Goal: Task Accomplishment & Management: Manage account settings

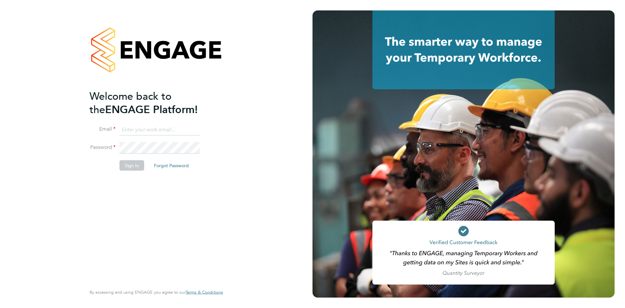
type input "taim@dannysullivan.co.uk"
click at [134, 166] on button "Sign In" at bounding box center [131, 165] width 25 height 10
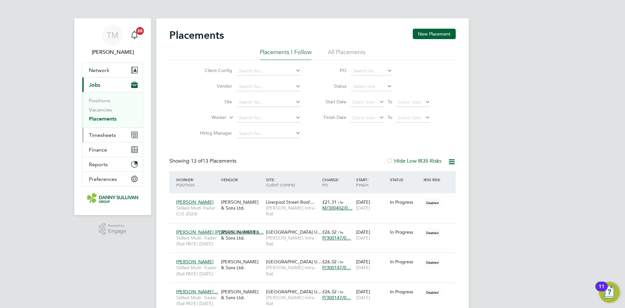
click at [103, 133] on span "Timesheets" at bounding box center [102, 135] width 27 height 6
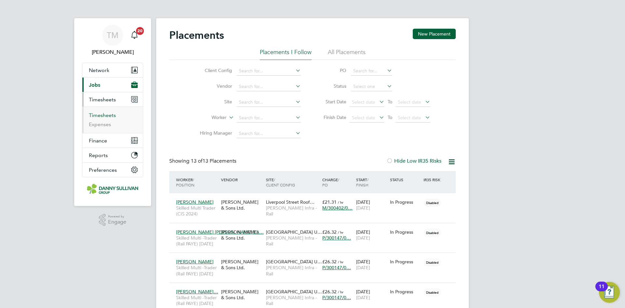
click at [101, 114] on link "Timesheets" at bounding box center [102, 115] width 27 height 6
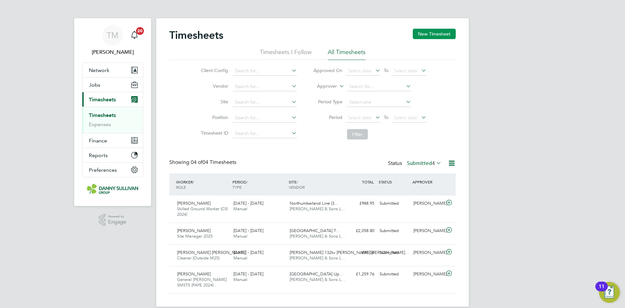
click at [431, 31] on button "New Timesheet" at bounding box center [434, 34] width 43 height 10
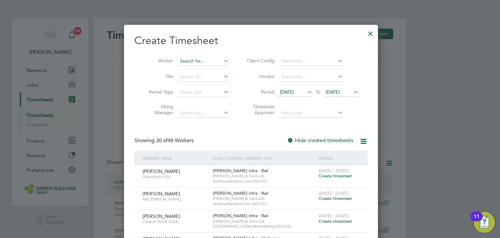
click at [190, 57] on input at bounding box center [203, 61] width 51 height 9
click at [206, 95] on li "[PERSON_NAME]" at bounding box center [208, 95] width 64 height 9
type input "[PERSON_NAME]"
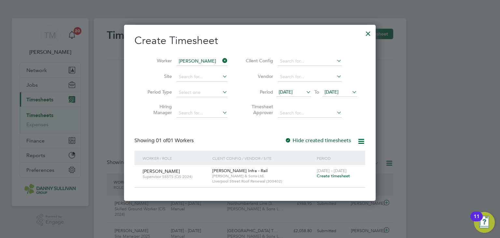
click at [323, 175] on span "Create timesheet" at bounding box center [333, 176] width 33 height 6
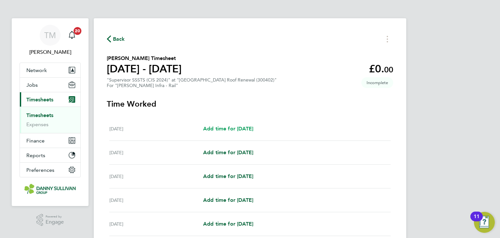
click at [231, 128] on span "Add time for [DATE]" at bounding box center [228, 128] width 50 height 6
select select "30"
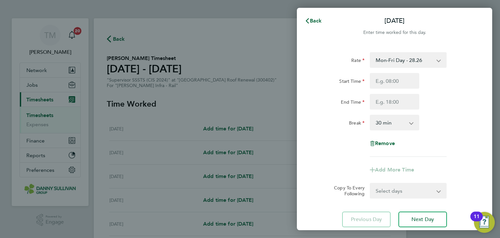
click at [409, 63] on select "Mon-Fri Day - 28.26 Bank Hol - 42.39 Xmas / [GEOGRAPHIC_DATA] - 56.51 Mon-Thurs…" at bounding box center [404, 60] width 68 height 14
select select "30"
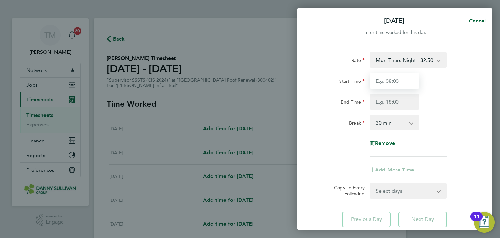
click at [407, 82] on input "Start Time" at bounding box center [394, 81] width 49 height 16
type input "19:00"
click at [396, 96] on input "End Time" at bounding box center [394, 102] width 49 height 16
type input "05:30"
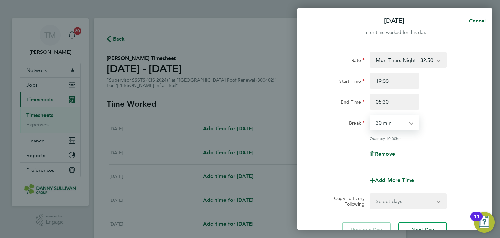
click at [407, 121] on select "0 min 15 min 30 min 45 min 60 min 75 min 90 min" at bounding box center [390, 122] width 40 height 14
click at [370, 115] on select "0 min 15 min 30 min 45 min 60 min 75 min 90 min" at bounding box center [390, 122] width 40 height 14
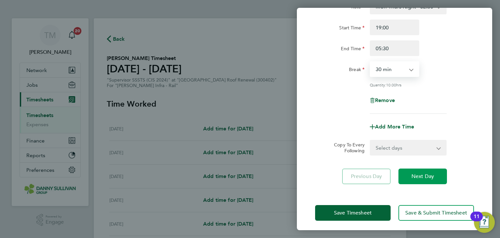
scroll to position [56, 0]
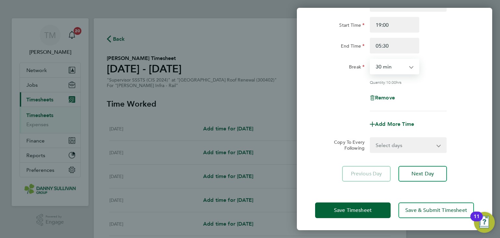
click at [394, 147] on select "Select days Day Weekday (Mon-Fri) [DATE] [DATE] [DATE] [DATE] [DATE] [DATE]" at bounding box center [404, 145] width 68 height 14
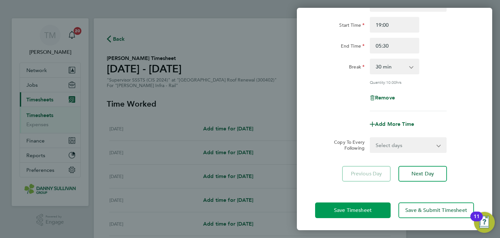
click at [364, 207] on span "Save Timesheet" at bounding box center [353, 210] width 38 height 7
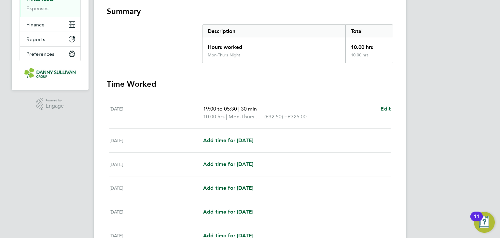
scroll to position [130, 0]
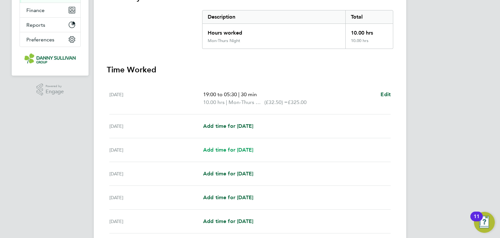
click at [227, 150] on span "Add time for [DATE]" at bounding box center [228, 149] width 50 height 6
select select "30"
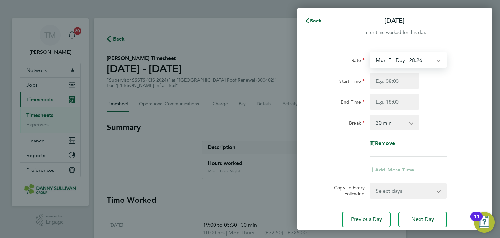
click at [421, 62] on select "Mon-Fri Day - 28.26 Bank Hol - 42.39 Xmas / [GEOGRAPHIC_DATA] - 56.51 Mon-Thurs…" at bounding box center [404, 60] width 68 height 14
select select "30"
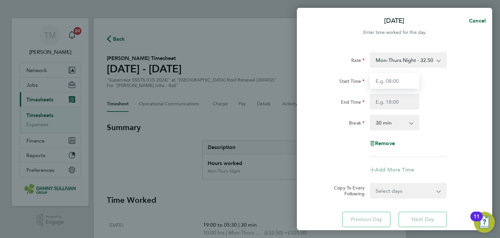
click at [386, 85] on input "Start Time" at bounding box center [394, 81] width 49 height 16
type input "19:00"
click at [399, 99] on input "End Time" at bounding box center [394, 102] width 49 height 16
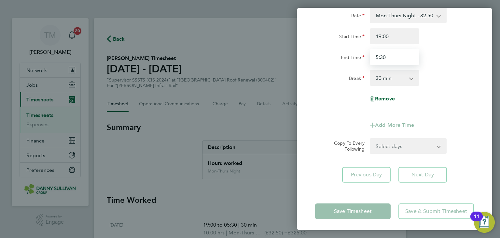
scroll to position [46, 0]
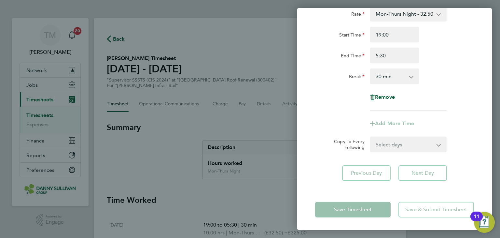
type input "05:30"
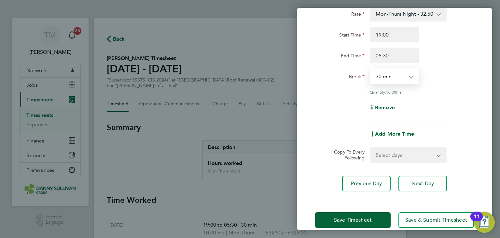
click at [396, 77] on select "0 min 15 min 30 min 45 min 60 min 75 min 90 min" at bounding box center [390, 76] width 40 height 14
click at [370, 69] on select "0 min 15 min 30 min 45 min 60 min 75 min 90 min" at bounding box center [390, 76] width 40 height 14
click at [385, 103] on div "Remove" at bounding box center [394, 108] width 55 height 16
click at [389, 79] on select "0 min 15 min 30 min 45 min 60 min 75 min 90 min" at bounding box center [390, 76] width 40 height 14
click at [370, 69] on select "0 min 15 min 30 min 45 min 60 min 75 min 90 min" at bounding box center [390, 76] width 40 height 14
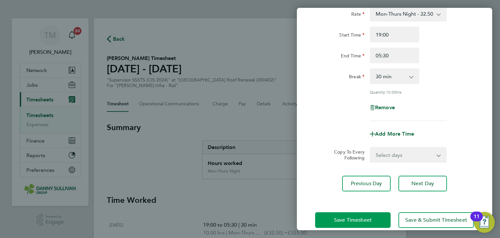
click at [374, 215] on button "Save Timesheet" at bounding box center [352, 220] width 75 height 16
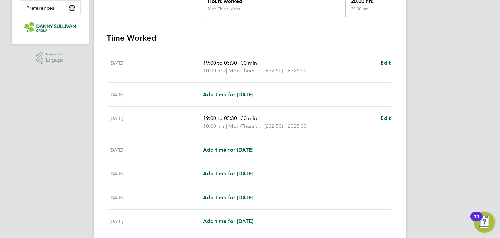
scroll to position [163, 0]
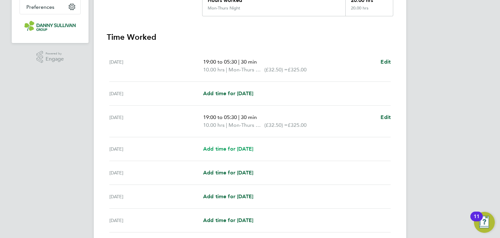
click at [237, 149] on span "Add time for [DATE]" at bounding box center [228, 148] width 50 height 6
select select "30"
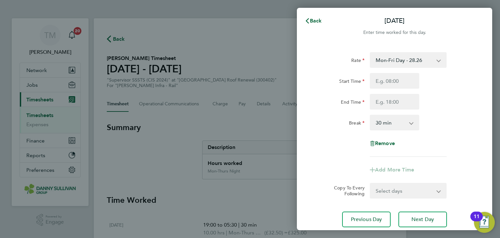
click at [420, 59] on select "Mon-Fri Day - 28.26 Bank Hol - 42.39 Xmas / [GEOGRAPHIC_DATA] - 56.51 Mon-Thurs…" at bounding box center [404, 60] width 68 height 14
select select "30"
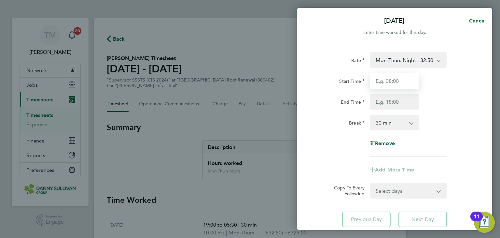
click at [382, 83] on input "Start Time" at bounding box center [394, 81] width 49 height 16
type input "19:00"
click at [397, 102] on input "End Time" at bounding box center [394, 102] width 49 height 16
type input "05:30"
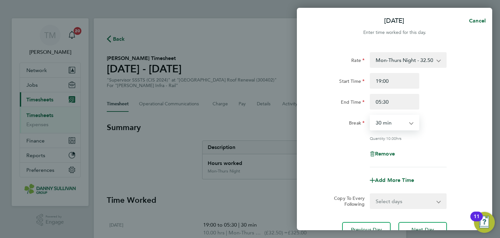
click at [396, 128] on select "0 min 15 min 30 min 45 min 60 min 75 min 90 min" at bounding box center [390, 122] width 40 height 14
click at [370, 115] on select "0 min 15 min 30 min 45 min 60 min 75 min 90 min" at bounding box center [390, 122] width 40 height 14
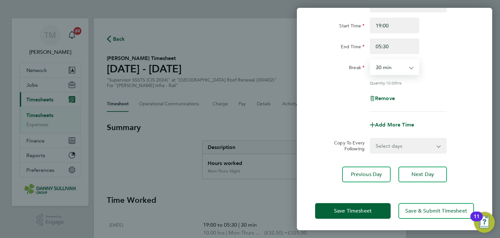
scroll to position [56, 0]
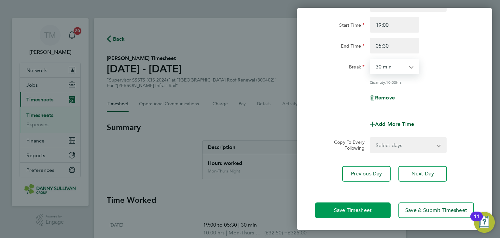
click at [375, 207] on button "Save Timesheet" at bounding box center [352, 210] width 75 height 16
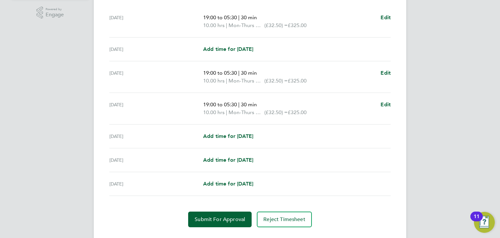
scroll to position [221, 0]
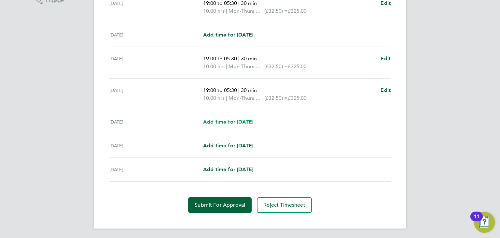
click at [253, 120] on span "Add time for [DATE]" at bounding box center [228, 121] width 50 height 6
select select "30"
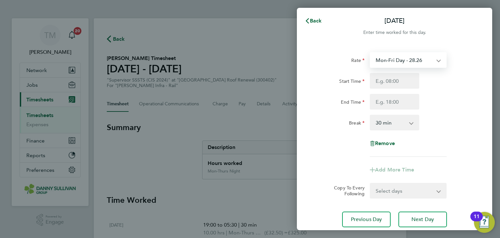
click at [401, 60] on select "Mon-Fri Day - 28.26 Bank Hol - 42.39 Xmas / [GEOGRAPHIC_DATA] - 56.51 Mon-Thurs…" at bounding box center [404, 60] width 68 height 14
select select "30"
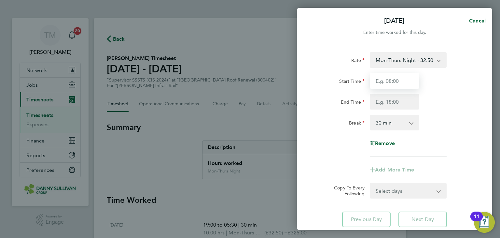
click at [390, 86] on input "Start Time" at bounding box center [394, 81] width 49 height 16
type input "19:00"
click at [395, 98] on input "End Time" at bounding box center [394, 102] width 49 height 16
type input "05:30"
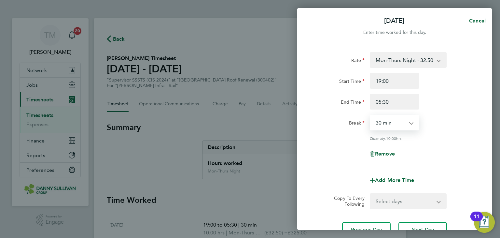
click at [393, 125] on select "0 min 15 min 30 min 45 min 60 min 75 min 90 min" at bounding box center [390, 122] width 40 height 14
click at [370, 115] on select "0 min 15 min 30 min 45 min 60 min 75 min 90 min" at bounding box center [390, 122] width 40 height 14
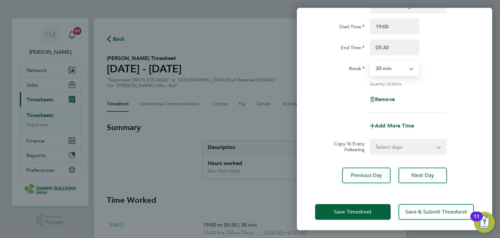
scroll to position [56, 0]
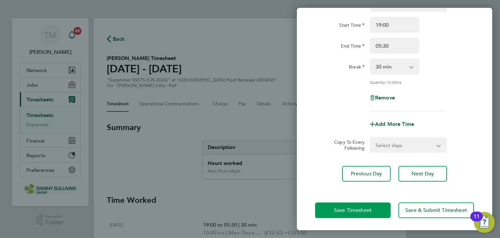
click at [372, 204] on button "Save Timesheet" at bounding box center [352, 210] width 75 height 16
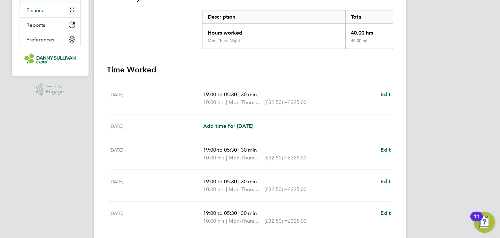
scroll to position [229, 0]
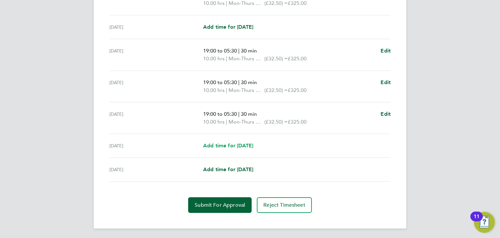
click at [222, 144] on span "Add time for [DATE]" at bounding box center [228, 145] width 50 height 6
select select "30"
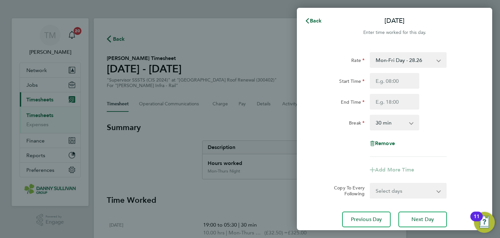
click at [395, 60] on select "Mon-Fri Day - 28.26 Bank Hol - 42.39 Xmas / [GEOGRAPHIC_DATA] - 56.51 Mon-Thurs…" at bounding box center [404, 60] width 68 height 14
select select "30"
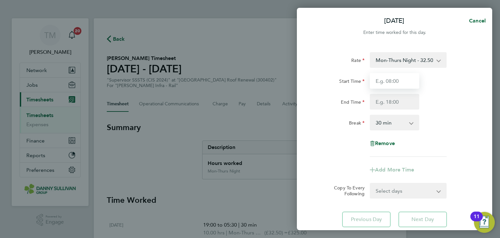
click at [388, 83] on input "Start Time" at bounding box center [394, 81] width 49 height 16
type input "19:00"
click at [393, 95] on input "End Time" at bounding box center [394, 102] width 49 height 16
type input "05:30"
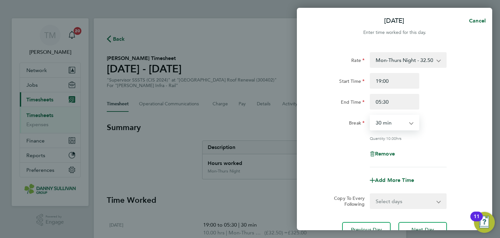
click at [398, 120] on select "0 min 15 min 30 min 45 min 60 min 75 min 90 min" at bounding box center [390, 122] width 40 height 14
click at [370, 115] on select "0 min 15 min 30 min 45 min 60 min 75 min 90 min" at bounding box center [390, 122] width 40 height 14
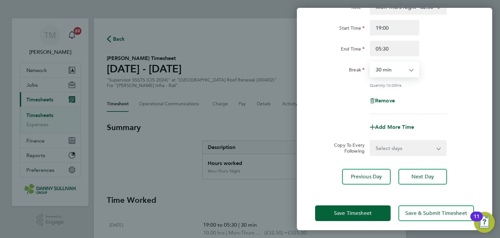
scroll to position [56, 0]
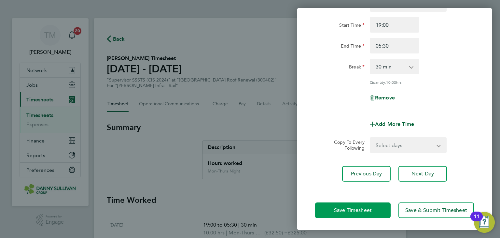
click at [372, 205] on button "Save Timesheet" at bounding box center [352, 210] width 75 height 16
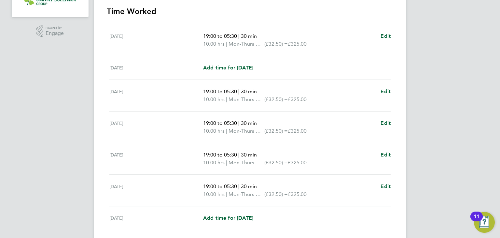
scroll to position [237, 0]
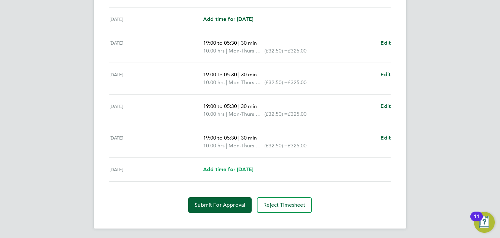
click at [240, 168] on span "Add time for [DATE]" at bounding box center [228, 169] width 50 height 6
select select "30"
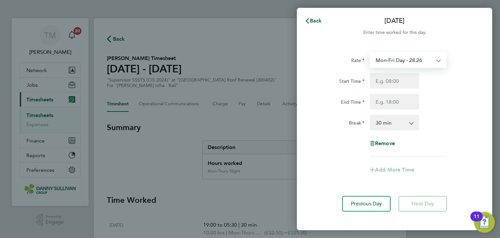
click at [389, 59] on select "Mon-Fri Day - 28.26 Bank Hol - 42.39 Xmas / [GEOGRAPHIC_DATA] - 56.51 Mon-Thurs…" at bounding box center [404, 60] width 68 height 14
select select "30"
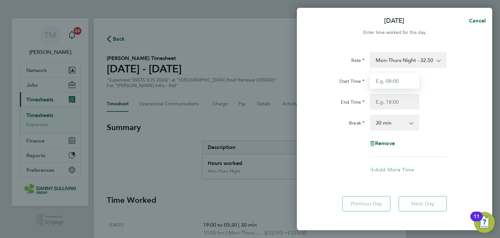
click at [386, 84] on input "Start Time" at bounding box center [394, 81] width 49 height 16
type input "19:00"
click at [392, 104] on input "End Time" at bounding box center [394, 102] width 49 height 16
type input "05:30"
click at [394, 122] on select "0 min 15 min 30 min 45 min 60 min 75 min 90 min" at bounding box center [390, 122] width 40 height 14
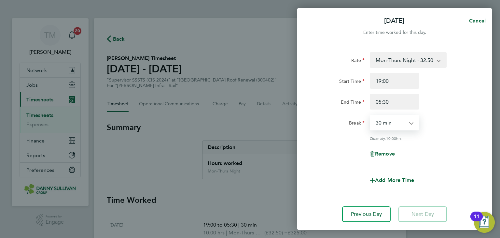
click at [370, 115] on select "0 min 15 min 30 min 45 min 60 min 75 min 90 min" at bounding box center [390, 122] width 40 height 14
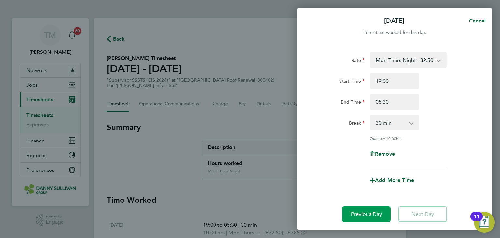
drag, startPoint x: 364, startPoint y: 214, endPoint x: 340, endPoint y: 167, distance: 52.4
click at [340, 167] on div "Rate Mon-Thurs Night - 32.50 Mon-Fri Day - 28.26 Bank Hol - 42.39 Xmas / NY - 5…" at bounding box center [394, 136] width 195 height 185
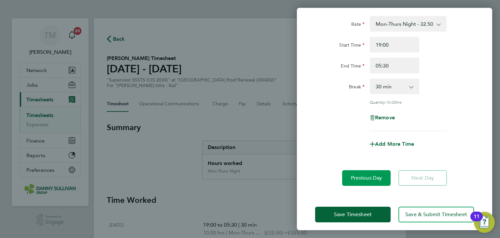
scroll to position [40, 0]
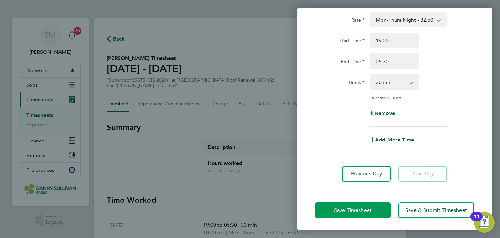
click at [366, 211] on span "Save Timesheet" at bounding box center [353, 210] width 38 height 7
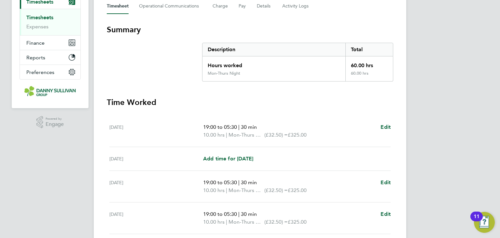
scroll to position [228, 0]
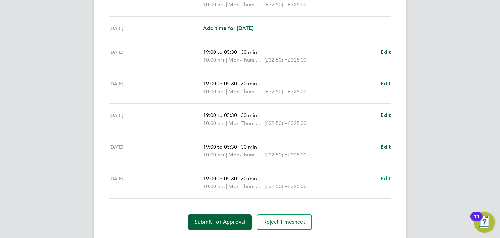
click at [388, 179] on span "Edit" at bounding box center [385, 178] width 10 height 6
select select "30"
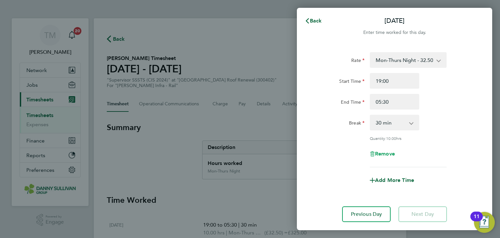
click at [389, 154] on span "Remove" at bounding box center [385, 153] width 20 height 6
select select "null"
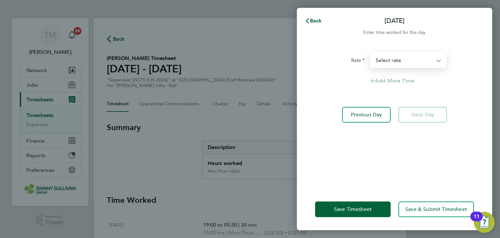
click at [405, 60] on select "Mon-Fri Day - 28.26 Bank Hol - 42.39 Xmas / [GEOGRAPHIC_DATA] - 56.51 Mon-Thurs…" at bounding box center [404, 60] width 68 height 14
select select "30"
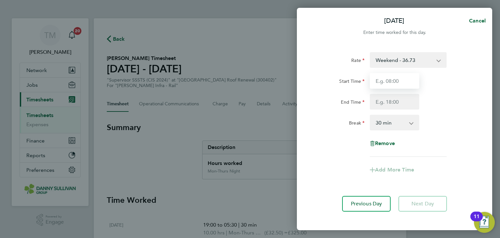
click at [403, 85] on input "Start Time" at bounding box center [394, 81] width 49 height 16
type input "19:00"
click at [398, 103] on input "End Time" at bounding box center [394, 102] width 49 height 16
type input "05:30"
click at [394, 119] on select "0 min 15 min 30 min 45 min 60 min 75 min 90 min" at bounding box center [390, 122] width 40 height 14
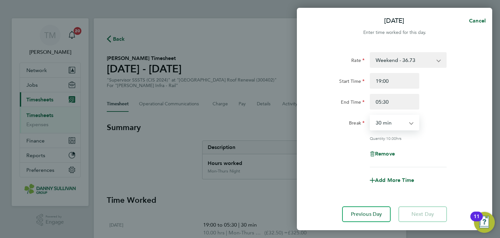
click at [370, 115] on select "0 min 15 min 30 min 45 min 60 min 75 min 90 min" at bounding box center [390, 122] width 40 height 14
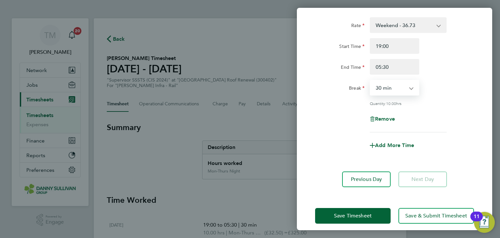
scroll to position [40, 0]
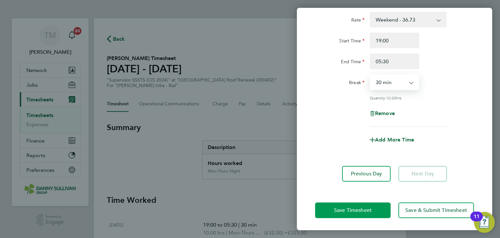
click at [372, 212] on button "Save Timesheet" at bounding box center [352, 210] width 75 height 16
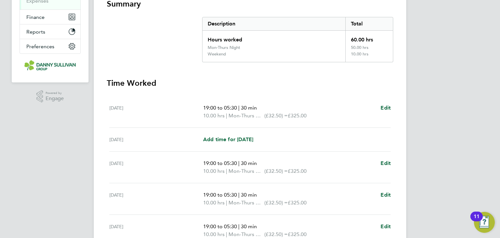
scroll to position [121, 0]
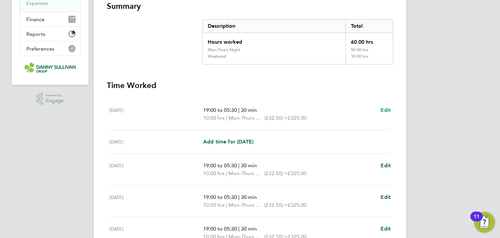
click at [384, 110] on span "Edit" at bounding box center [385, 110] width 10 height 6
select select "30"
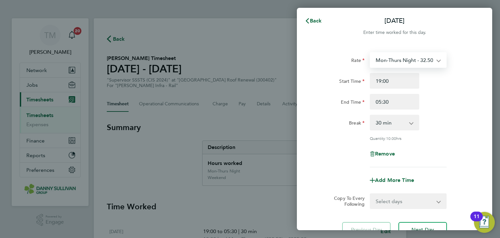
click at [420, 58] on select "Mon-Thurs Night - 32.50 Mon-Fri Day - 28.26 Bank Hol - 42.39 Xmas / [GEOGRAPHIC…" at bounding box center [404, 60] width 68 height 14
click at [384, 151] on span "Remove" at bounding box center [385, 153] width 20 height 6
select select "null"
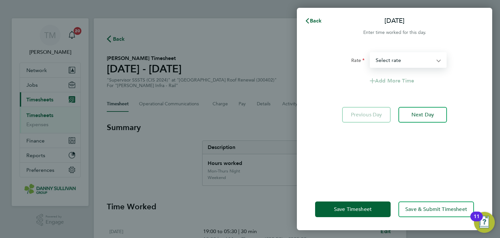
click at [411, 54] on select "Mon-Fri Day - 28.26 Bank Hol - 42.39 Xmas / [GEOGRAPHIC_DATA] - 56.51 Mon-Thurs…" at bounding box center [404, 60] width 68 height 14
select select "30"
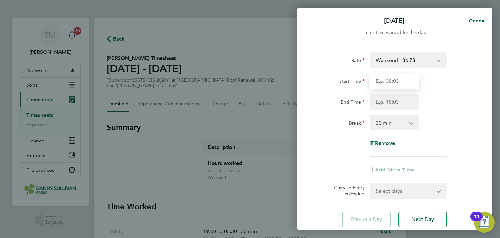
click at [402, 77] on input "Start Time" at bounding box center [394, 81] width 49 height 16
type input "19:00"
click at [399, 99] on input "End Time" at bounding box center [394, 102] width 49 height 16
type input "05:30"
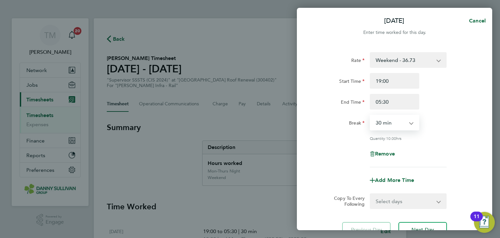
click at [401, 115] on select "0 min 15 min 30 min 45 min 60 min 75 min 90 min" at bounding box center [390, 122] width 40 height 14
click at [370, 115] on select "0 min 15 min 30 min 45 min 60 min 75 min 90 min" at bounding box center [390, 122] width 40 height 14
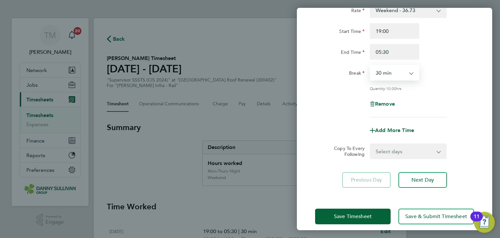
scroll to position [56, 0]
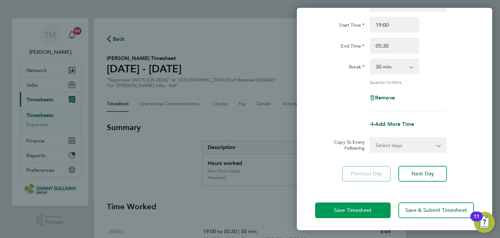
click at [373, 211] on button "Save Timesheet" at bounding box center [352, 210] width 75 height 16
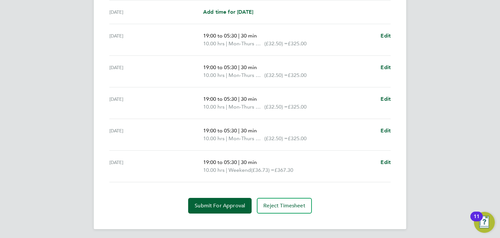
scroll to position [251, 0]
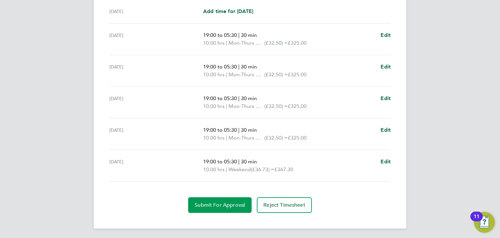
click at [234, 205] on span "Submit For Approval" at bounding box center [220, 204] width 50 height 7
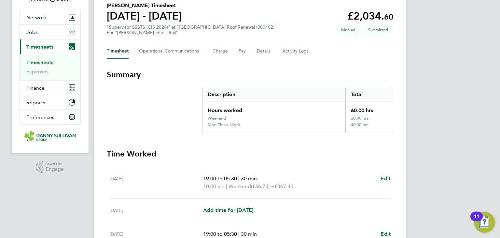
scroll to position [0, 0]
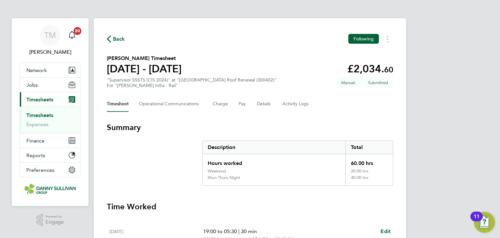
click at [38, 115] on link "Timesheets" at bounding box center [39, 115] width 27 height 6
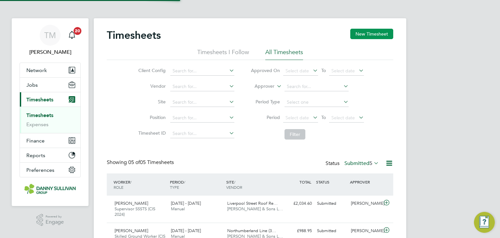
scroll to position [16, 57]
click at [373, 30] on button "New Timesheet" at bounding box center [371, 34] width 43 height 10
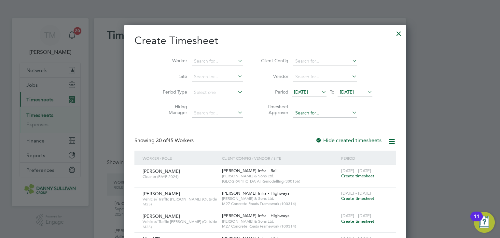
scroll to position [1244, 252]
click at [192, 59] on input at bounding box center [217, 61] width 51 height 9
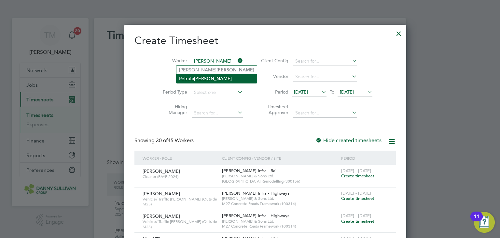
click at [200, 77] on b "[PERSON_NAME]" at bounding box center [213, 79] width 38 height 6
type input "[PERSON_NAME]"
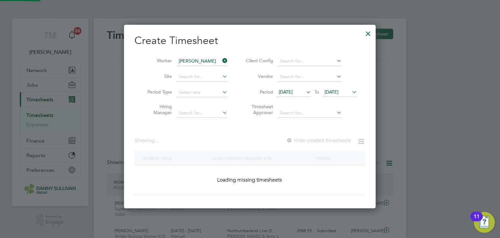
scroll to position [3, 3]
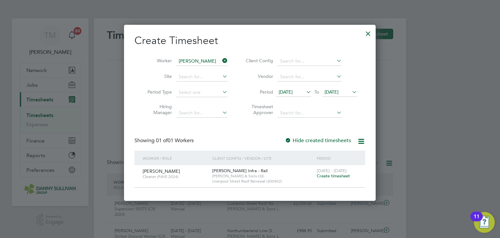
click at [335, 176] on span "Create timesheet" at bounding box center [333, 176] width 33 height 6
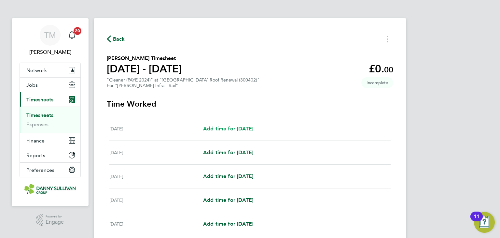
click at [240, 127] on span "Add time for [DATE]" at bounding box center [228, 128] width 50 height 6
select select "30"
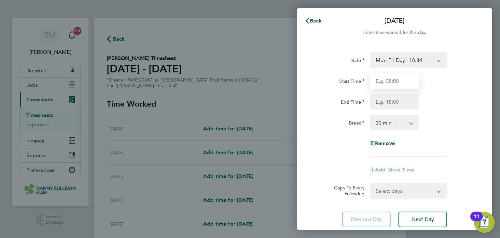
click at [393, 84] on input "Start Time" at bounding box center [394, 81] width 49 height 16
click at [384, 80] on input "Start Time" at bounding box center [394, 81] width 49 height 16
type input "07:00"
click at [390, 100] on input "End Time" at bounding box center [394, 102] width 49 height 16
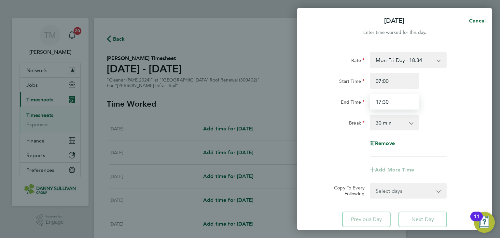
type input "17:30"
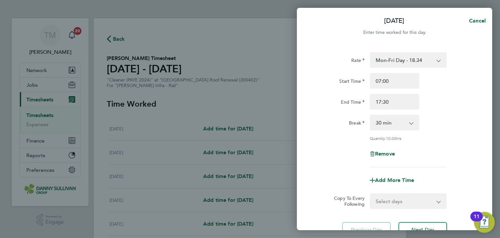
click at [348, 144] on div "Rate Mon-Fri Day - 18.34 Bonus - 450.00 Xmas / [GEOGRAPHIC_DATA] - 36.64 Mon-Th…" at bounding box center [394, 109] width 159 height 115
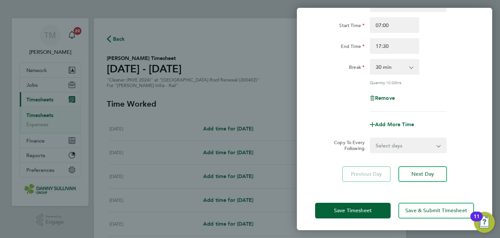
scroll to position [56, 0]
click at [360, 207] on span "Save Timesheet" at bounding box center [353, 210] width 38 height 7
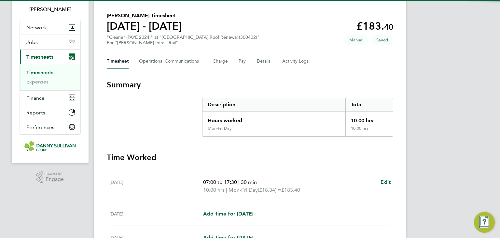
scroll to position [163, 0]
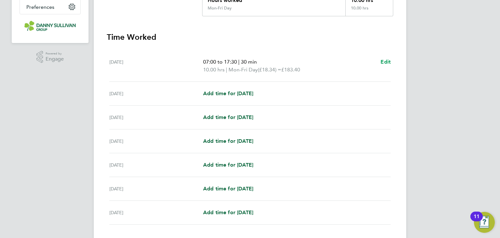
click at [387, 65] on link "Edit" at bounding box center [385, 62] width 10 height 8
select select "30"
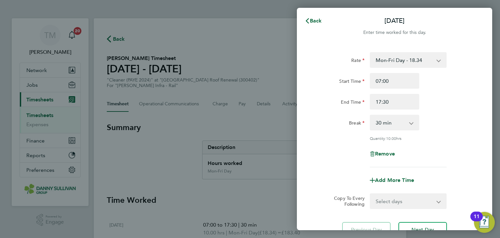
click at [391, 149] on div "Remove" at bounding box center [394, 154] width 55 height 16
click at [390, 153] on span "Remove" at bounding box center [385, 153] width 20 height 6
select select "null"
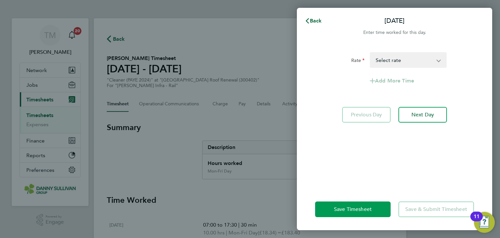
click at [358, 206] on span "Save Timesheet" at bounding box center [353, 209] width 38 height 7
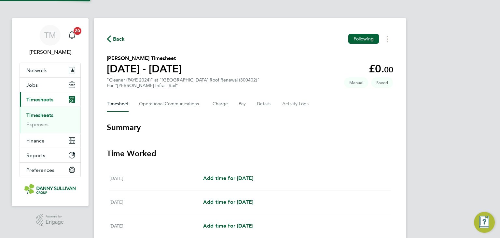
scroll to position [130, 0]
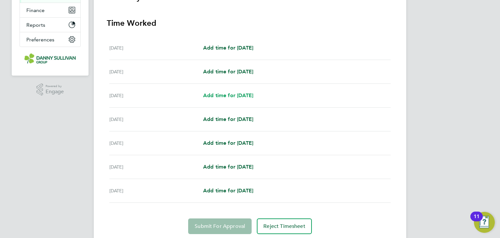
click at [248, 97] on span "Add time for [DATE]" at bounding box center [228, 95] width 50 height 6
select select "30"
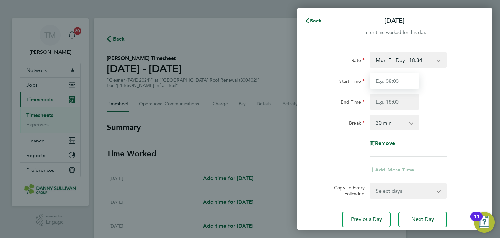
click at [391, 84] on input "Start Time" at bounding box center [394, 81] width 49 height 16
type input "07:00"
click at [396, 102] on input "End Time" at bounding box center [394, 102] width 49 height 16
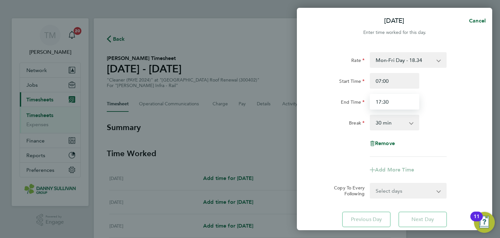
type input "17:30"
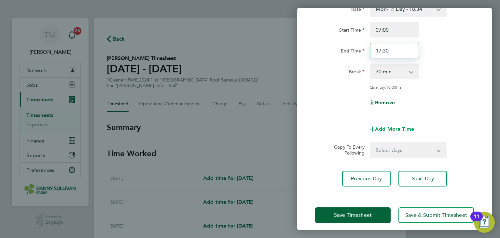
scroll to position [56, 0]
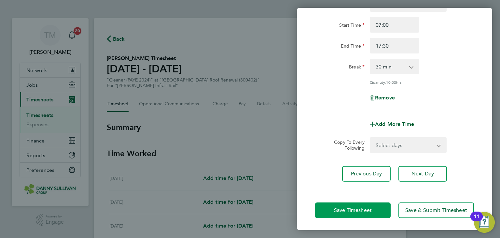
click at [367, 207] on span "Save Timesheet" at bounding box center [353, 210] width 38 height 7
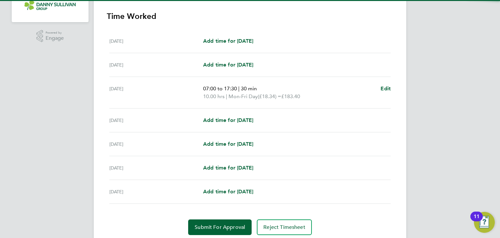
scroll to position [195, 0]
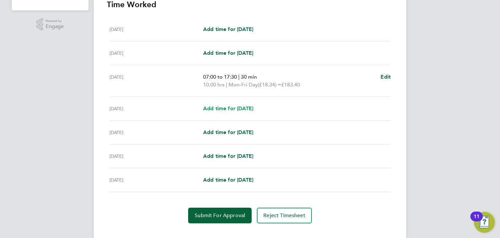
click at [237, 109] on span "Add time for [DATE]" at bounding box center [228, 108] width 50 height 6
select select "30"
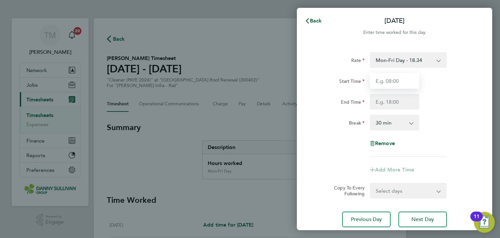
click at [399, 78] on input "Start Time" at bounding box center [394, 81] width 49 height 16
type input "07:00"
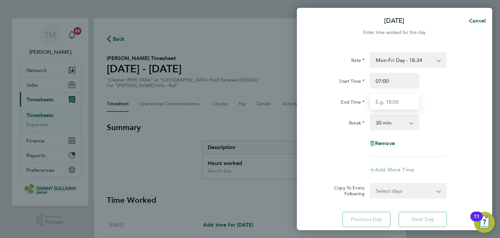
click at [398, 99] on input "End Time" at bounding box center [394, 102] width 49 height 16
type input "17:30"
click at [393, 129] on select "0 min 15 min 30 min 45 min 60 min 75 min 90 min" at bounding box center [390, 122] width 40 height 14
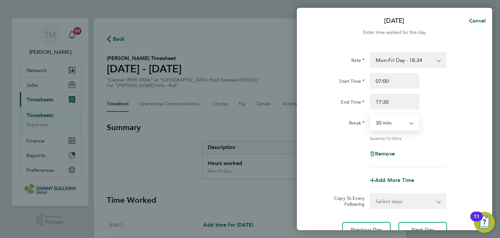
click at [370, 115] on select "0 min 15 min 30 min 45 min 60 min 75 min 90 min" at bounding box center [390, 122] width 40 height 14
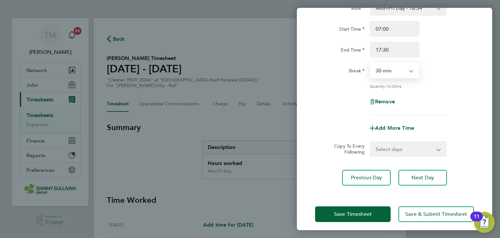
scroll to position [56, 0]
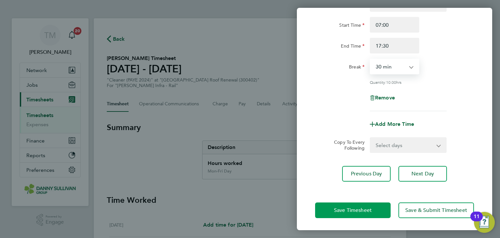
click at [364, 207] on span "Save Timesheet" at bounding box center [353, 210] width 38 height 7
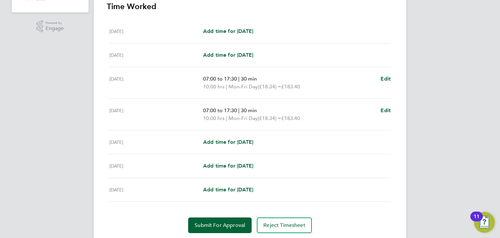
scroll to position [195, 0]
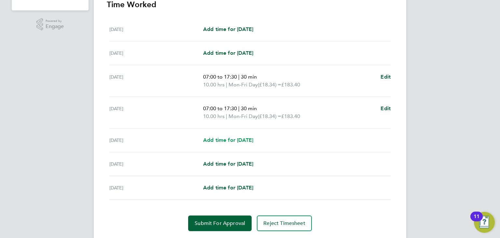
click at [237, 138] on span "Add time for [DATE]" at bounding box center [228, 140] width 50 height 6
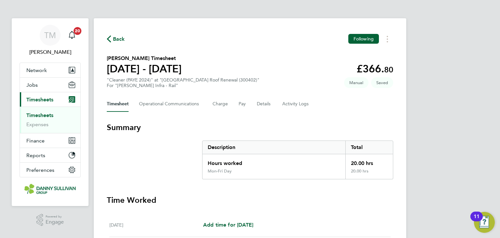
select select "30"
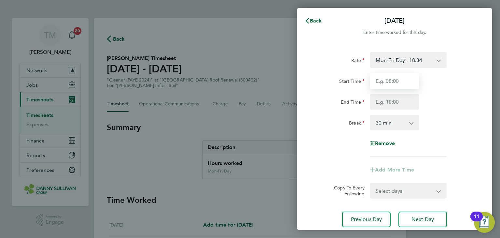
click at [392, 82] on input "Start Time" at bounding box center [394, 81] width 49 height 16
click at [402, 81] on input "7:" at bounding box center [394, 81] width 49 height 16
click at [401, 80] on input "7:" at bounding box center [394, 81] width 49 height 16
click at [389, 80] on input "7:" at bounding box center [394, 81] width 49 height 16
click at [384, 82] on input "7:" at bounding box center [394, 81] width 49 height 16
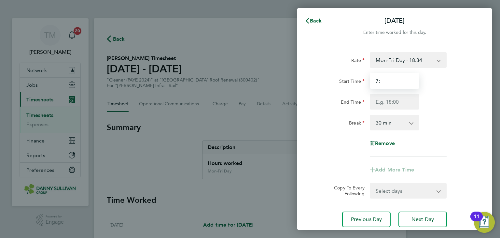
type input "7"
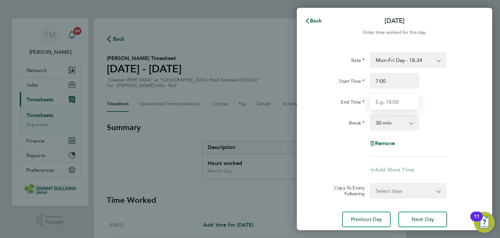
type input "07:00"
click at [383, 103] on input "End Time" at bounding box center [394, 102] width 49 height 16
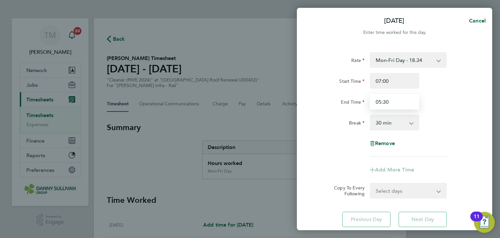
drag, startPoint x: 390, startPoint y: 101, endPoint x: 365, endPoint y: 101, distance: 25.1
click at [365, 101] on div "End Time 05:30" at bounding box center [394, 102] width 164 height 16
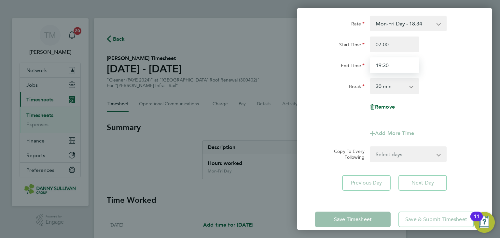
scroll to position [46, 0]
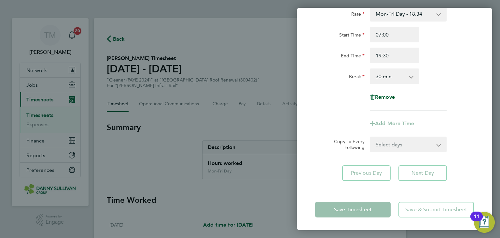
click at [391, 80] on select "0 min 15 min 30 min 45 min 60 min 75 min 90 min" at bounding box center [390, 76] width 40 height 14
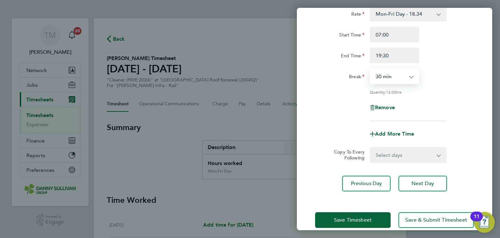
click at [370, 69] on select "0 min 15 min 30 min 45 min 60 min 75 min 90 min" at bounding box center [390, 76] width 40 height 14
click at [381, 58] on input "19:30" at bounding box center [394, 56] width 49 height 16
click at [405, 57] on input "17:30" at bounding box center [394, 56] width 49 height 16
type input "17:30"
click at [397, 73] on select "0 min 15 min 30 min 45 min 60 min 75 min 90 min" at bounding box center [390, 76] width 40 height 14
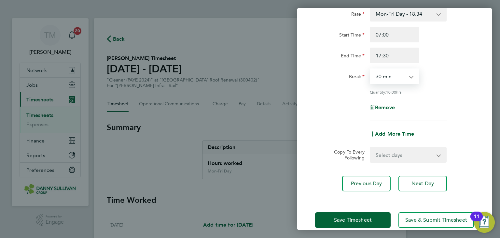
click at [370, 69] on select "0 min 15 min 30 min 45 min 60 min 75 min 90 min" at bounding box center [390, 76] width 40 height 14
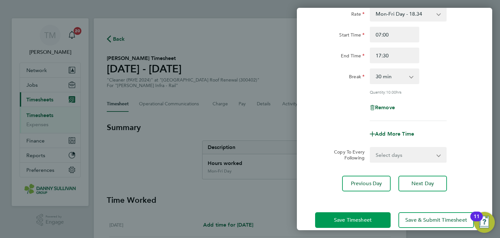
click at [366, 212] on button "Save Timesheet" at bounding box center [352, 220] width 75 height 16
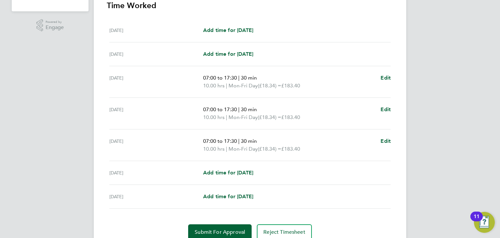
scroll to position [195, 0]
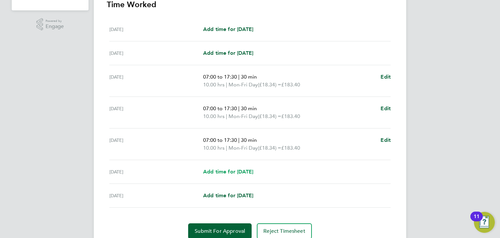
click at [229, 168] on span "Add time for [DATE]" at bounding box center [228, 171] width 50 height 6
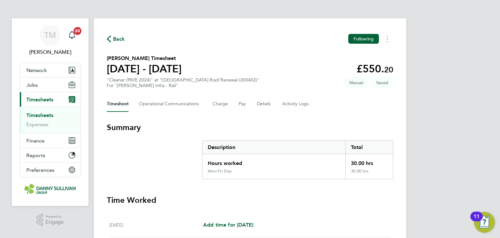
select select "30"
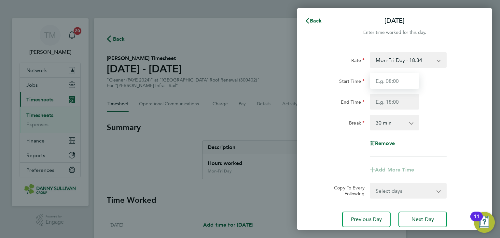
click at [400, 81] on input "Start Time" at bounding box center [394, 81] width 49 height 16
type input "07:00"
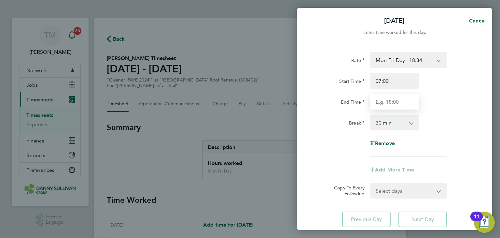
click at [385, 103] on input "End Time" at bounding box center [394, 102] width 49 height 16
type input "17:30"
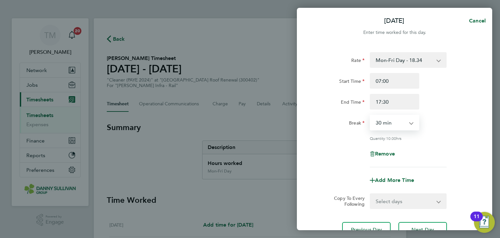
click at [398, 123] on select "0 min 15 min 30 min 45 min 60 min 75 min 90 min" at bounding box center [390, 122] width 40 height 14
click at [370, 115] on select "0 min 15 min 30 min 45 min 60 min 75 min 90 min" at bounding box center [390, 122] width 40 height 14
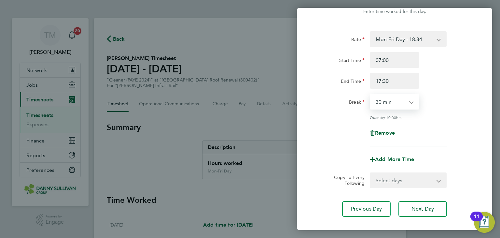
scroll to position [56, 0]
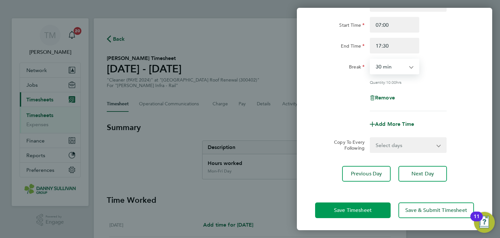
click at [372, 210] on button "Save Timesheet" at bounding box center [352, 210] width 75 height 16
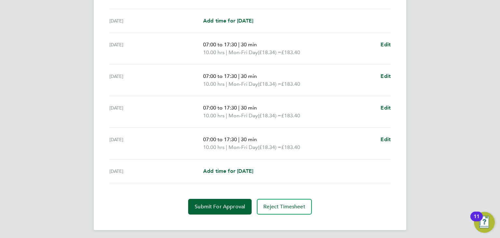
scroll to position [229, 0]
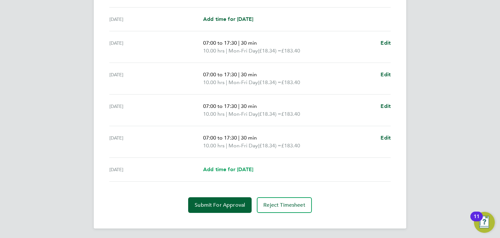
click at [248, 167] on span "Add time for [DATE]" at bounding box center [228, 169] width 50 height 6
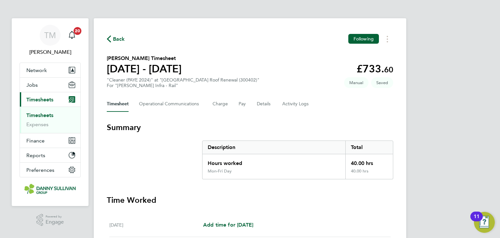
select select "30"
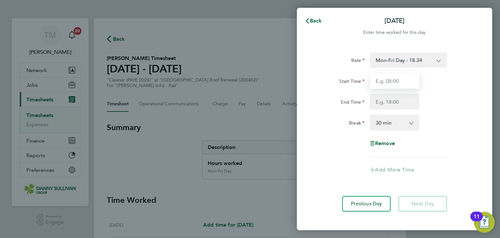
click at [395, 82] on input "Start Time" at bounding box center [394, 81] width 49 height 16
type input "07:00"
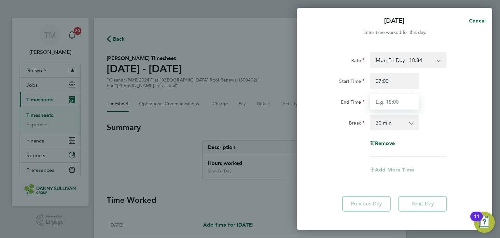
click at [395, 100] on input "End Time" at bounding box center [394, 102] width 49 height 16
type input "17:30"
click at [411, 127] on app-icon-cross-button at bounding box center [415, 122] width 8 height 14
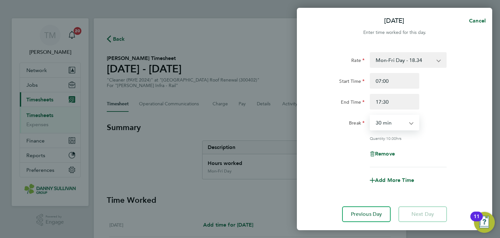
click at [397, 127] on select "0 min 15 min 30 min 45 min 60 min 75 min 90 min" at bounding box center [390, 122] width 40 height 14
click at [370, 115] on select "0 min 15 min 30 min 45 min 60 min 75 min 90 min" at bounding box center [390, 122] width 40 height 14
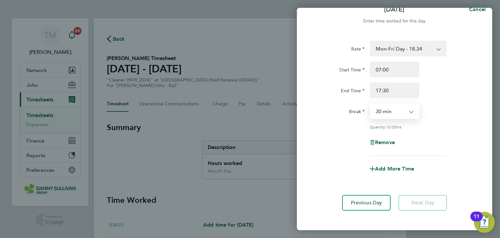
scroll to position [40, 0]
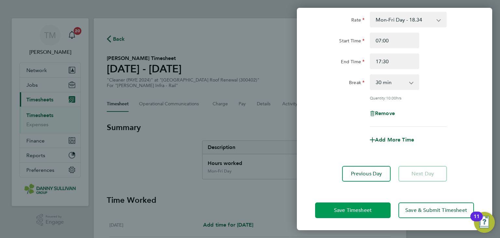
click at [374, 205] on button "Save Timesheet" at bounding box center [352, 210] width 75 height 16
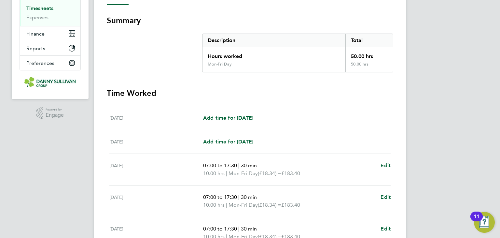
scroll to position [237, 0]
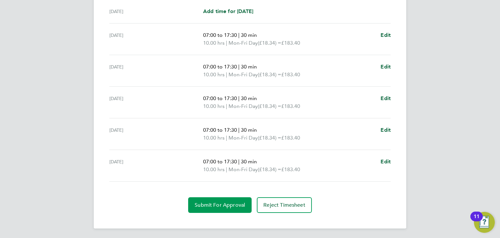
click at [218, 201] on span "Submit For Approval" at bounding box center [220, 204] width 50 height 7
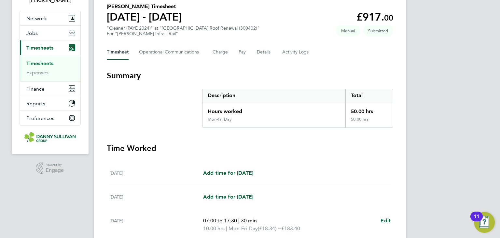
scroll to position [0, 0]
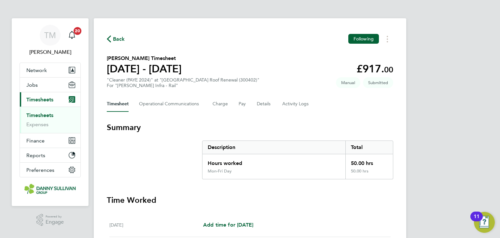
click at [40, 115] on link "Timesheets" at bounding box center [39, 115] width 27 height 6
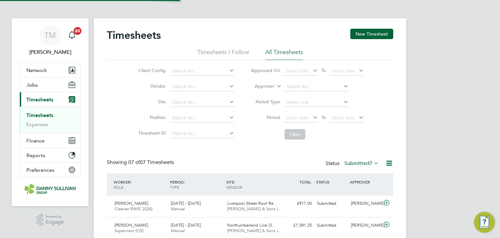
scroll to position [22, 57]
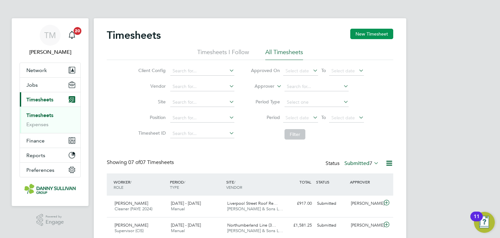
click at [384, 33] on button "New Timesheet" at bounding box center [371, 34] width 43 height 10
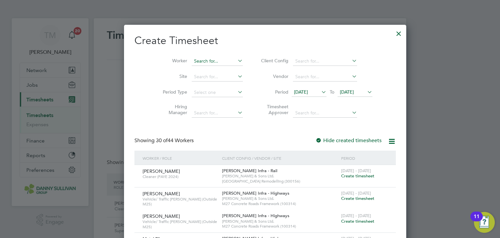
click at [199, 58] on input at bounding box center [217, 61] width 51 height 9
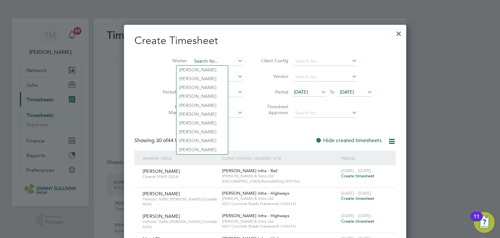
paste input "Gennerson"
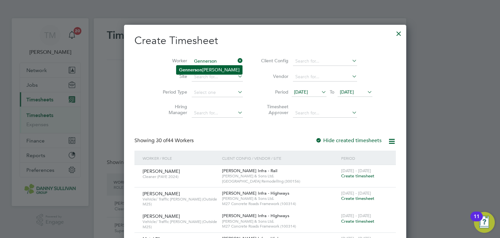
click at [209, 71] on li "Gennerson [PERSON_NAME]" at bounding box center [209, 69] width 66 height 9
type input "Gennerson [PERSON_NAME]"
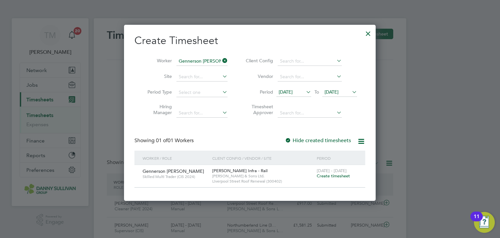
click at [332, 176] on span "Create timesheet" at bounding box center [333, 176] width 33 height 6
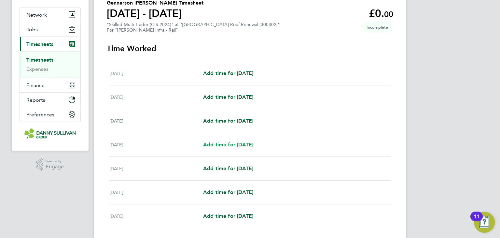
scroll to position [65, 0]
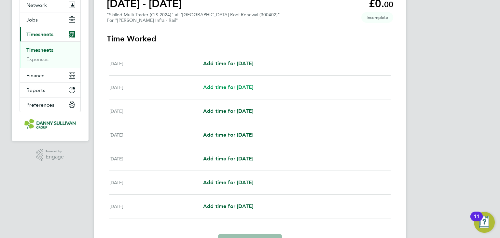
click at [237, 89] on span "Add time for [DATE]" at bounding box center [228, 87] width 50 height 6
select select "30"
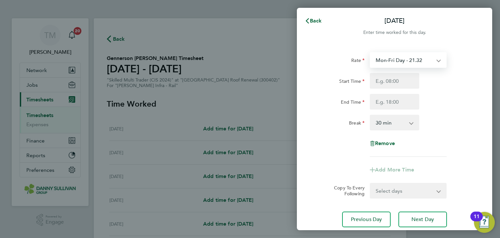
click at [400, 61] on select "Mon-Fri Day - 21.32 Mon-Thurs Nights - 24.51 Bank Hol - 31.96 Weekend - 27.70 X…" at bounding box center [404, 60] width 68 height 14
select select "30"
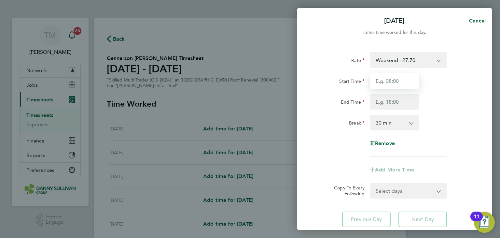
click at [404, 84] on input "Start Time" at bounding box center [394, 81] width 49 height 16
type input "19:00"
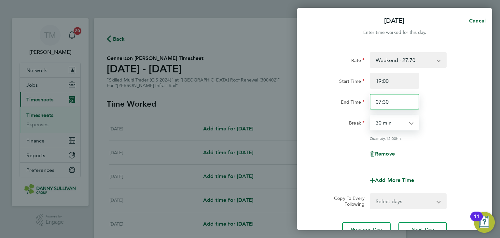
click at [383, 102] on input "07:30" at bounding box center [394, 102] width 49 height 16
click at [379, 103] on input "07:30" at bounding box center [394, 102] width 49 height 16
type input "05:30"
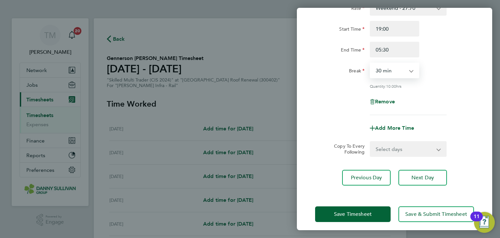
scroll to position [56, 0]
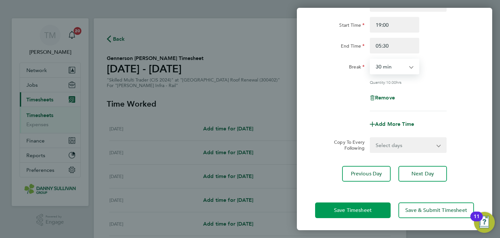
click at [363, 205] on button "Save Timesheet" at bounding box center [352, 210] width 75 height 16
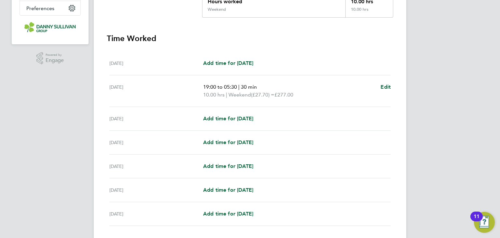
scroll to position [163, 0]
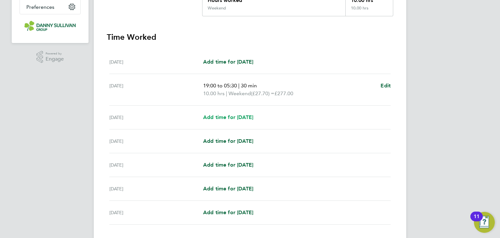
click at [225, 116] on span "Add time for [DATE]" at bounding box center [228, 117] width 50 height 6
select select "30"
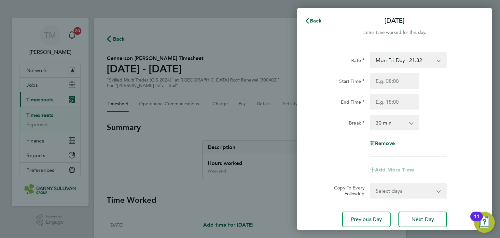
click at [390, 62] on select "Mon-Fri Day - 21.32 Mon-Thurs Nights - 24.51 Bank Hol - 31.96 Weekend - 27.70 X…" at bounding box center [404, 60] width 68 height 14
select select "30"
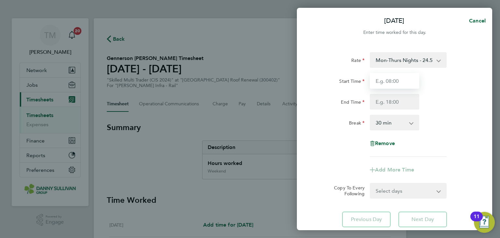
click at [395, 81] on input "Start Time" at bounding box center [394, 81] width 49 height 16
type input "19:00"
click at [388, 102] on input "End Time" at bounding box center [394, 102] width 49 height 16
type input "05:30"
click at [392, 123] on select "0 min 15 min 30 min 45 min 60 min 75 min 90 min" at bounding box center [390, 122] width 40 height 14
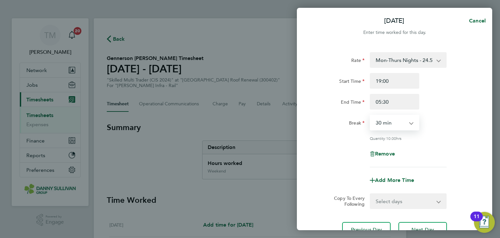
click at [370, 115] on select "0 min 15 min 30 min 45 min 60 min 75 min 90 min" at bounding box center [390, 122] width 40 height 14
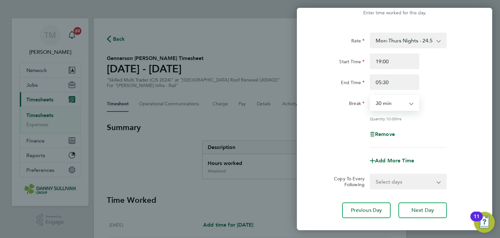
scroll to position [56, 0]
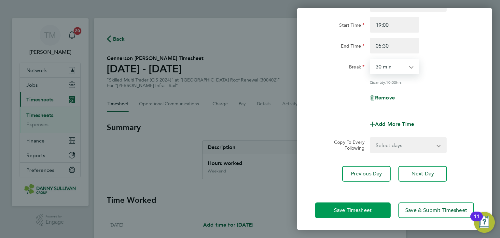
click at [366, 203] on button "Save Timesheet" at bounding box center [352, 210] width 75 height 16
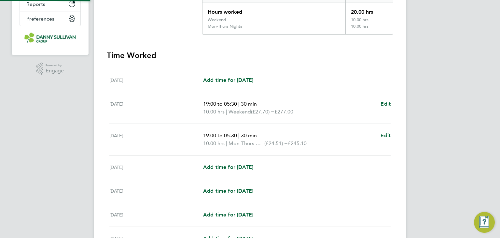
scroll to position [163, 0]
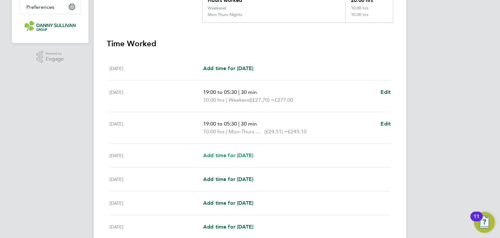
click at [239, 155] on span "Add time for [DATE]" at bounding box center [228, 155] width 50 height 6
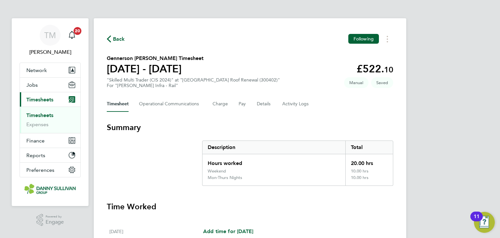
select select "30"
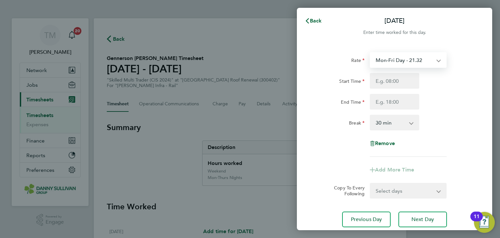
click at [396, 57] on select "Mon-Fri Day - 21.32 Mon-Thurs Nights - 24.51 Bank Hol - 31.96 Weekend - 27.70 X…" at bounding box center [404, 60] width 68 height 14
select select "30"
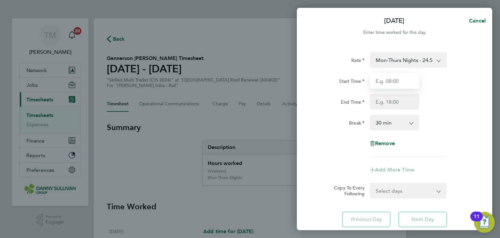
click at [393, 82] on input "Start Time" at bounding box center [394, 81] width 49 height 16
type input "19:00"
click at [395, 101] on input "End Time" at bounding box center [394, 102] width 49 height 16
type input "05:30"
click at [385, 124] on select "0 min 15 min 30 min 45 min 60 min 75 min 90 min" at bounding box center [390, 122] width 40 height 14
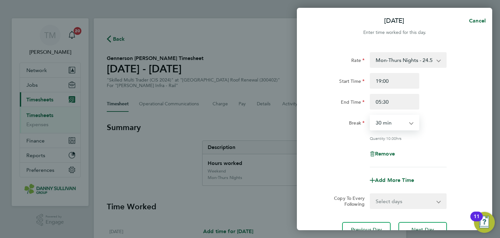
click at [370, 115] on select "0 min 15 min 30 min 45 min 60 min 75 min 90 min" at bounding box center [390, 122] width 40 height 14
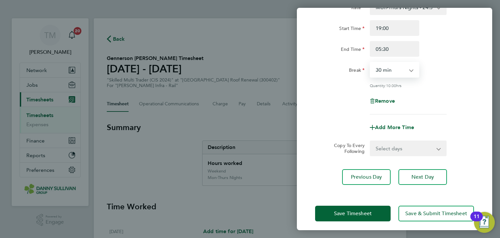
scroll to position [56, 0]
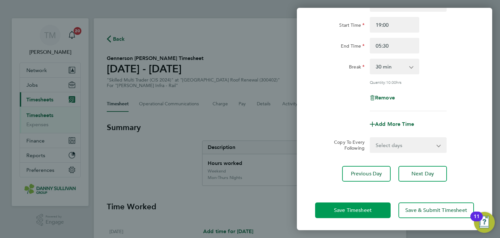
click at [371, 204] on button "Save Timesheet" at bounding box center [352, 210] width 75 height 16
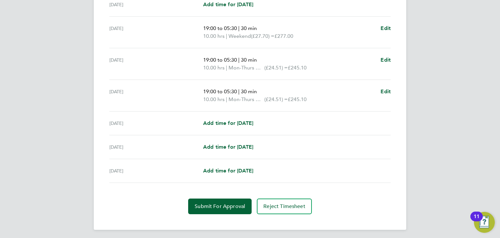
scroll to position [228, 0]
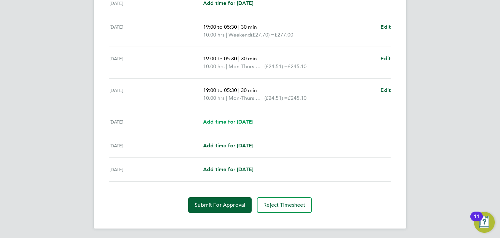
click at [250, 122] on span "Add time for [DATE]" at bounding box center [228, 121] width 50 height 6
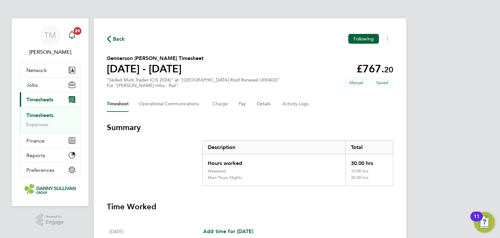
select select "30"
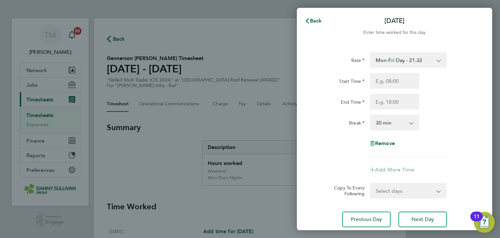
click at [393, 61] on select "Mon-Fri Day - 21.32 Mon-Thurs Nights - 24.51 Bank Hol - 31.96 Weekend - 27.70 X…" at bounding box center [404, 60] width 68 height 14
select select "30"
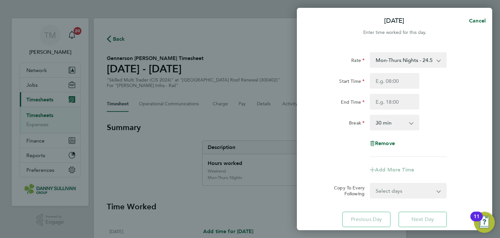
click at [382, 89] on div "Start Time End Time" at bounding box center [394, 91] width 164 height 36
click at [383, 82] on input "Start Time" at bounding box center [394, 81] width 49 height 16
type input "19:00"
click at [394, 104] on input "End Time" at bounding box center [394, 102] width 49 height 16
type input "05:30"
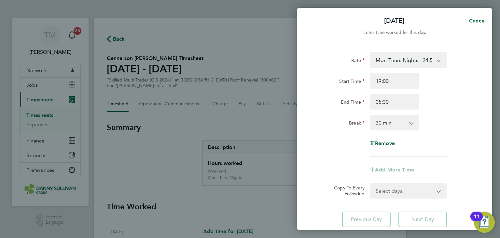
click at [393, 123] on select "0 min 15 min 30 min 45 min 60 min 75 min 90 min" at bounding box center [390, 122] width 40 height 14
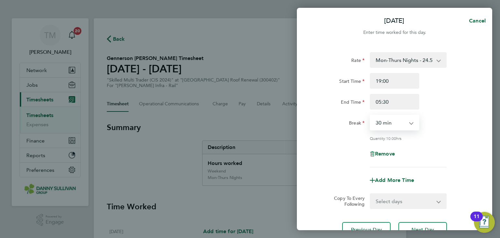
click at [370, 115] on select "0 min 15 min 30 min 45 min 60 min 75 min 90 min" at bounding box center [390, 122] width 40 height 14
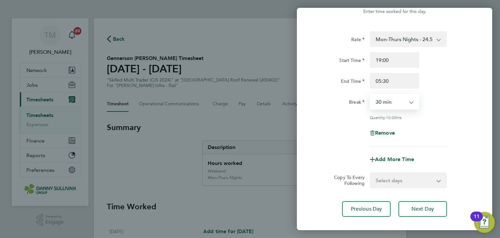
scroll to position [56, 0]
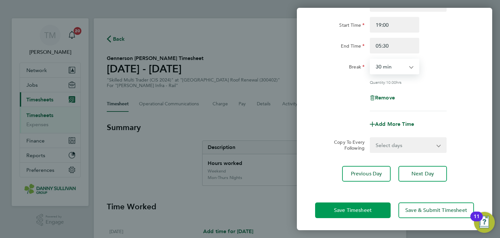
click at [366, 204] on button "Save Timesheet" at bounding box center [352, 210] width 75 height 16
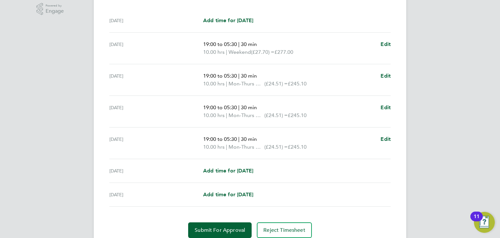
scroll to position [228, 0]
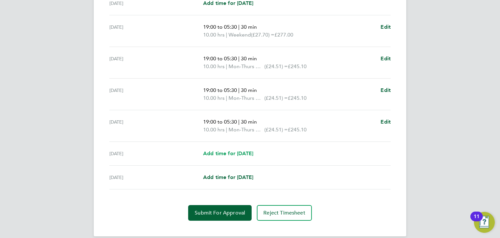
click at [243, 150] on span "Add time for [DATE]" at bounding box center [228, 153] width 50 height 6
select select "30"
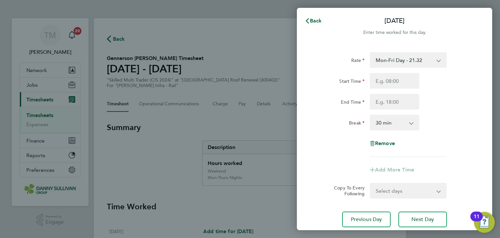
click at [397, 59] on select "Mon-Fri Day - 21.32 Mon-Thurs Nights - 24.51 Bank Hol - 31.96 Weekend - 27.70 X…" at bounding box center [404, 60] width 68 height 14
select select "30"
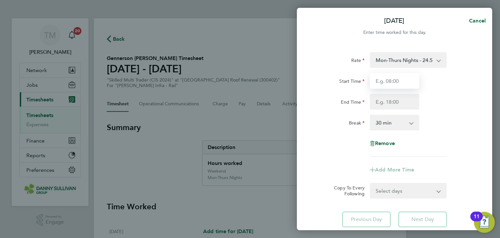
click at [392, 83] on input "Start Time" at bounding box center [394, 81] width 49 height 16
type input "19:00"
click at [392, 104] on input "End Time" at bounding box center [394, 102] width 49 height 16
type input "05:30"
click at [391, 119] on select "0 min 15 min 30 min 45 min 60 min 75 min 90 min" at bounding box center [390, 122] width 40 height 14
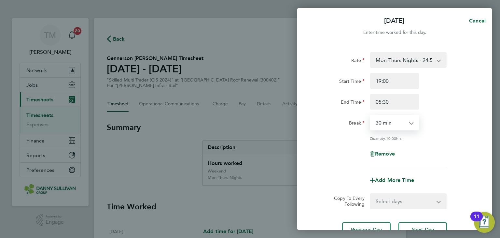
click at [370, 115] on select "0 min 15 min 30 min 45 min 60 min 75 min 90 min" at bounding box center [390, 122] width 40 height 14
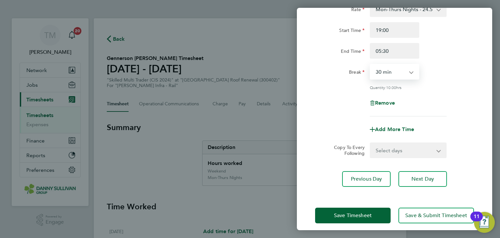
scroll to position [56, 0]
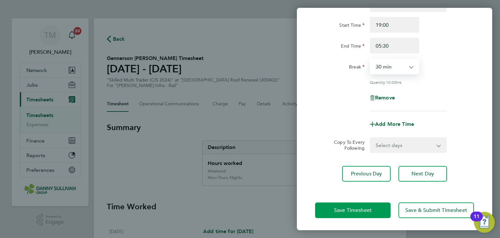
click at [375, 211] on button "Save Timesheet" at bounding box center [352, 210] width 75 height 16
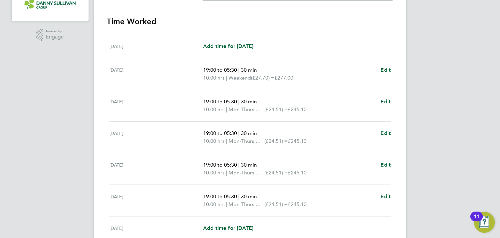
scroll to position [243, 0]
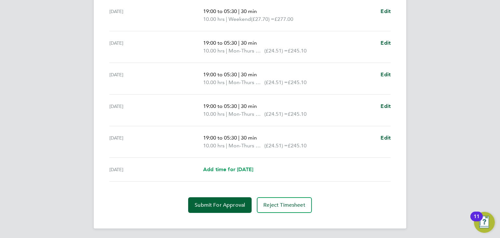
click at [239, 166] on span "Add time for [DATE]" at bounding box center [228, 169] width 50 height 6
select select "30"
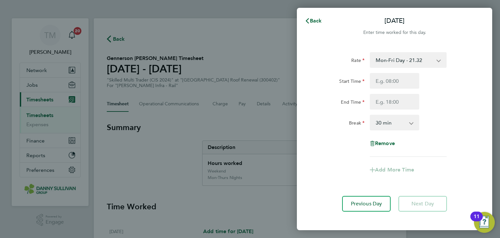
click at [398, 62] on select "Mon-Fri Day - 21.32 Mon-Thurs Nights - 24.51 Bank Hol - 31.96 Weekend - 27.70 X…" at bounding box center [404, 60] width 68 height 14
select select "30"
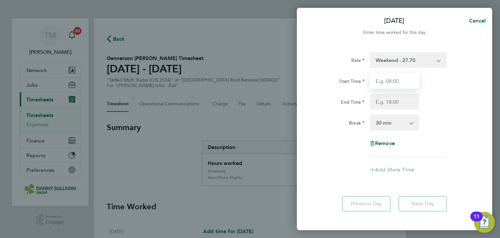
click at [398, 81] on input "Start Time" at bounding box center [394, 81] width 49 height 16
type input "19:00"
click at [400, 102] on input "End Time" at bounding box center [394, 102] width 49 height 16
type input "05:30"
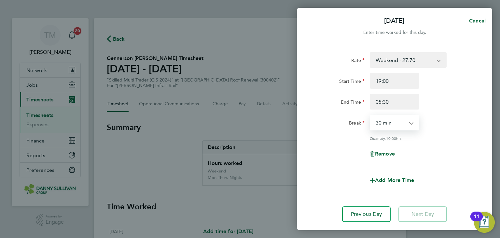
click at [400, 127] on select "0 min 15 min 30 min 45 min 60 min 75 min 90 min" at bounding box center [390, 122] width 40 height 14
click at [370, 115] on select "0 min 15 min 30 min 45 min 60 min 75 min 90 min" at bounding box center [390, 122] width 40 height 14
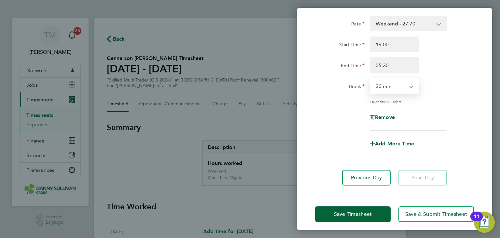
scroll to position [40, 0]
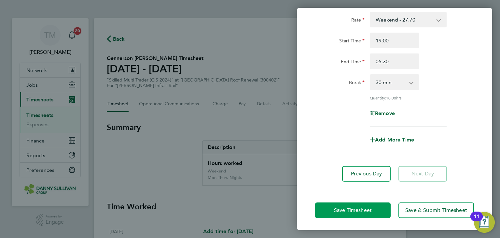
click at [380, 212] on button "Save Timesheet" at bounding box center [352, 210] width 75 height 16
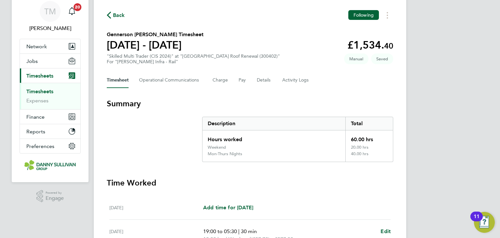
scroll to position [23, 0]
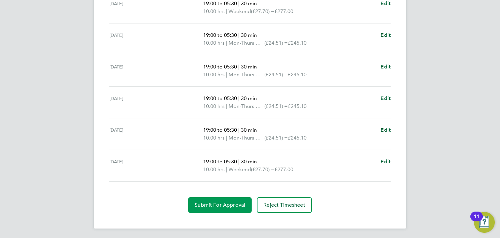
click at [223, 197] on button "Submit For Approval" at bounding box center [219, 205] width 63 height 16
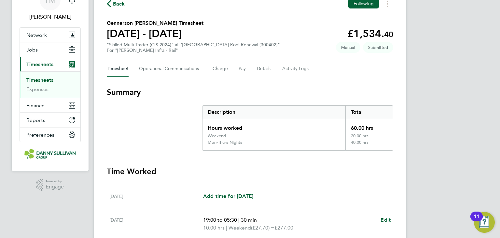
scroll to position [0, 0]
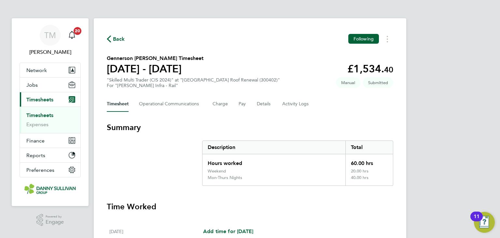
click at [40, 116] on link "Timesheets" at bounding box center [39, 115] width 27 height 6
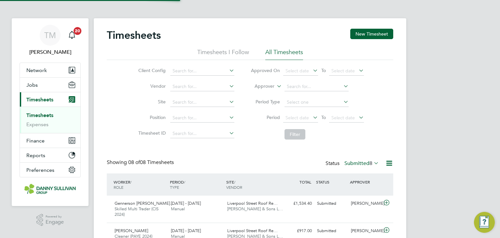
scroll to position [16, 57]
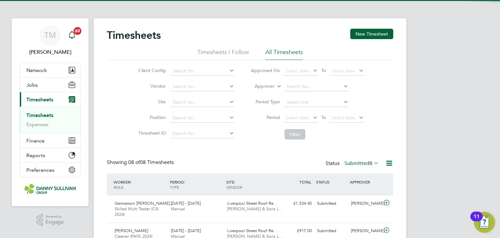
click at [369, 33] on button "New Timesheet" at bounding box center [371, 34] width 43 height 10
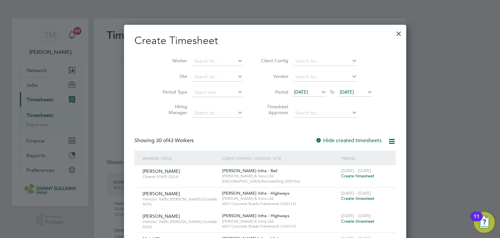
click at [208, 56] on li "Worker" at bounding box center [200, 61] width 101 height 16
click at [204, 59] on input at bounding box center [217, 61] width 51 height 9
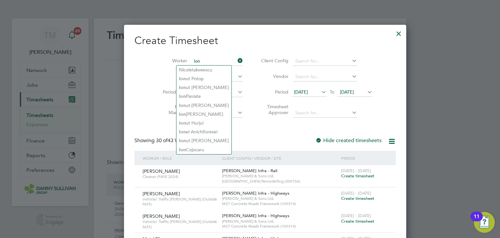
drag, startPoint x: 174, startPoint y: 61, endPoint x: 167, endPoint y: 61, distance: 7.8
click at [166, 61] on li "Worker ion" at bounding box center [200, 61] width 101 height 16
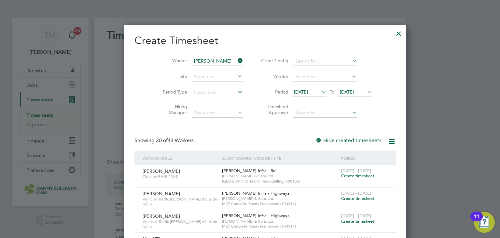
click at [199, 122] on li "[PERSON_NAME]" at bounding box center [217, 122] width 82 height 9
type input "[PERSON_NAME]"
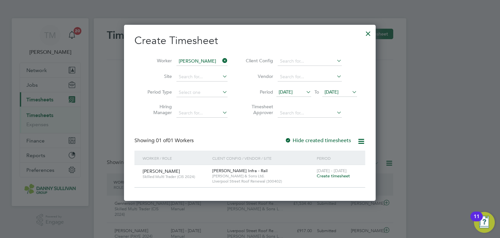
click at [341, 176] on span "Create timesheet" at bounding box center [333, 176] width 33 height 6
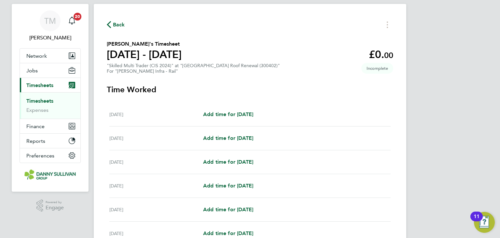
scroll to position [33, 0]
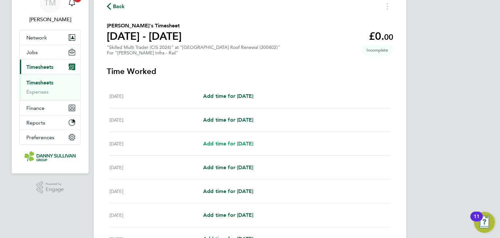
click at [241, 144] on span "Add time for [DATE]" at bounding box center [228, 143] width 50 height 6
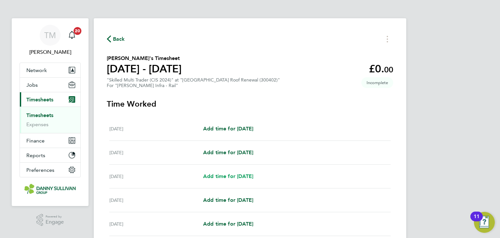
select select "30"
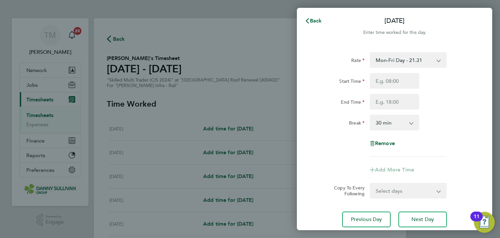
click at [390, 62] on select "Mon-Fri Day - 21.31 Bank Hol - 31.96 Mon-Thurs Nights - 24.51 Xmas / [GEOGRAPHI…" at bounding box center [404, 60] width 68 height 14
click at [461, 96] on div "End Time" at bounding box center [394, 102] width 164 height 16
click at [399, 80] on input "Start Time" at bounding box center [394, 81] width 49 height 16
click at [380, 84] on input "Start Time" at bounding box center [394, 81] width 49 height 16
click at [382, 105] on input "End Time" at bounding box center [394, 102] width 49 height 16
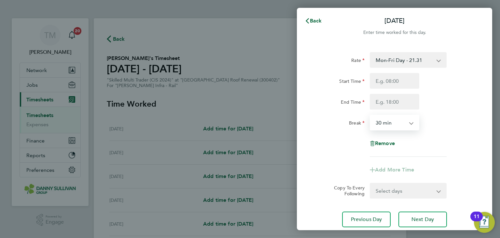
click at [377, 120] on select "0 min 15 min 30 min 45 min 60 min 75 min 90 min" at bounding box center [390, 122] width 40 height 14
click at [390, 89] on div "Start Time End Time" at bounding box center [394, 91] width 164 height 36
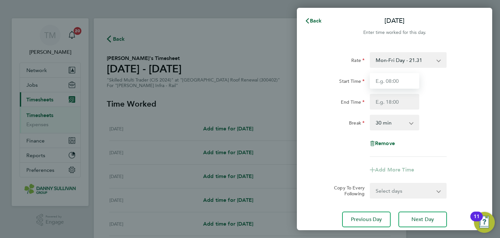
click at [387, 81] on input "Start Time" at bounding box center [394, 81] width 49 height 16
click at [391, 79] on input "Start Time" at bounding box center [394, 81] width 49 height 16
type input "07:00"
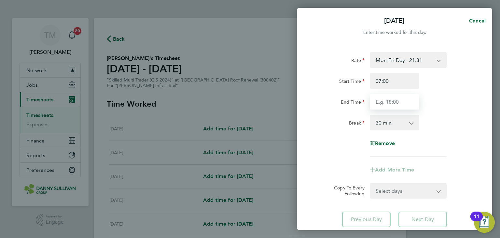
click at [387, 99] on input "End Time" at bounding box center [394, 102] width 49 height 16
type input "17:30"
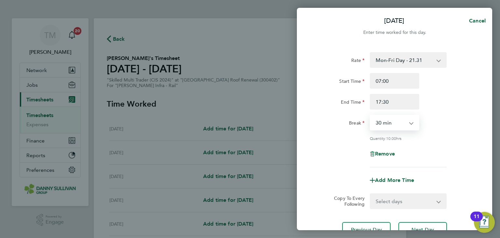
click at [393, 124] on select "0 min 15 min 30 min 45 min 60 min 75 min 90 min" at bounding box center [390, 122] width 40 height 14
click at [370, 115] on select "0 min 15 min 30 min 45 min 60 min 75 min 90 min" at bounding box center [390, 122] width 40 height 14
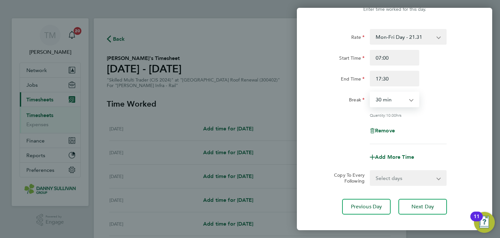
scroll to position [56, 0]
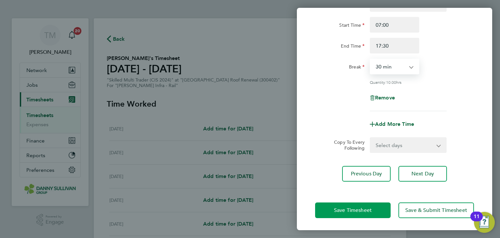
click at [368, 210] on span "Save Timesheet" at bounding box center [353, 210] width 38 height 7
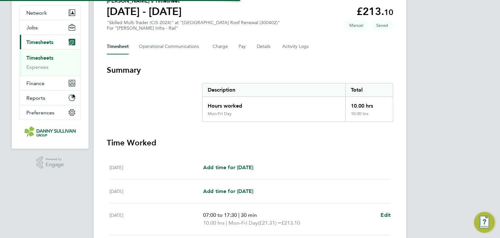
scroll to position [130, 0]
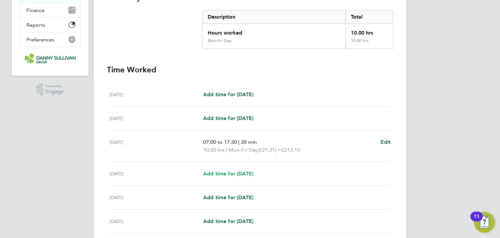
click at [240, 173] on span "Add time for [DATE]" at bounding box center [228, 173] width 50 height 6
select select "30"
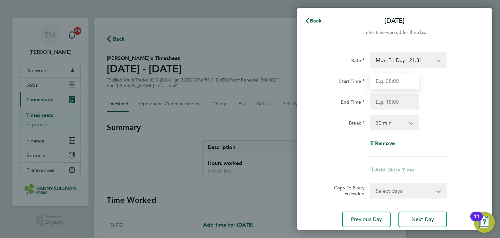
click at [387, 83] on input "Start Time" at bounding box center [394, 81] width 49 height 16
type input "07:00"
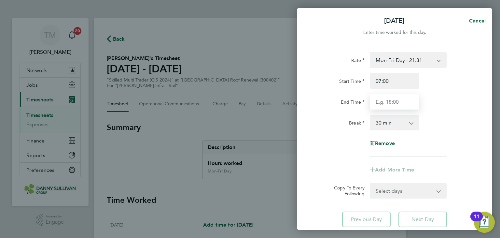
click at [395, 106] on input "End Time" at bounding box center [394, 102] width 49 height 16
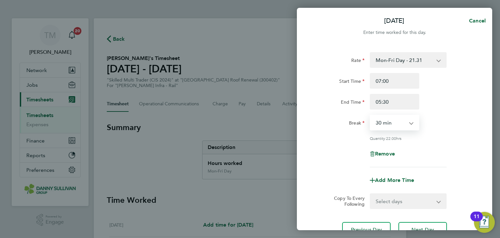
click at [395, 121] on select "0 min 15 min 30 min 45 min 60 min 75 min 90 min" at bounding box center [390, 122] width 40 height 14
click at [370, 115] on select "0 min 15 min 30 min 45 min 60 min 75 min 90 min" at bounding box center [390, 122] width 40 height 14
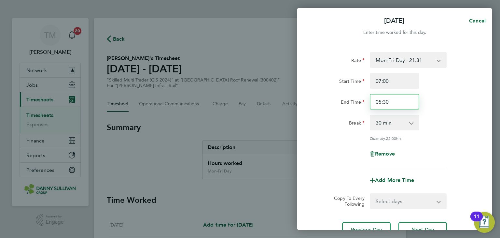
click at [379, 100] on input "05:30" at bounding box center [394, 102] width 49 height 16
drag, startPoint x: 381, startPoint y: 100, endPoint x: 369, endPoint y: 99, distance: 11.7
click at [369, 99] on div "05:30" at bounding box center [394, 102] width 55 height 16
type input "17:30"
click at [397, 124] on select "0 min 15 min 30 min 45 min 60 min 75 min 90 min" at bounding box center [390, 122] width 40 height 14
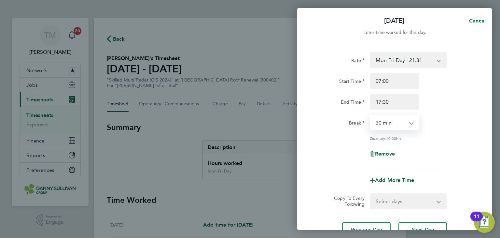
click at [370, 115] on select "0 min 15 min 30 min 45 min 60 min 75 min 90 min" at bounding box center [390, 122] width 40 height 14
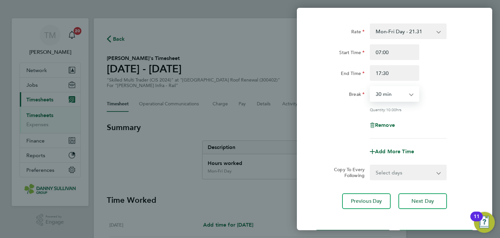
scroll to position [56, 0]
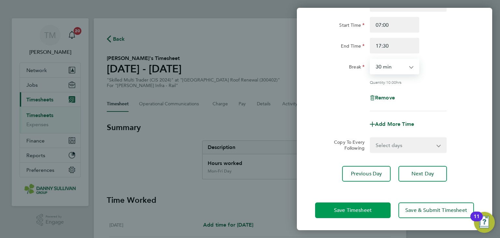
click at [366, 208] on span "Save Timesheet" at bounding box center [353, 210] width 38 height 7
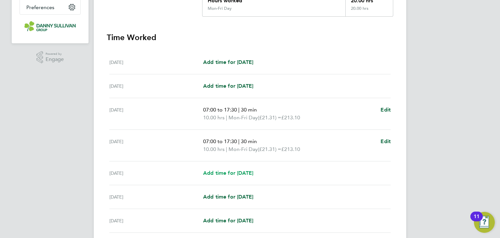
scroll to position [163, 0]
click at [224, 175] on link "Add time for [DATE]" at bounding box center [228, 173] width 50 height 8
select select "30"
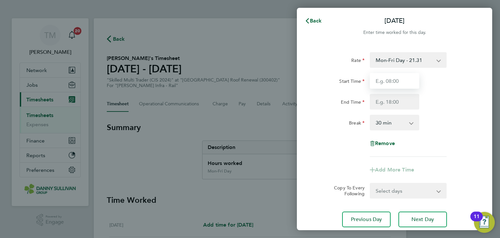
click at [405, 83] on input "Start Time" at bounding box center [394, 81] width 49 height 16
type input "07:00"
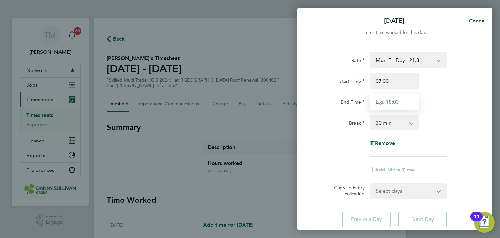
click at [391, 102] on input "End Time" at bounding box center [394, 102] width 49 height 16
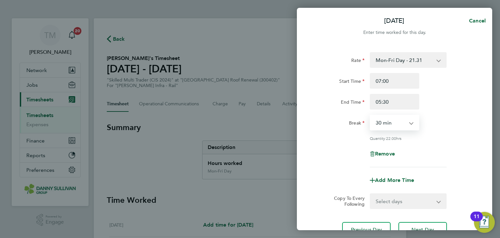
click at [390, 122] on select "0 min 15 min 30 min 45 min 60 min 75 min 90 min" at bounding box center [390, 122] width 40 height 14
click at [370, 115] on select "0 min 15 min 30 min 45 min 60 min 75 min 90 min" at bounding box center [390, 122] width 40 height 14
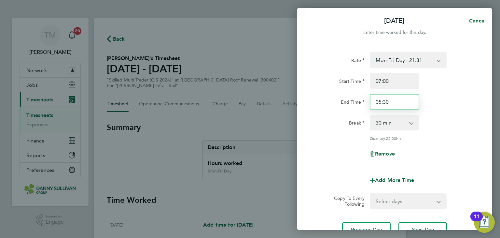
drag, startPoint x: 392, startPoint y: 101, endPoint x: 343, endPoint y: 93, distance: 50.3
click at [343, 94] on div "End Time 05:30" at bounding box center [394, 102] width 164 height 16
type input "17:30"
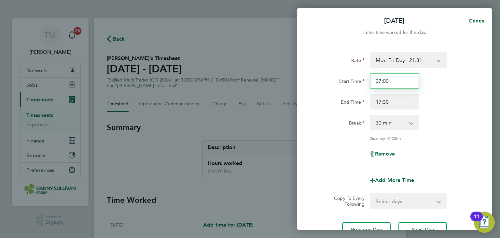
click at [391, 87] on input "07:00" at bounding box center [394, 81] width 49 height 16
click at [392, 82] on input "07:00" at bounding box center [394, 81] width 49 height 16
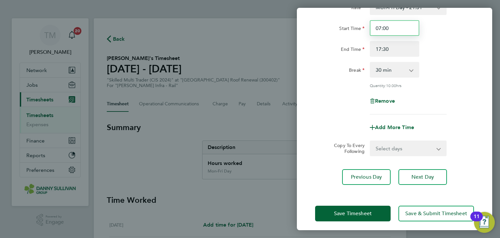
scroll to position [56, 0]
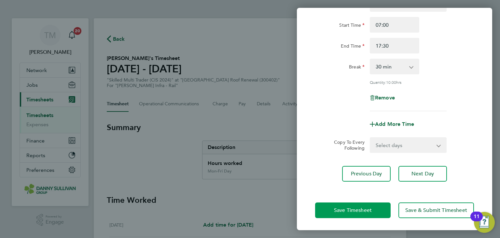
click at [364, 202] on button "Save Timesheet" at bounding box center [352, 210] width 75 height 16
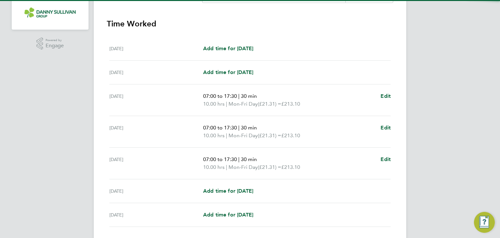
scroll to position [195, 0]
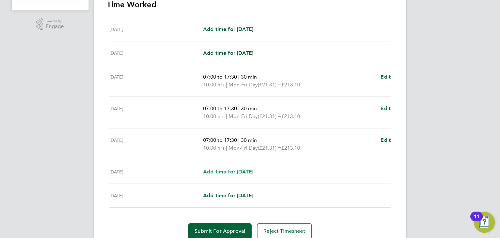
click at [229, 171] on span "Add time for [DATE]" at bounding box center [228, 171] width 50 height 6
select select "30"
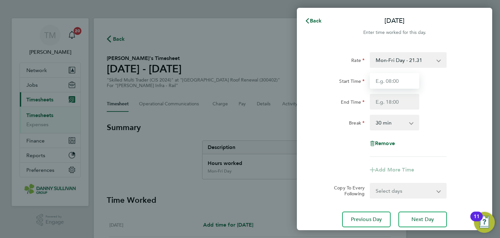
click at [390, 78] on input "Start Time" at bounding box center [394, 81] width 49 height 16
type input "07:00"
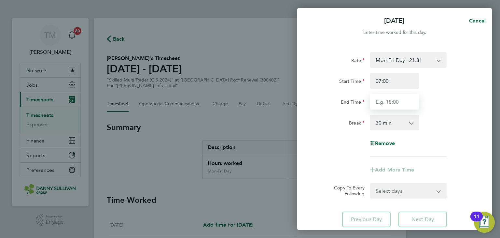
click at [391, 97] on input "End Time" at bounding box center [394, 102] width 49 height 16
type input "17:30"
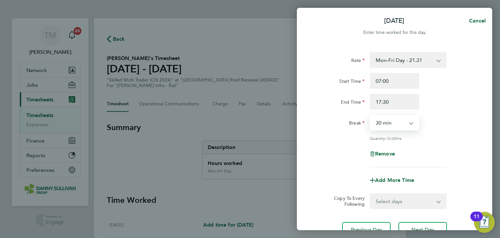
click at [393, 121] on select "0 min 15 min 30 min 45 min 60 min 75 min 90 min" at bounding box center [390, 122] width 40 height 14
click at [370, 115] on select "0 min 15 min 30 min 45 min 60 min 75 min 90 min" at bounding box center [390, 122] width 40 height 14
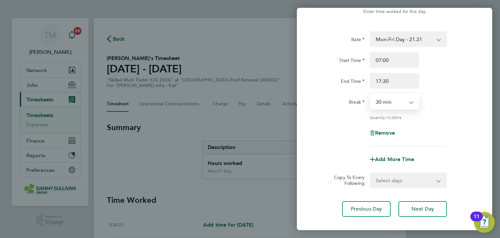
scroll to position [56, 0]
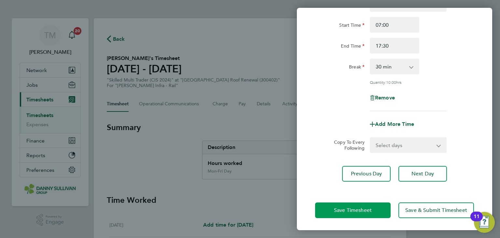
click at [360, 207] on span "Save Timesheet" at bounding box center [353, 210] width 38 height 7
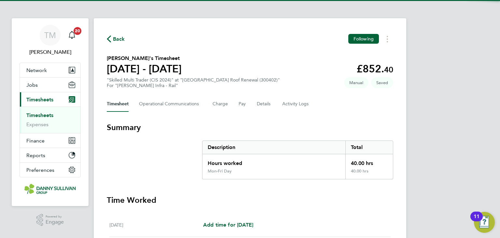
scroll to position [195, 0]
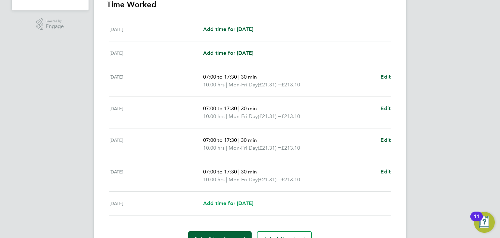
click at [231, 202] on span "Add time for [DATE]" at bounding box center [228, 203] width 50 height 6
select select "30"
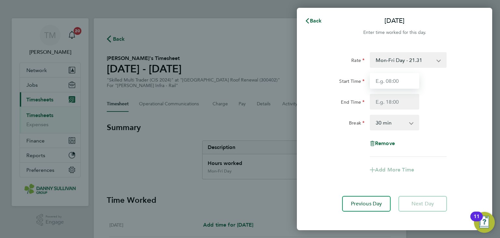
click at [389, 82] on input "Start Time" at bounding box center [394, 81] width 49 height 16
type input "07:00"
click at [388, 99] on input "End Time" at bounding box center [394, 102] width 49 height 16
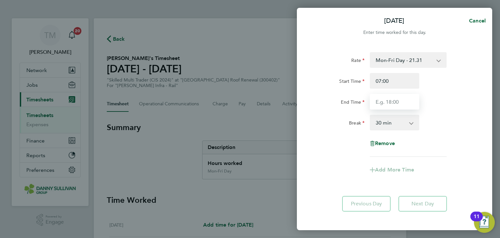
type input "17:30"
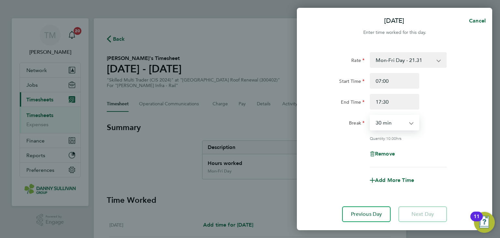
click at [387, 122] on select "0 min 15 min 30 min 45 min 60 min 75 min 90 min" at bounding box center [390, 122] width 40 height 14
click at [370, 115] on select "0 min 15 min 30 min 45 min 60 min 75 min 90 min" at bounding box center [390, 122] width 40 height 14
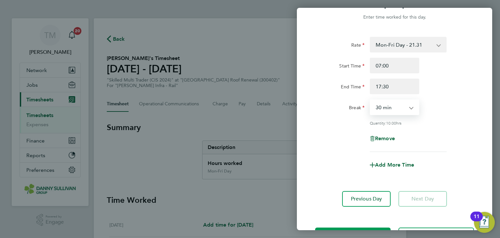
scroll to position [40, 0]
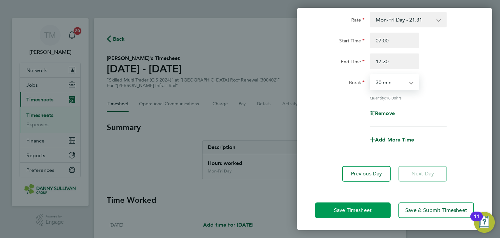
click at [369, 207] on span "Save Timesheet" at bounding box center [353, 210] width 38 height 7
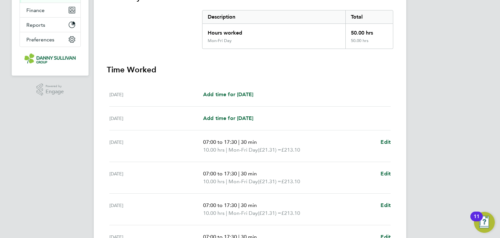
scroll to position [237, 0]
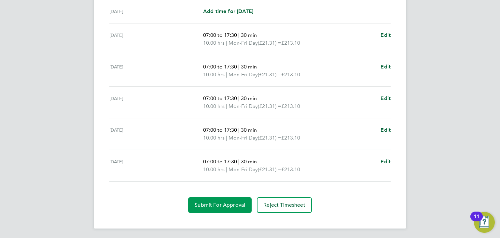
click at [229, 201] on span "Submit For Approval" at bounding box center [220, 204] width 50 height 7
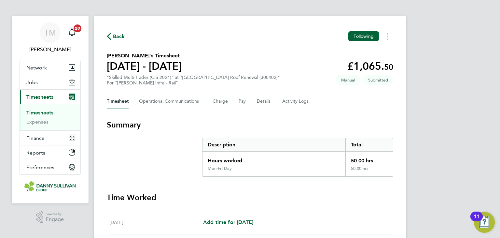
scroll to position [0, 0]
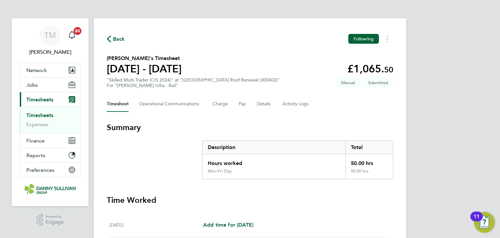
click at [41, 115] on link "Timesheets" at bounding box center [39, 115] width 27 height 6
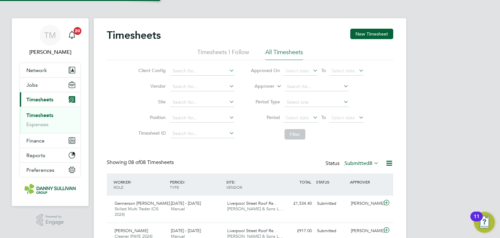
scroll to position [16, 57]
click at [35, 116] on link "Timesheets" at bounding box center [39, 115] width 27 height 6
click at [370, 31] on button "New Timesheet" at bounding box center [371, 34] width 43 height 10
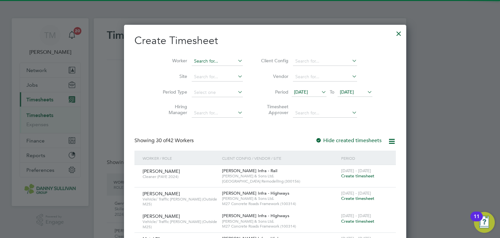
scroll to position [1312, 252]
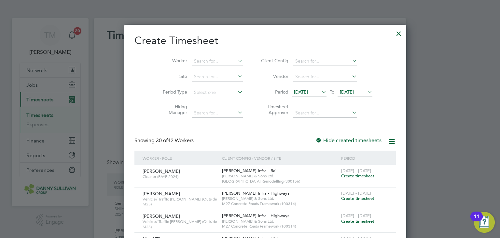
click at [194, 56] on li "Worker" at bounding box center [200, 61] width 101 height 16
click at [193, 60] on input at bounding box center [217, 61] width 51 height 9
click at [192, 60] on input at bounding box center [217, 61] width 51 height 9
type input "[PERSON_NAME]"
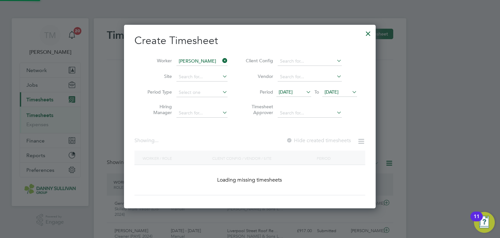
scroll to position [183, 252]
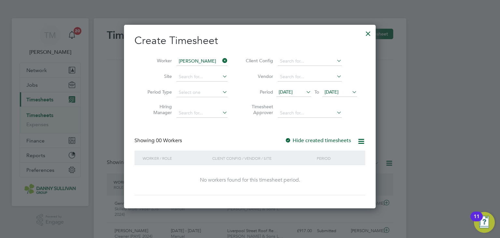
click at [221, 61] on icon at bounding box center [221, 60] width 0 height 9
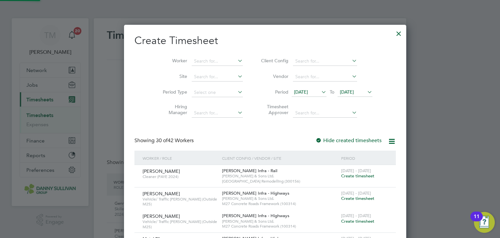
scroll to position [1312, 252]
click at [393, 32] on div at bounding box center [399, 32] width 12 height 12
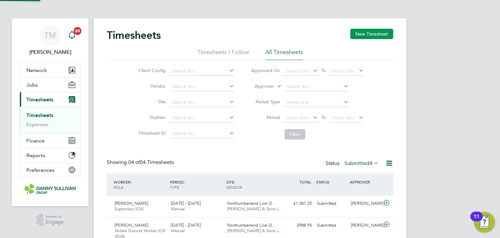
scroll to position [16, 57]
click at [372, 33] on button "New Timesheet" at bounding box center [371, 34] width 43 height 10
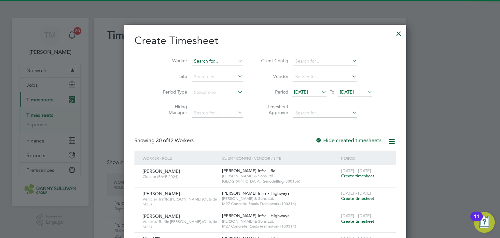
click at [201, 59] on input at bounding box center [217, 61] width 51 height 9
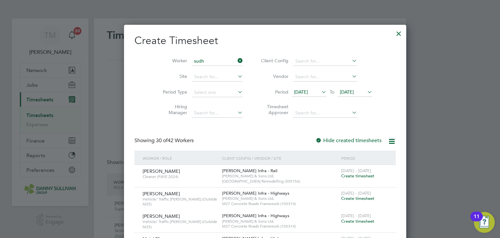
click at [199, 68] on b "Sudh" at bounding box center [198, 70] width 11 height 6
type input "[PERSON_NAME]"
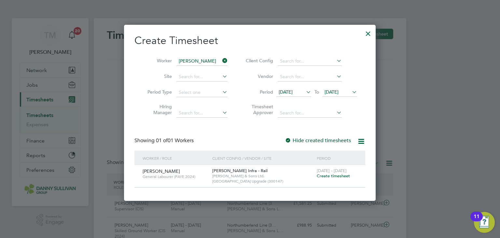
click at [327, 176] on span "Create timesheet" at bounding box center [333, 176] width 33 height 6
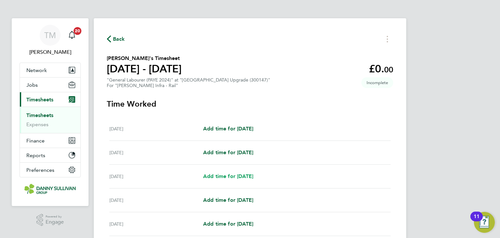
click at [241, 177] on span "Add time for [DATE]" at bounding box center [228, 176] width 50 height 6
select select "30"
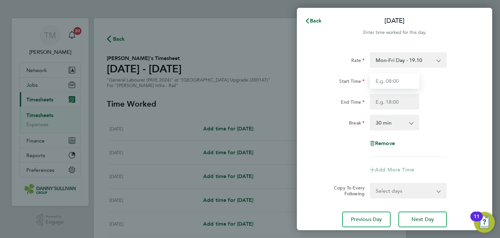
click at [387, 78] on input "Start Time" at bounding box center [394, 81] width 49 height 16
type input "07:00"
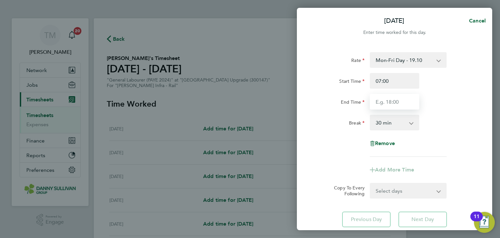
click at [378, 97] on input "End Time" at bounding box center [394, 102] width 49 height 16
type input "17:30"
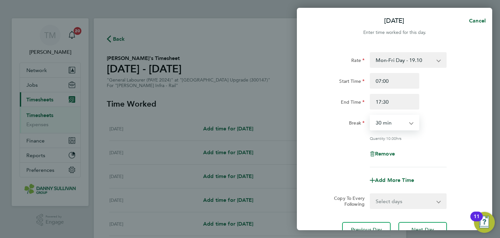
click at [391, 121] on select "0 min 15 min 30 min 45 min 60 min 75 min 90 min" at bounding box center [390, 122] width 40 height 14
click at [370, 115] on select "0 min 15 min 30 min 45 min 60 min 75 min 90 min" at bounding box center [390, 122] width 40 height 14
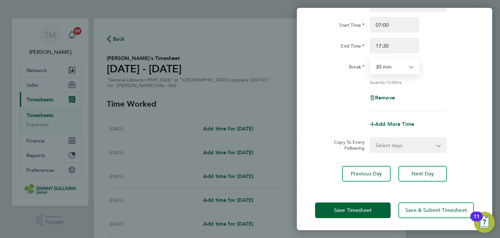
scroll to position [56, 0]
click at [373, 206] on button "Save Timesheet" at bounding box center [352, 210] width 75 height 16
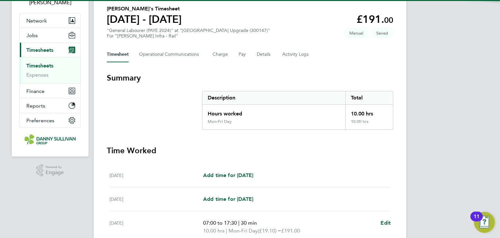
scroll to position [195, 0]
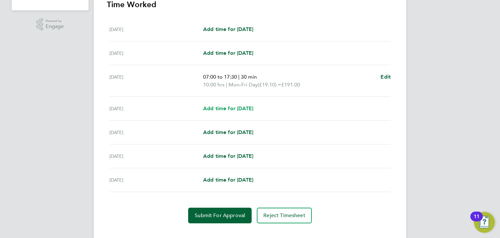
click at [232, 108] on span "Add time for [DATE]" at bounding box center [228, 108] width 50 height 6
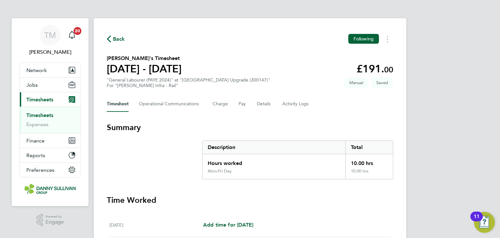
select select "30"
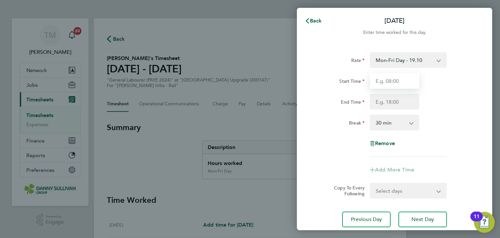
click at [379, 82] on input "Start Time" at bounding box center [394, 81] width 49 height 16
type input "07:00"
click at [390, 100] on input "End Time" at bounding box center [394, 102] width 49 height 16
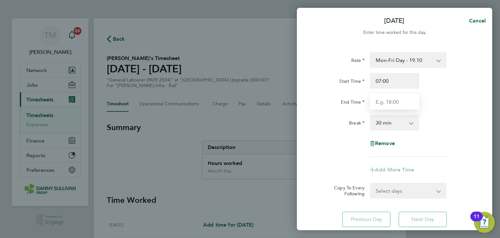
click at [376, 104] on input "End Time" at bounding box center [394, 102] width 49 height 16
type input "19:30"
click at [401, 128] on select "0 min 15 min 30 min 45 min 60 min 75 min 90 min" at bounding box center [390, 122] width 40 height 14
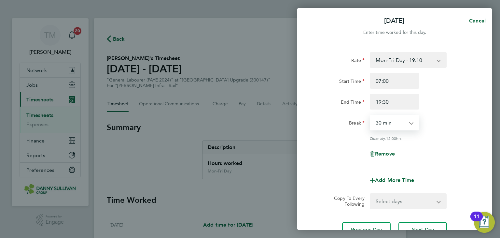
click at [370, 115] on select "0 min 15 min 30 min 45 min 60 min 75 min 90 min" at bounding box center [390, 122] width 40 height 14
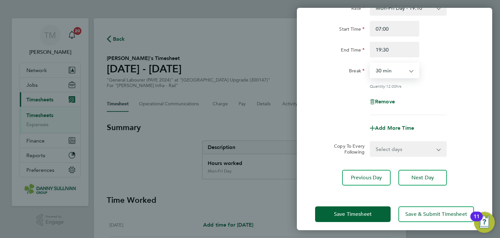
scroll to position [56, 0]
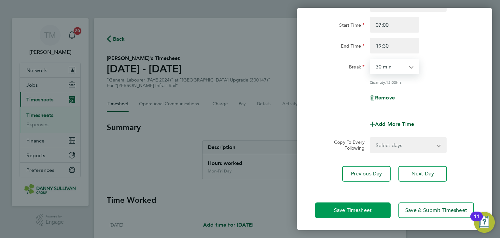
click at [375, 212] on button "Save Timesheet" at bounding box center [352, 210] width 75 height 16
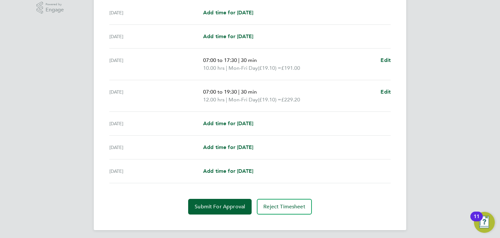
scroll to position [213, 0]
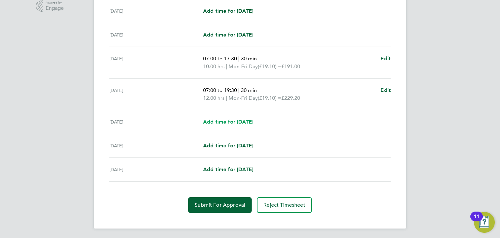
click at [247, 118] on span "Add time for [DATE]" at bounding box center [228, 121] width 50 height 6
select select "30"
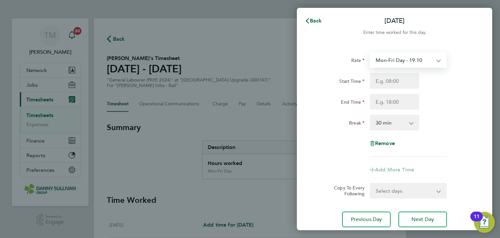
click at [400, 61] on select "Mon-Fri Day - 19.10 Bank Hol - 28.60 Weekend - 24.79 Mon-Thurs Night - 21.93 Xm…" at bounding box center [404, 60] width 68 height 14
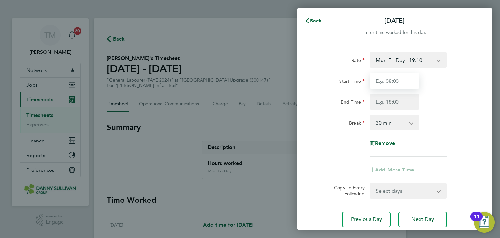
click at [402, 81] on input "Start Time" at bounding box center [394, 81] width 49 height 16
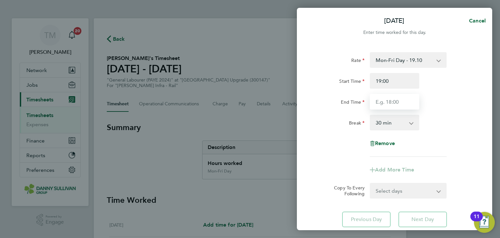
click at [394, 99] on input "End Time" at bounding box center [394, 102] width 49 height 16
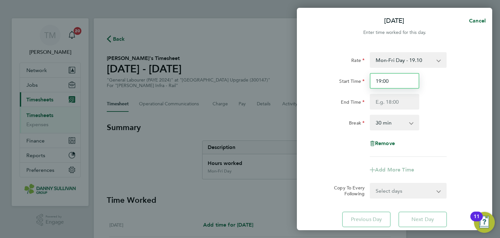
drag, startPoint x: 391, startPoint y: 82, endPoint x: 355, endPoint y: 76, distance: 36.9
click at [355, 76] on div "Start Time 19:00" at bounding box center [394, 81] width 164 height 16
type input "07:00"
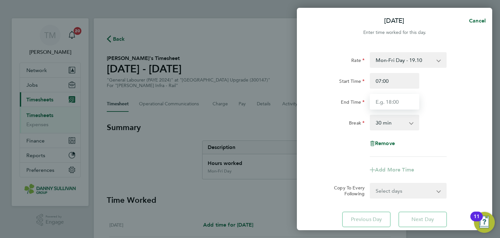
click at [399, 97] on input "End Time" at bounding box center [394, 102] width 49 height 16
drag, startPoint x: 379, startPoint y: 102, endPoint x: 382, endPoint y: 102, distance: 3.6
click at [379, 102] on input "05:30" at bounding box center [394, 102] width 49 height 16
drag, startPoint x: 378, startPoint y: 102, endPoint x: 368, endPoint y: 101, distance: 9.5
click at [368, 101] on div "05:30" at bounding box center [394, 102] width 55 height 16
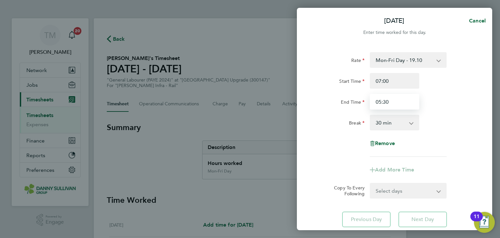
click at [379, 102] on input "05:30" at bounding box center [394, 102] width 49 height 16
drag, startPoint x: 381, startPoint y: 102, endPoint x: 368, endPoint y: 101, distance: 13.1
click at [368, 101] on div "05:30" at bounding box center [394, 102] width 55 height 16
type input "17:30"
click at [390, 118] on select "0 min 15 min 30 min 45 min 60 min 75 min 90 min" at bounding box center [390, 122] width 40 height 14
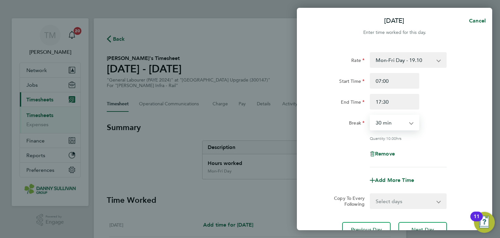
click at [370, 115] on select "0 min 15 min 30 min 45 min 60 min 75 min 90 min" at bounding box center [390, 122] width 40 height 14
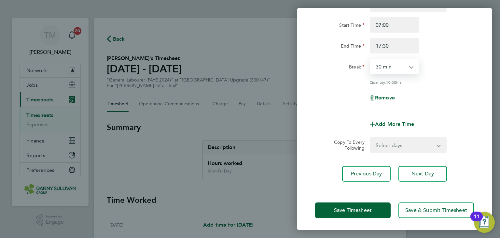
scroll to position [56, 0]
click at [371, 207] on span "Save Timesheet" at bounding box center [353, 210] width 38 height 7
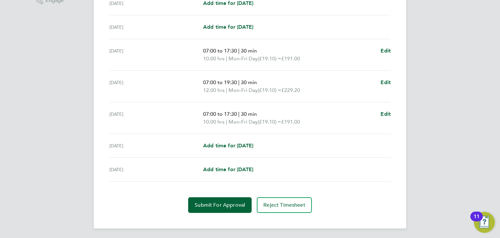
scroll to position [221, 0]
click at [242, 144] on span "Add time for [DATE]" at bounding box center [228, 145] width 50 height 6
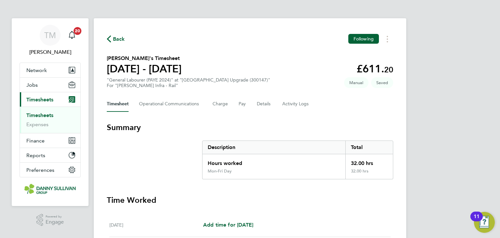
select select "30"
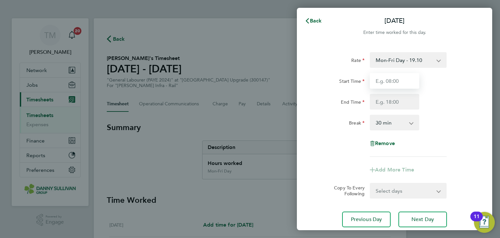
click at [389, 81] on input "Start Time" at bounding box center [394, 81] width 49 height 16
type input "07:00"
click at [389, 102] on input "End Time" at bounding box center [394, 102] width 49 height 16
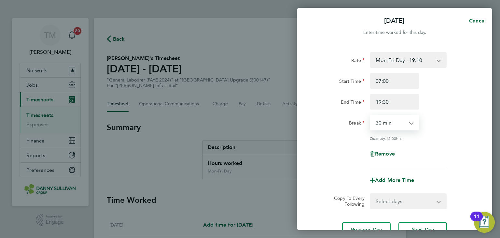
click at [395, 119] on select "0 min 15 min 30 min 45 min 60 min 75 min 90 min" at bounding box center [390, 122] width 40 height 14
click at [370, 115] on select "0 min 15 min 30 min 45 min 60 min 75 min 90 min" at bounding box center [390, 122] width 40 height 14
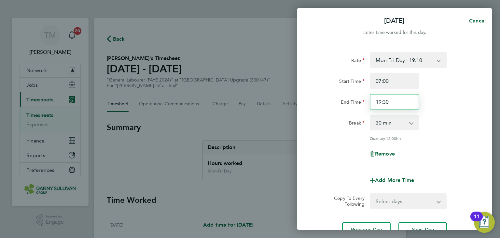
drag, startPoint x: 380, startPoint y: 101, endPoint x: 381, endPoint y: 98, distance: 3.4
click at [380, 101] on input "19:30" at bounding box center [394, 102] width 49 height 16
type input "17:30"
click at [378, 121] on select "0 min 15 min 30 min 45 min 60 min 75 min 90 min" at bounding box center [390, 122] width 40 height 14
click at [370, 115] on select "0 min 15 min 30 min 45 min 60 min 75 min 90 min" at bounding box center [390, 122] width 40 height 14
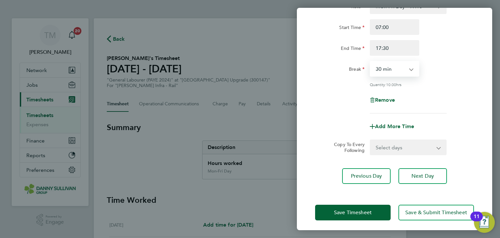
scroll to position [56, 0]
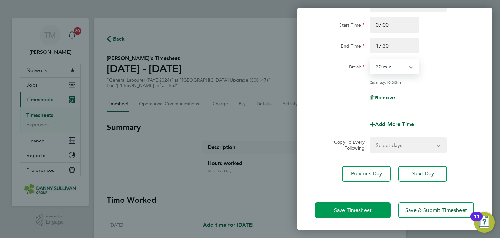
click at [369, 209] on span "Save Timesheet" at bounding box center [353, 210] width 38 height 7
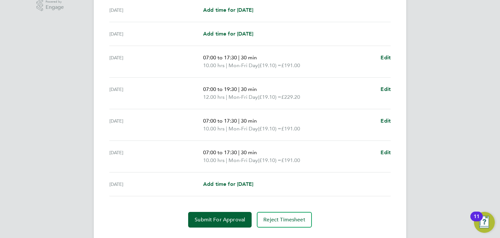
scroll to position [228, 0]
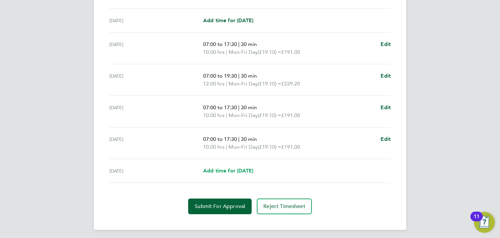
click at [226, 167] on span "Add time for [DATE]" at bounding box center [228, 170] width 50 height 6
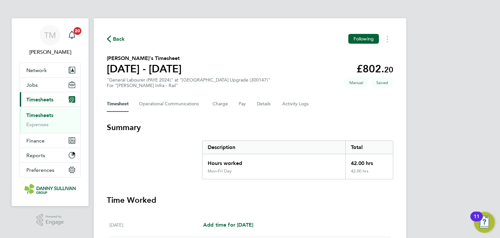
select select "30"
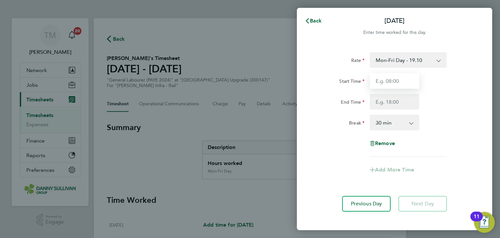
click at [394, 81] on input "Start Time" at bounding box center [394, 81] width 49 height 16
type input "07:00"
click at [390, 102] on input "End Time" at bounding box center [394, 102] width 49 height 16
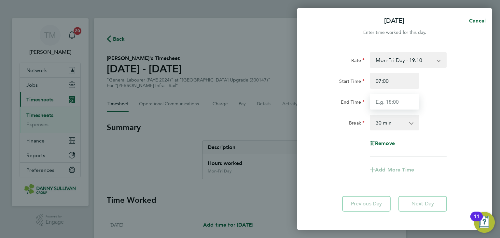
type input "17:30"
click at [388, 122] on select "0 min 15 min 30 min 45 min 60 min 75 min 90 min" at bounding box center [390, 122] width 40 height 14
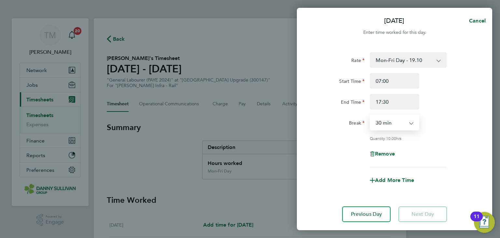
click at [370, 115] on select "0 min 15 min 30 min 45 min 60 min 75 min 90 min" at bounding box center [390, 122] width 40 height 14
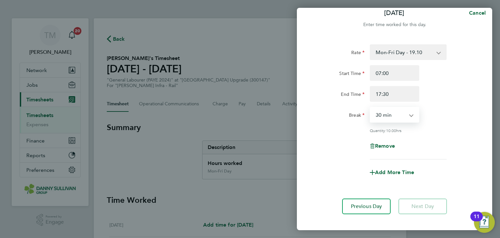
scroll to position [40, 0]
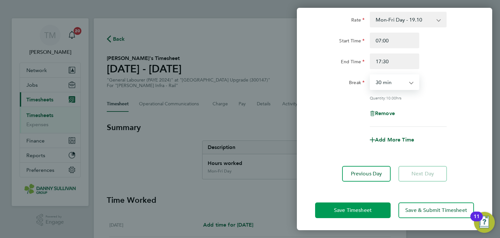
drag, startPoint x: 369, startPoint y: 206, endPoint x: 360, endPoint y: 204, distance: 8.9
click at [369, 207] on span "Save Timesheet" at bounding box center [353, 210] width 38 height 7
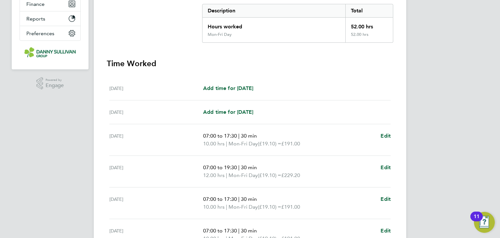
scroll to position [139, 0]
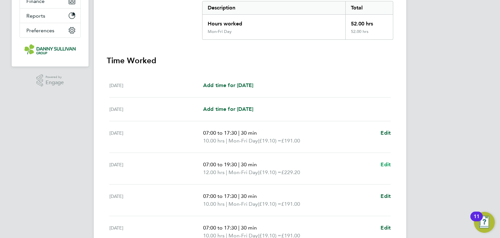
click at [386, 165] on span "Edit" at bounding box center [385, 164] width 10 height 6
select select "30"
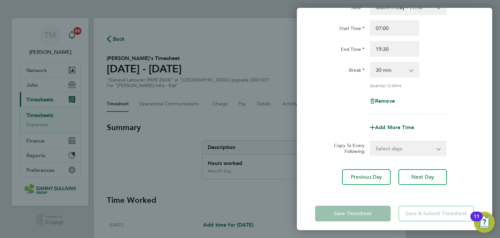
scroll to position [56, 0]
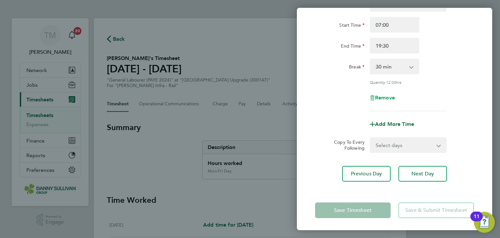
click at [388, 98] on span "Remove" at bounding box center [385, 97] width 20 height 6
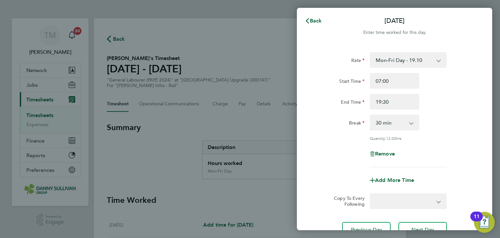
select select "null"
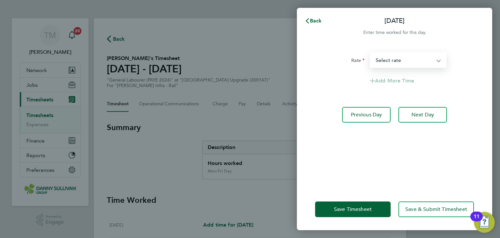
click at [392, 62] on select "Mon-Fri Day - 19.10 Bank Hol - 28.60 Weekend - 24.79 Mon-Thurs Night - 21.93 Xm…" at bounding box center [404, 60] width 68 height 14
select select "30"
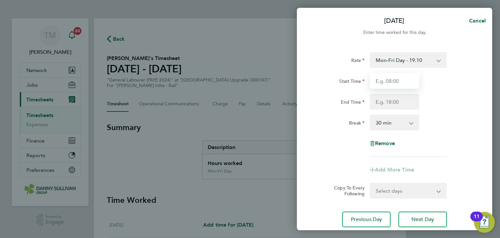
click at [396, 85] on input "Start Time" at bounding box center [394, 81] width 49 height 16
type input "07:00"
click at [391, 99] on input "End Time" at bounding box center [394, 102] width 49 height 16
type input "17:30"
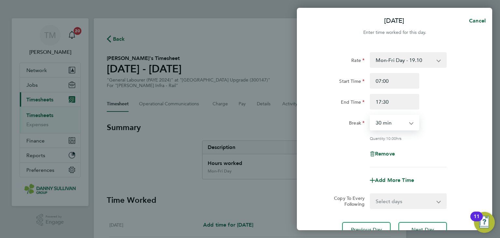
click at [397, 124] on select "0 min 15 min 30 min 45 min 60 min 75 min 90 min" at bounding box center [390, 122] width 40 height 14
click at [370, 115] on select "0 min 15 min 30 min 45 min 60 min 75 min 90 min" at bounding box center [390, 122] width 40 height 14
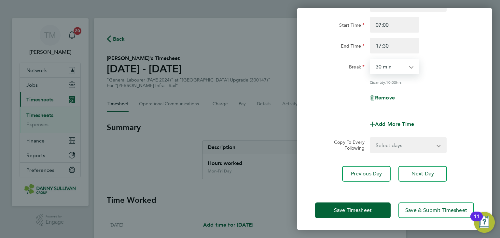
scroll to position [56, 0]
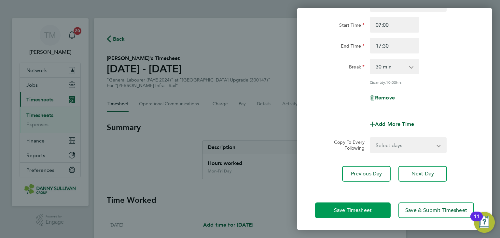
click at [369, 211] on span "Save Timesheet" at bounding box center [353, 210] width 38 height 7
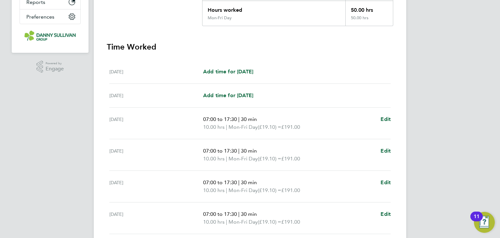
scroll to position [237, 0]
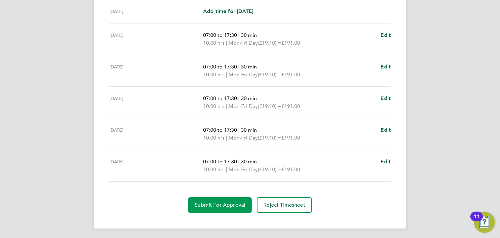
click at [225, 205] on span "Submit For Approval" at bounding box center [220, 204] width 50 height 7
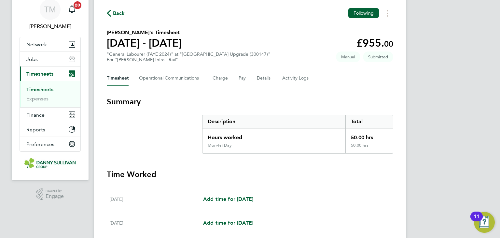
scroll to position [0, 0]
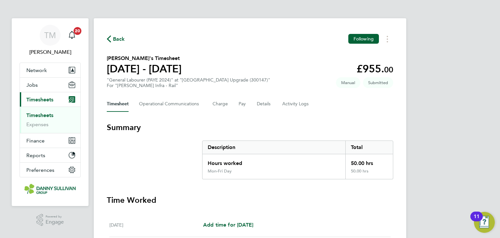
click at [41, 116] on link "Timesheets" at bounding box center [39, 115] width 27 height 6
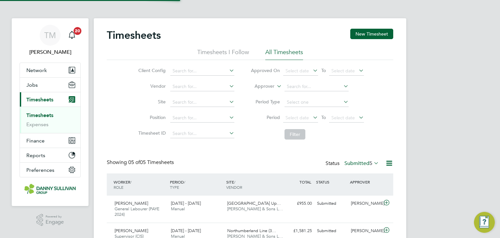
scroll to position [22, 57]
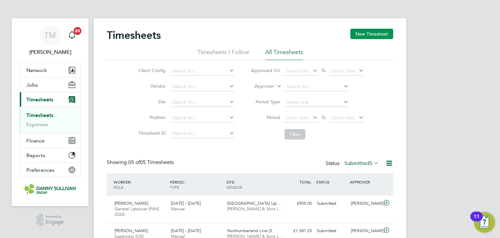
click at [376, 33] on button "New Timesheet" at bounding box center [371, 34] width 43 height 10
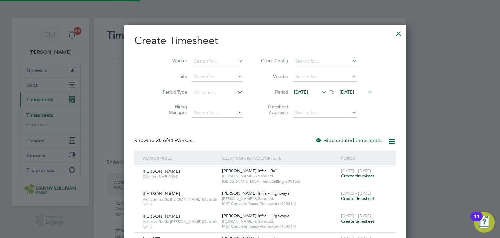
scroll to position [1312, 252]
click at [193, 59] on input at bounding box center [217, 61] width 51 height 9
click at [192, 67] on li "[PERSON_NAME] eanu" at bounding box center [221, 69] width 90 height 9
type input "[PERSON_NAME]"
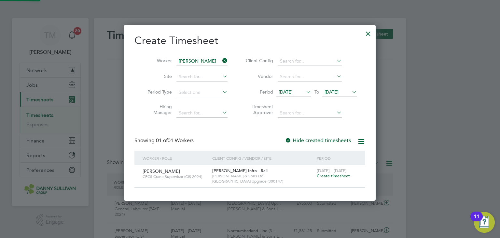
scroll to position [175, 252]
click at [328, 175] on span "Create timesheet" at bounding box center [333, 176] width 33 height 6
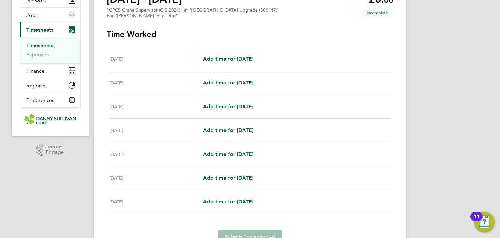
scroll to position [98, 0]
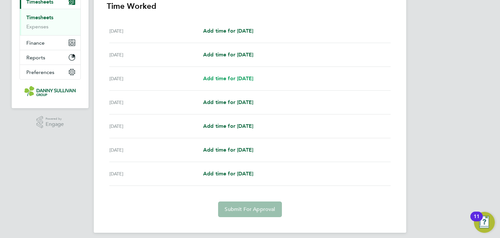
click at [253, 82] on link "Add time for [DATE]" at bounding box center [228, 79] width 50 height 8
select select "30"
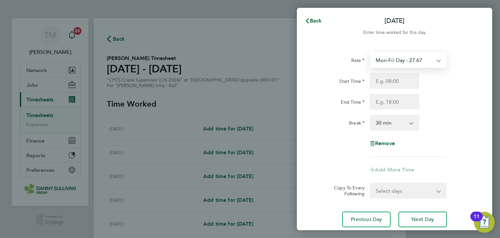
click at [404, 59] on select "Mon-Fri Day - 27.67 Mon-Thurs Night - 31.82 Xmas / [GEOGRAPHIC_DATA] - 55.34 Ba…" at bounding box center [404, 60] width 68 height 14
select select "30"
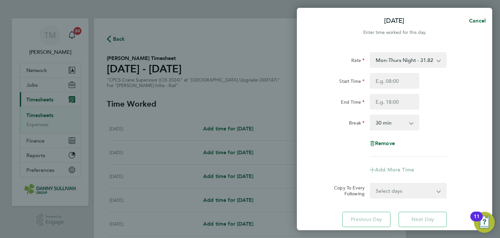
click at [410, 65] on select "Mon-Thurs Night - 31.82 Mon-Fri Day - 27.67 Xmas / [GEOGRAPHIC_DATA] - 55.34 Ba…" at bounding box center [404, 60] width 68 height 14
select select "30"
click at [387, 83] on input "Start Time" at bounding box center [394, 81] width 49 height 16
click at [401, 85] on input "Start Time" at bounding box center [394, 81] width 49 height 16
type input "07:00"
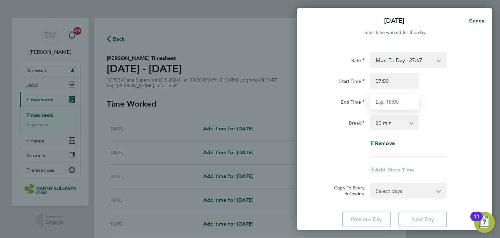
click at [396, 102] on input "End Time" at bounding box center [394, 102] width 49 height 16
type input "17:30"
click at [391, 117] on select "0 min 15 min 30 min 45 min 60 min 75 min 90 min" at bounding box center [390, 122] width 40 height 14
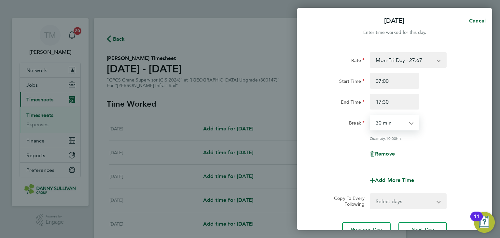
click at [370, 115] on select "0 min 15 min 30 min 45 min 60 min 75 min 90 min" at bounding box center [390, 122] width 40 height 14
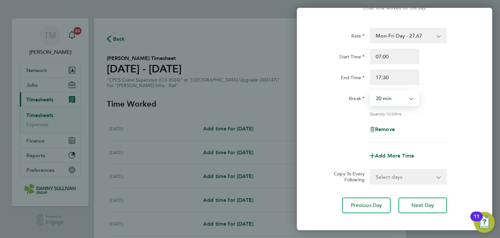
scroll to position [56, 0]
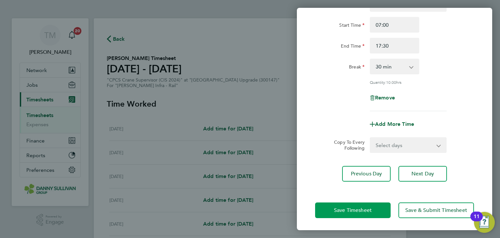
click at [364, 207] on span "Save Timesheet" at bounding box center [353, 210] width 38 height 7
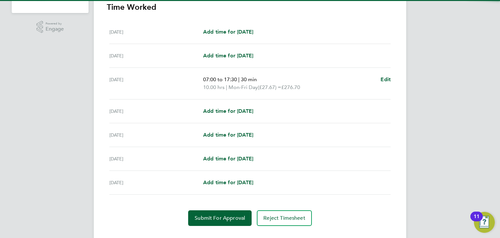
scroll to position [195, 0]
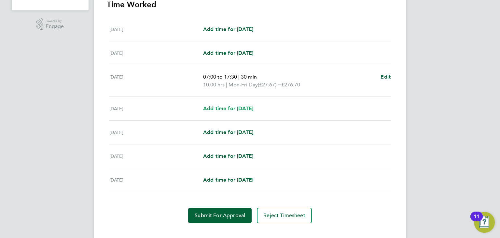
click at [243, 109] on span "Add time for [DATE]" at bounding box center [228, 108] width 50 height 6
select select "30"
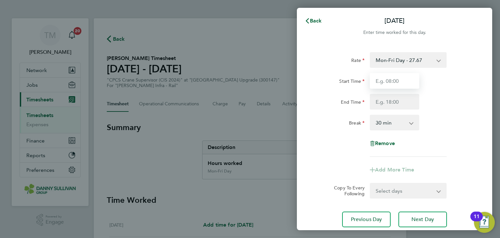
click at [391, 80] on input "Start Time" at bounding box center [394, 81] width 49 height 16
type input "07:00"
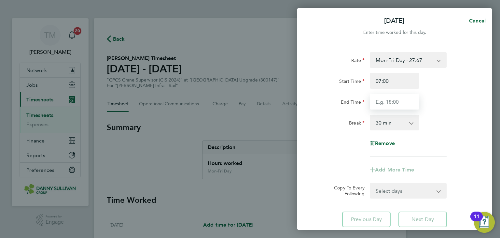
click at [389, 103] on input "End Time" at bounding box center [394, 102] width 49 height 16
type input "17:30"
click at [392, 123] on select "0 min 15 min 30 min 45 min 60 min 75 min 90 min" at bounding box center [390, 122] width 40 height 14
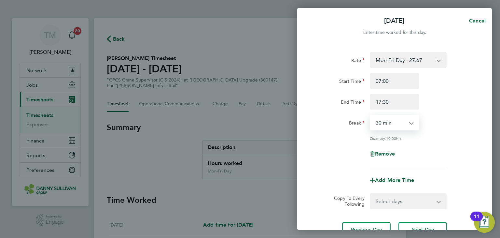
click at [370, 115] on select "0 min 15 min 30 min 45 min 60 min 75 min 90 min" at bounding box center [390, 122] width 40 height 14
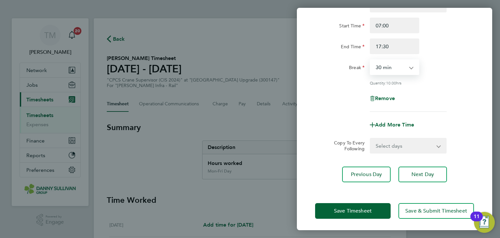
scroll to position [56, 0]
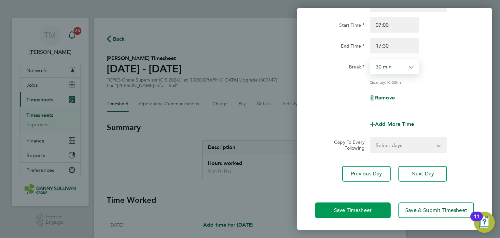
click at [363, 207] on span "Save Timesheet" at bounding box center [353, 210] width 38 height 7
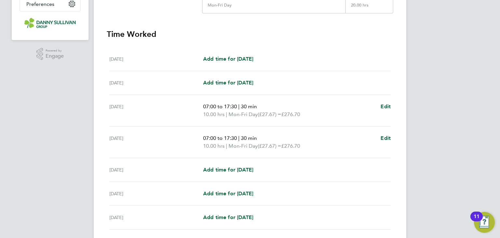
scroll to position [213, 0]
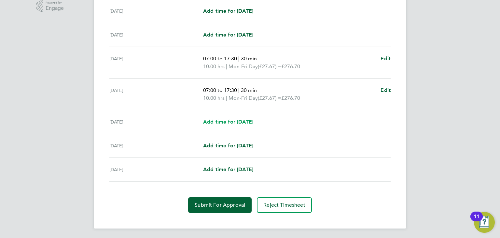
click at [233, 122] on span "Add time for [DATE]" at bounding box center [228, 121] width 50 height 6
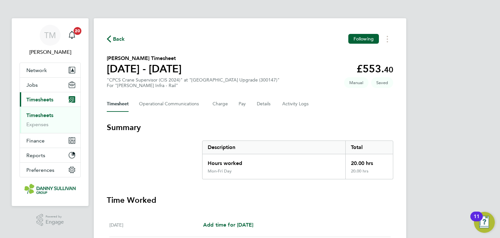
select select "30"
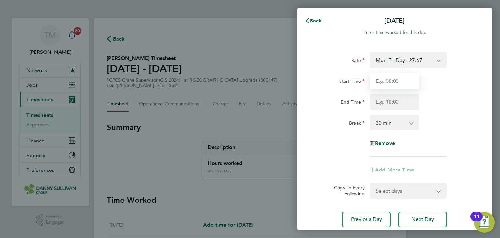
click at [389, 81] on input "Start Time" at bounding box center [394, 81] width 49 height 16
type input "07:00"
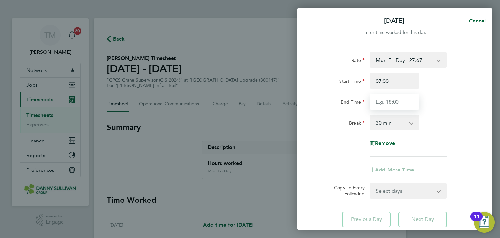
click at [386, 99] on input "End Time" at bounding box center [394, 102] width 49 height 16
type input "17:30"
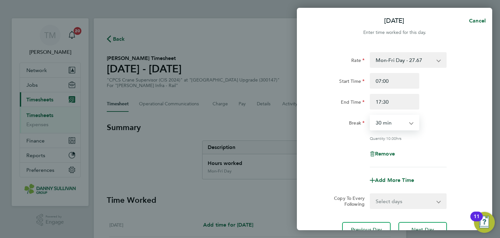
click at [394, 122] on select "0 min 15 min 30 min 45 min 60 min 75 min 90 min" at bounding box center [390, 122] width 40 height 14
click at [370, 115] on select "0 min 15 min 30 min 45 min 60 min 75 min 90 min" at bounding box center [390, 122] width 40 height 14
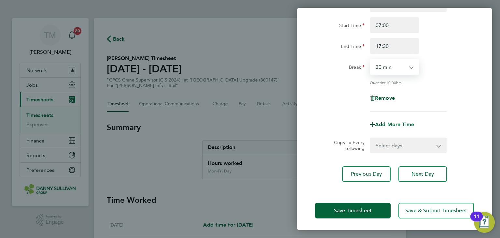
scroll to position [56, 0]
click at [368, 211] on span "Save Timesheet" at bounding box center [353, 210] width 38 height 7
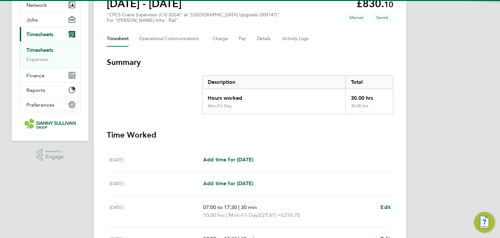
scroll to position [195, 0]
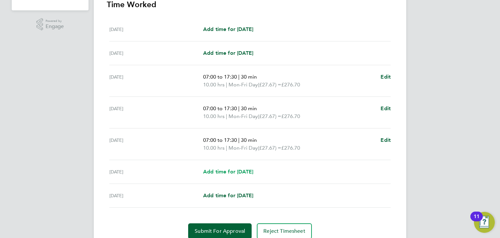
click at [249, 168] on span "Add time for [DATE]" at bounding box center [228, 171] width 50 height 6
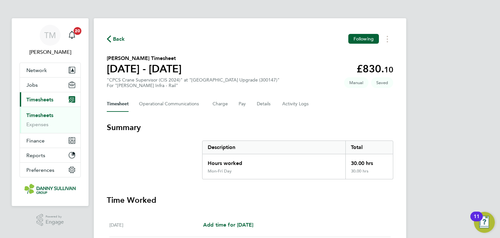
select select "30"
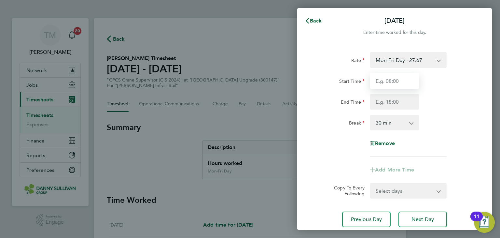
click at [394, 80] on input "Start Time" at bounding box center [394, 81] width 49 height 16
type input "07:00"
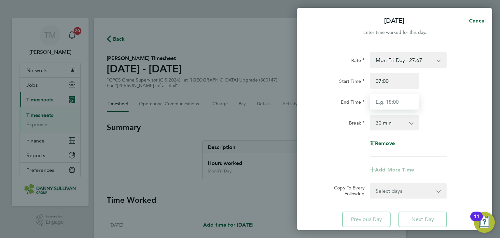
click at [386, 102] on input "End Time" at bounding box center [394, 102] width 49 height 16
type input "17:30"
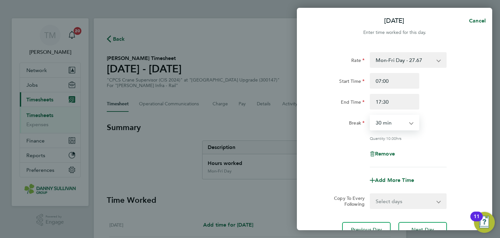
click at [389, 118] on select "0 min 15 min 30 min 45 min 60 min 75 min 90 min" at bounding box center [390, 122] width 40 height 14
click at [370, 115] on select "0 min 15 min 30 min 45 min 60 min 75 min 90 min" at bounding box center [390, 122] width 40 height 14
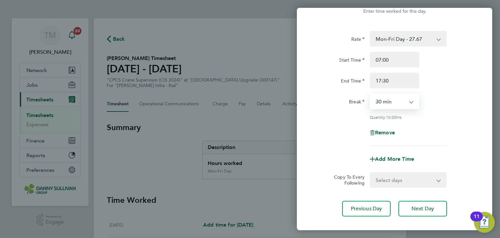
scroll to position [56, 0]
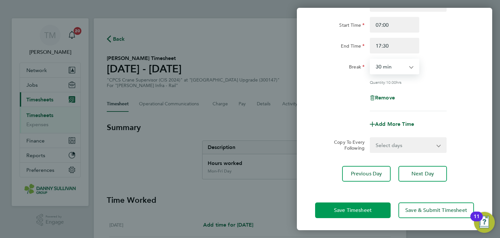
click at [367, 203] on button "Save Timesheet" at bounding box center [352, 210] width 75 height 16
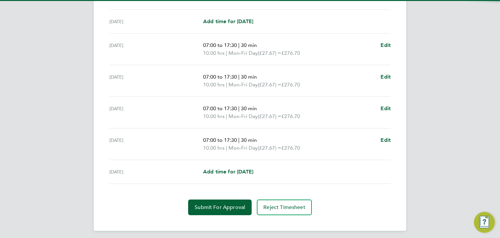
scroll to position [228, 0]
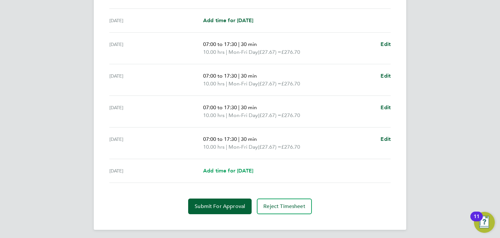
click at [239, 171] on span "Add time for [DATE]" at bounding box center [228, 170] width 50 height 6
select select "30"
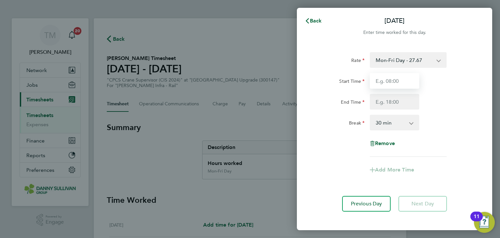
click at [398, 78] on input "Start Time" at bounding box center [394, 81] width 49 height 16
type input "07:00"
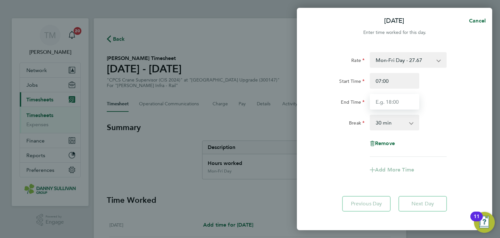
click at [388, 100] on input "End Time" at bounding box center [394, 102] width 49 height 16
type input "17:30"
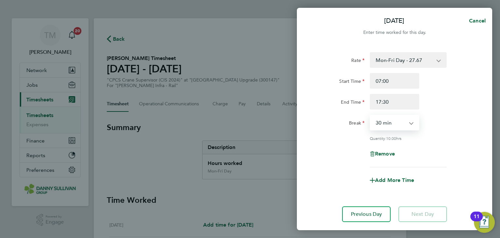
click at [387, 119] on select "0 min 15 min 30 min 45 min 60 min 75 min 90 min" at bounding box center [390, 122] width 40 height 14
click at [370, 115] on select "0 min 15 min 30 min 45 min 60 min 75 min 90 min" at bounding box center [390, 122] width 40 height 14
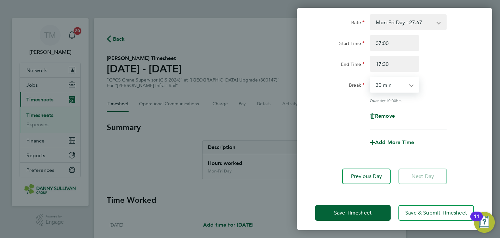
scroll to position [40, 0]
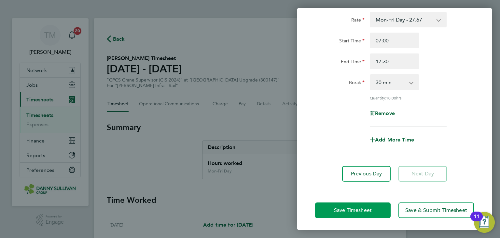
click at [373, 205] on button "Save Timesheet" at bounding box center [352, 210] width 75 height 16
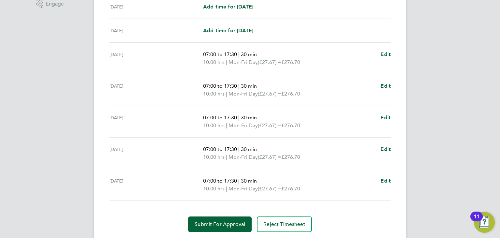
scroll to position [237, 0]
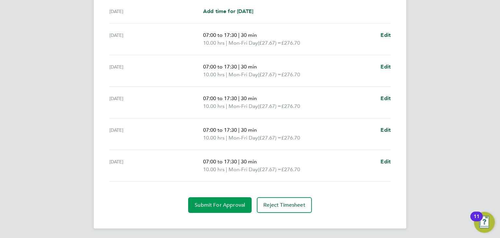
click at [218, 201] on span "Submit For Approval" at bounding box center [220, 204] width 50 height 7
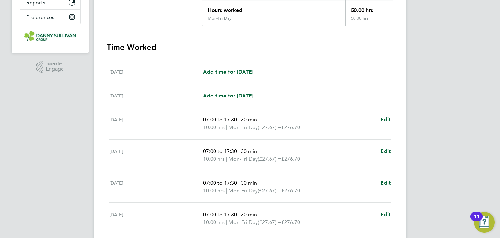
scroll to position [9, 0]
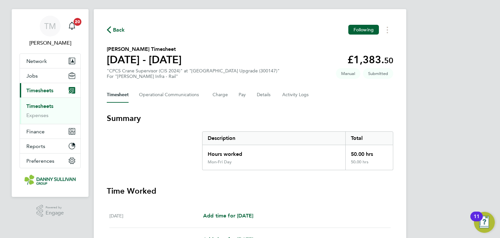
click at [44, 106] on link "Timesheets" at bounding box center [39, 106] width 27 height 6
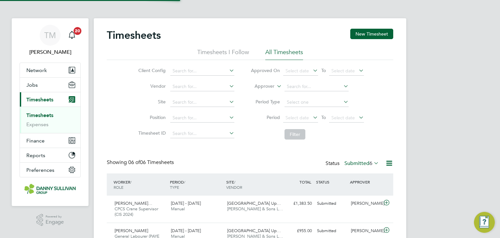
scroll to position [3, 3]
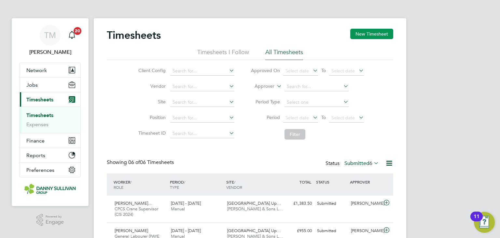
click at [381, 36] on button "New Timesheet" at bounding box center [371, 34] width 43 height 10
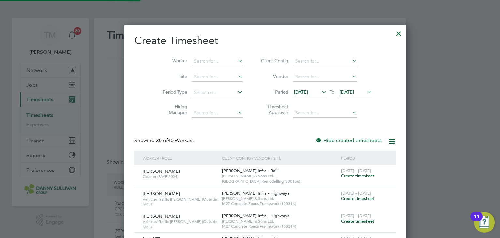
scroll to position [1334, 252]
click at [212, 59] on input at bounding box center [217, 61] width 51 height 9
click at [203, 67] on b "Serb" at bounding box center [200, 70] width 10 height 6
type input "[PERSON_NAME]"
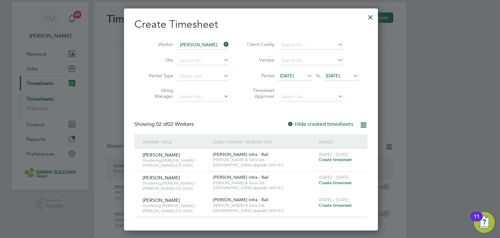
scroll to position [65, 0]
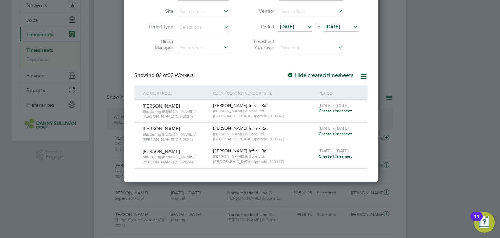
click at [338, 111] on span "Create timesheet" at bounding box center [335, 111] width 33 height 6
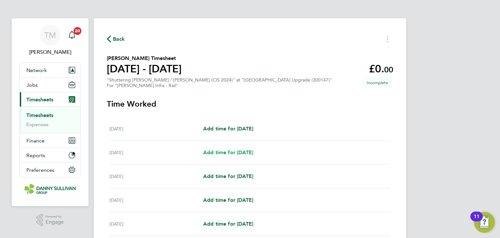
click at [236, 153] on span "Add time for [DATE]" at bounding box center [228, 152] width 50 height 6
select select "30"
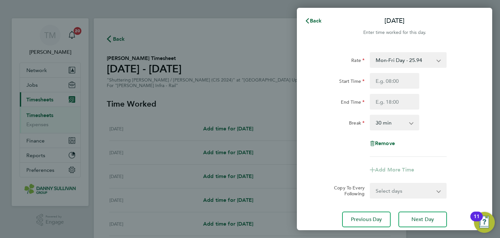
click at [404, 61] on select "Mon-Fri Day - 25.94 Mon-Thurs Night - 29.82 Xmas / [GEOGRAPHIC_DATA] - 51.87 We…" at bounding box center [404, 60] width 68 height 14
select select "30"
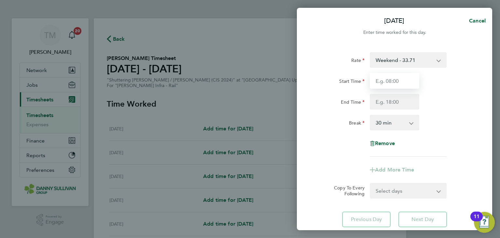
click at [398, 82] on input "Start Time" at bounding box center [394, 81] width 49 height 16
click at [401, 80] on input "Start Time" at bounding box center [394, 81] width 49 height 16
type input "19:00"
click at [388, 103] on input "End Time" at bounding box center [394, 102] width 49 height 16
type input "05:30"
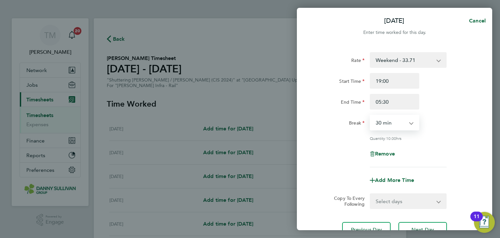
click at [393, 125] on select "0 min 15 min 30 min 45 min 60 min 75 min 90 min" at bounding box center [390, 122] width 40 height 14
click at [370, 115] on select "0 min 15 min 30 min 45 min 60 min 75 min 90 min" at bounding box center [390, 122] width 40 height 14
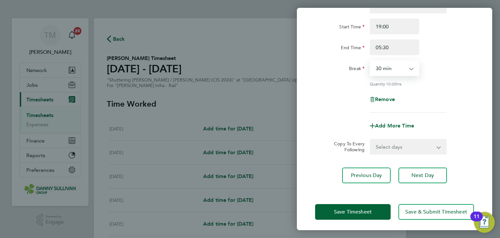
scroll to position [56, 0]
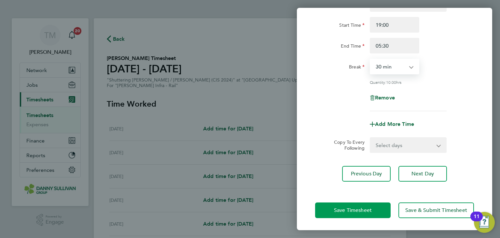
click at [374, 210] on button "Save Timesheet" at bounding box center [352, 210] width 75 height 16
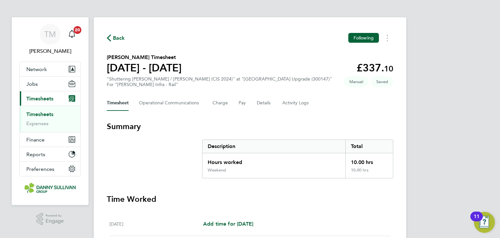
scroll to position [195, 0]
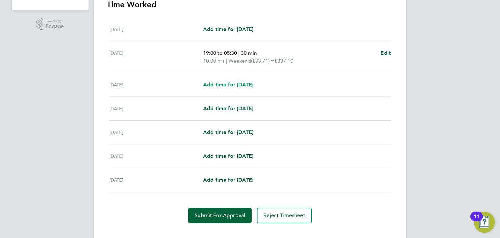
click at [245, 85] on span "Add time for [DATE]" at bounding box center [228, 84] width 50 height 6
select select "30"
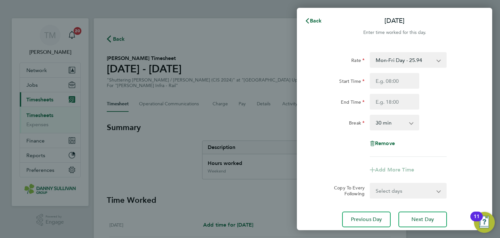
click at [383, 59] on select "Mon-Fri Day - 25.94 Mon-Thurs Night - 29.82 Xmas / [GEOGRAPHIC_DATA] - 51.87 We…" at bounding box center [404, 60] width 68 height 14
click at [317, 19] on span "Back" at bounding box center [316, 21] width 12 height 6
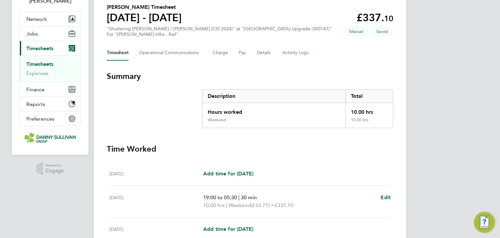
scroll to position [98, 0]
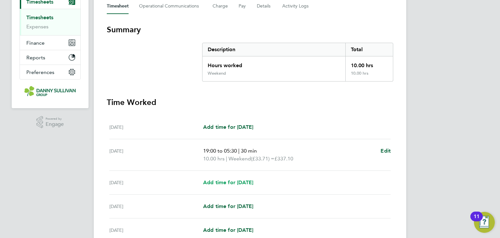
click at [252, 183] on span "Add time for [DATE]" at bounding box center [228, 182] width 50 height 6
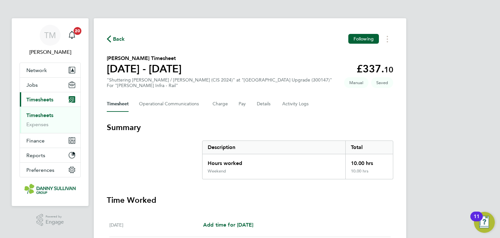
select select "30"
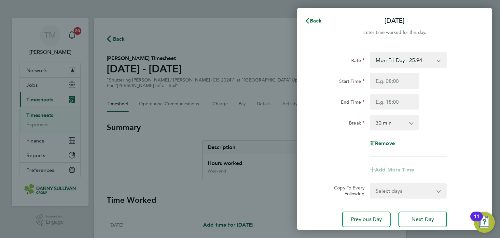
click at [401, 63] on select "Mon-Fri Day - 25.94 Mon-Thurs Night - 29.82 Xmas / [GEOGRAPHIC_DATA] - 51.87 We…" at bounding box center [404, 60] width 68 height 14
select select "30"
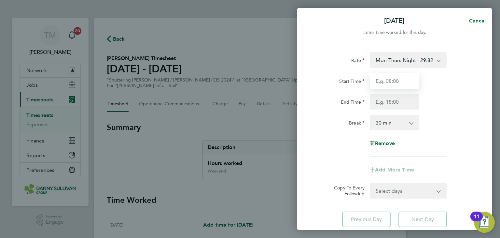
click at [398, 83] on input "Start Time" at bounding box center [394, 81] width 49 height 16
type input "19:00"
click at [383, 103] on input "End Time" at bounding box center [394, 102] width 49 height 16
type input "05:30"
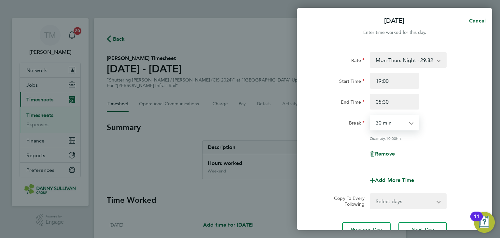
click at [396, 124] on select "0 min 15 min 30 min 45 min 60 min 75 min 90 min" at bounding box center [390, 122] width 40 height 14
click at [370, 115] on select "0 min 15 min 30 min 45 min 60 min 75 min 90 min" at bounding box center [390, 122] width 40 height 14
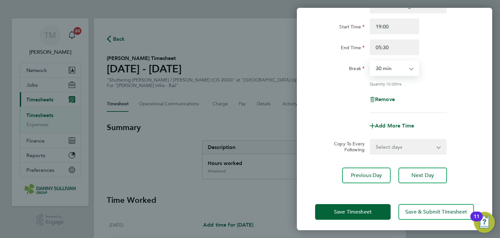
scroll to position [56, 0]
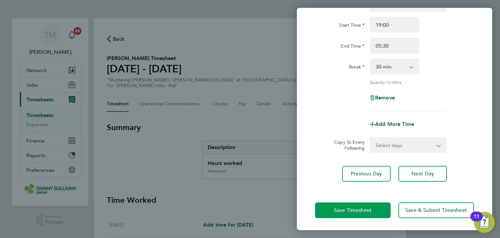
click at [373, 205] on button "Save Timesheet" at bounding box center [352, 210] width 75 height 16
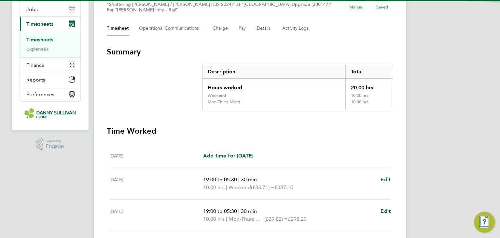
scroll to position [195, 0]
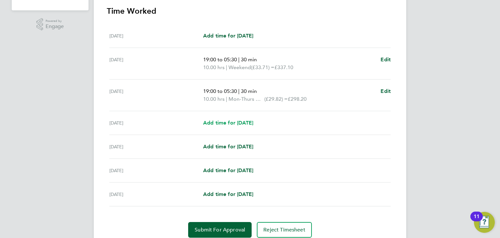
click at [249, 125] on link "Add time for [DATE]" at bounding box center [228, 123] width 50 height 8
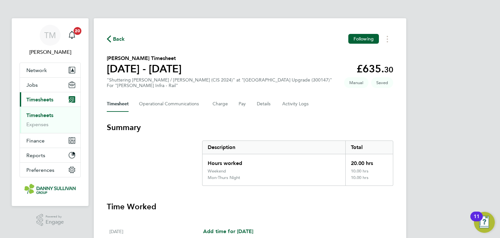
select select "30"
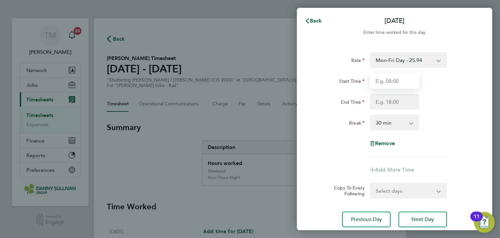
click at [386, 84] on input "Start Time" at bounding box center [394, 81] width 49 height 16
type input "19:00"
click at [393, 100] on input "End Time" at bounding box center [394, 102] width 49 height 16
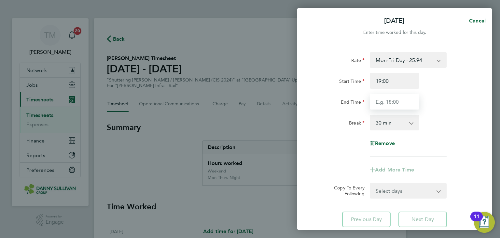
type input "05:30"
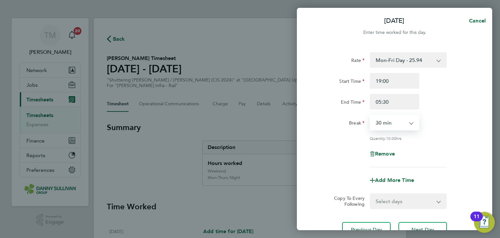
click at [395, 117] on select "0 min 15 min 30 min 45 min 60 min 75 min 90 min" at bounding box center [390, 122] width 40 height 14
click at [370, 115] on select "0 min 15 min 30 min 45 min 60 min 75 min 90 min" at bounding box center [390, 122] width 40 height 14
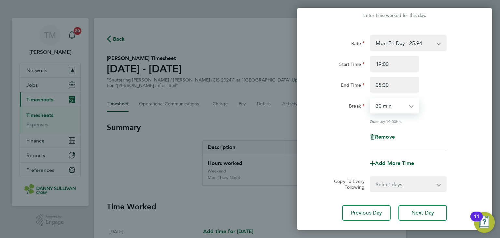
scroll to position [56, 0]
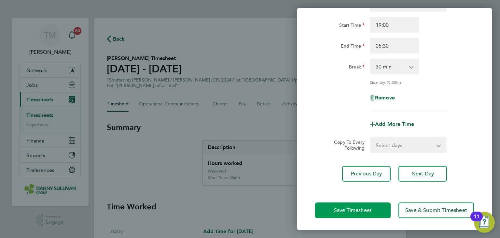
drag, startPoint x: 374, startPoint y: 203, endPoint x: 366, endPoint y: 214, distance: 13.4
click at [366, 214] on button "Save Timesheet" at bounding box center [352, 210] width 75 height 16
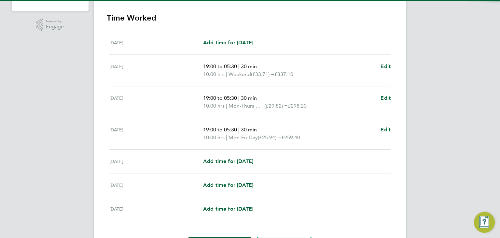
scroll to position [195, 0]
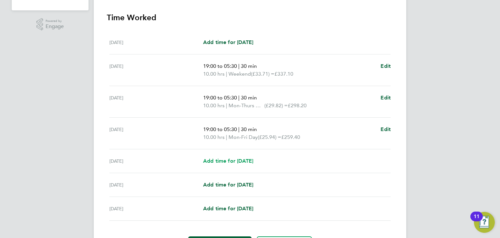
click at [246, 162] on span "Add time for [DATE]" at bounding box center [228, 160] width 50 height 6
select select "30"
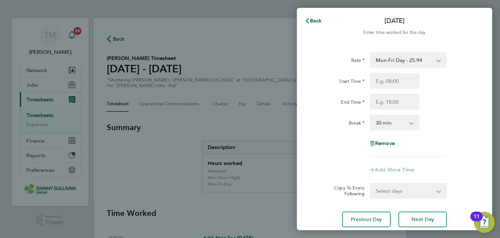
click at [390, 63] on select "Mon-Fri Day - 25.94 Mon-Thurs Night - 29.82 Xmas / [GEOGRAPHIC_DATA] - 51.87 We…" at bounding box center [404, 60] width 68 height 14
click at [355, 68] on div "Rate Mon-Fri Day - 25.94 Mon-Thurs Night - 29.82 Xmas / [GEOGRAPHIC_DATA] - 51.…" at bounding box center [394, 104] width 159 height 104
drag, startPoint x: 384, startPoint y: 74, endPoint x: 386, endPoint y: 78, distance: 4.4
click at [385, 75] on input "Start Time" at bounding box center [394, 81] width 49 height 16
type input "19:00"
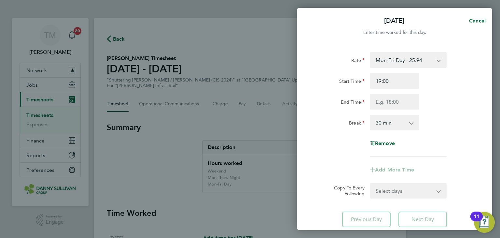
drag, startPoint x: 393, startPoint y: 71, endPoint x: 392, endPoint y: 64, distance: 6.6
click at [393, 70] on div "Rate Mon-Fri Day - 25.94 Mon-Thurs Night - 29.82 Xmas / [GEOGRAPHIC_DATA] - 51.…" at bounding box center [394, 104] width 159 height 104
click at [392, 61] on select "Mon-Fri Day - 25.94 Mon-Thurs Night - 29.82 Xmas / [GEOGRAPHIC_DATA] - 51.87 We…" at bounding box center [404, 60] width 68 height 14
select select "30"
click at [395, 82] on input "Start Time" at bounding box center [394, 81] width 49 height 16
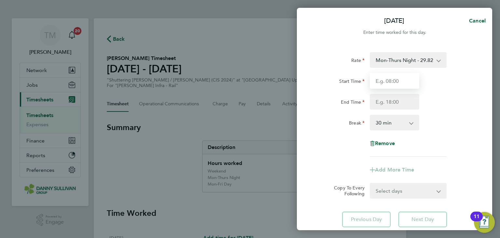
type input "19:00"
click at [390, 103] on input "End Time" at bounding box center [394, 102] width 49 height 16
type input "17:30"
click at [391, 125] on select "0 min 15 min 30 min 45 min 60 min 75 min 90 min" at bounding box center [390, 122] width 40 height 14
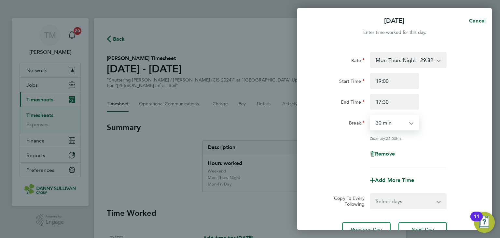
click at [370, 115] on select "0 min 15 min 30 min 45 min 60 min 75 min 90 min" at bounding box center [390, 122] width 40 height 14
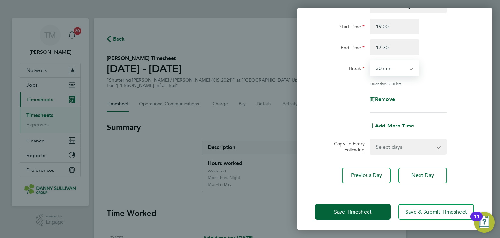
scroll to position [56, 0]
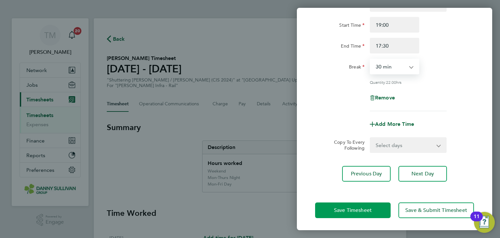
click at [368, 207] on span "Save Timesheet" at bounding box center [353, 210] width 38 height 7
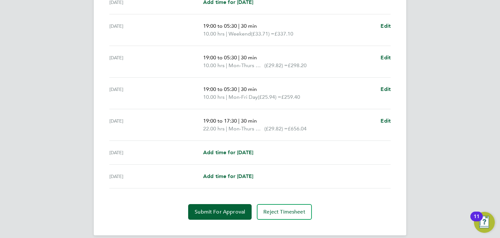
scroll to position [242, 0]
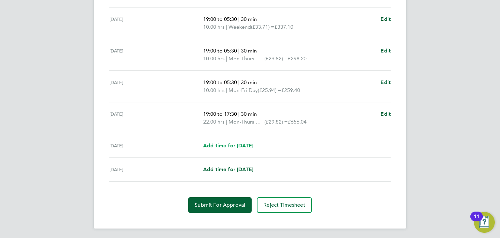
click at [244, 148] on link "Add time for [DATE]" at bounding box center [228, 146] width 50 height 8
select select "30"
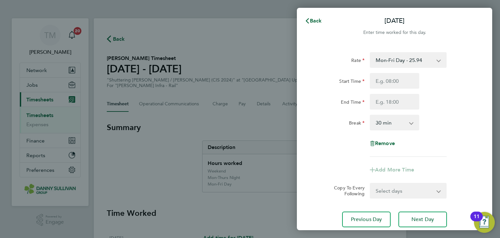
click at [389, 59] on select "Mon-Fri Day - 25.94 Mon-Thurs Night - 29.82 Xmas / [GEOGRAPHIC_DATA] - 51.87 We…" at bounding box center [404, 60] width 68 height 14
select select "30"
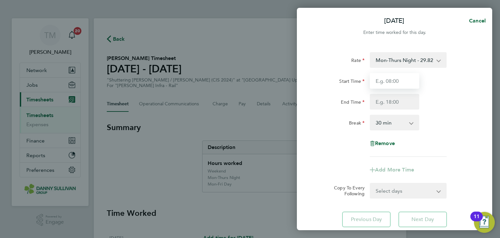
click at [395, 85] on input "Start Time" at bounding box center [394, 81] width 49 height 16
type input "19:00"
click at [395, 103] on input "End Time" at bounding box center [394, 102] width 49 height 16
type input "05:30"
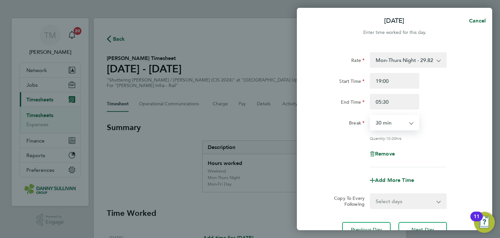
click at [395, 125] on select "0 min 15 min 30 min 45 min 60 min 75 min 90 min" at bounding box center [390, 122] width 40 height 14
click at [370, 115] on select "0 min 15 min 30 min 45 min 60 min 75 min 90 min" at bounding box center [390, 122] width 40 height 14
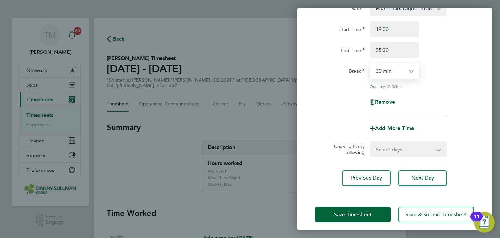
scroll to position [56, 0]
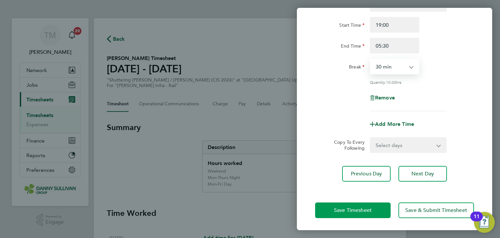
click at [365, 209] on span "Save Timesheet" at bounding box center [353, 210] width 38 height 7
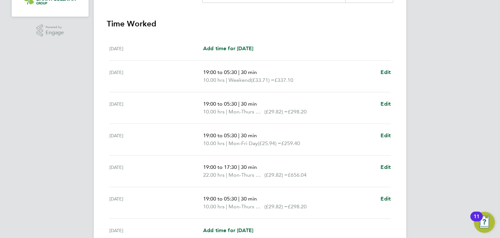
scroll to position [250, 0]
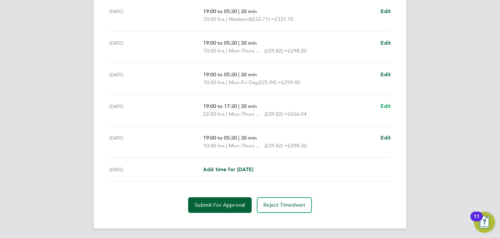
click at [384, 103] on span "Edit" at bounding box center [385, 106] width 10 height 6
select select "30"
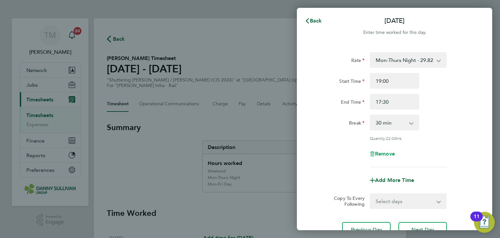
click at [381, 153] on span "Remove" at bounding box center [385, 153] width 20 height 6
select select "null"
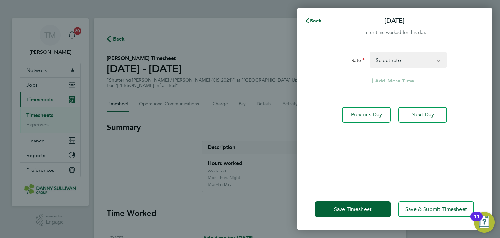
click at [390, 60] on select "Mon-Fri Day - 25.94 Mon-Thurs Night - 29.82 Xmas / [GEOGRAPHIC_DATA] - 51.87 We…" at bounding box center [404, 60] width 68 height 14
select select "30"
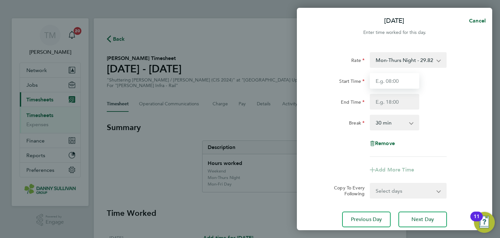
click at [392, 79] on input "Start Time" at bounding box center [394, 81] width 49 height 16
type input "19:00"
click at [389, 97] on input "End Time" at bounding box center [394, 102] width 49 height 16
type input "05:30"
click at [406, 126] on select "0 min 15 min 30 min 45 min 60 min 75 min 90 min" at bounding box center [390, 122] width 40 height 14
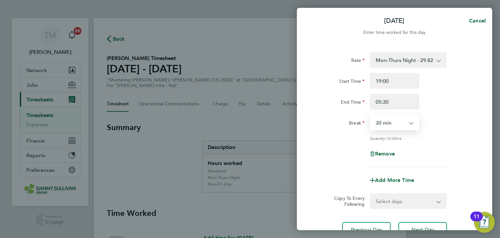
click at [370, 115] on select "0 min 15 min 30 min 45 min 60 min 75 min 90 min" at bounding box center [390, 122] width 40 height 14
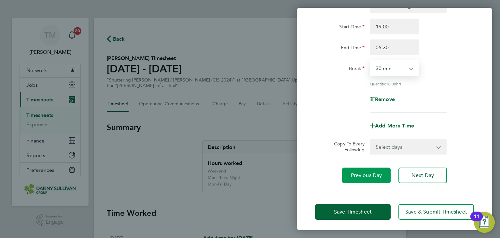
scroll to position [56, 0]
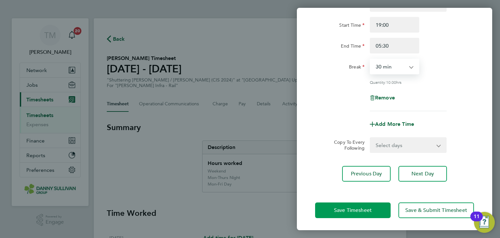
click at [367, 207] on span "Save Timesheet" at bounding box center [353, 210] width 38 height 7
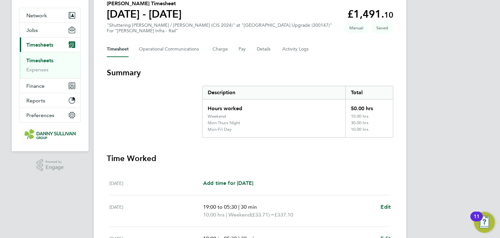
scroll to position [250, 0]
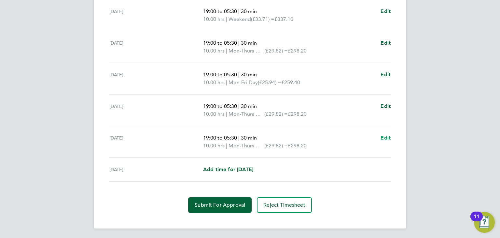
click at [387, 136] on span "Edit" at bounding box center [385, 137] width 10 height 6
select select "30"
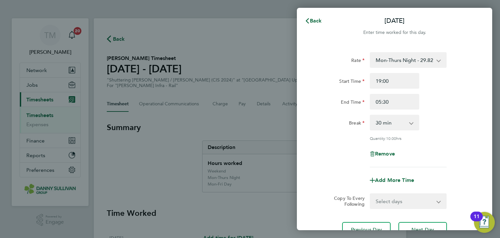
click at [385, 158] on div "Remove" at bounding box center [394, 154] width 55 height 16
click at [317, 22] on span "Back" at bounding box center [316, 21] width 12 height 6
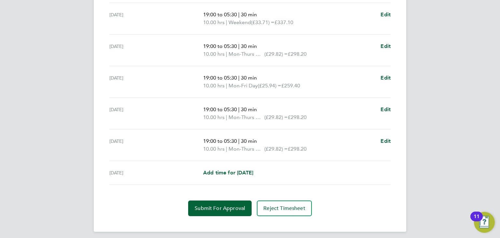
scroll to position [250, 0]
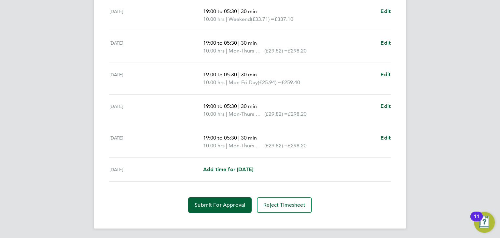
click at [380, 75] on div "19:00 to 05:30 | 30 min 10.00 hrs | Mon-Fri Day (£25.94) = £259.40 Edit" at bounding box center [296, 79] width 187 height 16
click at [387, 73] on span "Edit" at bounding box center [385, 74] width 10 height 6
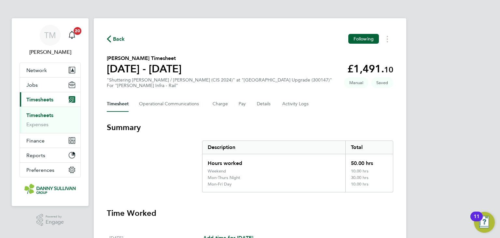
select select "30"
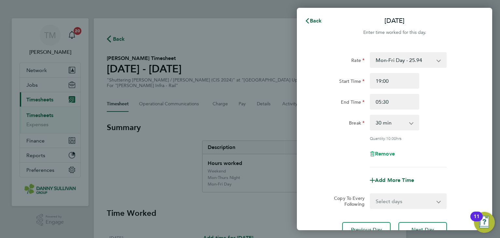
click at [383, 155] on span "Remove" at bounding box center [385, 153] width 20 height 6
select select "null"
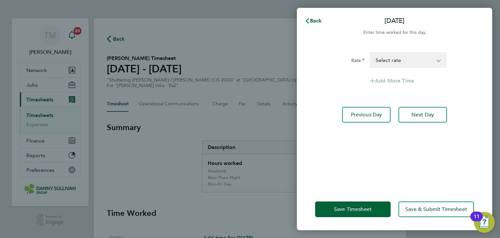
click at [410, 59] on select "Mon-Fri Day - 25.94 Mon-Thurs Night - 29.82 Xmas / [GEOGRAPHIC_DATA] - 51.87 We…" at bounding box center [404, 60] width 68 height 14
select select "30"
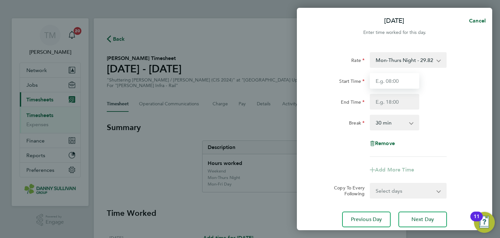
click at [397, 78] on input "Start Time" at bounding box center [394, 81] width 49 height 16
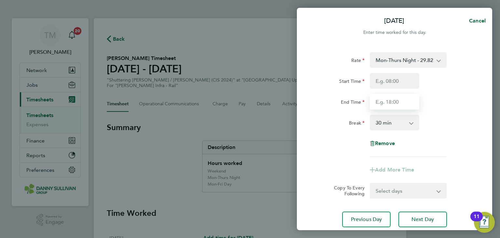
click at [383, 98] on input "End Time" at bounding box center [394, 102] width 49 height 16
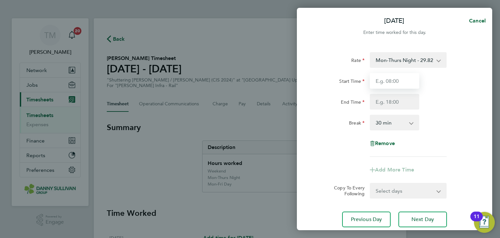
click at [391, 80] on input "Start Time" at bounding box center [394, 81] width 49 height 16
type input "19:00"
click at [383, 100] on input "End Time" at bounding box center [394, 102] width 49 height 16
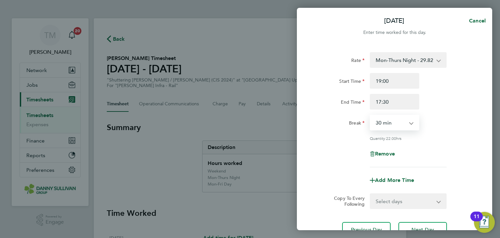
click at [401, 120] on select "0 min 15 min 30 min 45 min 60 min 75 min 90 min" at bounding box center [390, 122] width 40 height 14
click at [370, 115] on select "0 min 15 min 30 min 45 min 60 min 75 min 90 min" at bounding box center [390, 122] width 40 height 14
click at [392, 103] on input "17:30" at bounding box center [394, 102] width 49 height 16
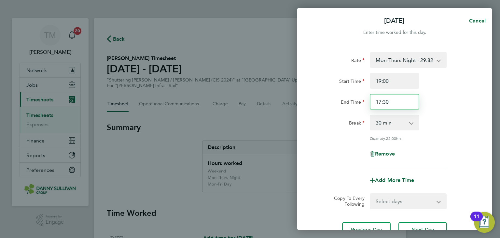
click at [379, 102] on input "17:30" at bounding box center [394, 102] width 49 height 16
type input "05:30"
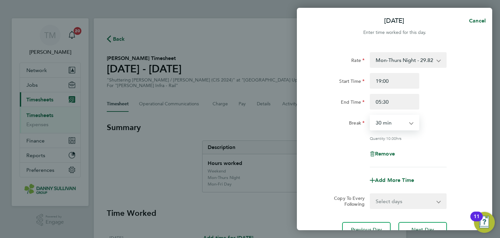
click at [394, 116] on select "0 min 15 min 30 min 45 min 60 min 75 min 90 min" at bounding box center [390, 122] width 40 height 14
click at [370, 115] on select "0 min 15 min 30 min 45 min 60 min 75 min 90 min" at bounding box center [390, 122] width 40 height 14
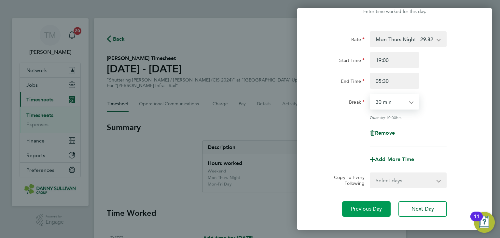
scroll to position [56, 0]
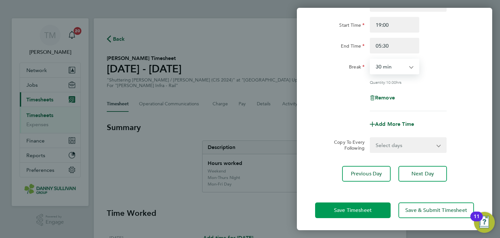
click at [366, 204] on button "Save Timesheet" at bounding box center [352, 210] width 75 height 16
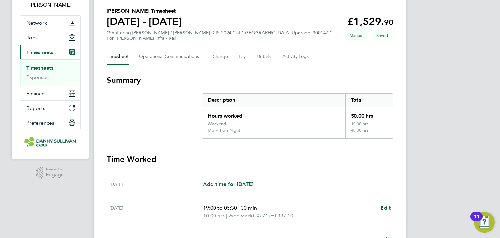
scroll to position [163, 0]
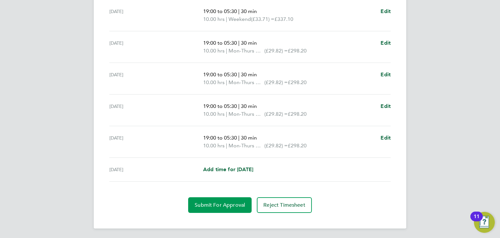
click at [237, 204] on span "Submit For Approval" at bounding box center [220, 204] width 50 height 7
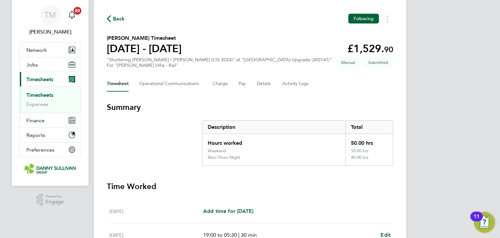
scroll to position [16, 0]
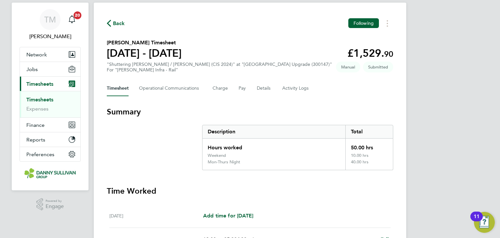
click at [40, 99] on link "Timesheets" at bounding box center [39, 99] width 27 height 6
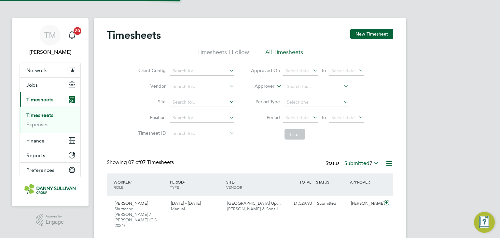
scroll to position [3, 3]
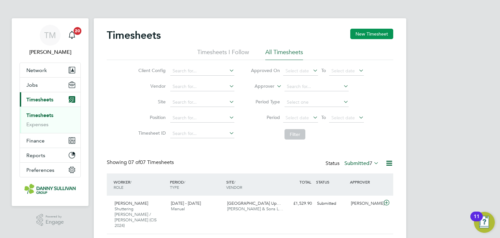
click at [355, 35] on button "New Timesheet" at bounding box center [371, 34] width 43 height 10
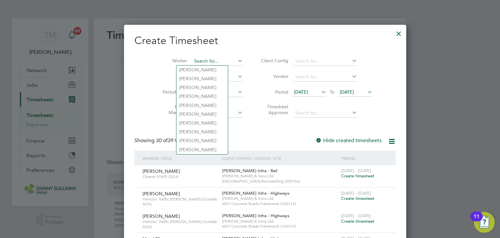
drag, startPoint x: 191, startPoint y: 58, endPoint x: 181, endPoint y: 58, distance: 9.8
paste input "[PERSON_NAME]"
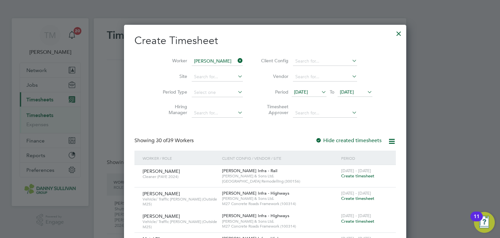
click at [216, 70] on b "[PERSON_NAME]" at bounding box center [235, 70] width 38 height 6
type input "[PERSON_NAME]"
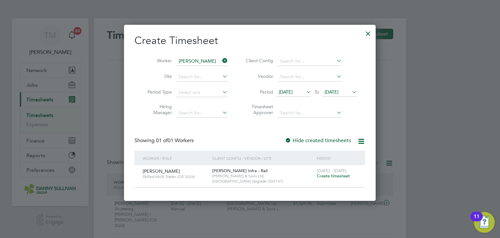
click at [321, 176] on span "Create timesheet" at bounding box center [333, 176] width 33 height 6
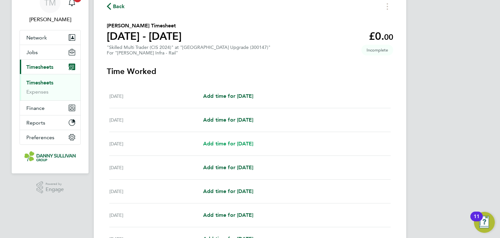
click at [231, 145] on span "Add time for [DATE]" at bounding box center [228, 143] width 50 height 6
select select "30"
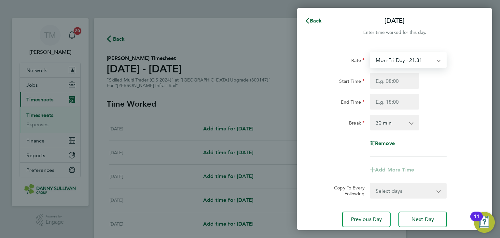
click at [389, 63] on select "Mon-Fri Day - 21.31 Bank Hol - 31.96 Xmas / [GEOGRAPHIC_DATA] - 42.62 Weekend -…" at bounding box center [404, 60] width 68 height 14
click at [346, 119] on div "Break" at bounding box center [339, 121] width 49 height 13
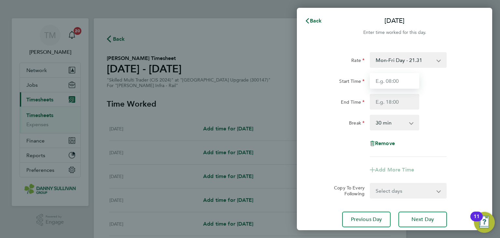
click at [390, 81] on input "Start Time" at bounding box center [394, 81] width 49 height 16
type input "07:00"
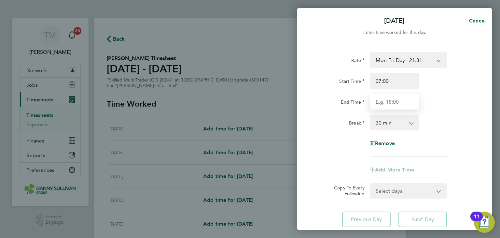
click at [397, 99] on input "End Time" at bounding box center [394, 102] width 49 height 16
type input "17:30"
click at [393, 122] on select "0 min 15 min 30 min 45 min 60 min 75 min 90 min" at bounding box center [390, 122] width 40 height 14
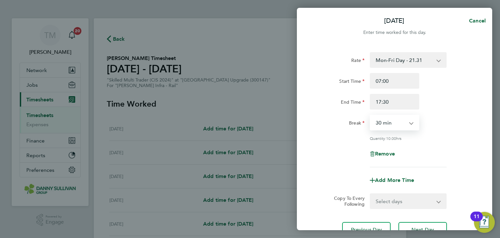
click at [370, 115] on select "0 min 15 min 30 min 45 min 60 min 75 min 90 min" at bounding box center [390, 122] width 40 height 14
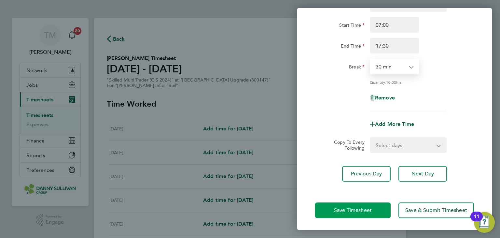
click at [370, 207] on span "Save Timesheet" at bounding box center [353, 210] width 38 height 7
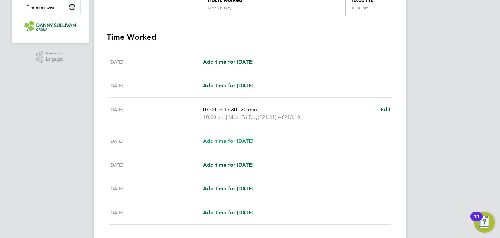
click at [239, 141] on span "Add time for [DATE]" at bounding box center [228, 141] width 50 height 6
select select "30"
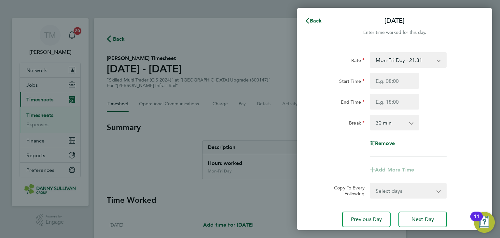
click at [394, 59] on select "Mon-Fri Day - 21.31 Bank Hol - 31.96 Xmas / [GEOGRAPHIC_DATA] - 42.62 Weekend -…" at bounding box center [404, 60] width 68 height 14
click at [393, 77] on input "Start Time" at bounding box center [394, 81] width 49 height 16
type input "07:00"
click at [388, 96] on input "End Time" at bounding box center [394, 102] width 49 height 16
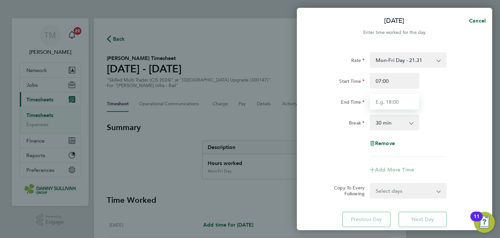
type input "17:30"
click at [391, 119] on select "0 min 15 min 30 min 45 min 60 min 75 min 90 min" at bounding box center [390, 122] width 40 height 14
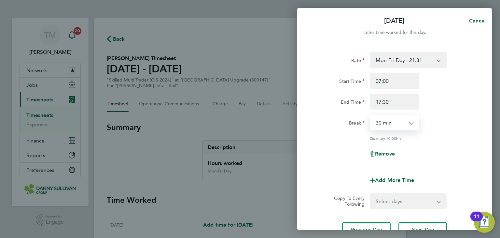
click at [370, 115] on select "0 min 15 min 30 min 45 min 60 min 75 min 90 min" at bounding box center [390, 122] width 40 height 14
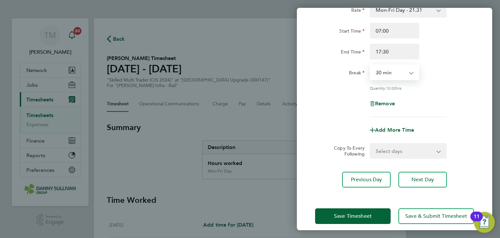
scroll to position [56, 0]
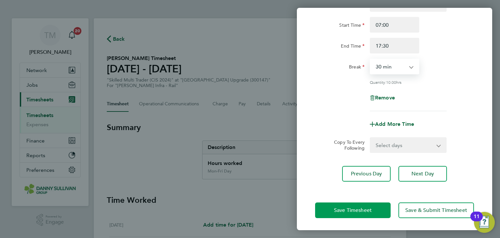
click at [367, 212] on span "Save Timesheet" at bounding box center [353, 210] width 38 height 7
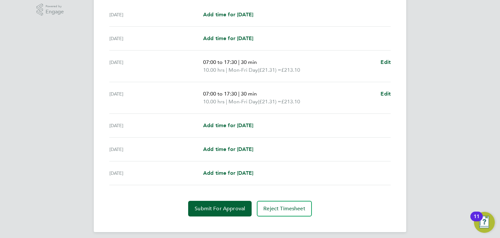
scroll to position [213, 0]
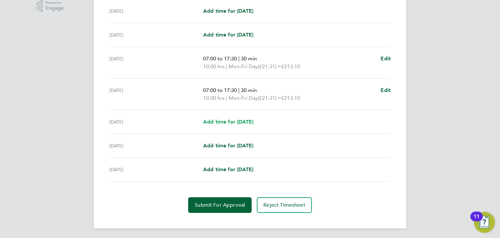
click at [237, 119] on span "Add time for [DATE]" at bounding box center [228, 121] width 50 height 6
select select "30"
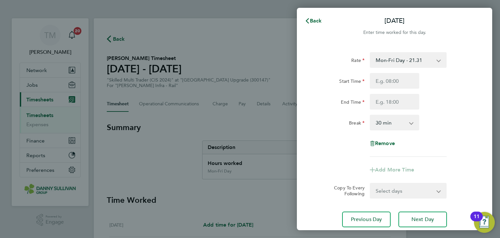
click at [377, 59] on select "Mon-Fri Day - 21.31 Bank Hol - 31.96 Xmas / [GEOGRAPHIC_DATA] - 42.62 Weekend -…" at bounding box center [404, 60] width 68 height 14
click at [365, 69] on div "Rate Mon-Fri Day - 21.31 Bank Hol - 31.96 Xmas / [GEOGRAPHIC_DATA] - 42.62 Week…" at bounding box center [394, 104] width 159 height 104
click at [391, 78] on input "Start Time" at bounding box center [394, 81] width 49 height 16
type input "07:00"
click at [404, 97] on input "End Time" at bounding box center [394, 102] width 49 height 16
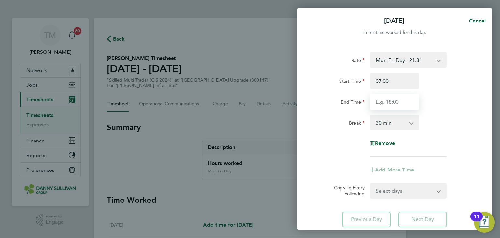
type input "17:30"
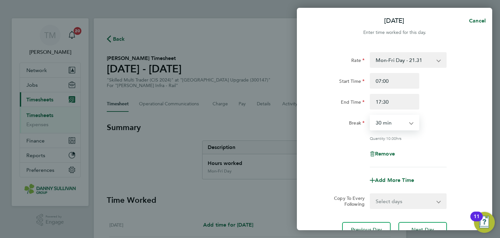
click at [400, 120] on select "0 min 15 min 30 min 45 min 60 min 75 min 90 min" at bounding box center [390, 122] width 40 height 14
click at [370, 115] on select "0 min 15 min 30 min 45 min 60 min 75 min 90 min" at bounding box center [390, 122] width 40 height 14
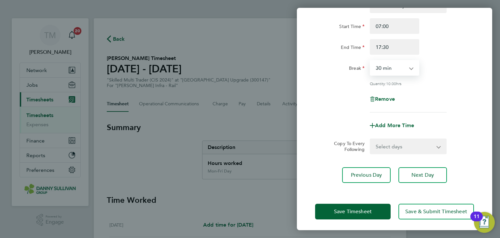
scroll to position [56, 0]
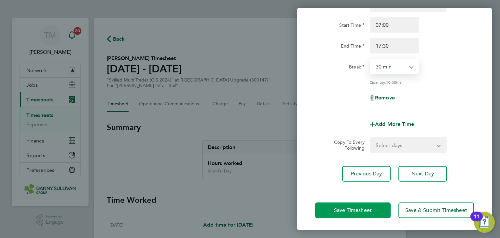
drag, startPoint x: 377, startPoint y: 208, endPoint x: 369, endPoint y: 205, distance: 9.0
click at [377, 208] on button "Save Timesheet" at bounding box center [352, 210] width 75 height 16
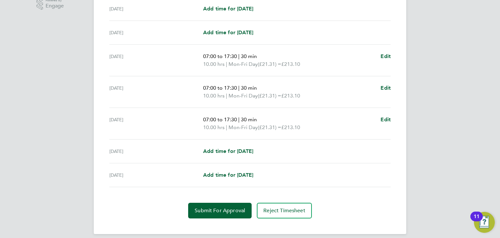
scroll to position [221, 0]
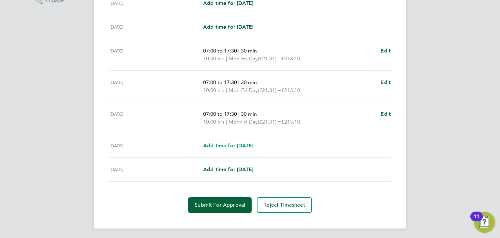
click at [220, 145] on span "Add time for [DATE]" at bounding box center [228, 145] width 50 height 6
select select "30"
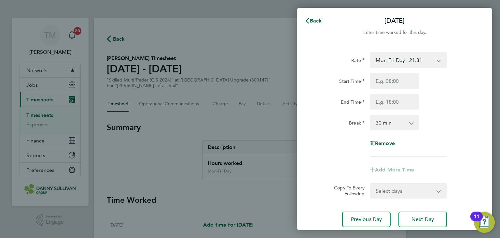
click at [412, 64] on select "Mon-Fri Day - 21.31 Bank Hol - 31.96 Xmas / [GEOGRAPHIC_DATA] - 42.62 Weekend -…" at bounding box center [404, 60] width 68 height 14
click at [352, 67] on div "Rate" at bounding box center [339, 60] width 55 height 16
click at [387, 80] on input "Start Time" at bounding box center [394, 81] width 49 height 16
type input "07:00"
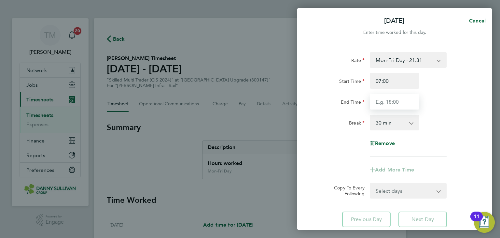
drag, startPoint x: 390, startPoint y: 89, endPoint x: 387, endPoint y: 99, distance: 11.1
click at [387, 99] on input "End Time" at bounding box center [394, 102] width 49 height 16
type input "17:30"
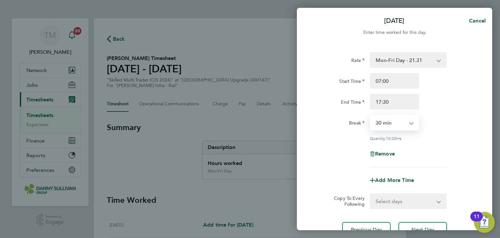
click at [395, 126] on select "0 min 15 min 30 min 45 min 60 min 75 min 90 min" at bounding box center [390, 122] width 40 height 14
click at [370, 115] on select "0 min 15 min 30 min 45 min 60 min 75 min 90 min" at bounding box center [390, 122] width 40 height 14
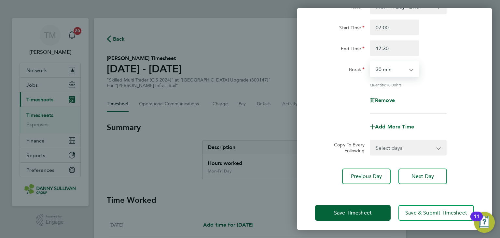
scroll to position [56, 0]
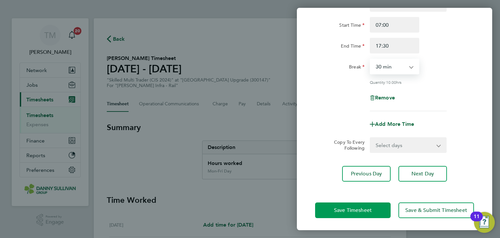
click at [371, 209] on span "Save Timesheet" at bounding box center [353, 210] width 38 height 7
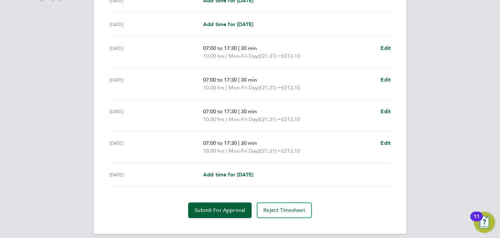
scroll to position [229, 0]
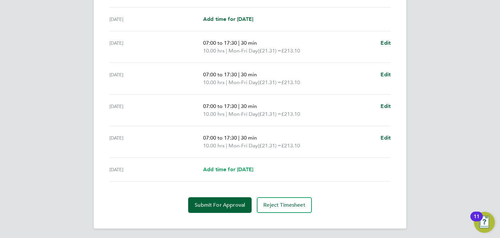
click at [237, 170] on span "Add time for [DATE]" at bounding box center [228, 169] width 50 height 6
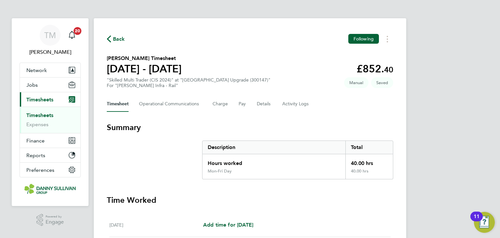
select select "30"
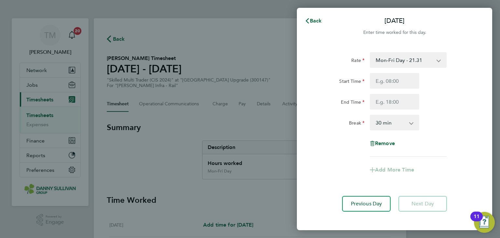
click at [404, 59] on select "Mon-Fri Day - 21.31 Bank Hol - 31.96 Xmas / [GEOGRAPHIC_DATA] - 42.62 Weekend -…" at bounding box center [404, 60] width 68 height 14
drag, startPoint x: 354, startPoint y: 66, endPoint x: 373, endPoint y: 75, distance: 21.4
click at [354, 66] on div "Rate" at bounding box center [339, 60] width 55 height 16
click at [381, 79] on input "Start Time" at bounding box center [394, 81] width 49 height 16
type input "07:00"
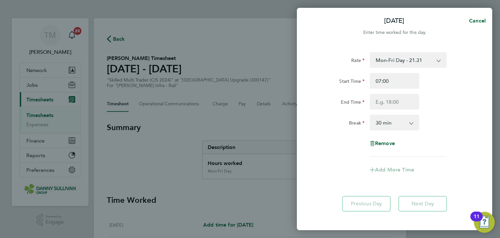
drag, startPoint x: 379, startPoint y: 92, endPoint x: 384, endPoint y: 96, distance: 6.5
click at [380, 94] on div "Start Time 07:00 End Time" at bounding box center [394, 91] width 164 height 36
click at [385, 99] on input "End Time" at bounding box center [394, 102] width 49 height 16
type input "17:30"
click at [402, 127] on select "0 min 15 min 30 min 45 min 60 min 75 min 90 min" at bounding box center [390, 122] width 40 height 14
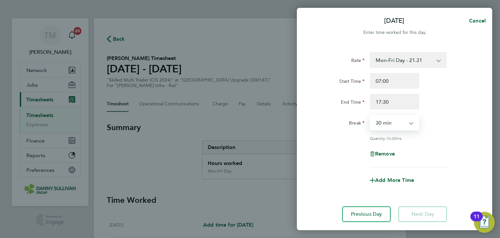
click at [370, 115] on select "0 min 15 min 30 min 45 min 60 min 75 min 90 min" at bounding box center [390, 122] width 40 height 14
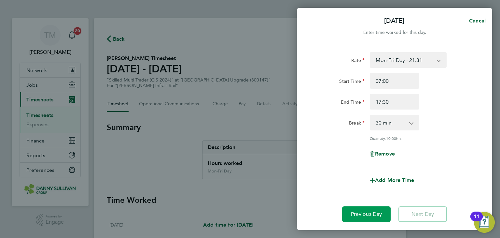
drag, startPoint x: 378, startPoint y: 218, endPoint x: 338, endPoint y: 166, distance: 65.0
click at [338, 166] on div "Rate Mon-Fri Day - 21.31 Bank Hol - 31.96 Xmas / [GEOGRAPHIC_DATA] - 42.62 Week…" at bounding box center [394, 136] width 195 height 185
click at [398, 125] on select "0 min 15 min 30 min 45 min 60 min 75 min 90 min" at bounding box center [390, 122] width 40 height 14
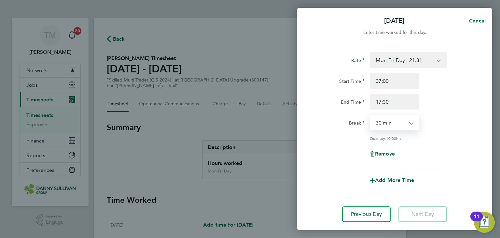
click at [370, 115] on select "0 min 15 min 30 min 45 min 60 min 75 min 90 min" at bounding box center [390, 122] width 40 height 14
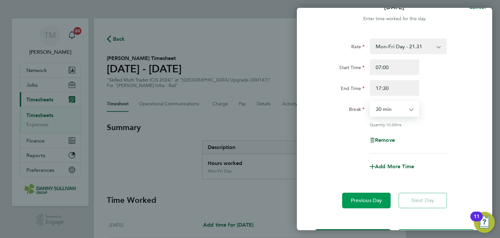
scroll to position [40, 0]
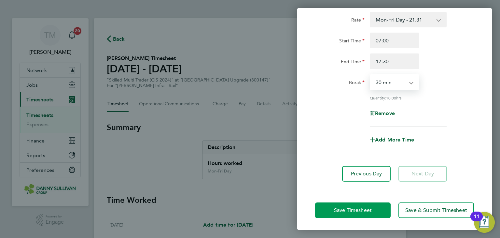
click at [358, 209] on span "Save Timesheet" at bounding box center [353, 210] width 38 height 7
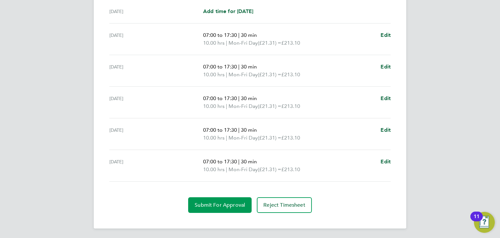
click at [228, 206] on span "Submit For Approval" at bounding box center [220, 204] width 50 height 7
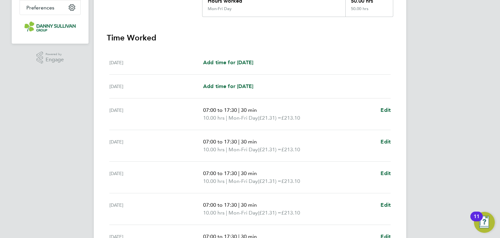
scroll to position [9, 0]
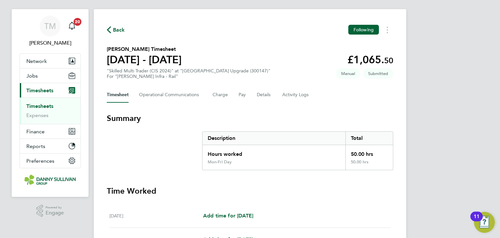
drag, startPoint x: 121, startPoint y: 32, endPoint x: 46, endPoint y: 103, distance: 104.0
click at [46, 103] on div "[PERSON_NAME] Notifications 20 Applications: Network Team Members Businesses Si…" at bounding box center [250, 228] width 500 height 475
click at [46, 103] on link "Timesheets" at bounding box center [39, 106] width 27 height 6
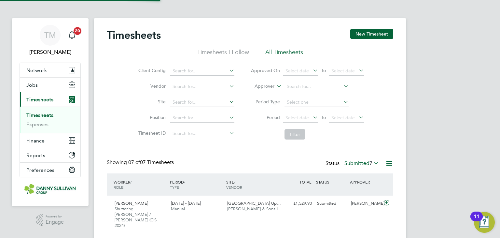
scroll to position [3, 3]
click at [356, 33] on button "New Timesheet" at bounding box center [371, 34] width 43 height 10
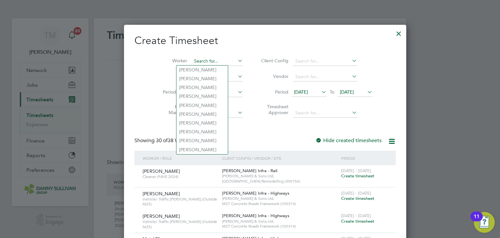
click at [199, 57] on input at bounding box center [217, 61] width 51 height 9
paste input "[PERSON_NAME]"
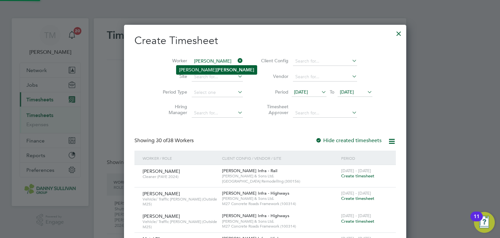
click at [216, 72] on b "[PERSON_NAME]" at bounding box center [235, 70] width 38 height 6
type input "[PERSON_NAME]"
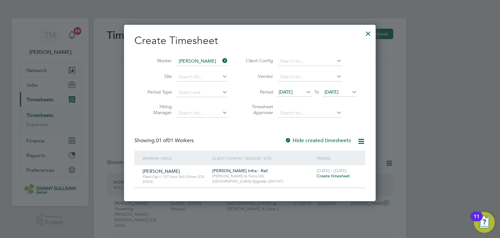
click at [326, 177] on span "Create timesheet" at bounding box center [333, 176] width 33 height 6
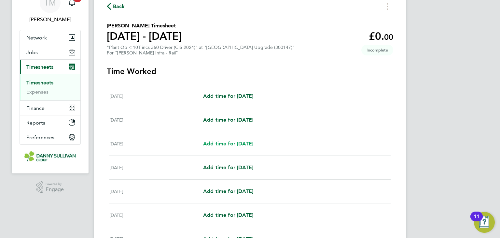
click at [237, 144] on span "Add time for [DATE]" at bounding box center [228, 143] width 50 height 6
select select "30"
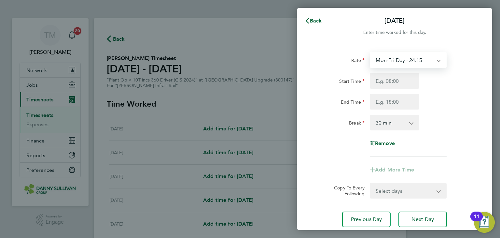
click at [407, 57] on select "Mon-Fri Day - 24.15 Weekend - 31.40 Xmas / [GEOGRAPHIC_DATA] - 48.30 Mon-Thurs …" at bounding box center [404, 60] width 68 height 14
click at [355, 70] on div "Rate Mon-Fri Day - 24.15 Weekend - 31.40 Xmas / [GEOGRAPHIC_DATA] - 48.30 Mon-T…" at bounding box center [394, 104] width 159 height 104
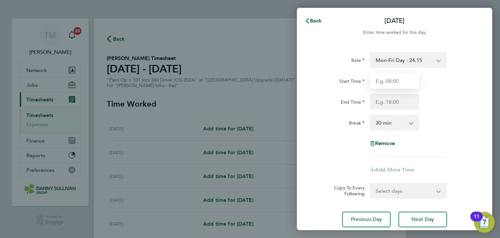
click at [399, 81] on input "Start Time" at bounding box center [394, 81] width 49 height 16
type input "07:00"
click at [390, 98] on input "End Time" at bounding box center [394, 102] width 49 height 16
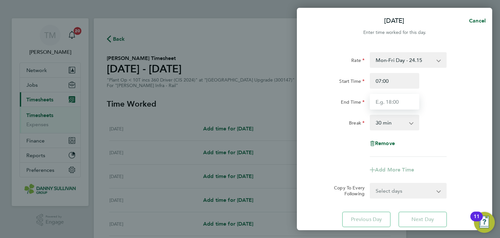
type input "17:30"
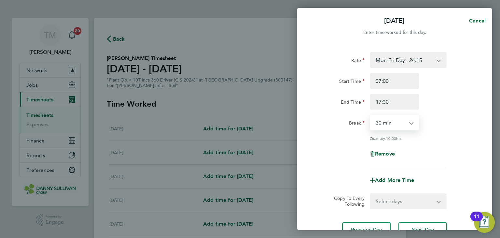
click at [394, 121] on select "0 min 15 min 30 min 45 min 60 min 75 min 90 min" at bounding box center [390, 122] width 40 height 14
click at [370, 115] on select "0 min 15 min 30 min 45 min 60 min 75 min 90 min" at bounding box center [390, 122] width 40 height 14
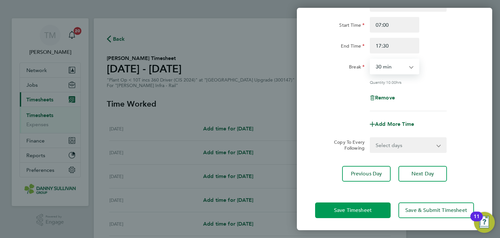
click at [377, 209] on button "Save Timesheet" at bounding box center [352, 210] width 75 height 16
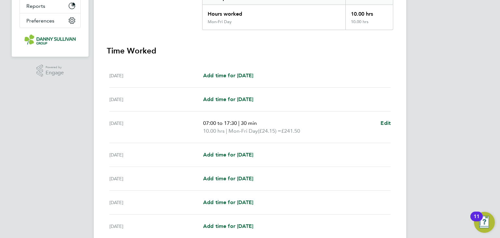
scroll to position [195, 0]
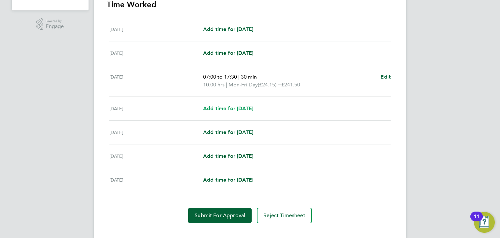
click at [232, 110] on span "Add time for [DATE]" at bounding box center [228, 108] width 50 height 6
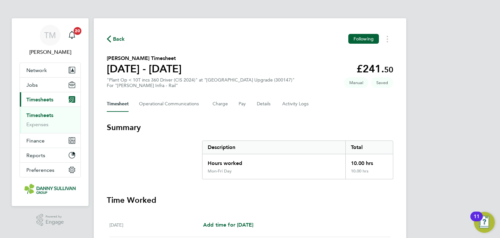
select select "30"
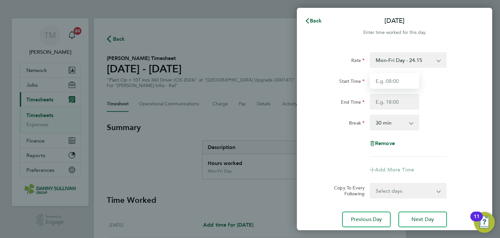
click at [396, 77] on input "Start Time" at bounding box center [394, 81] width 49 height 16
type input "07:00"
click at [388, 106] on input "End Time" at bounding box center [394, 102] width 49 height 16
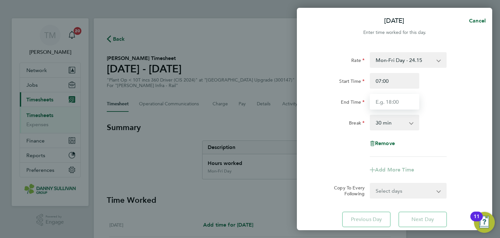
type input "17:30"
click at [390, 123] on select "0 min 15 min 30 min 45 min 60 min 75 min 90 min" at bounding box center [390, 122] width 40 height 14
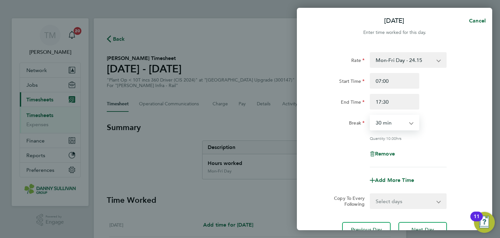
click at [370, 115] on select "0 min 15 min 30 min 45 min 60 min 75 min 90 min" at bounding box center [390, 122] width 40 height 14
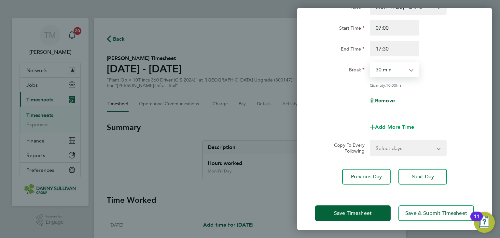
scroll to position [56, 0]
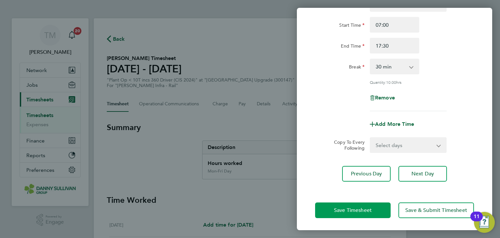
click at [344, 205] on button "Save Timesheet" at bounding box center [352, 210] width 75 height 16
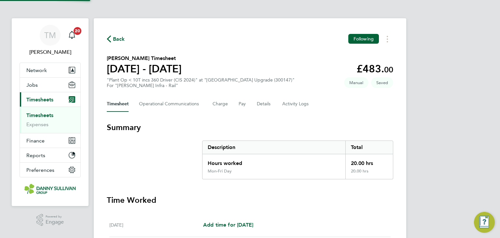
scroll to position [195, 0]
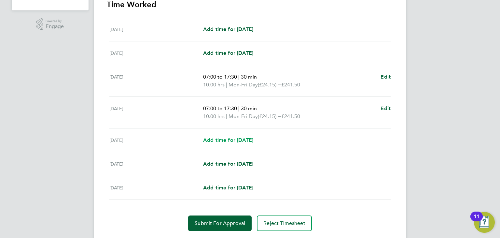
click at [238, 139] on span "Add time for [DATE]" at bounding box center [228, 140] width 50 height 6
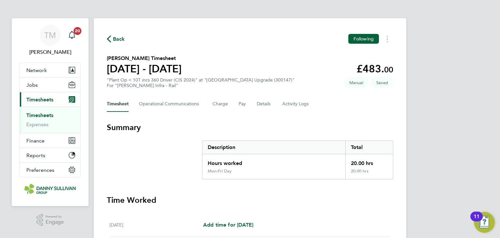
select select "30"
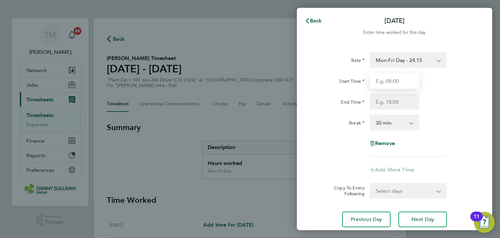
click at [398, 84] on input "Start Time" at bounding box center [394, 81] width 49 height 16
type input "07:00"
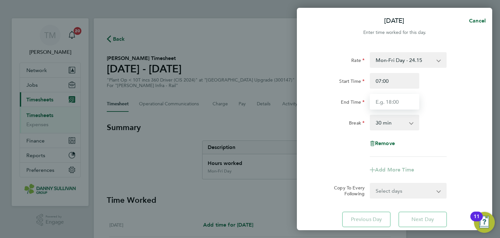
click at [390, 103] on input "End Time" at bounding box center [394, 102] width 49 height 16
type input "17:30"
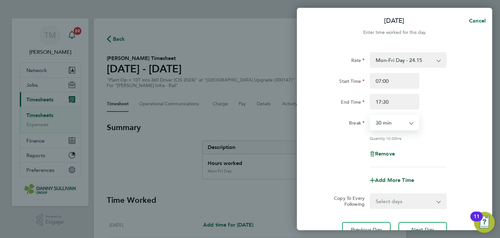
drag, startPoint x: 388, startPoint y: 117, endPoint x: 388, endPoint y: 127, distance: 9.4
click at [388, 118] on select "0 min 15 min 30 min 45 min 60 min 75 min 90 min" at bounding box center [390, 122] width 40 height 14
click at [370, 115] on select "0 min 15 min 30 min 45 min 60 min 75 min 90 min" at bounding box center [390, 122] width 40 height 14
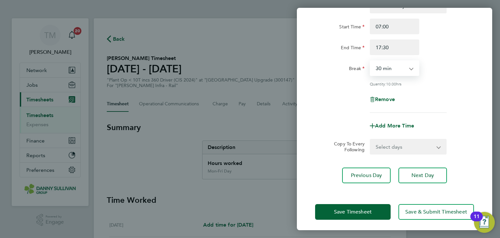
scroll to position [56, 0]
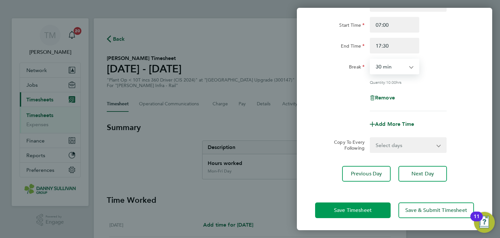
click at [337, 207] on span "Save Timesheet" at bounding box center [353, 210] width 38 height 7
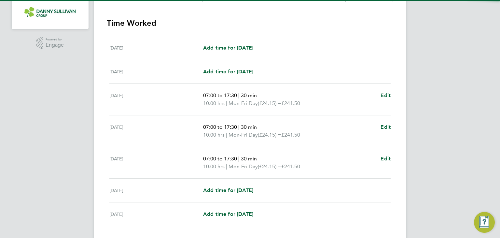
scroll to position [195, 0]
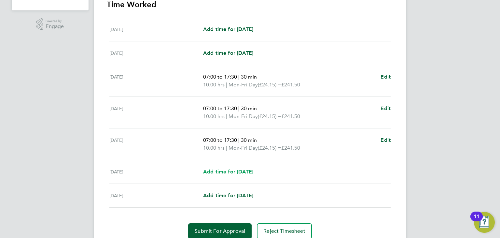
click at [239, 172] on span "Add time for [DATE]" at bounding box center [228, 171] width 50 height 6
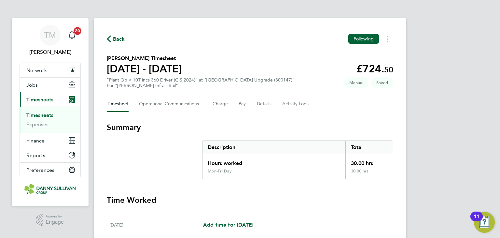
select select "30"
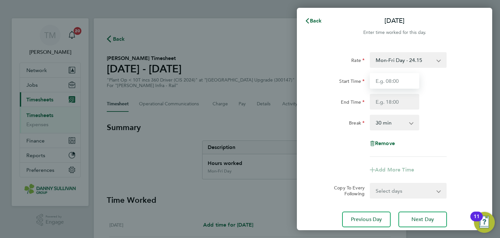
click at [403, 80] on input "Start Time" at bounding box center [394, 81] width 49 height 16
type input "07:00"
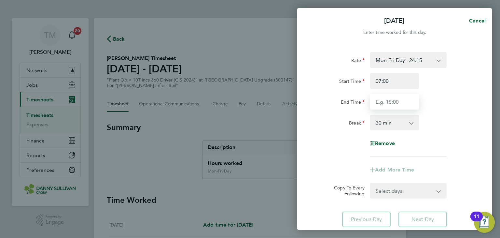
click at [388, 102] on input "End Time" at bounding box center [394, 102] width 49 height 16
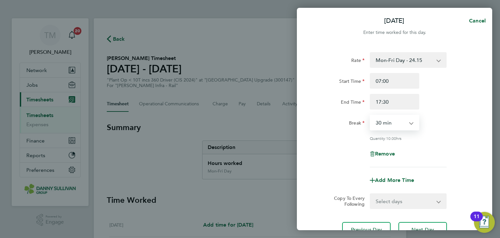
click at [388, 125] on select "0 min 15 min 30 min 45 min 60 min 75 min 90 min" at bounding box center [390, 122] width 40 height 14
click at [370, 115] on select "0 min 15 min 30 min 45 min 60 min 75 min 90 min" at bounding box center [390, 122] width 40 height 14
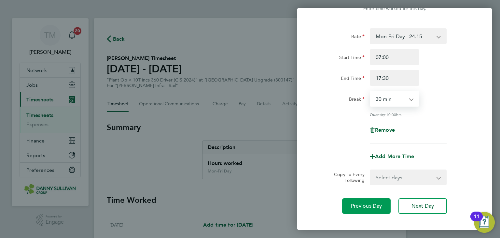
scroll to position [56, 0]
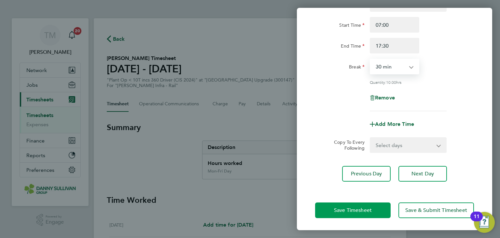
click at [366, 204] on button "Save Timesheet" at bounding box center [352, 210] width 75 height 16
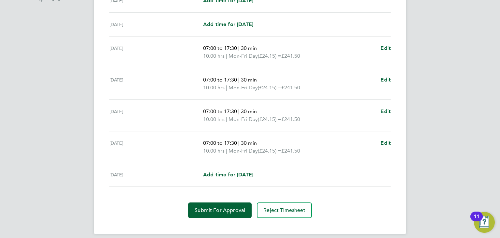
scroll to position [229, 0]
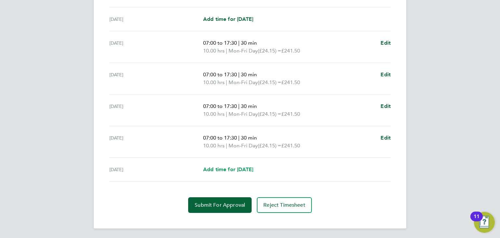
click at [245, 170] on span "Add time for [DATE]" at bounding box center [228, 169] width 50 height 6
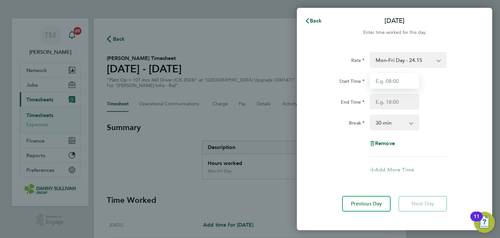
click at [402, 79] on input "Start Time" at bounding box center [394, 81] width 49 height 16
drag, startPoint x: 392, startPoint y: 81, endPoint x: 360, endPoint y: 75, distance: 32.5
click at [360, 75] on div "Start Time 19:00" at bounding box center [394, 81] width 164 height 16
click at [389, 96] on input "End Time" at bounding box center [394, 102] width 49 height 16
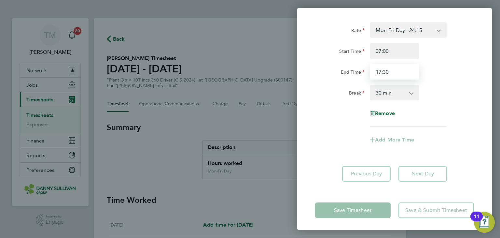
scroll to position [31, 0]
click at [397, 87] on select "0 min 15 min 30 min 45 min 60 min 75 min 90 min" at bounding box center [390, 92] width 40 height 14
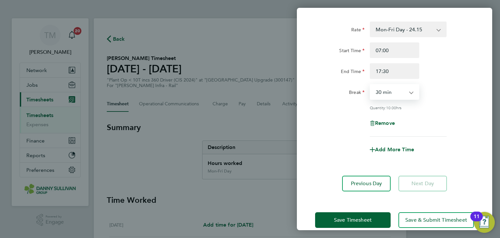
click at [370, 85] on select "0 min 15 min 30 min 45 min 60 min 75 min 90 min" at bounding box center [390, 92] width 40 height 14
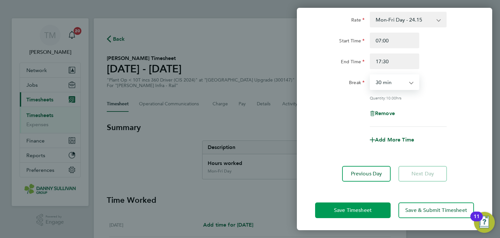
scroll to position [40, 0]
click at [364, 210] on span "Save Timesheet" at bounding box center [353, 210] width 38 height 7
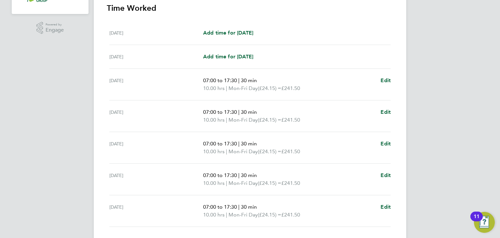
scroll to position [237, 0]
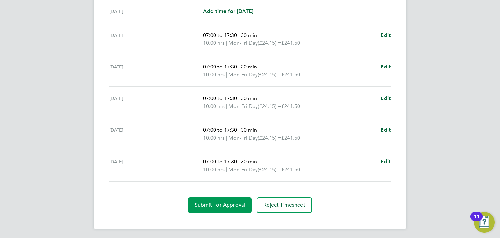
click at [229, 201] on span "Submit For Approval" at bounding box center [220, 204] width 50 height 7
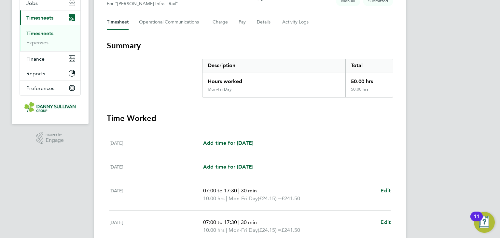
scroll to position [42, 0]
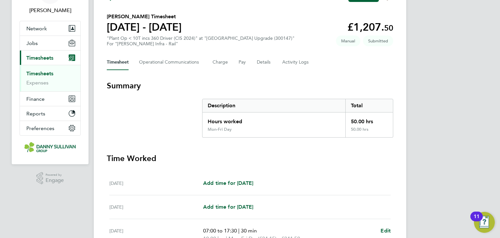
click at [45, 73] on link "Timesheets" at bounding box center [39, 73] width 27 height 6
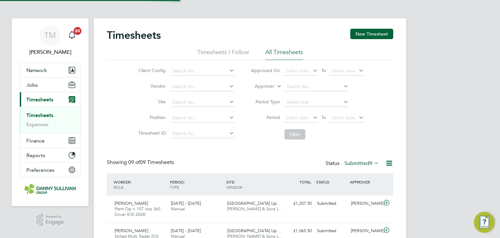
scroll to position [3, 3]
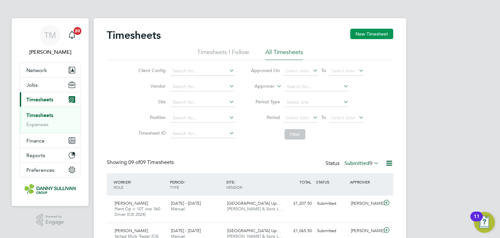
click at [364, 34] on button "New Timesheet" at bounding box center [371, 34] width 43 height 10
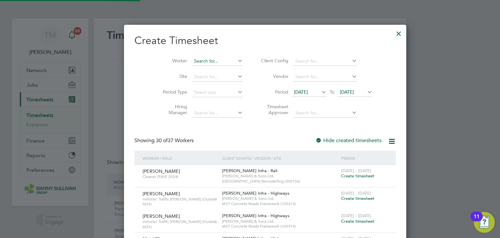
scroll to position [1357, 252]
click at [192, 58] on input at bounding box center [217, 61] width 51 height 9
click at [206, 116] on li "Gheor ghi [PERSON_NAME]" at bounding box center [208, 114] width 65 height 9
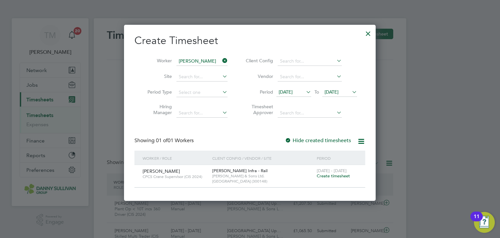
click at [340, 176] on span "Create timesheet" at bounding box center [333, 176] width 33 height 6
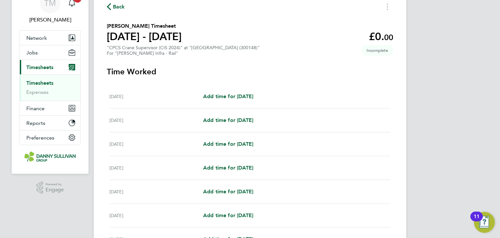
scroll to position [33, 0]
click at [236, 150] on div "[DATE] Add time for [DATE] Add time for [DATE]" at bounding box center [249, 144] width 281 height 24
click at [236, 145] on span "Add time for [DATE]" at bounding box center [228, 143] width 50 height 6
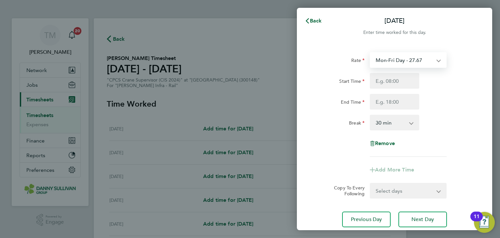
click at [393, 59] on select "Mon-Fri Day - 27.67 Mon-Thurs Night - 31.82 Bank Hol - 41.51 Xmas / [GEOGRAPHIC…" at bounding box center [404, 60] width 68 height 14
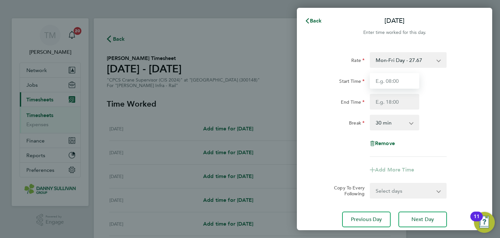
click at [392, 80] on input "Start Time" at bounding box center [394, 81] width 49 height 16
click at [392, 99] on input "End Time" at bounding box center [394, 102] width 49 height 16
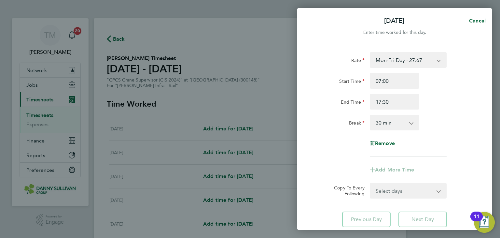
click at [389, 123] on select "0 min 15 min 30 min 45 min 60 min 75 min 90 min" at bounding box center [390, 122] width 40 height 14
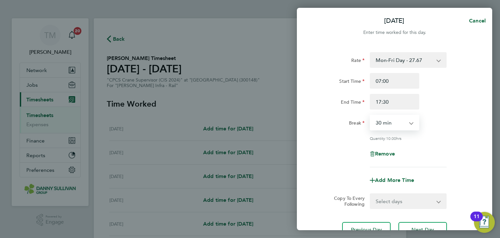
click at [370, 115] on select "0 min 15 min 30 min 45 min 60 min 75 min 90 min" at bounding box center [390, 122] width 40 height 14
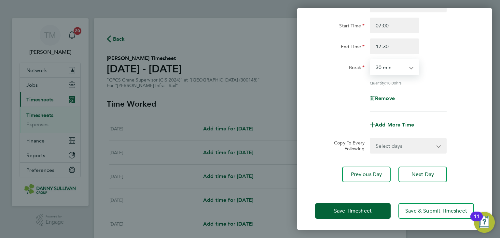
scroll to position [56, 0]
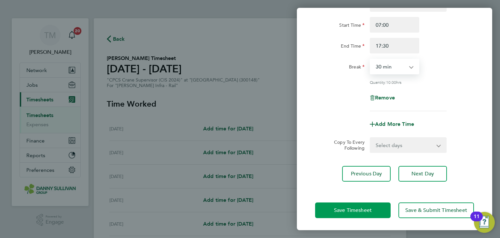
click at [371, 205] on button "Save Timesheet" at bounding box center [352, 210] width 75 height 16
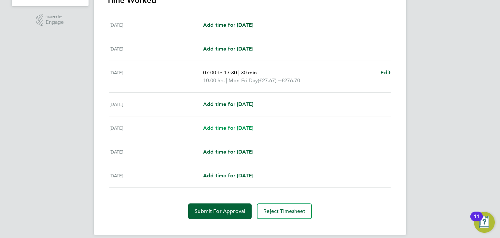
scroll to position [206, 0]
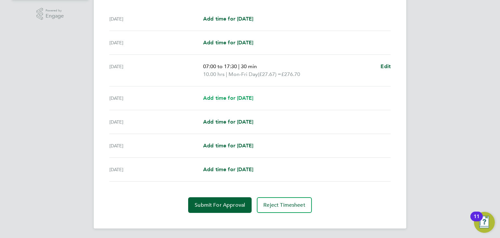
click at [225, 96] on span "Add time for [DATE]" at bounding box center [228, 98] width 50 height 6
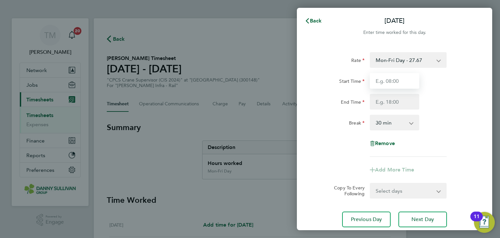
click at [392, 76] on input "Start Time" at bounding box center [394, 81] width 49 height 16
click at [387, 105] on input "End Time" at bounding box center [394, 102] width 49 height 16
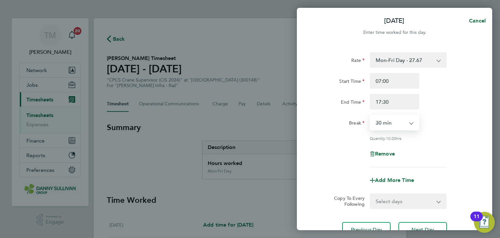
click at [390, 123] on select "0 min 15 min 30 min 45 min 60 min 75 min 90 min" at bounding box center [390, 122] width 40 height 14
click at [370, 115] on select "0 min 15 min 30 min 45 min 60 min 75 min 90 min" at bounding box center [390, 122] width 40 height 14
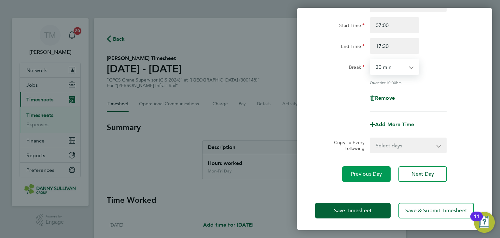
scroll to position [56, 0]
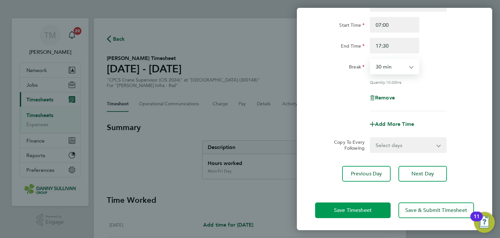
click at [363, 207] on span "Save Timesheet" at bounding box center [353, 210] width 38 height 7
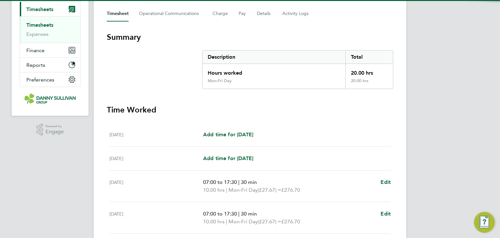
scroll to position [195, 0]
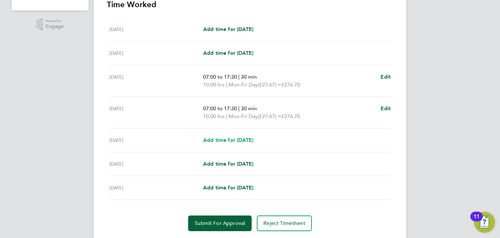
click at [253, 139] on span "Add time for [DATE]" at bounding box center [228, 140] width 50 height 6
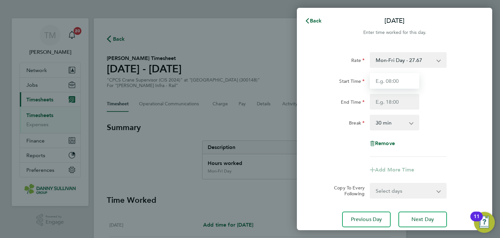
click at [387, 82] on input "Start Time" at bounding box center [394, 81] width 49 height 16
click at [390, 103] on input "End Time" at bounding box center [394, 102] width 49 height 16
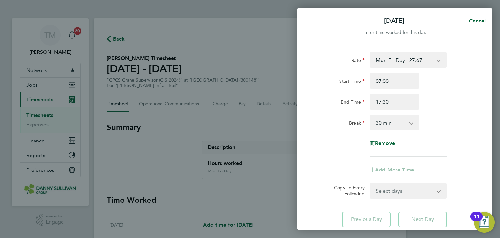
click at [390, 123] on select "0 min 15 min 30 min 45 min 60 min 75 min 90 min" at bounding box center [390, 122] width 40 height 14
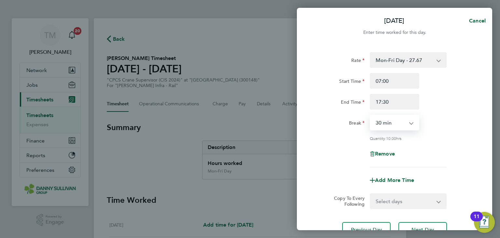
click at [370, 115] on select "0 min 15 min 30 min 45 min 60 min 75 min 90 min" at bounding box center [390, 122] width 40 height 14
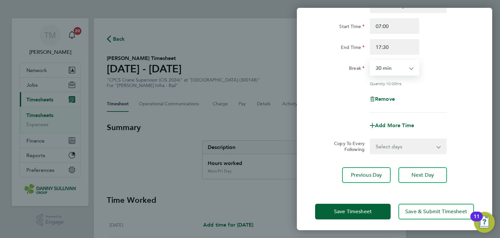
scroll to position [56, 0]
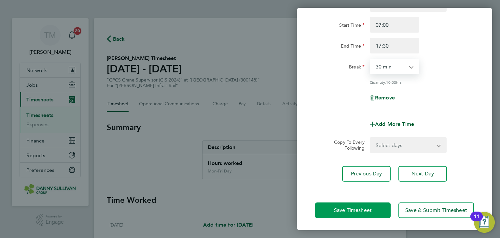
drag, startPoint x: 365, startPoint y: 211, endPoint x: 361, endPoint y: 211, distance: 4.2
click at [365, 212] on span "Save Timesheet" at bounding box center [353, 210] width 38 height 7
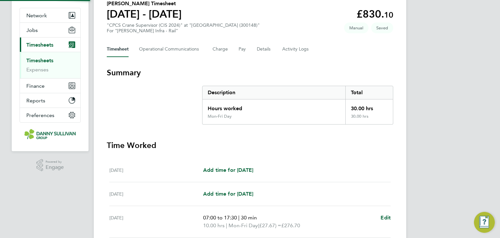
scroll to position [195, 0]
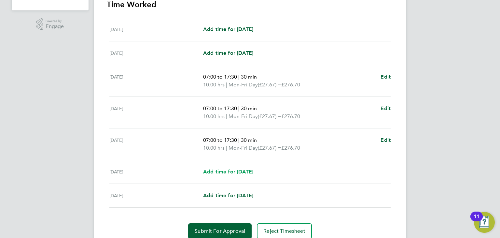
click at [236, 172] on span "Add time for [DATE]" at bounding box center [228, 171] width 50 height 6
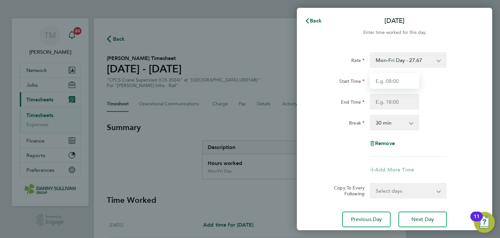
click at [389, 85] on input "Start Time" at bounding box center [394, 81] width 49 height 16
click at [388, 101] on input "End Time" at bounding box center [394, 102] width 49 height 16
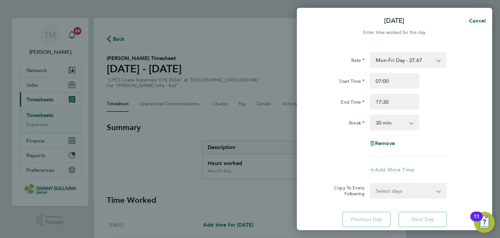
click at [387, 121] on select "0 min 15 min 30 min 45 min 60 min 75 min 90 min" at bounding box center [390, 122] width 40 height 14
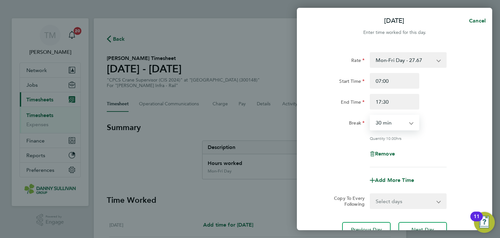
click at [370, 115] on select "0 min 15 min 30 min 45 min 60 min 75 min 90 min" at bounding box center [390, 122] width 40 height 14
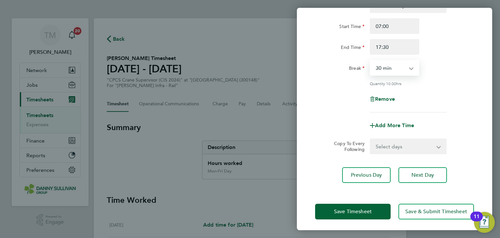
scroll to position [56, 0]
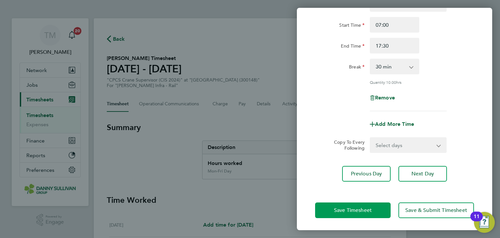
click at [374, 206] on button "Save Timesheet" at bounding box center [352, 210] width 75 height 16
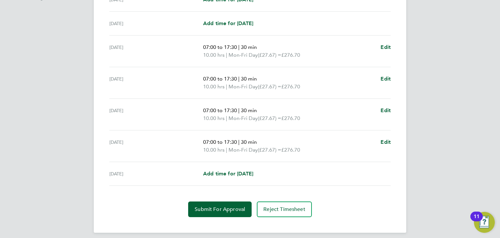
scroll to position [229, 0]
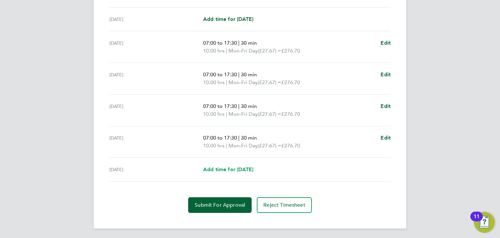
click at [243, 167] on span "Add time for [DATE]" at bounding box center [228, 169] width 50 height 6
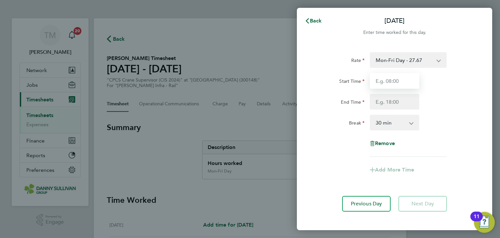
click at [403, 83] on input "Start Time" at bounding box center [394, 81] width 49 height 16
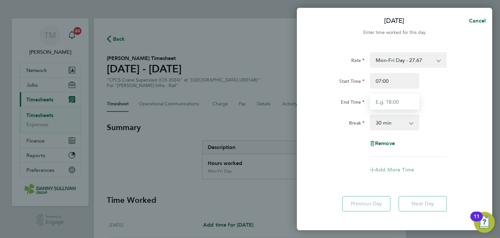
click at [387, 99] on input "End Time" at bounding box center [394, 102] width 49 height 16
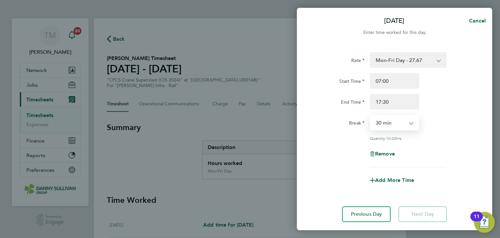
click at [390, 126] on select "0 min 15 min 30 min 45 min 60 min 75 min 90 min" at bounding box center [390, 122] width 40 height 14
click at [370, 115] on select "0 min 15 min 30 min 45 min 60 min 75 min 90 min" at bounding box center [390, 122] width 40 height 14
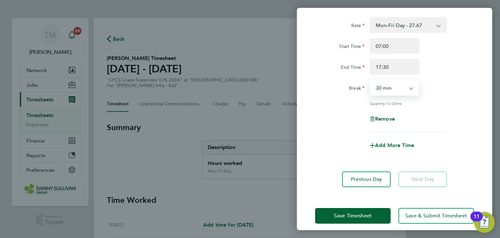
scroll to position [40, 0]
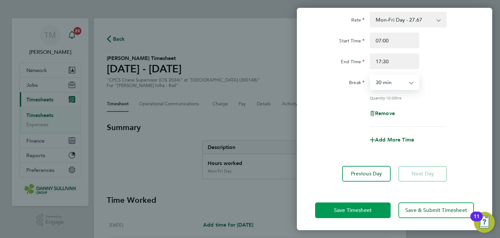
click at [366, 207] on span "Save Timesheet" at bounding box center [353, 210] width 38 height 7
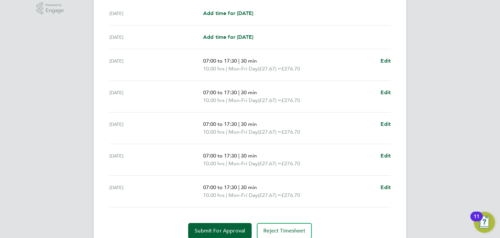
scroll to position [237, 0]
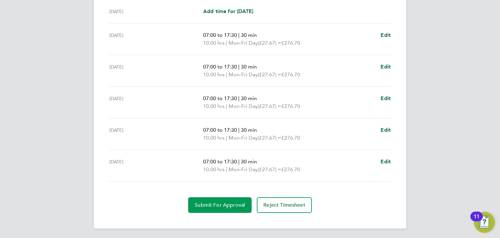
click at [229, 202] on span "Submit For Approval" at bounding box center [220, 204] width 50 height 7
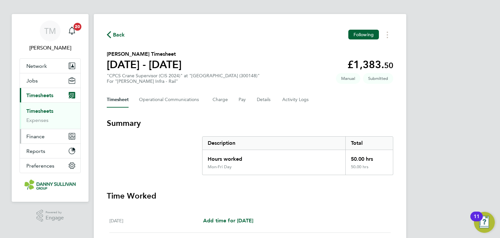
scroll to position [0, 0]
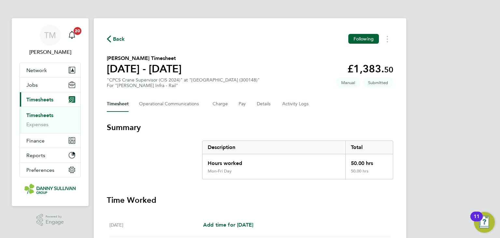
click at [41, 116] on link "Timesheets" at bounding box center [39, 115] width 27 height 6
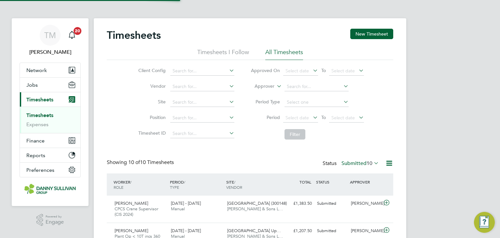
scroll to position [22, 57]
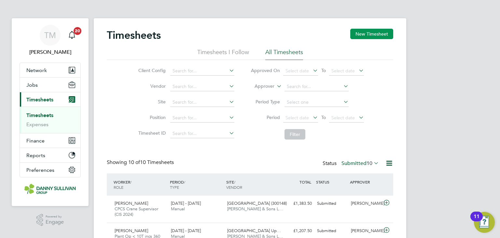
click at [354, 34] on button "New Timesheet" at bounding box center [371, 34] width 43 height 10
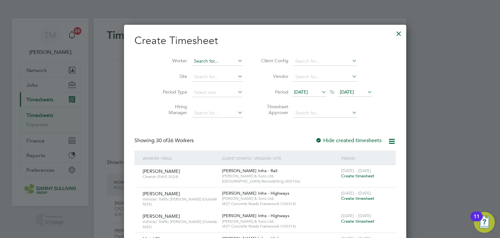
click at [192, 62] on input at bounding box center [217, 61] width 51 height 9
drag, startPoint x: 192, startPoint y: 60, endPoint x: 158, endPoint y: 55, distance: 34.9
click at [158, 55] on li "Worker duc" at bounding box center [200, 61] width 101 height 16
click at [216, 70] on b "Dut" at bounding box center [220, 70] width 8 height 6
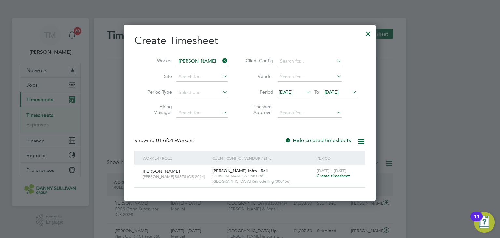
click at [333, 174] on span "Create timesheet" at bounding box center [333, 176] width 33 height 6
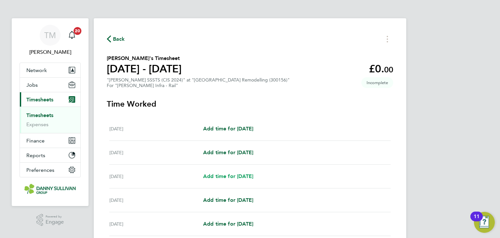
click at [249, 177] on span "Add time for [DATE]" at bounding box center [228, 176] width 50 height 6
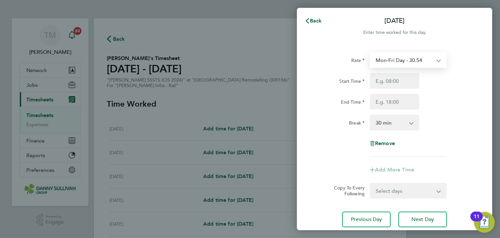
click at [397, 61] on select "Mon-Fri Day - 30.54 Weekend - 39.70 Mon-Thurs - 35.12 Xmas / NY - 61.08 Bank Ho…" at bounding box center [404, 60] width 68 height 14
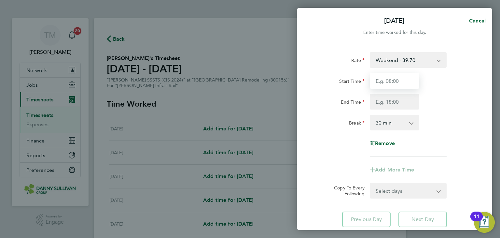
click at [401, 84] on input "Start Time" at bounding box center [394, 81] width 49 height 16
click at [395, 83] on input "Start Time" at bounding box center [394, 81] width 49 height 16
click at [393, 105] on input "End Time" at bounding box center [394, 102] width 49 height 16
click at [395, 123] on select "0 min 15 min 30 min 45 min 60 min 75 min 90 min" at bounding box center [390, 122] width 40 height 14
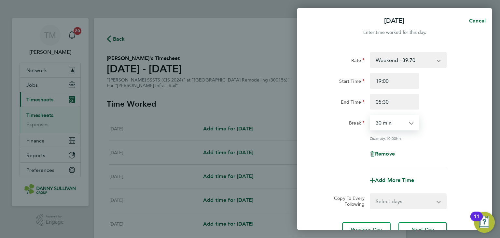
click at [370, 115] on select "0 min 15 min 30 min 45 min 60 min 75 min 90 min" at bounding box center [390, 122] width 40 height 14
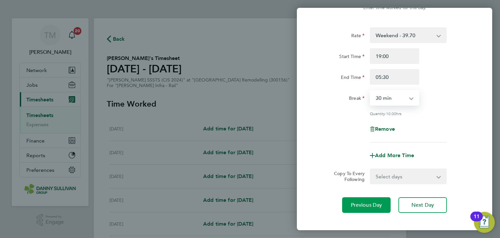
scroll to position [56, 0]
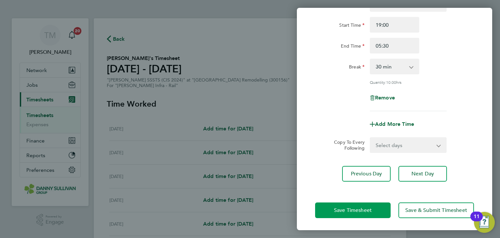
click at [370, 216] on button "Save Timesheet" at bounding box center [352, 210] width 75 height 16
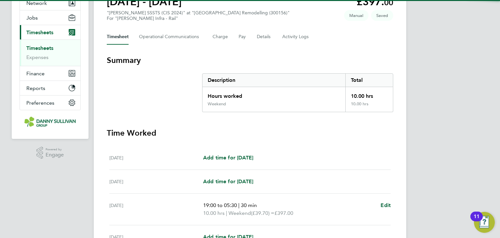
scroll to position [195, 0]
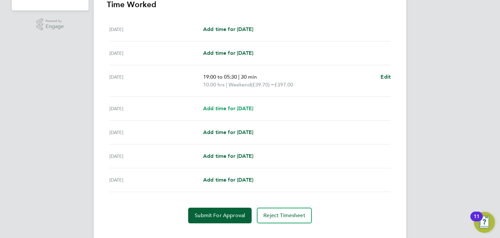
click at [250, 106] on span "Add time for [DATE]" at bounding box center [228, 108] width 50 height 6
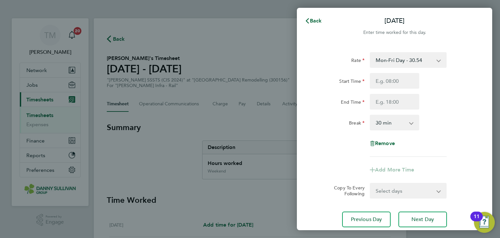
click at [410, 57] on select "Mon-Fri Day - 30.54 Weekend - 39.70 Mon-Thurs - 35.12 Xmas / NY - 61.08 Bank Ho…" at bounding box center [404, 60] width 68 height 14
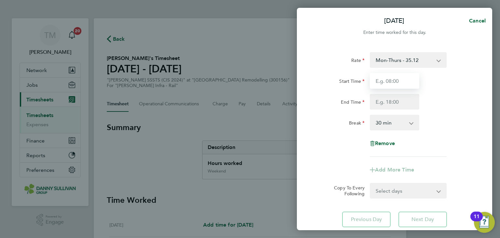
click at [397, 85] on input "Start Time" at bounding box center [394, 81] width 49 height 16
click at [399, 97] on input "End Time" at bounding box center [394, 102] width 49 height 16
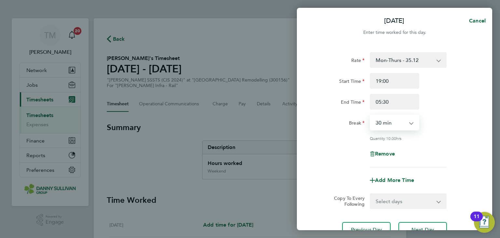
drag, startPoint x: 392, startPoint y: 119, endPoint x: 393, endPoint y: 123, distance: 4.0
click at [392, 118] on select "0 min 15 min 30 min 45 min 60 min 75 min 90 min" at bounding box center [390, 122] width 40 height 14
click at [370, 115] on select "0 min 15 min 30 min 45 min 60 min 75 min 90 min" at bounding box center [390, 122] width 40 height 14
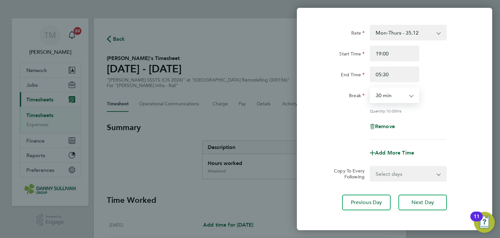
scroll to position [56, 0]
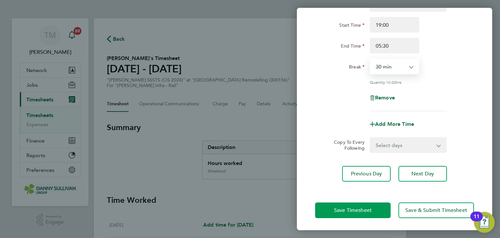
click at [369, 207] on span "Save Timesheet" at bounding box center [353, 210] width 38 height 7
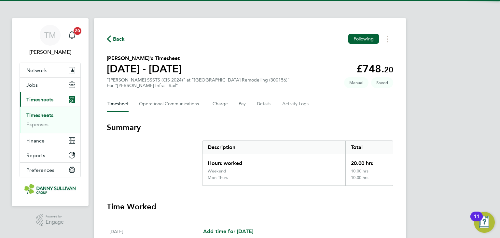
scroll to position [220, 0]
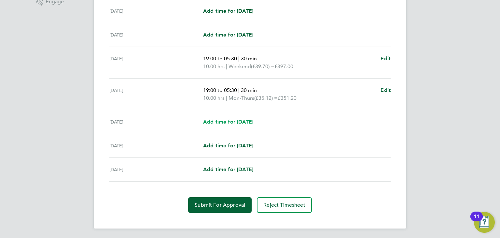
click at [240, 123] on span "Add time for [DATE]" at bounding box center [228, 121] width 50 height 6
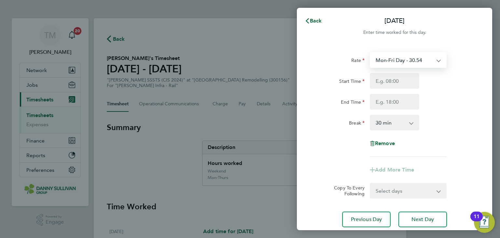
click at [403, 63] on select "Mon-Fri Day - 30.54 Weekend - 39.70 Mon-Thurs - 35.12 Xmas / NY - 61.08 Bank Ho…" at bounding box center [404, 60] width 68 height 14
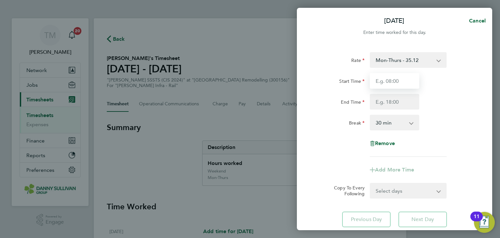
click at [390, 83] on input "Start Time" at bounding box center [394, 81] width 49 height 16
click at [394, 102] on input "End Time" at bounding box center [394, 102] width 49 height 16
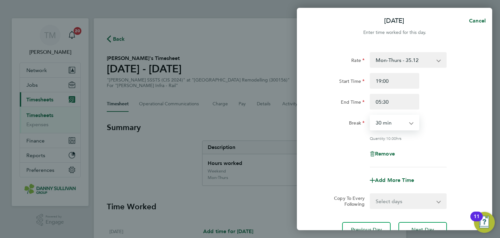
click at [397, 123] on select "0 min 15 min 30 min 45 min 60 min 75 min 90 min" at bounding box center [390, 122] width 40 height 14
click at [370, 115] on select "0 min 15 min 30 min 45 min 60 min 75 min 90 min" at bounding box center [390, 122] width 40 height 14
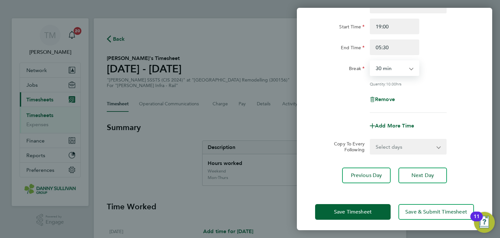
scroll to position [56, 0]
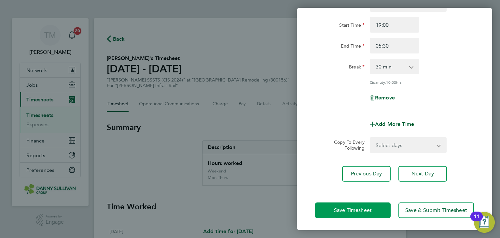
click at [373, 205] on button "Save Timesheet" at bounding box center [352, 210] width 75 height 16
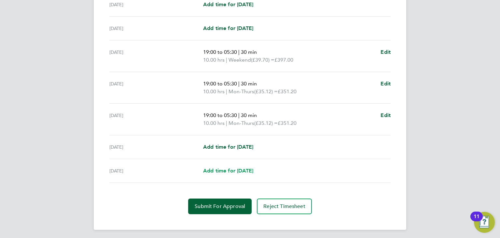
scroll to position [228, 0]
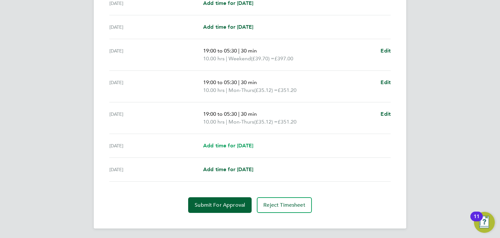
click at [246, 148] on link "Add time for [DATE]" at bounding box center [228, 146] width 50 height 8
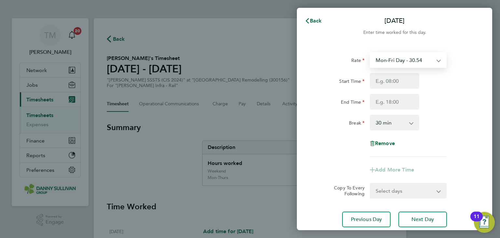
click at [409, 61] on select "Mon-Fri Day - 30.54 Weekend - 39.70 Mon-Thurs - 35.12 Xmas / NY - 61.08 Bank Ho…" at bounding box center [404, 60] width 68 height 14
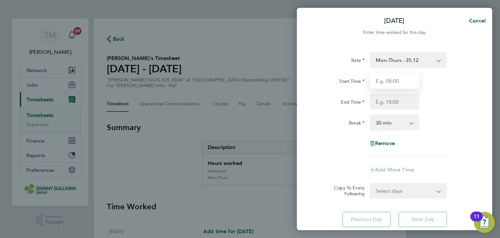
click at [397, 81] on input "Start Time" at bounding box center [394, 81] width 49 height 16
click at [386, 101] on input "End Time" at bounding box center [394, 102] width 49 height 16
click at [390, 126] on select "0 min 15 min 30 min 45 min 60 min 75 min 90 min" at bounding box center [390, 122] width 40 height 14
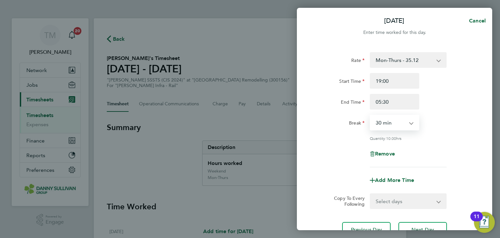
click at [370, 115] on select "0 min 15 min 30 min 45 min 60 min 75 min 90 min" at bounding box center [390, 122] width 40 height 14
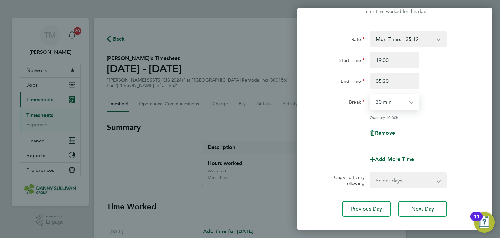
scroll to position [56, 0]
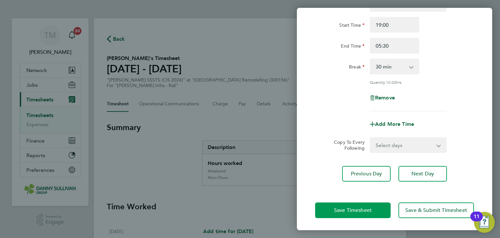
click at [370, 211] on span "Save Timesheet" at bounding box center [353, 210] width 38 height 7
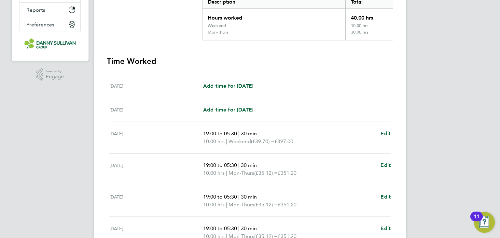
scroll to position [138, 0]
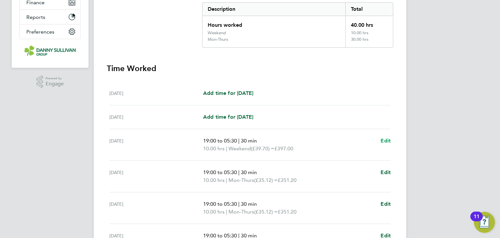
click at [381, 138] on span "Edit" at bounding box center [385, 140] width 10 height 6
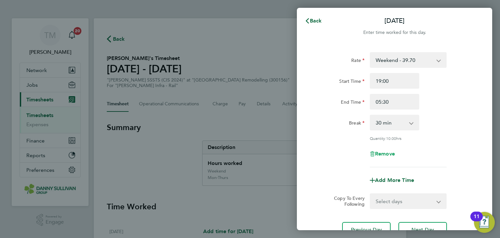
click at [388, 151] on span "Remove" at bounding box center [385, 153] width 20 height 6
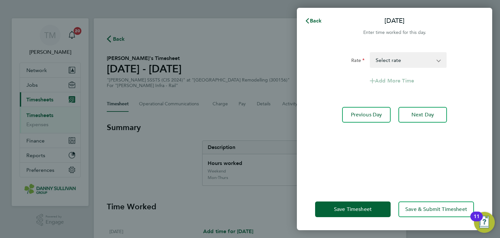
click at [392, 60] on select "Mon-Fri Day - 30.54 Weekend - 39.70 Mon-Thurs - 35.12 Xmas / [GEOGRAPHIC_DATA] …" at bounding box center [404, 60] width 68 height 14
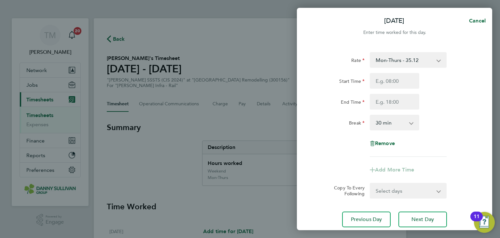
select select "30"
click at [390, 81] on input "Start Time" at bounding box center [394, 81] width 49 height 16
type input "19:00"
click at [395, 98] on input "End Time" at bounding box center [394, 102] width 49 height 16
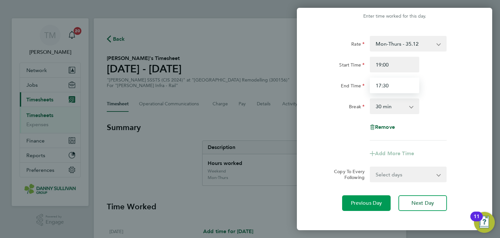
scroll to position [46, 0]
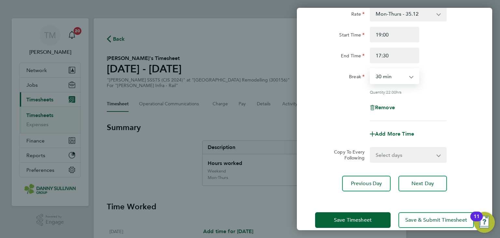
drag, startPoint x: 394, startPoint y: 71, endPoint x: 396, endPoint y: 75, distance: 3.8
click at [394, 72] on select "0 min 15 min 30 min 45 min 60 min 75 min 90 min" at bounding box center [390, 76] width 40 height 14
click at [370, 69] on select "0 min 15 min 30 min 45 min 60 min 75 min 90 min" at bounding box center [390, 76] width 40 height 14
click at [379, 55] on input "17:30" at bounding box center [394, 56] width 49 height 16
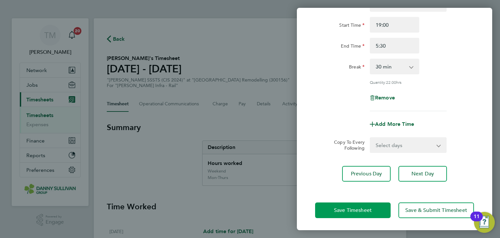
type input "05:30"
click at [376, 205] on button "Save Timesheet" at bounding box center [352, 210] width 75 height 16
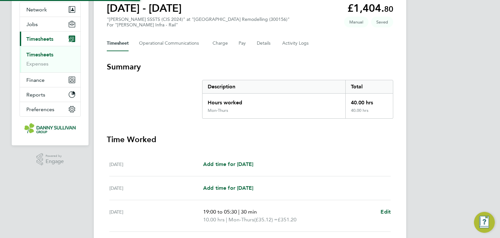
scroll to position [163, 0]
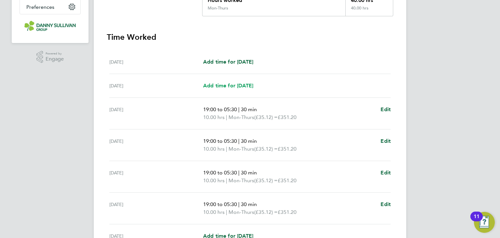
click at [235, 88] on span "Add time for [DATE]" at bounding box center [228, 85] width 50 height 6
select select "30"
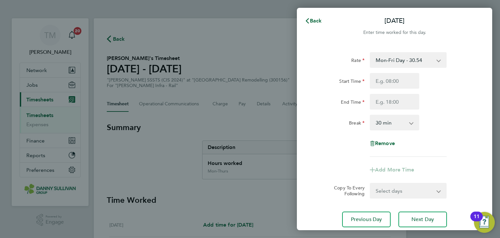
click at [392, 62] on select "Mon-Fri Day - 30.54 Weekend - 39.70 Mon-Thurs - 35.12 Xmas / NY - 61.08 Bank Ho…" at bounding box center [404, 60] width 68 height 14
select select "30"
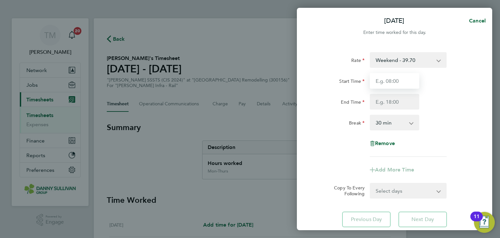
click at [399, 80] on input "Start Time" at bounding box center [394, 81] width 49 height 16
type input "19:00"
click at [394, 98] on input "End Time" at bounding box center [394, 102] width 49 height 16
type input "05:30"
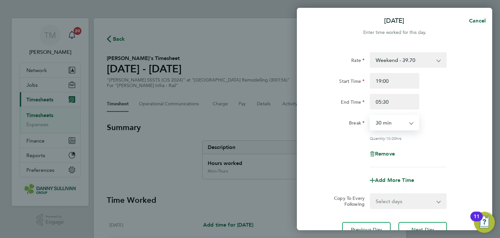
click at [400, 121] on select "0 min 15 min 30 min 45 min 60 min 75 min 90 min" at bounding box center [390, 122] width 40 height 14
click at [370, 115] on select "0 min 15 min 30 min 45 min 60 min 75 min 90 min" at bounding box center [390, 122] width 40 height 14
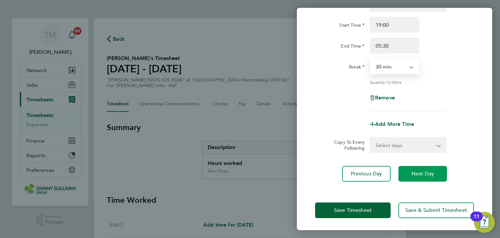
scroll to position [56, 0]
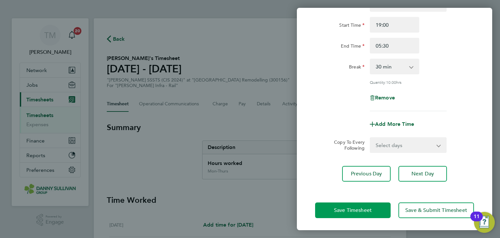
click at [372, 205] on button "Save Timesheet" at bounding box center [352, 210] width 75 height 16
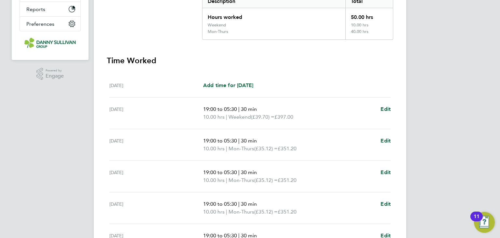
scroll to position [243, 0]
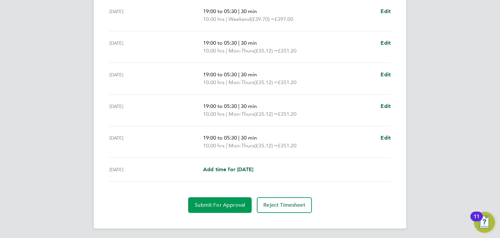
click at [230, 204] on span "Submit For Approval" at bounding box center [220, 204] width 50 height 7
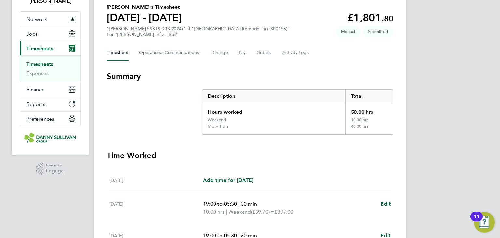
scroll to position [48, 0]
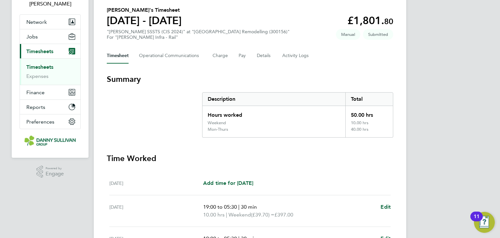
click at [43, 68] on link "Timesheets" at bounding box center [39, 67] width 27 height 6
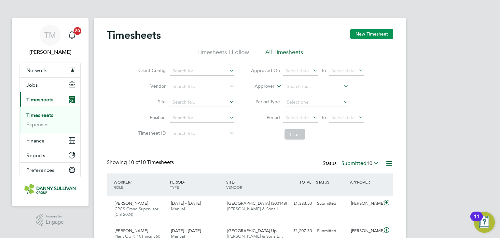
click at [371, 34] on button "New Timesheet" at bounding box center [371, 34] width 43 height 10
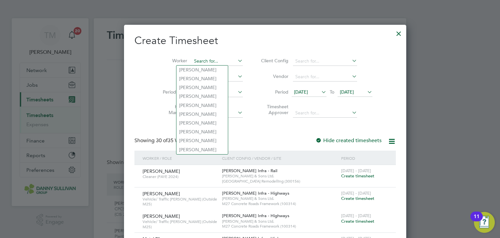
click at [208, 58] on input at bounding box center [217, 61] width 51 height 9
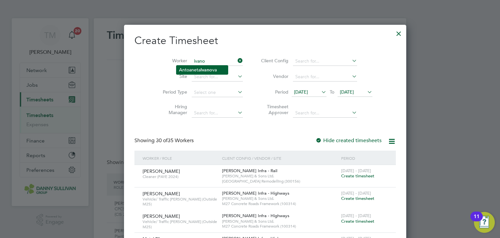
click at [209, 68] on b "Ivano" at bounding box center [206, 70] width 12 height 6
type input "[PERSON_NAME]"
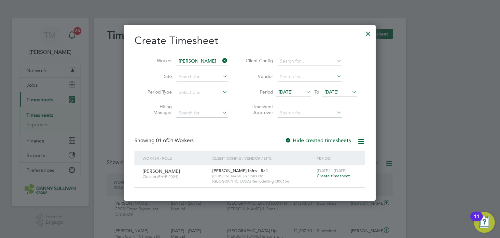
click at [329, 176] on span "Create timesheet" at bounding box center [333, 176] width 33 height 6
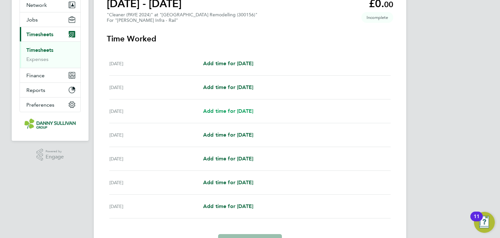
click at [231, 112] on span "Add time for [DATE]" at bounding box center [228, 111] width 50 height 6
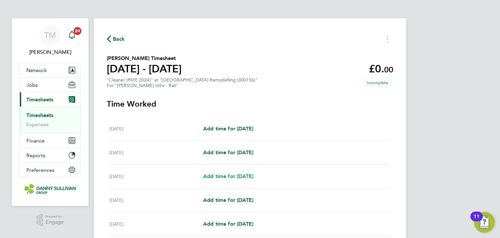
select select "30"
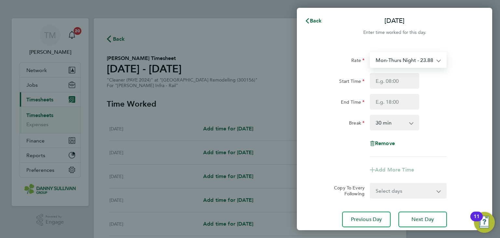
click at [415, 61] on select "Mon-Thurs Night - 23.88 Mon-Fri Day - 20.77 Bank Hol - 31.15 Weekend - 27.00 Xm…" at bounding box center [404, 60] width 68 height 14
click at [310, 20] on span "Back" at bounding box center [316, 21] width 12 height 6
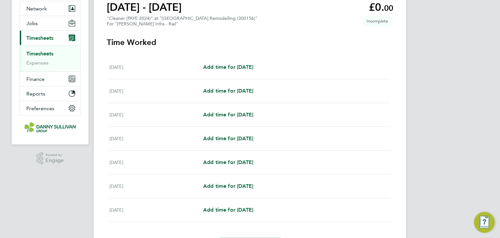
scroll to position [65, 0]
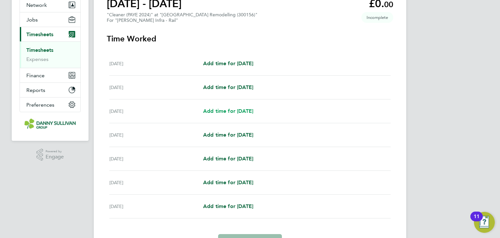
click at [244, 113] on span "Add time for [DATE]" at bounding box center [228, 111] width 50 height 6
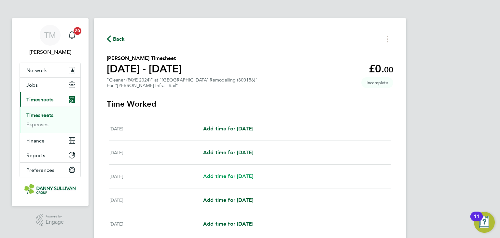
select select "30"
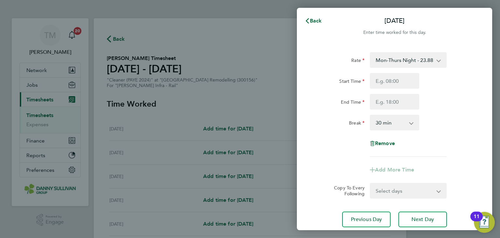
click at [432, 57] on select "Mon-Thurs Night - 23.88 Mon-Fri Day - 20.77 Bank Hol - 31.15 Weekend - 27.00 Xm…" at bounding box center [404, 60] width 68 height 14
select select "30"
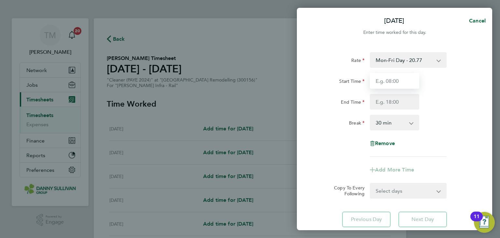
click at [390, 80] on input "Start Time" at bounding box center [394, 81] width 49 height 16
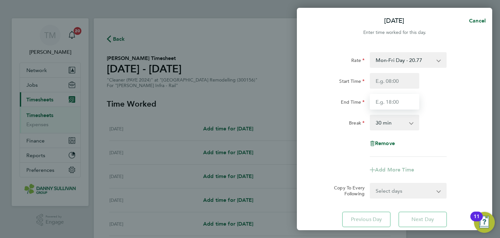
click at [393, 99] on input "End Time" at bounding box center [394, 102] width 49 height 16
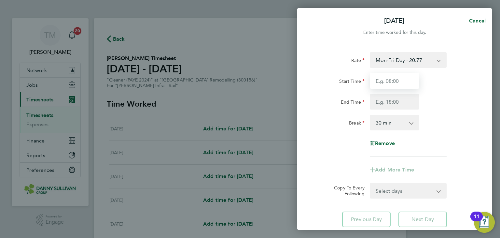
click at [384, 81] on input "Start Time" at bounding box center [394, 81] width 49 height 16
type input "07:00"
click at [396, 101] on input "End Time" at bounding box center [394, 102] width 49 height 16
click at [404, 124] on select "0 min 15 min 30 min 45 min 60 min 75 min 90 min" at bounding box center [390, 122] width 40 height 14
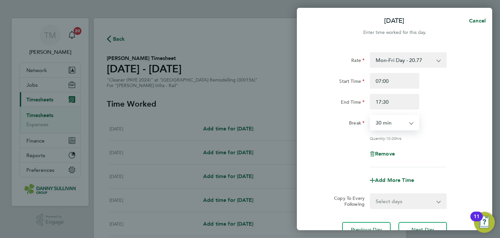
click at [370, 115] on select "0 min 15 min 30 min 45 min 60 min 75 min 90 min" at bounding box center [390, 122] width 40 height 14
click at [380, 102] on input "17:30" at bounding box center [394, 102] width 49 height 16
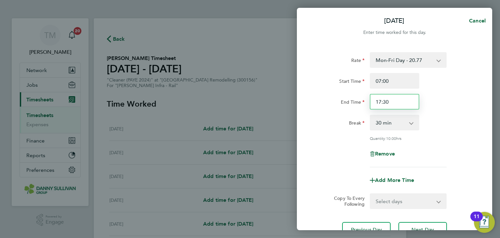
click at [390, 101] on input "17:30" at bounding box center [394, 102] width 49 height 16
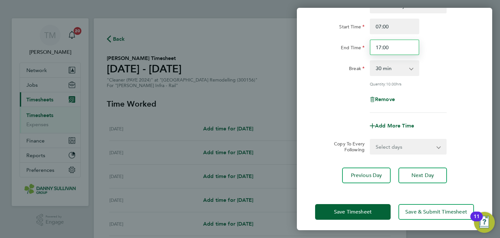
scroll to position [56, 0]
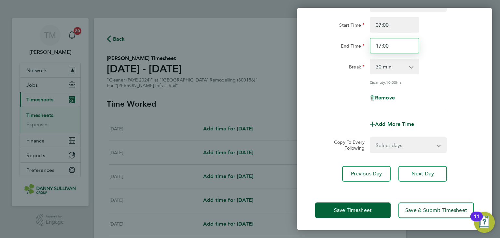
type input "17:00"
click at [395, 64] on select "0 min 15 min 30 min 45 min 60 min 75 min 90 min" at bounding box center [390, 66] width 40 height 14
click at [370, 59] on select "0 min 15 min 30 min 45 min 60 min 75 min 90 min" at bounding box center [390, 66] width 40 height 14
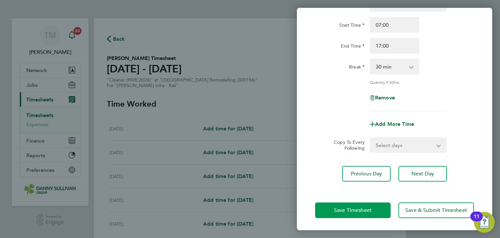
click at [371, 207] on span "Save Timesheet" at bounding box center [353, 210] width 38 height 7
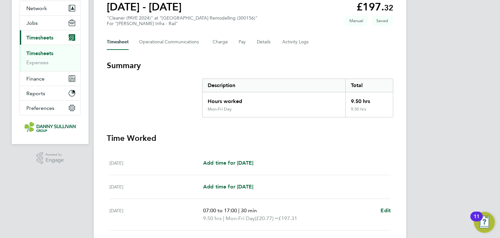
scroll to position [130, 0]
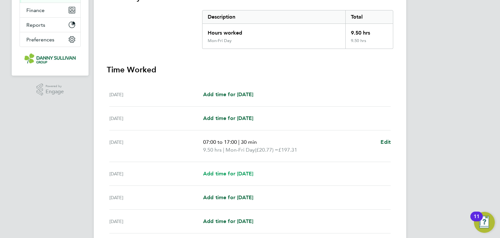
click at [253, 173] on span "Add time for [DATE]" at bounding box center [228, 173] width 50 height 6
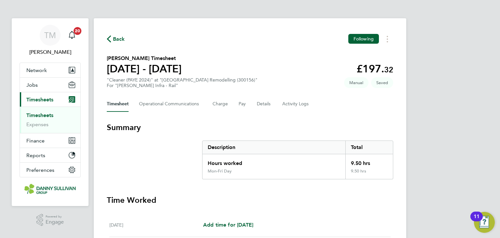
select select "30"
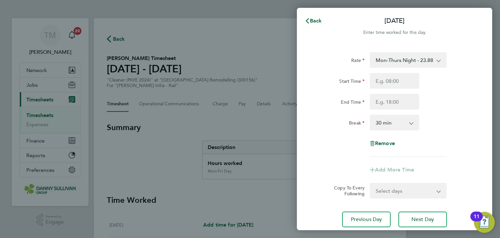
click at [395, 60] on select "Mon-Thurs Night - 23.88 Mon-Fri Day - 20.77 Bank Hol - 31.15 Weekend - 27.00 Xm…" at bounding box center [404, 60] width 68 height 14
select select "30"
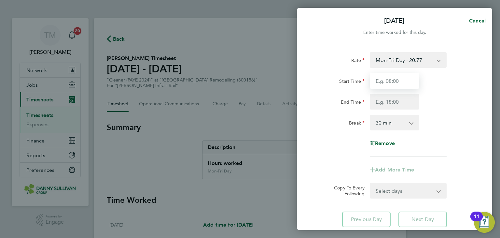
click at [390, 79] on input "Start Time" at bounding box center [394, 81] width 49 height 16
type input "07:00"
click at [390, 97] on input "End Time" at bounding box center [394, 102] width 49 height 16
type input "17:00"
click at [399, 123] on select "0 min 15 min 30 min 45 min 60 min 75 min 90 min" at bounding box center [390, 122] width 40 height 14
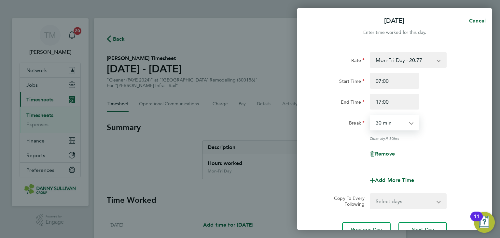
click at [370, 115] on select "0 min 15 min 30 min 45 min 60 min 75 min 90 min" at bounding box center [390, 122] width 40 height 14
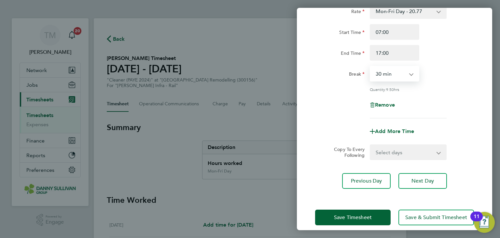
scroll to position [56, 0]
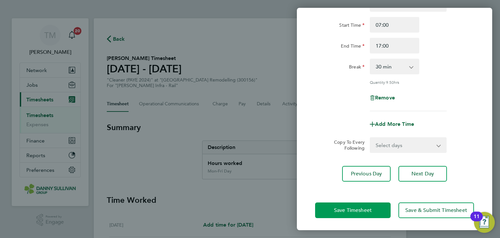
click at [375, 208] on button "Save Timesheet" at bounding box center [352, 210] width 75 height 16
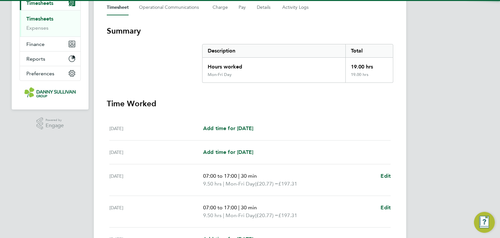
scroll to position [195, 0]
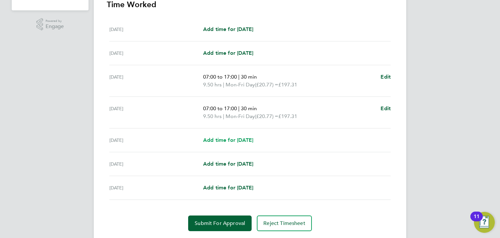
click at [253, 140] on span "Add time for [DATE]" at bounding box center [228, 140] width 50 height 6
select select "30"
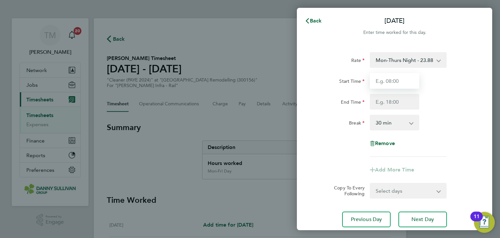
click at [401, 83] on input "Start Time" at bounding box center [394, 81] width 49 height 16
type input "07:00"
drag, startPoint x: 402, startPoint y: 89, endPoint x: 395, endPoint y: 101, distance: 14.2
click at [395, 101] on input "End Time" at bounding box center [394, 102] width 49 height 16
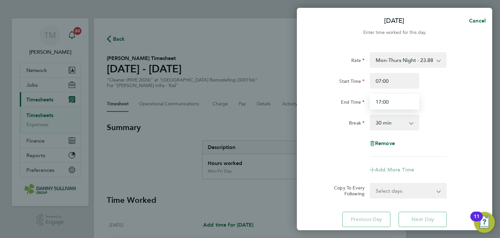
type input "17:00"
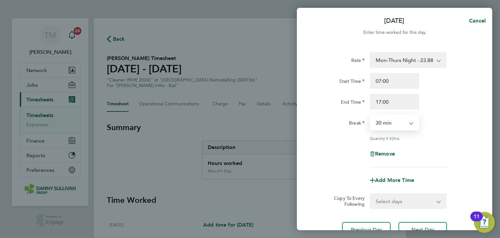
drag, startPoint x: 385, startPoint y: 122, endPoint x: 389, endPoint y: 123, distance: 4.2
click at [385, 122] on select "0 min 15 min 30 min 45 min 60 min 75 min 90 min" at bounding box center [390, 122] width 40 height 14
click at [370, 115] on select "0 min 15 min 30 min 45 min 60 min 75 min 90 min" at bounding box center [390, 122] width 40 height 14
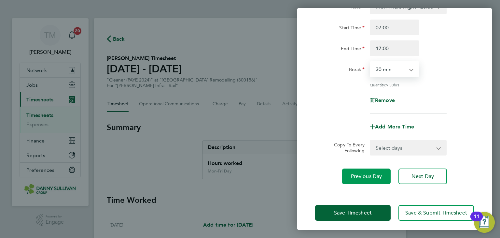
scroll to position [56, 0]
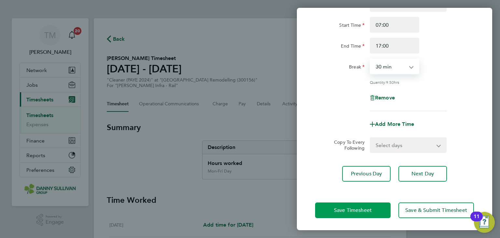
click at [358, 210] on span "Save Timesheet" at bounding box center [353, 210] width 38 height 7
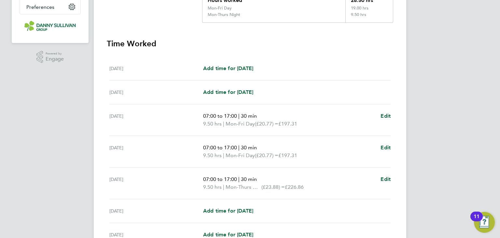
scroll to position [228, 0]
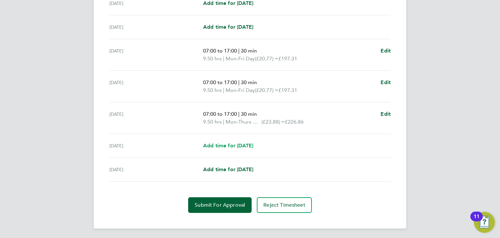
click at [237, 145] on span "Add time for [DATE]" at bounding box center [228, 145] width 50 height 6
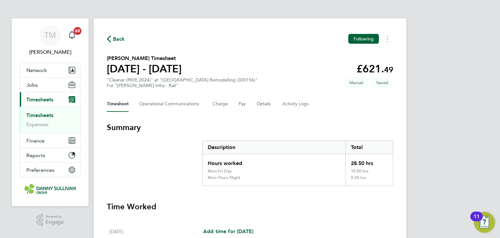
select select "30"
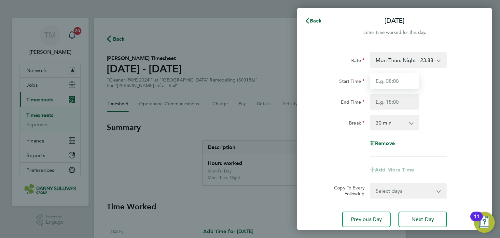
click at [394, 84] on input "Start Time" at bounding box center [394, 81] width 49 height 16
type input "07:00"
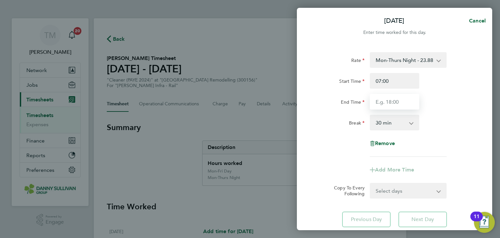
click at [393, 99] on input "End Time" at bounding box center [394, 102] width 49 height 16
click at [381, 103] on input "End Time" at bounding box center [394, 102] width 49 height 16
type input "17:00"
click at [397, 124] on select "0 min 15 min 30 min 45 min 60 min 75 min 90 min" at bounding box center [390, 122] width 40 height 14
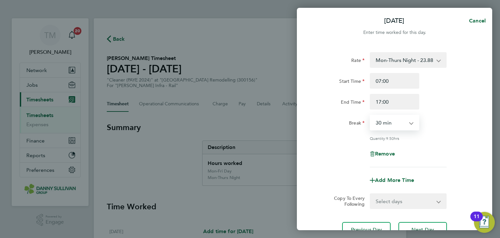
click at [370, 115] on select "0 min 15 min 30 min 45 min 60 min 75 min 90 min" at bounding box center [390, 122] width 40 height 14
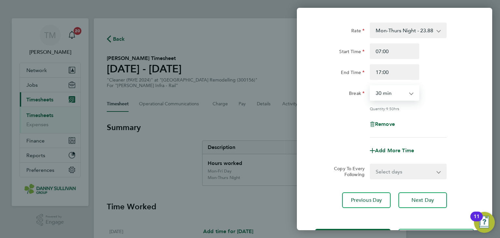
scroll to position [56, 0]
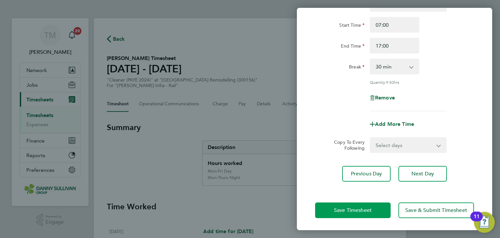
click at [364, 204] on button "Save Timesheet" at bounding box center [352, 210] width 75 height 16
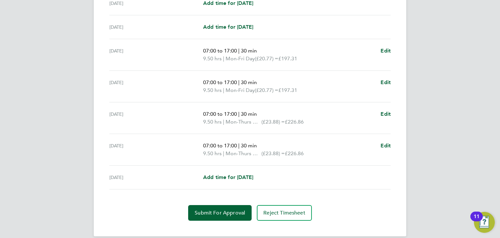
scroll to position [236, 0]
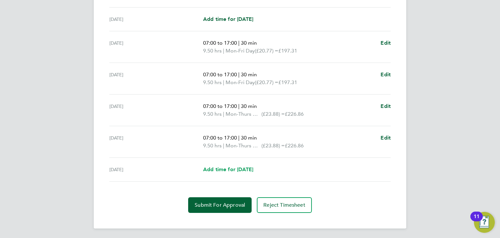
click at [225, 170] on span "Add time for [DATE]" at bounding box center [228, 169] width 50 height 6
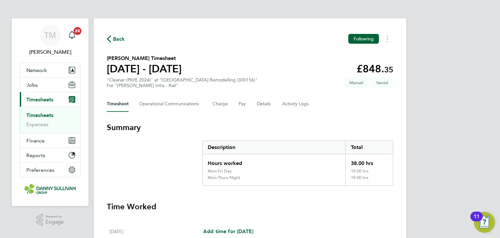
select select "30"
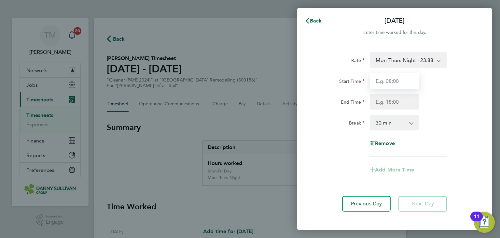
click at [389, 81] on input "Start Time" at bounding box center [394, 81] width 49 height 16
type input "07:00"
click at [389, 100] on input "End Time" at bounding box center [394, 102] width 49 height 16
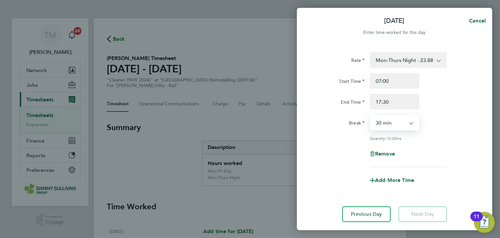
click at [392, 119] on select "0 min 15 min 30 min 45 min 60 min 75 min 90 min" at bounding box center [390, 122] width 40 height 14
click at [386, 101] on input "17:30" at bounding box center [394, 102] width 49 height 16
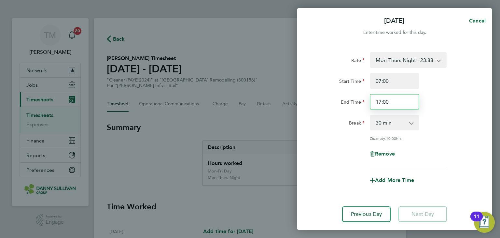
type input "17:00"
click at [390, 129] on select "0 min 15 min 30 min 45 min 60 min 75 min 90 min" at bounding box center [390, 122] width 40 height 14
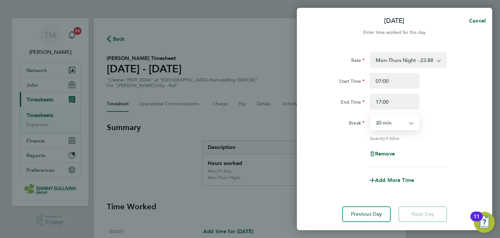
click at [370, 115] on select "0 min 15 min 30 min 45 min 60 min 75 min 90 min" at bounding box center [390, 122] width 40 height 14
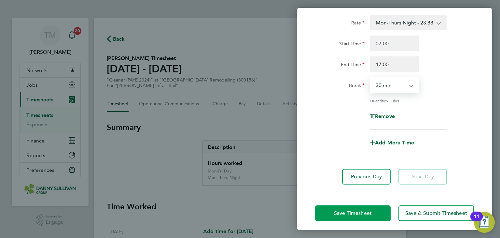
scroll to position [40, 0]
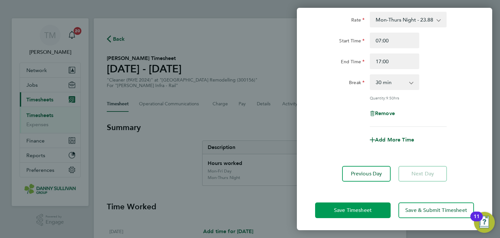
click at [375, 205] on button "Save Timesheet" at bounding box center [352, 210] width 75 height 16
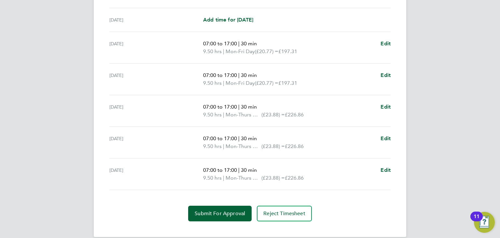
scroll to position [243, 0]
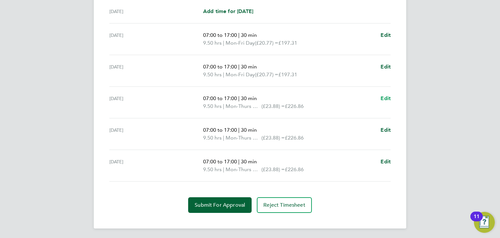
click at [388, 96] on span "Edit" at bounding box center [385, 98] width 10 height 6
select select "30"
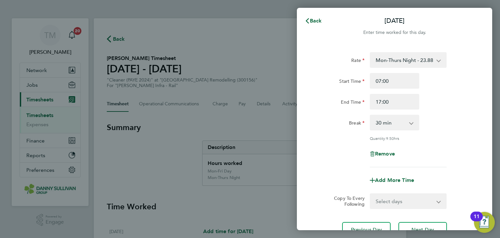
click at [386, 157] on div "Remove" at bounding box center [394, 154] width 55 height 16
click at [386, 153] on span "Remove" at bounding box center [385, 153] width 20 height 6
select select "null"
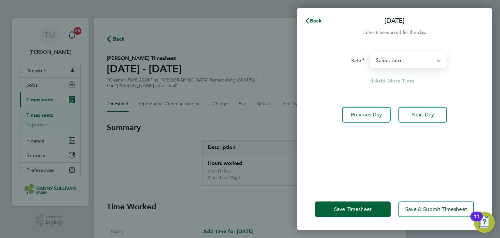
click at [421, 65] on select "Mon-Thurs Night - 23.88 Mon-Fri Day - 20.77 Bank Hol - 31.15 Weekend - 27.00 Xm…" at bounding box center [404, 60] width 68 height 14
select select "30"
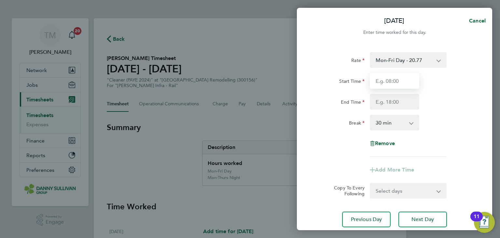
click at [401, 87] on input "Start Time" at bounding box center [394, 81] width 49 height 16
type input "07:00"
click at [390, 92] on div "Start Time 07:00 End Time" at bounding box center [394, 91] width 164 height 36
click at [390, 100] on input "End Time" at bounding box center [394, 102] width 49 height 16
type input "1"
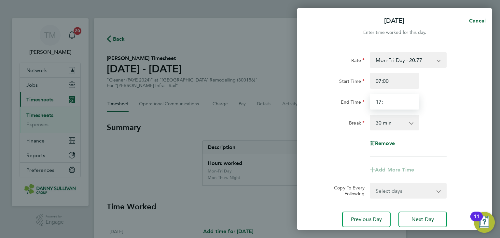
type input "17:00"
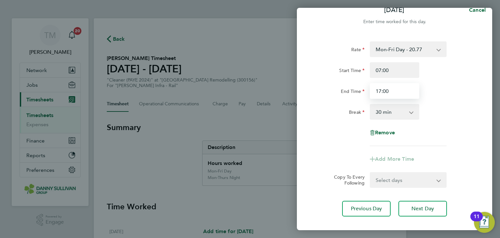
scroll to position [46, 0]
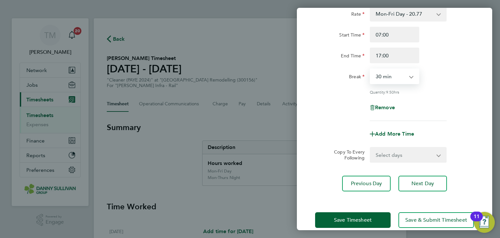
click at [396, 77] on select "0 min 15 min 30 min 45 min 60 min 75 min 90 min" at bounding box center [390, 76] width 40 height 14
click at [370, 69] on select "0 min 15 min 30 min 45 min 60 min 75 min 90 min" at bounding box center [390, 76] width 40 height 14
click at [368, 214] on button "Save Timesheet" at bounding box center [352, 220] width 75 height 16
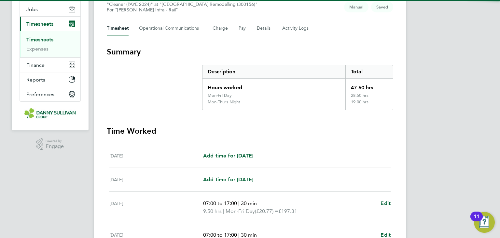
scroll to position [195, 0]
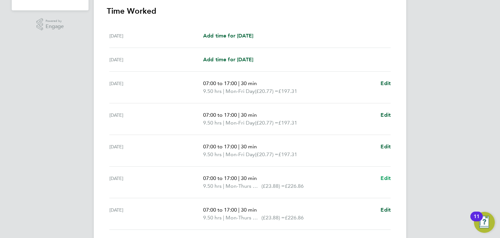
click at [387, 178] on span "Edit" at bounding box center [385, 178] width 10 height 6
select select "30"
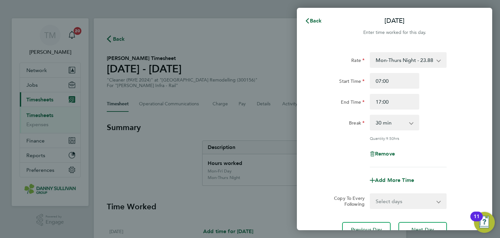
click at [410, 60] on select "Mon-Thurs Night - 23.88 Mon-Fri Day - 20.77 Bank Hol - 31.15 Weekend - 27.00 Xm…" at bounding box center [404, 60] width 68 height 14
select select "30"
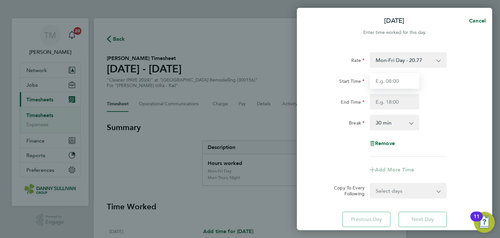
drag, startPoint x: 405, startPoint y: 66, endPoint x: 404, endPoint y: 80, distance: 13.4
click at [404, 80] on input "Start Time" at bounding box center [394, 81] width 49 height 16
type input "07:00"
click at [402, 98] on input "End Time" at bounding box center [394, 102] width 49 height 16
type input "17:00"
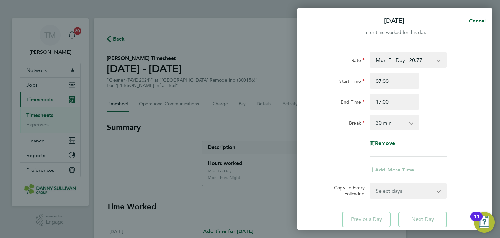
click at [387, 122] on select "0 min 15 min 30 min 45 min 60 min 75 min 90 min" at bounding box center [390, 122] width 40 height 14
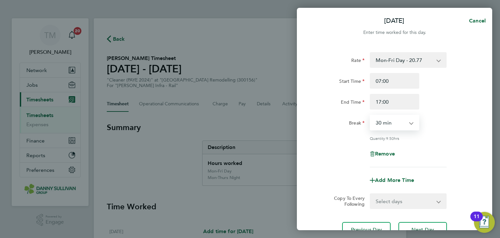
click at [370, 115] on select "0 min 15 min 30 min 45 min 60 min 75 min 90 min" at bounding box center [390, 122] width 40 height 14
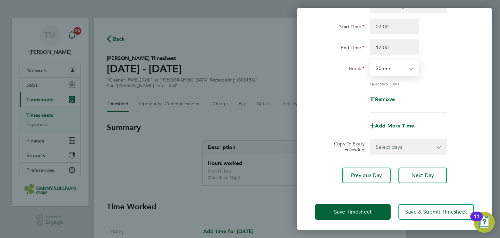
scroll to position [56, 0]
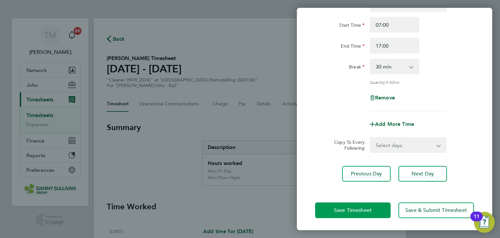
click at [375, 207] on button "Save Timesheet" at bounding box center [352, 210] width 75 height 16
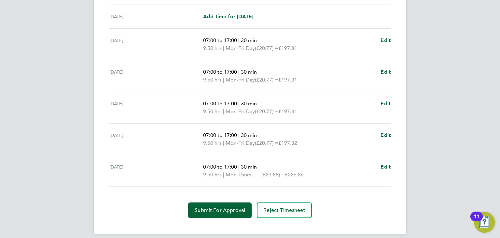
scroll to position [243, 0]
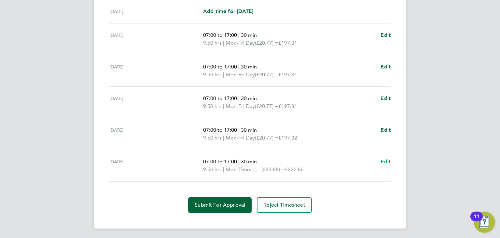
click at [385, 160] on span "Edit" at bounding box center [385, 161] width 10 height 6
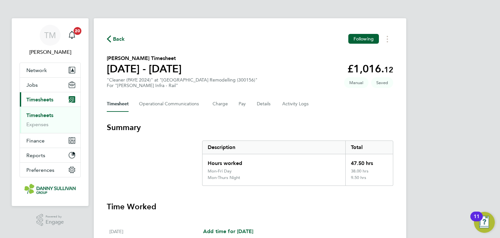
select select "30"
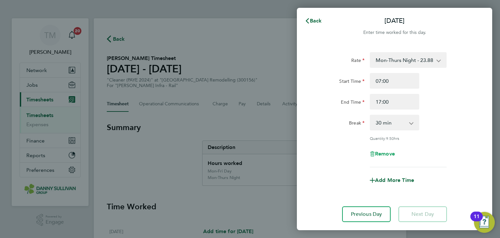
click at [384, 153] on span "Remove" at bounding box center [385, 153] width 20 height 6
select select "null"
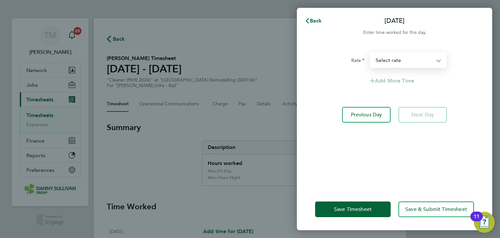
click at [405, 64] on select "Mon-Thurs Night - 23.88 Mon-Fri Day - 20.77 Bank Hol - 31.15 Weekend - 27.00 Xm…" at bounding box center [404, 60] width 68 height 14
select select "30"
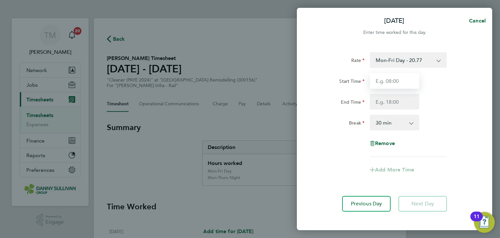
click at [404, 78] on input "Start Time" at bounding box center [394, 81] width 49 height 16
type input "07:00"
click at [397, 97] on input "End Time" at bounding box center [394, 102] width 49 height 16
type input "17:00"
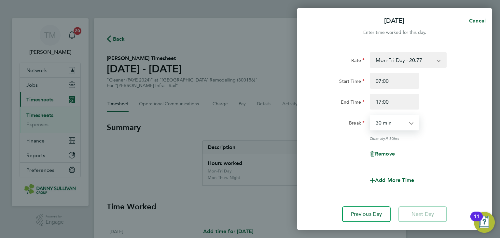
click at [394, 123] on select "0 min 15 min 30 min 45 min 60 min 75 min 90 min" at bounding box center [390, 122] width 40 height 14
click at [370, 115] on select "0 min 15 min 30 min 45 min 60 min 75 min 90 min" at bounding box center [390, 122] width 40 height 14
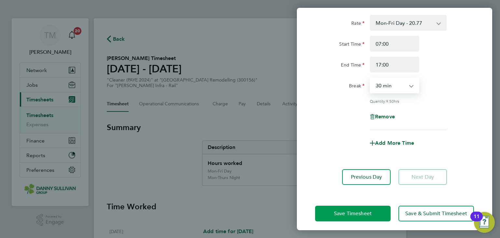
scroll to position [40, 0]
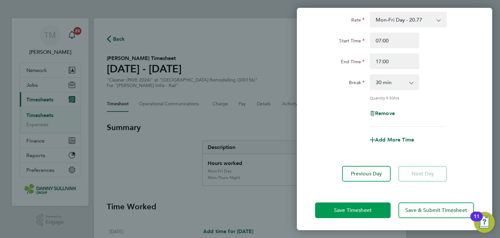
click at [369, 210] on span "Save Timesheet" at bounding box center [353, 210] width 38 height 7
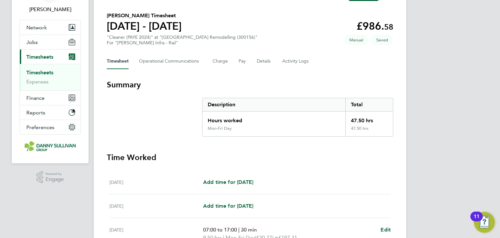
scroll to position [42, 0]
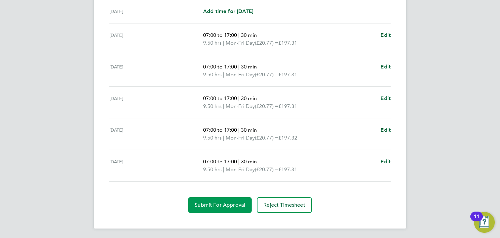
click at [238, 210] on button "Submit For Approval" at bounding box center [219, 205] width 63 height 16
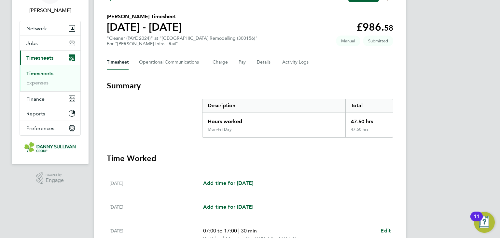
click at [48, 75] on link "Timesheets" at bounding box center [39, 73] width 27 height 6
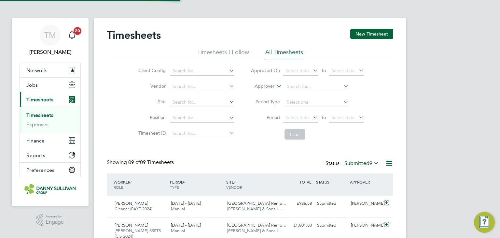
scroll to position [3, 3]
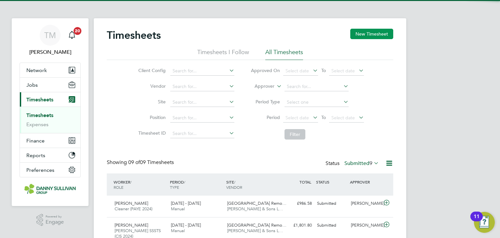
click at [370, 31] on button "New Timesheet" at bounding box center [371, 34] width 43 height 10
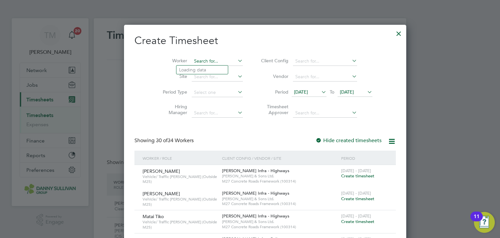
click at [192, 59] on input at bounding box center [217, 61] width 51 height 9
click at [201, 71] on b "Begya" at bounding box center [196, 70] width 13 height 6
type input "[PERSON_NAME]"
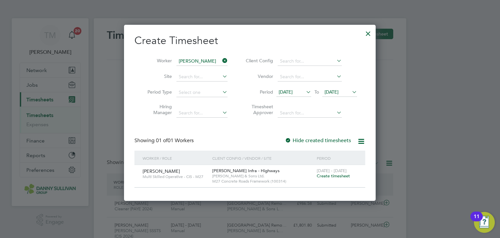
click at [329, 176] on span "Create timesheet" at bounding box center [333, 176] width 33 height 6
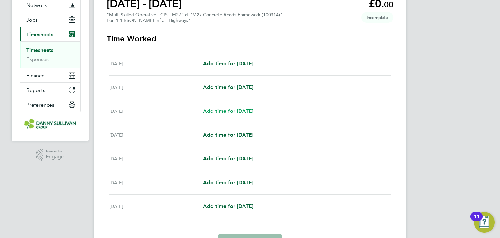
click at [227, 110] on span "Add time for [DATE]" at bounding box center [228, 111] width 50 height 6
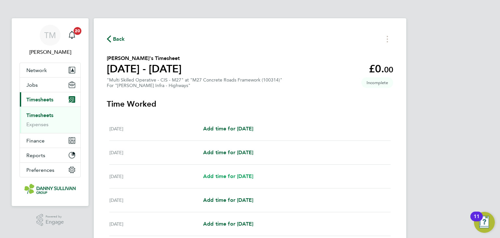
select select "30"
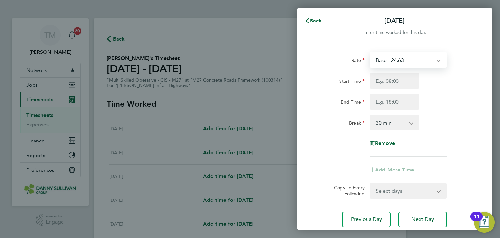
click at [395, 57] on select "Base - 24.63 Weekend - 36.95" at bounding box center [404, 60] width 68 height 14
click at [395, 58] on select "Base - 24.63 Weekend - 36.95" at bounding box center [404, 60] width 68 height 14
click at [313, 22] on span "Back" at bounding box center [316, 21] width 12 height 6
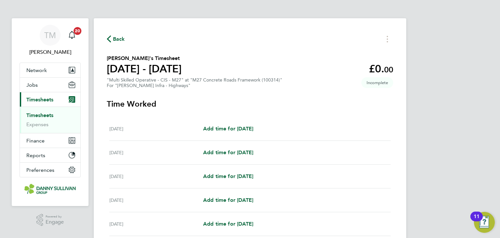
click at [118, 35] on button "Back" at bounding box center [116, 39] width 18 height 8
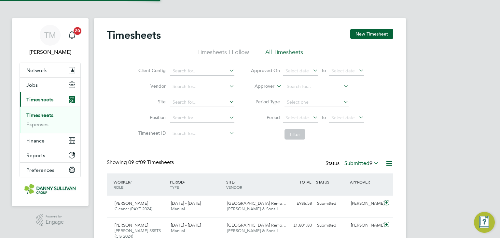
scroll to position [22, 57]
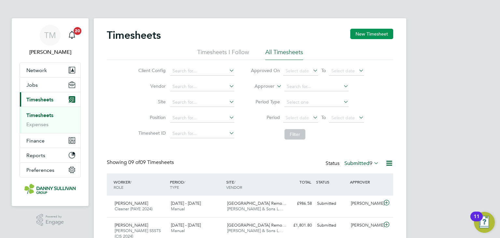
click at [362, 33] on button "New Timesheet" at bounding box center [371, 34] width 43 height 10
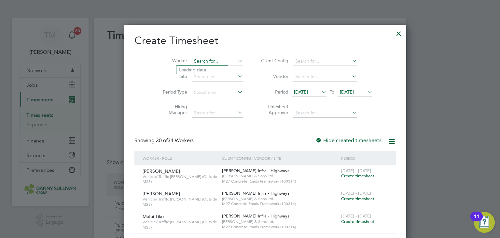
click at [198, 60] on input at bounding box center [217, 61] width 51 height 9
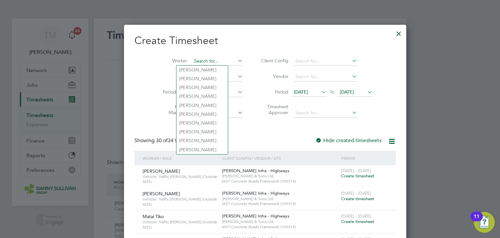
click at [198, 59] on input at bounding box center [217, 61] width 51 height 9
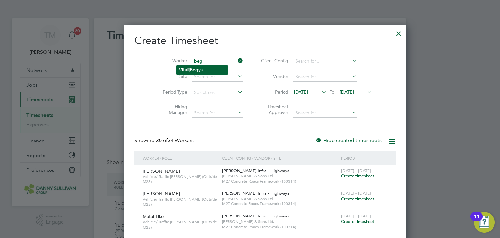
click at [195, 67] on b "Beg" at bounding box center [194, 70] width 8 height 6
type input "[PERSON_NAME]"
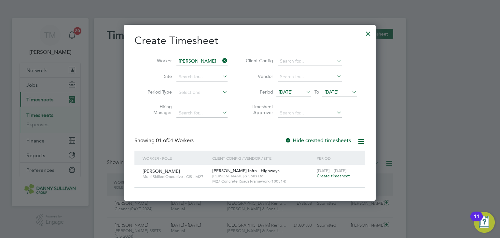
click at [321, 138] on label "Hide created timesheets" at bounding box center [318, 140] width 66 height 7
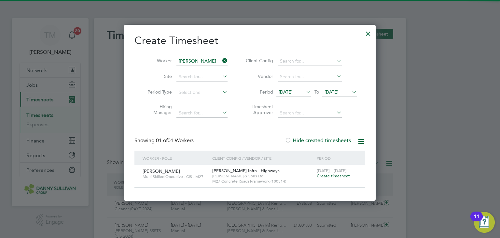
click at [322, 139] on label "Hide created timesheets" at bounding box center [318, 140] width 66 height 7
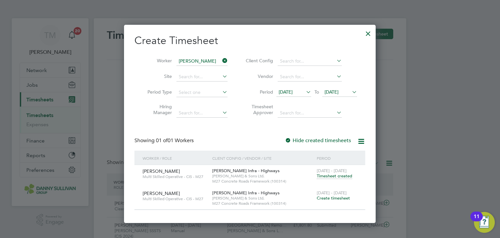
click at [336, 198] on span "Create timesheet" at bounding box center [333, 198] width 33 height 6
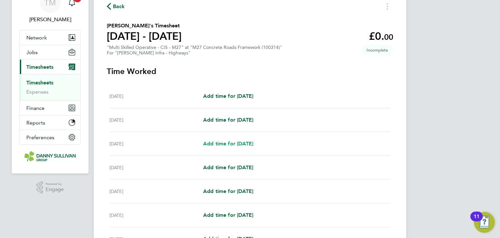
click at [234, 144] on span "Add time for [DATE]" at bounding box center [228, 143] width 50 height 6
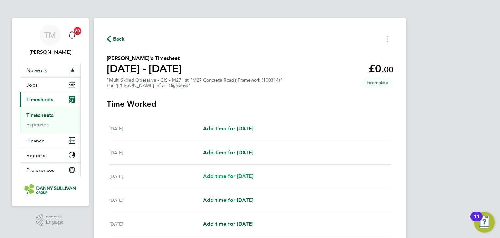
select select "30"
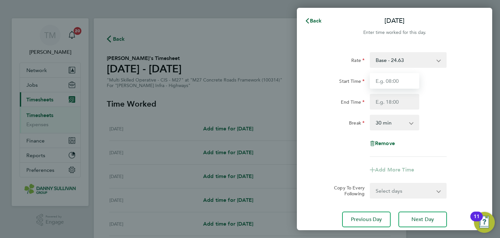
click at [394, 80] on input "Start Time" at bounding box center [394, 81] width 49 height 16
type input "07:00"
click at [398, 102] on input "End Time" at bounding box center [394, 102] width 49 height 16
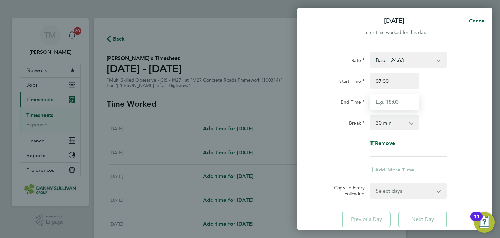
click at [386, 106] on input "End Time" at bounding box center [394, 102] width 49 height 16
type input "17:00"
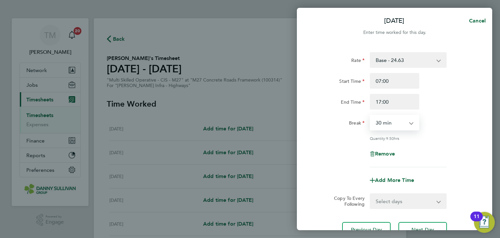
click at [388, 128] on select "0 min 15 min 30 min 45 min 60 min 75 min 90 min" at bounding box center [390, 122] width 40 height 14
click at [370, 115] on select "0 min 15 min 30 min 45 min 60 min 75 min 90 min" at bounding box center [390, 122] width 40 height 14
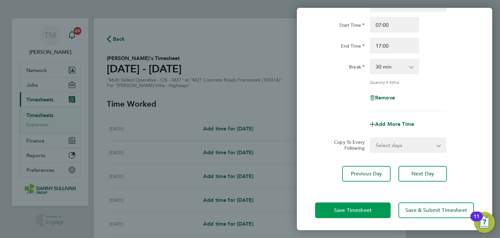
click at [372, 212] on button "Save Timesheet" at bounding box center [352, 210] width 75 height 16
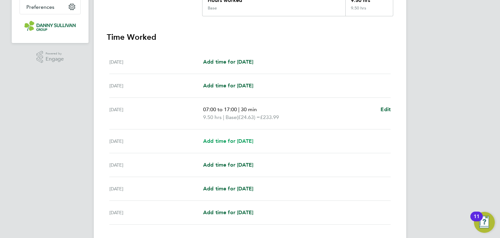
click at [246, 144] on link "Add time for [DATE]" at bounding box center [228, 141] width 50 height 8
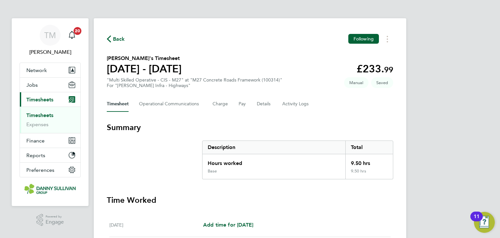
select select "30"
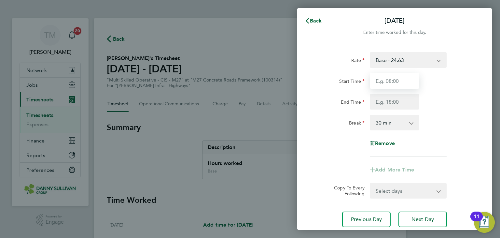
click at [391, 77] on input "Start Time" at bounding box center [394, 81] width 49 height 16
type input "07:00"
click at [398, 106] on input "End Time" at bounding box center [394, 102] width 49 height 16
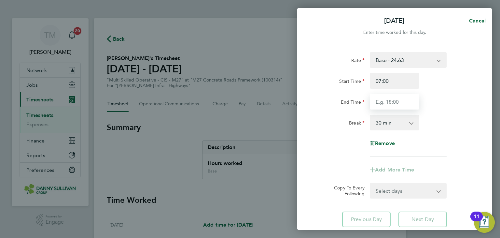
type input "17:00"
click at [391, 124] on select "0 min 15 min 30 min 45 min 60 min 75 min 90 min" at bounding box center [390, 122] width 40 height 14
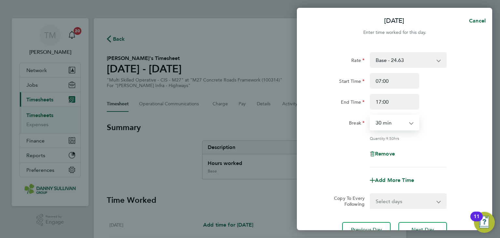
click at [370, 115] on select "0 min 15 min 30 min 45 min 60 min 75 min 90 min" at bounding box center [390, 122] width 40 height 14
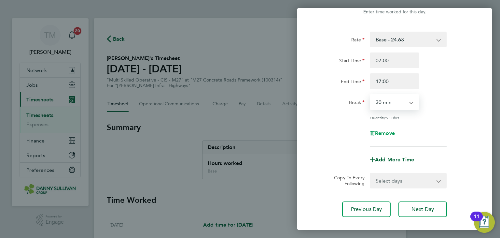
scroll to position [56, 0]
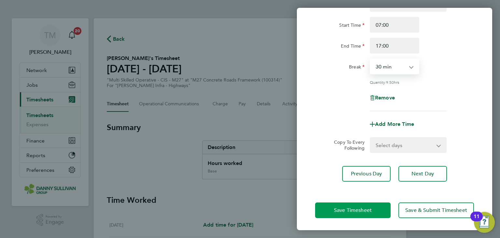
click at [367, 209] on span "Save Timesheet" at bounding box center [353, 210] width 38 height 7
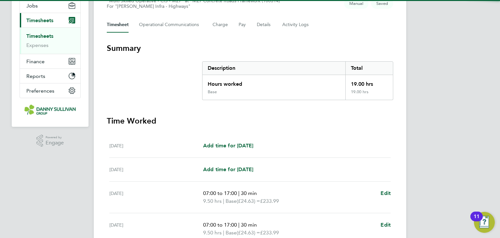
scroll to position [213, 0]
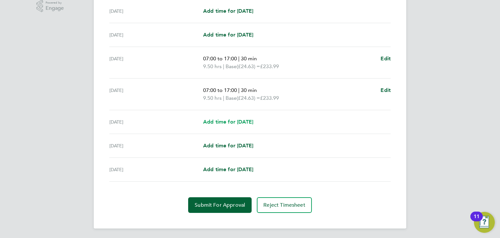
click at [245, 120] on span "Add time for [DATE]" at bounding box center [228, 121] width 50 height 6
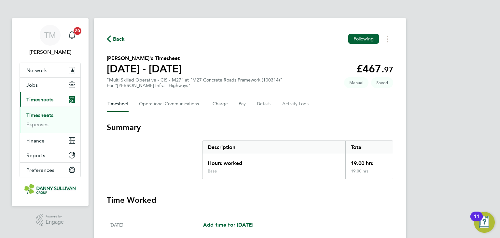
select select "30"
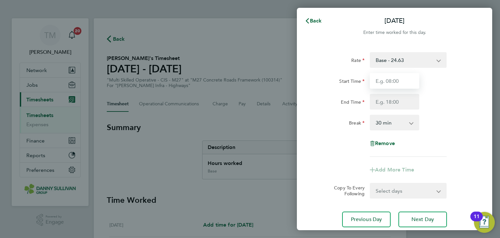
click at [388, 78] on input "Start Time" at bounding box center [394, 81] width 49 height 16
type input "07:00"
click at [392, 105] on input "End Time" at bounding box center [394, 102] width 49 height 16
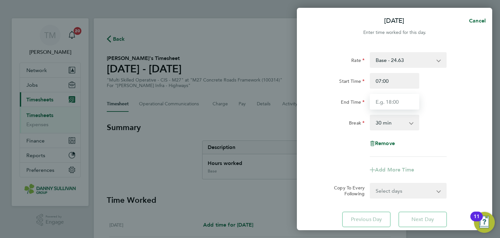
type input "17:00"
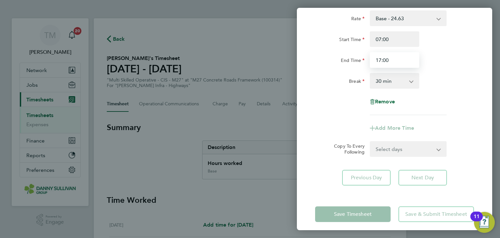
scroll to position [46, 0]
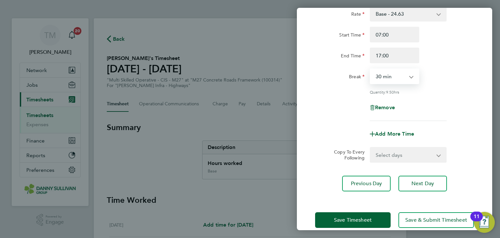
click at [395, 79] on select "0 min 15 min 30 min 45 min 60 min 75 min 90 min" at bounding box center [390, 76] width 40 height 14
click at [370, 69] on select "0 min 15 min 30 min 45 min 60 min 75 min 90 min" at bounding box center [390, 76] width 40 height 14
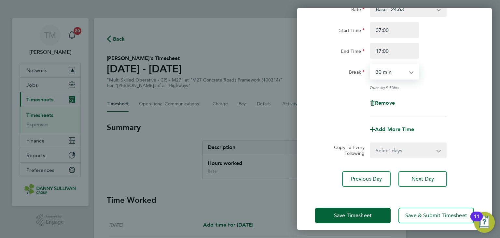
scroll to position [56, 0]
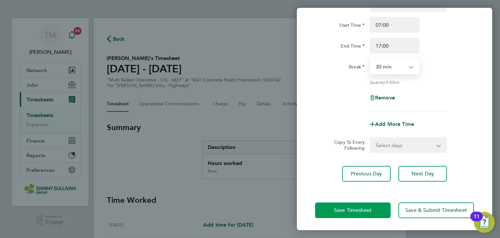
click at [357, 205] on button "Save Timesheet" at bounding box center [352, 210] width 75 height 16
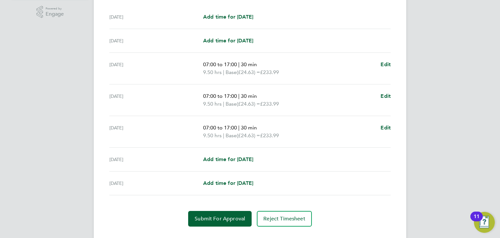
scroll to position [221, 0]
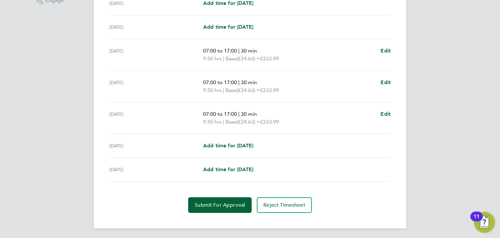
click at [217, 149] on div "Thu 25 Sep Add time for Thu 25 Sep Add time for Thu 25 Sep" at bounding box center [249, 146] width 281 height 24
click at [217, 145] on span "Add time for [DATE]" at bounding box center [228, 145] width 50 height 6
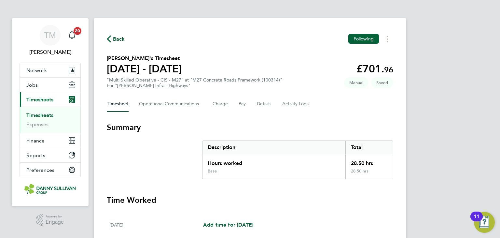
select select "30"
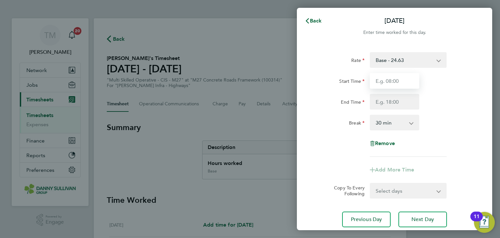
click at [389, 79] on input "Start Time" at bounding box center [394, 81] width 49 height 16
type input "07:00"
click at [386, 103] on input "End Time" at bounding box center [394, 102] width 49 height 16
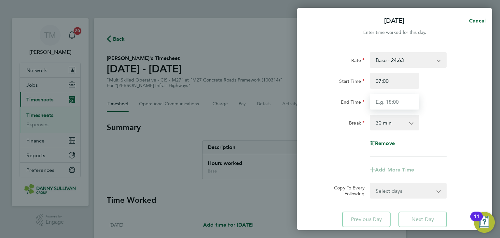
type input "17:00"
click at [388, 130] on div "Rate Base - 24.63 Weekend - 36.95 Start Time 07:00 End Time 17:00 Break 0 min 1…" at bounding box center [394, 104] width 159 height 104
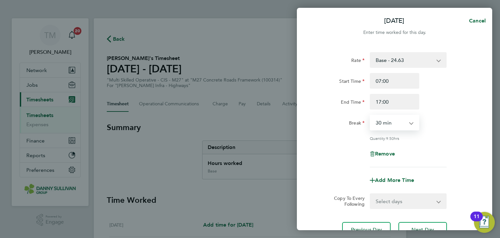
click at [390, 121] on select "0 min 15 min 30 min 45 min 60 min 75 min 90 min" at bounding box center [390, 122] width 40 height 14
click at [370, 115] on select "0 min 15 min 30 min 45 min 60 min 75 min 90 min" at bounding box center [390, 122] width 40 height 14
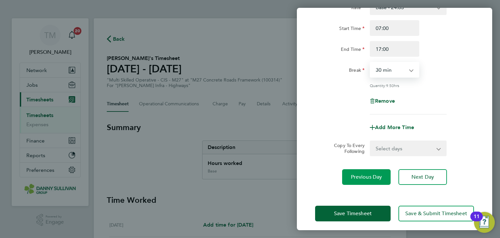
scroll to position [56, 0]
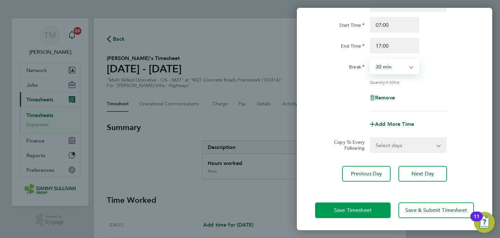
click at [364, 210] on span "Save Timesheet" at bounding box center [353, 210] width 38 height 7
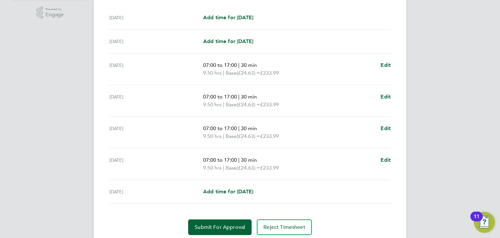
scroll to position [229, 0]
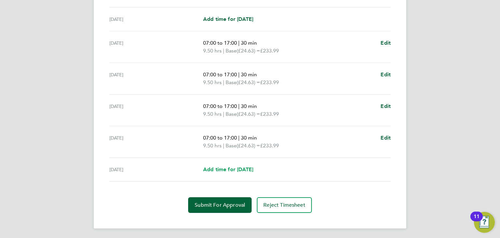
click at [222, 167] on span "Add time for [DATE]" at bounding box center [228, 169] width 50 height 6
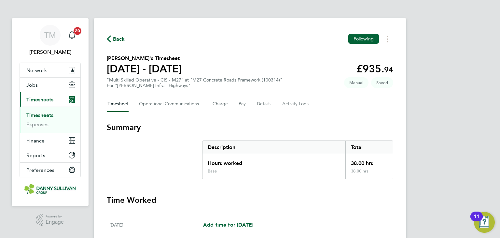
select select "30"
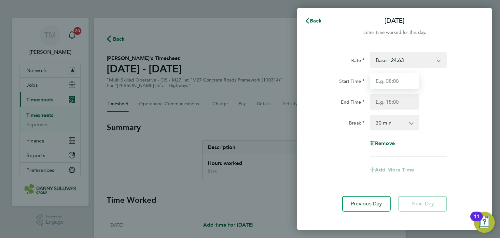
click at [392, 79] on input "Start Time" at bounding box center [394, 81] width 49 height 16
type input "07:00"
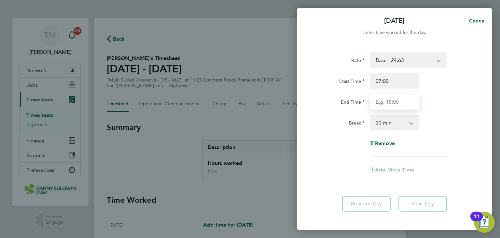
click at [391, 101] on input "End Time" at bounding box center [394, 102] width 49 height 16
type input "17:30"
click at [400, 119] on select "0 min 15 min 30 min 45 min 60 min 75 min 90 min" at bounding box center [390, 122] width 40 height 14
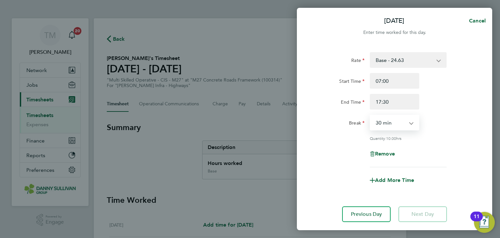
click at [370, 115] on select "0 min 15 min 30 min 45 min 60 min 75 min 90 min" at bounding box center [390, 122] width 40 height 14
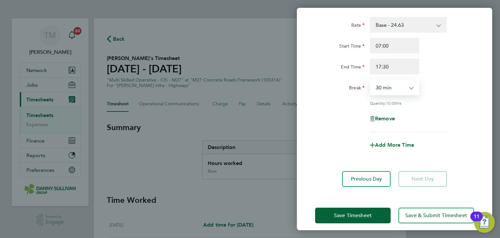
scroll to position [40, 0]
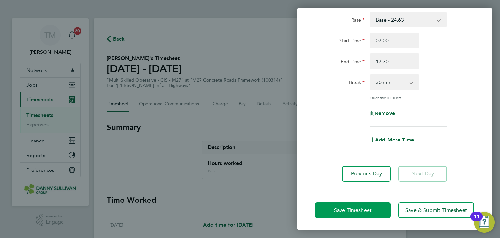
click at [361, 205] on button "Save Timesheet" at bounding box center [352, 210] width 75 height 16
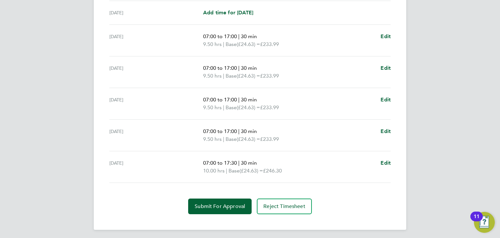
scroll to position [237, 0]
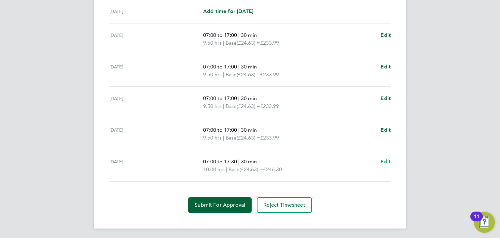
click at [383, 158] on span "Edit" at bounding box center [385, 161] width 10 height 6
select select "30"
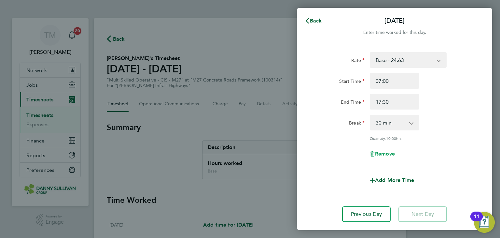
click at [383, 155] on span "Remove" at bounding box center [385, 153] width 20 height 6
select select "null"
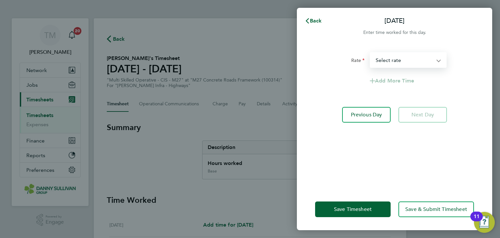
click at [403, 58] on select "Base - 24.63 Weekend - 36.95 Select rate" at bounding box center [404, 60] width 68 height 14
select select "30"
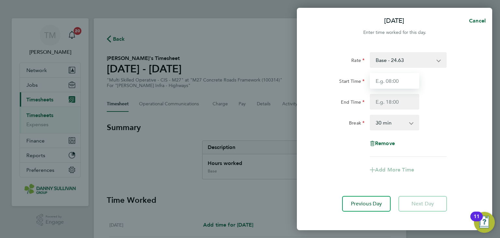
click at [393, 78] on input "Start Time" at bounding box center [394, 81] width 49 height 16
type input "07:00"
click at [388, 102] on input "End Time" at bounding box center [394, 102] width 49 height 16
click at [390, 102] on input "17:30" at bounding box center [394, 102] width 49 height 16
type input "17:00"
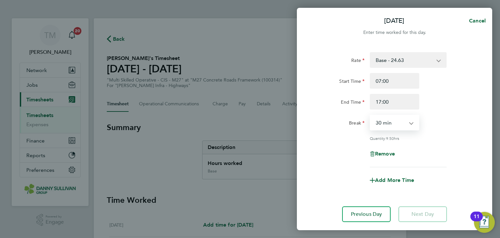
click at [398, 117] on select "0 min 15 min 30 min 45 min 60 min 75 min 90 min" at bounding box center [390, 122] width 40 height 14
click at [370, 115] on select "0 min 15 min 30 min 45 min 60 min 75 min 90 min" at bounding box center [390, 122] width 40 height 14
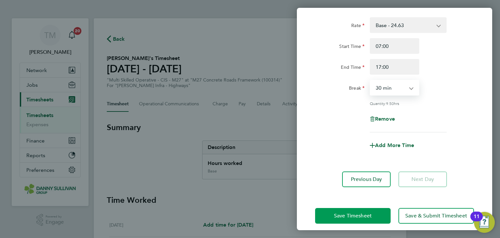
scroll to position [40, 0]
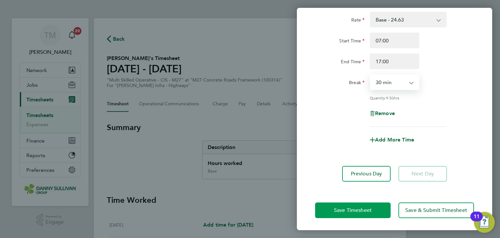
click at [370, 212] on button "Save Timesheet" at bounding box center [352, 210] width 75 height 16
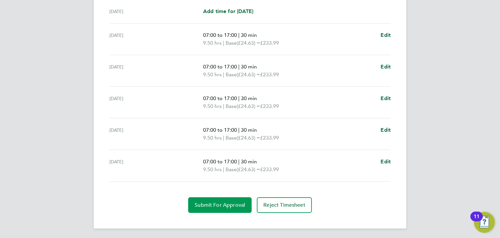
click at [226, 203] on span "Submit For Approval" at bounding box center [220, 204] width 50 height 7
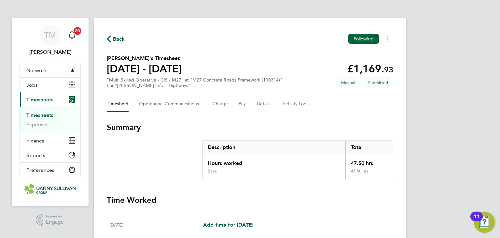
click at [44, 115] on link "Timesheets" at bounding box center [39, 115] width 27 height 6
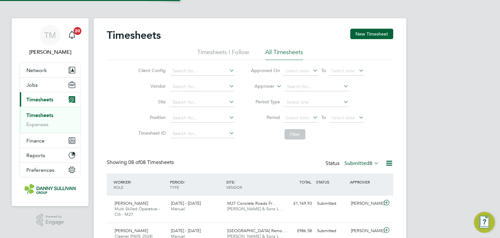
scroll to position [16, 57]
click at [46, 115] on link "Timesheets" at bounding box center [39, 115] width 27 height 6
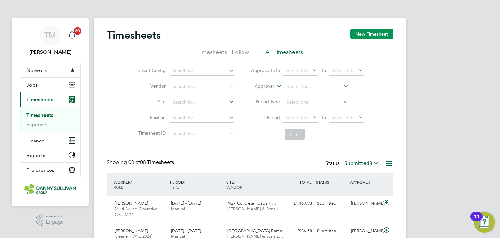
click at [357, 31] on button "New Timesheet" at bounding box center [371, 34] width 43 height 10
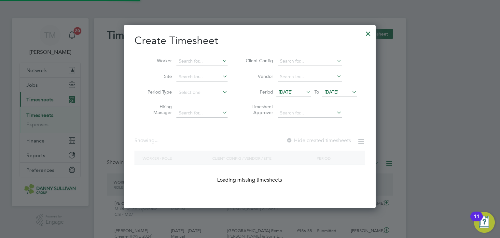
scroll to position [1427, 252]
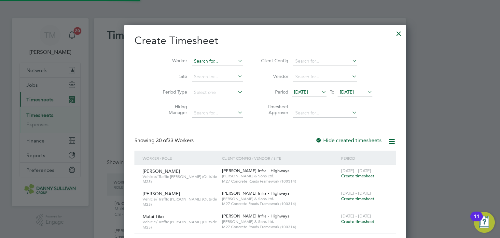
click at [192, 59] on input at bounding box center [217, 61] width 51 height 9
click at [205, 80] on li "Parm inder Singh" at bounding box center [203, 78] width 54 height 9
type input "Parminder Singh"
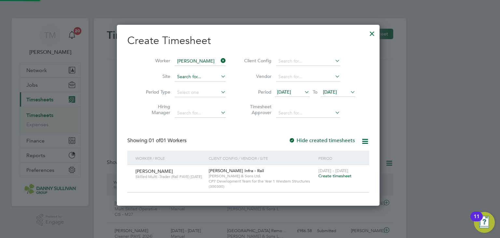
scroll to position [180, 266]
click at [330, 176] on span "Create timesheet" at bounding box center [334, 176] width 33 height 6
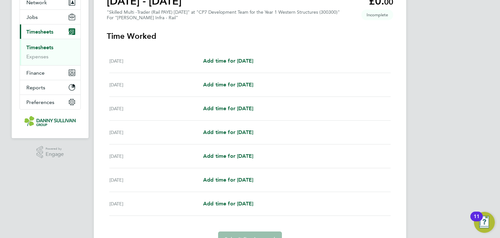
scroll to position [33, 0]
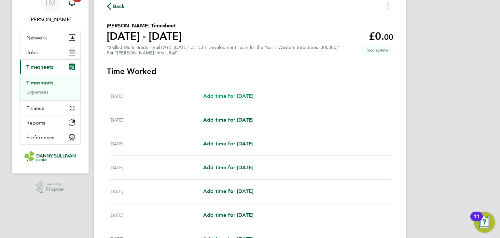
click at [234, 94] on span "Add time for [DATE]" at bounding box center [228, 96] width 50 height 6
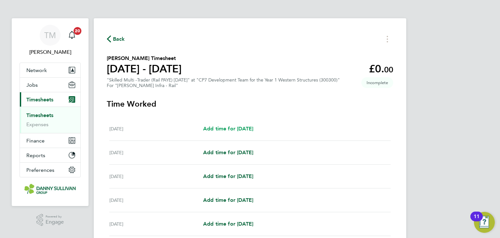
select select "30"
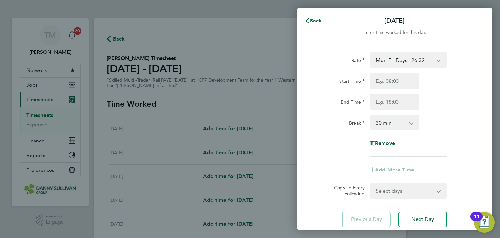
click at [403, 60] on select "Mon-Fri Days - 26.32 Mon-Thu Nights 1800-0600 - 30.27 Bank Hols - 39.48 Weekend…" at bounding box center [404, 60] width 68 height 14
select select "30"
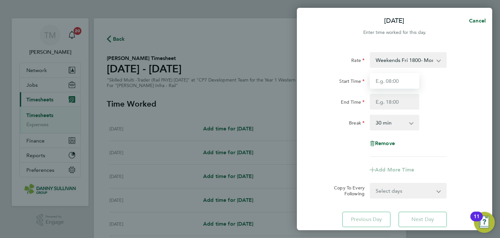
click at [398, 83] on input "Start Time" at bounding box center [394, 81] width 49 height 16
type input "19:00"
click at [392, 106] on input "End Time" at bounding box center [394, 102] width 49 height 16
type input "05:30"
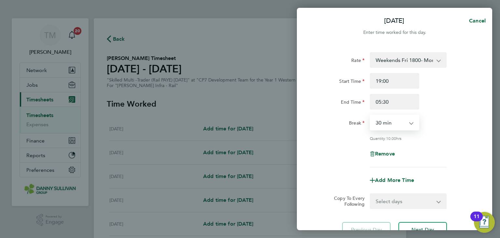
click at [397, 126] on select "0 min 15 min 30 min 45 min 60 min 75 min 90 min" at bounding box center [390, 122] width 40 height 14
click at [370, 115] on select "0 min 15 min 30 min 45 min 60 min 75 min 90 min" at bounding box center [390, 122] width 40 height 14
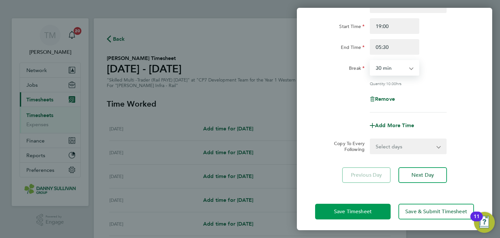
scroll to position [56, 0]
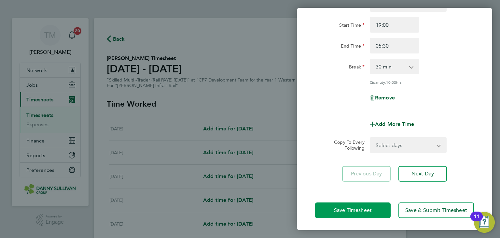
click at [376, 204] on button "Save Timesheet" at bounding box center [352, 210] width 75 height 16
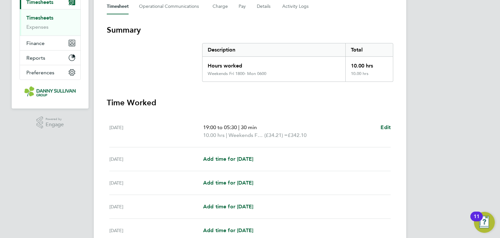
scroll to position [98, 0]
click at [246, 180] on span "Add time for [DATE]" at bounding box center [228, 182] width 50 height 6
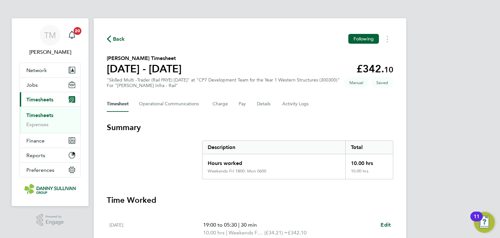
select select "30"
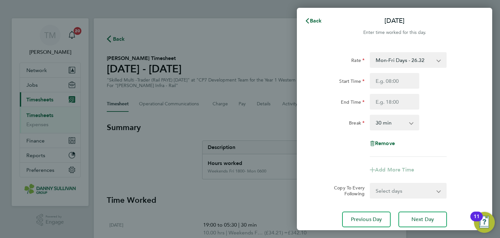
click at [392, 58] on select "Mon-Fri Days - 26.32 Mon-Thu Nights 1800-0600 - 30.27 Bank Hols - 39.48 Weekend…" at bounding box center [404, 60] width 68 height 14
select select "30"
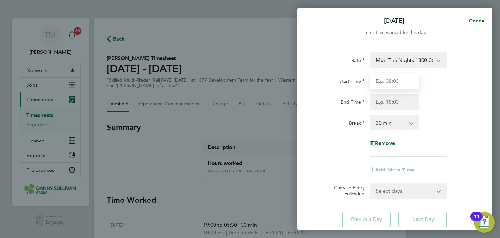
click at [391, 82] on input "Start Time" at bounding box center [394, 81] width 49 height 16
type input "19:00"
click at [388, 102] on input "End Time" at bounding box center [394, 102] width 49 height 16
click at [394, 120] on select "0 min 15 min 30 min 45 min 60 min 75 min 90 min" at bounding box center [390, 122] width 40 height 14
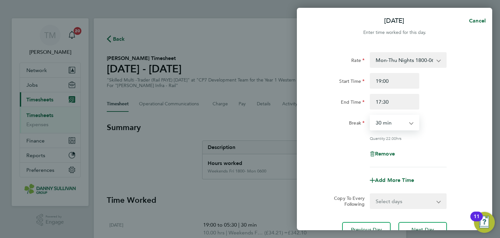
click at [370, 115] on select "0 min 15 min 30 min 45 min 60 min 75 min 90 min" at bounding box center [390, 122] width 40 height 14
click at [379, 102] on input "17:30" at bounding box center [394, 102] width 49 height 16
type input "05:30"
click at [390, 116] on select "0 min 15 min 30 min 45 min 60 min 75 min 90 min" at bounding box center [390, 122] width 40 height 14
click at [370, 115] on select "0 min 15 min 30 min 45 min 60 min 75 min 90 min" at bounding box center [390, 122] width 40 height 14
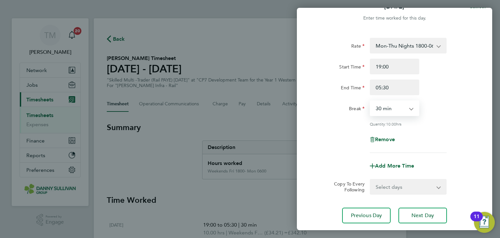
scroll to position [56, 0]
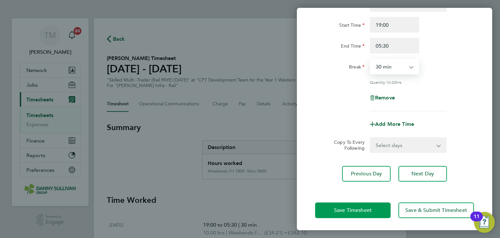
click at [372, 203] on button "Save Timesheet" at bounding box center [352, 210] width 75 height 16
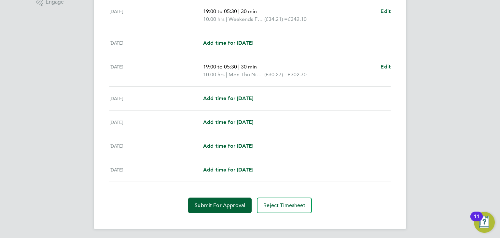
scroll to position [220, 0]
click at [232, 201] on span "Submit For Approval" at bounding box center [220, 204] width 50 height 7
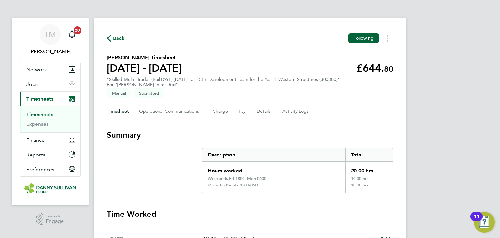
scroll to position [0, 0]
click at [46, 114] on link "Timesheets" at bounding box center [39, 115] width 27 height 6
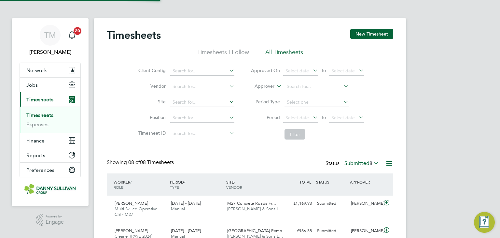
scroll to position [16, 57]
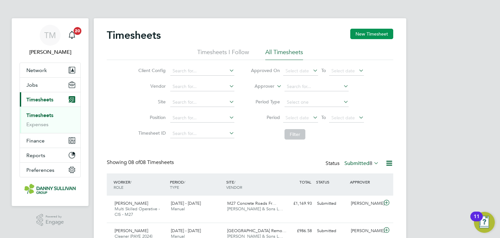
click at [360, 32] on button "New Timesheet" at bounding box center [371, 34] width 43 height 10
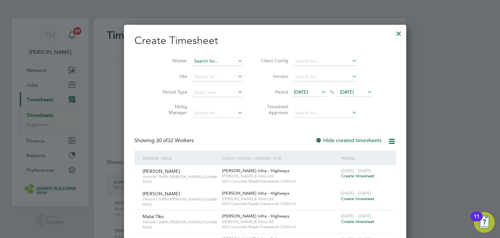
click at [194, 59] on input at bounding box center [217, 61] width 51 height 9
click at [196, 75] on li "Nar inder Singh" at bounding box center [201, 78] width 51 height 9
type input "Narinder Singh"
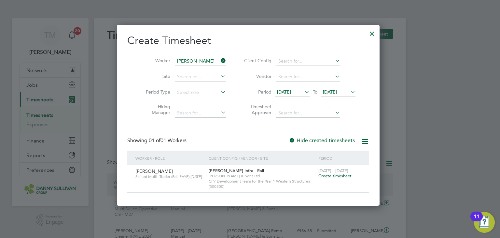
click at [335, 175] on span "Create timesheet" at bounding box center [334, 176] width 33 height 6
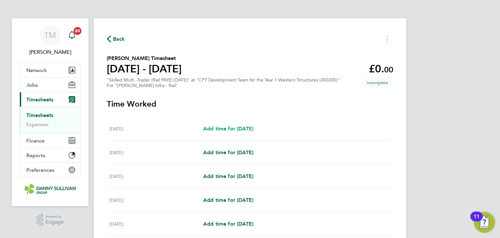
click at [231, 127] on span "Add time for [DATE]" at bounding box center [228, 128] width 50 height 6
select select "30"
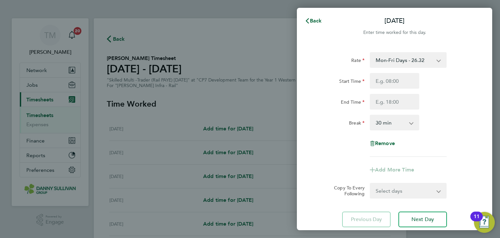
click at [428, 59] on select "Mon-Fri Days - 26.32 Mon-Thu Nights 1800-0600 - 30.27 Xmas/New Year - 52.64 Ban…" at bounding box center [404, 60] width 68 height 14
select select "30"
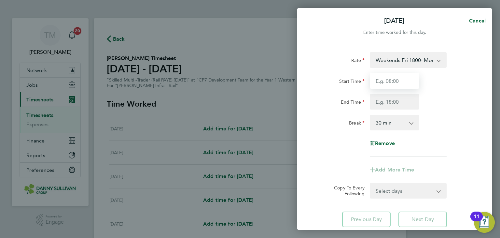
click at [392, 82] on input "Start Time" at bounding box center [394, 81] width 49 height 16
type input "07:00"
click at [390, 100] on input "End Time" at bounding box center [394, 102] width 49 height 16
click at [382, 103] on input "End Time" at bounding box center [394, 102] width 49 height 16
type input "1"
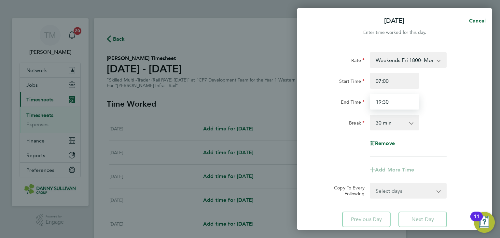
drag, startPoint x: 380, startPoint y: 103, endPoint x: 363, endPoint y: 102, distance: 16.6
click at [363, 102] on div "End Time 19:30" at bounding box center [394, 102] width 164 height 16
click at [395, 107] on input "5:30" at bounding box center [394, 102] width 49 height 16
type input "05:30"
click at [390, 122] on select "0 min 15 min 30 min 45 min 60 min 75 min 90 min" at bounding box center [390, 122] width 40 height 14
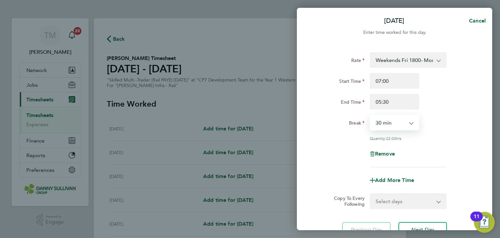
click at [370, 115] on select "0 min 15 min 30 min 45 min 60 min 75 min 90 min" at bounding box center [390, 122] width 40 height 14
drag, startPoint x: 385, startPoint y: 84, endPoint x: 380, endPoint y: 80, distance: 6.0
click at [384, 83] on input "07:00" at bounding box center [394, 81] width 49 height 16
drag, startPoint x: 380, startPoint y: 80, endPoint x: 356, endPoint y: 72, distance: 25.3
click at [356, 72] on div "Rate Weekends Fri 1800- Mon 0600 - 34.21 Mon-Fri Days - 26.32 Mon-Thu Nights 18…" at bounding box center [394, 109] width 159 height 115
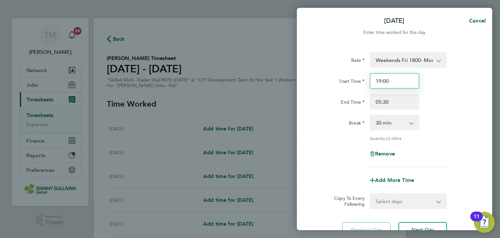
type input "19:00"
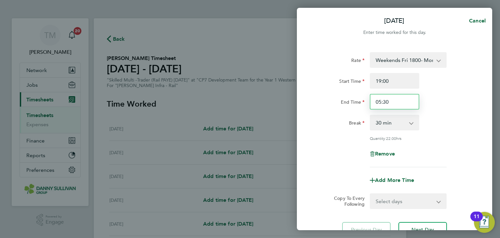
click at [392, 99] on input "05:30" at bounding box center [394, 102] width 49 height 16
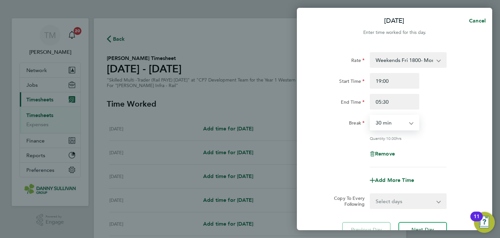
click at [392, 127] on select "0 min 15 min 30 min 45 min 60 min 75 min 90 min" at bounding box center [390, 122] width 40 height 14
click at [370, 115] on select "0 min 15 min 30 min 45 min 60 min 75 min 90 min" at bounding box center [390, 122] width 40 height 14
click at [390, 104] on input "05:30" at bounding box center [394, 102] width 49 height 16
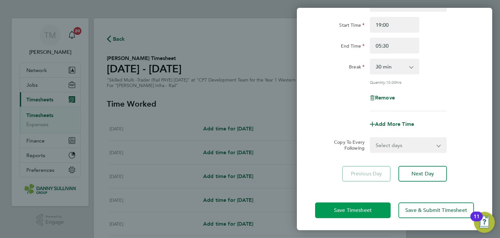
click at [373, 206] on button "Save Timesheet" at bounding box center [352, 210] width 75 height 16
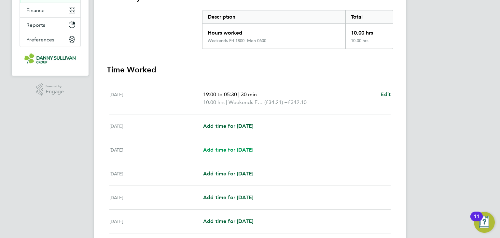
click at [249, 149] on span "Add time for [DATE]" at bounding box center [228, 149] width 50 height 6
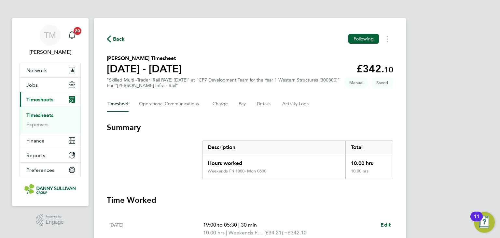
select select "30"
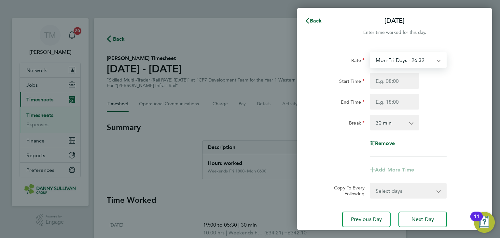
click at [402, 60] on select "Mon-Fri Days - 26.32 Mon-Thu Nights 1800-0600 - 30.27 Xmas/New Year - 52.64 Ban…" at bounding box center [404, 60] width 68 height 14
select select "30"
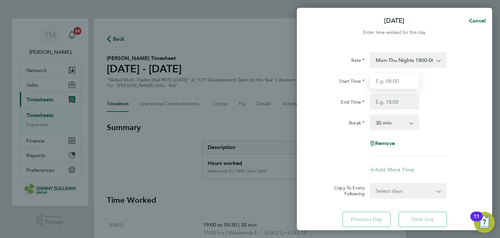
click at [394, 82] on input "Start Time" at bounding box center [394, 81] width 49 height 16
type input "19:00"
click at [392, 98] on input "End Time" at bounding box center [394, 102] width 49 height 16
type input "05:30"
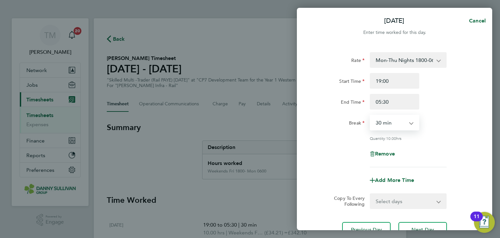
click at [389, 127] on select "0 min 15 min 30 min 45 min 60 min 75 min 90 min" at bounding box center [390, 122] width 40 height 14
click at [370, 115] on select "0 min 15 min 30 min 45 min 60 min 75 min 90 min" at bounding box center [390, 122] width 40 height 14
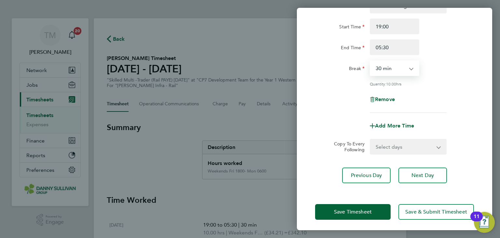
scroll to position [56, 0]
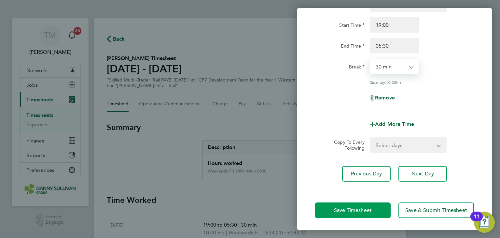
click at [373, 207] on button "Save Timesheet" at bounding box center [352, 210] width 75 height 16
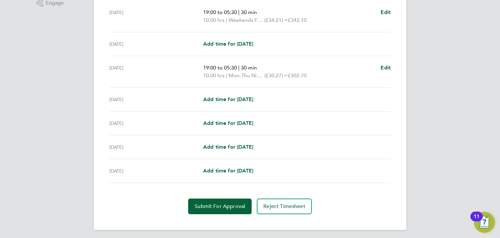
scroll to position [220, 0]
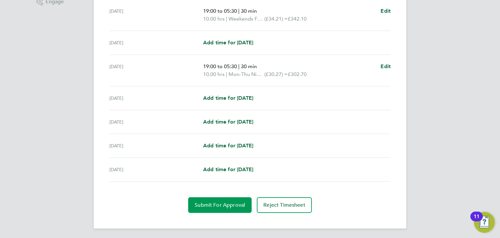
click at [233, 199] on button "Submit For Approval" at bounding box center [219, 205] width 63 height 16
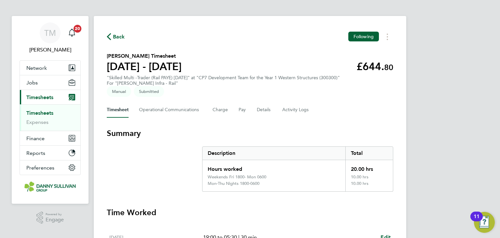
scroll to position [0, 0]
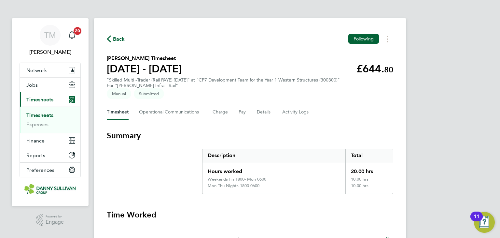
click at [47, 113] on link "Timesheets" at bounding box center [39, 115] width 27 height 6
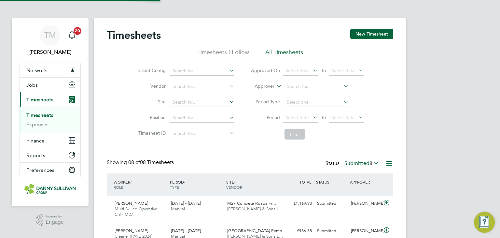
scroll to position [16, 57]
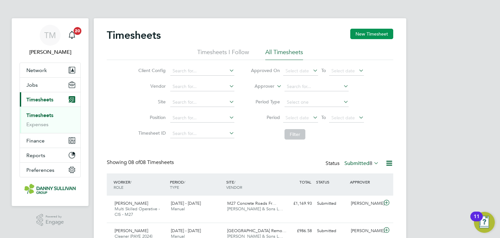
click at [362, 32] on button "New Timesheet" at bounding box center [371, 34] width 43 height 10
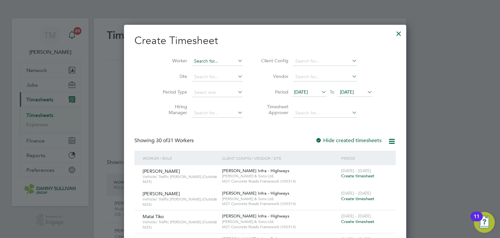
click at [194, 56] on li "Worker" at bounding box center [200, 61] width 101 height 16
click at [193, 57] on input at bounding box center [217, 61] width 51 height 9
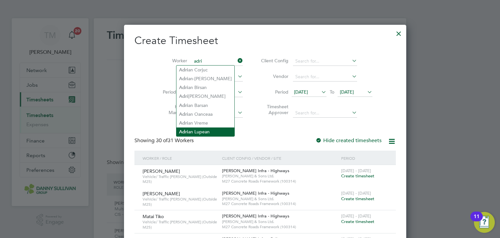
click at [197, 130] on li "Adri an Lupean" at bounding box center [205, 131] width 58 height 9
type input "[PERSON_NAME]"
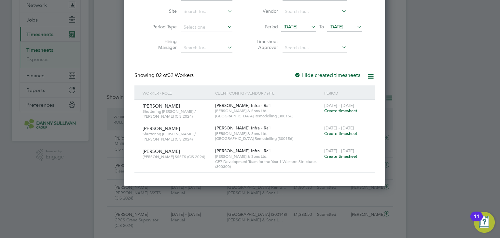
click at [342, 157] on span "Create timesheet" at bounding box center [340, 156] width 33 height 6
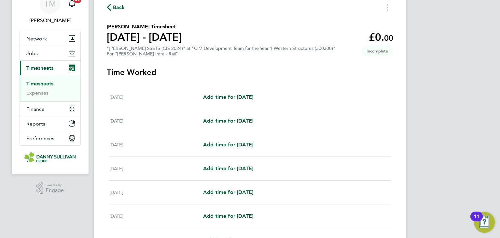
scroll to position [33, 0]
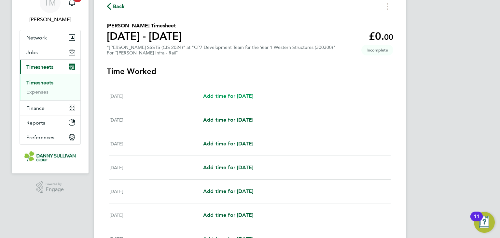
click at [245, 97] on span "Add time for [DATE]" at bounding box center [228, 96] width 50 height 6
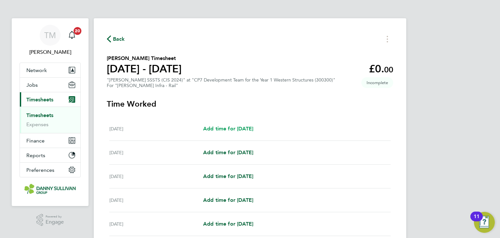
select select "30"
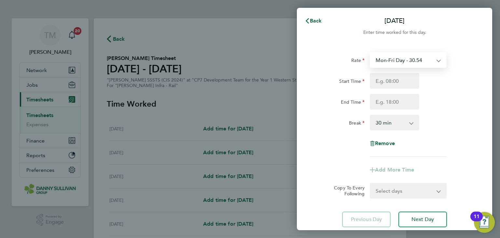
click at [396, 59] on select "Mon-Fri Day - 30.54 Xmas / NY - 61.08 Mon-Thurs - 35.13 Bank Hol - 45.80 Weeken…" at bounding box center [404, 60] width 68 height 14
select select "30"
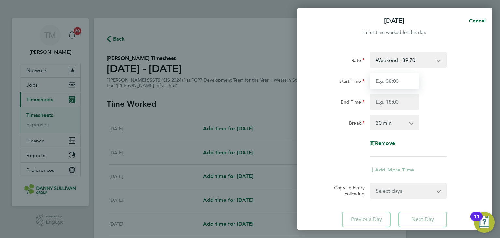
click at [389, 83] on input "Start Time" at bounding box center [394, 81] width 49 height 16
type input "19:00"
click at [394, 100] on input "End Time" at bounding box center [394, 102] width 49 height 16
type input "05:30"
click at [396, 126] on select "0 min 15 min 30 min 45 min 60 min 75 min 90 min" at bounding box center [390, 122] width 40 height 14
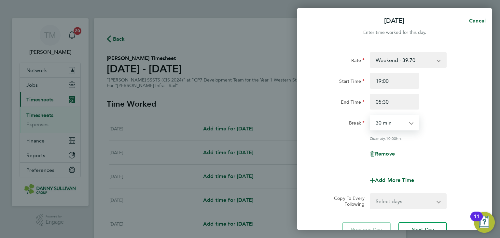
click at [370, 115] on select "0 min 15 min 30 min 45 min 60 min 75 min 90 min" at bounding box center [390, 122] width 40 height 14
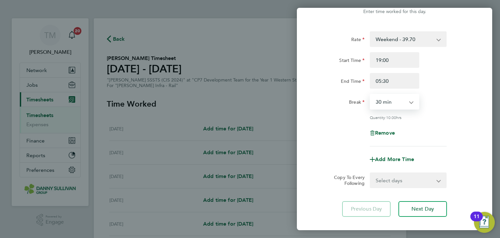
scroll to position [56, 0]
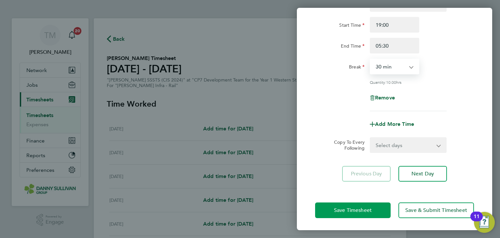
click at [363, 207] on span "Save Timesheet" at bounding box center [353, 210] width 38 height 7
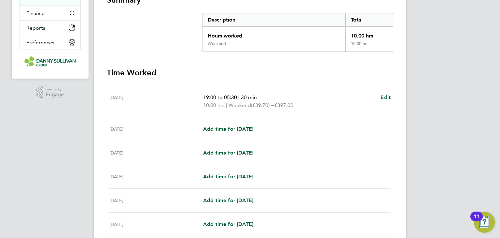
scroll to position [130, 0]
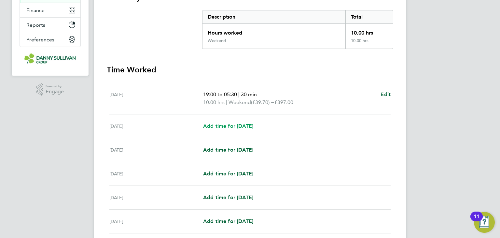
click at [245, 128] on span "Add time for [DATE]" at bounding box center [228, 126] width 50 height 6
select select "30"
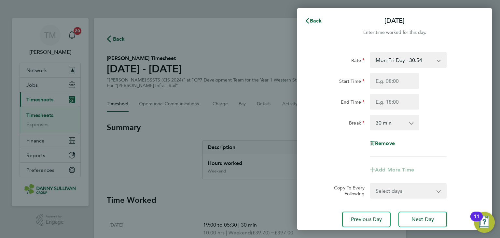
click at [387, 58] on select "Mon-Fri Day - 30.54 Xmas / NY - 61.08 Mon-Thurs - 35.13 Bank Hol - 45.80 Weeken…" at bounding box center [404, 60] width 68 height 14
select select "30"
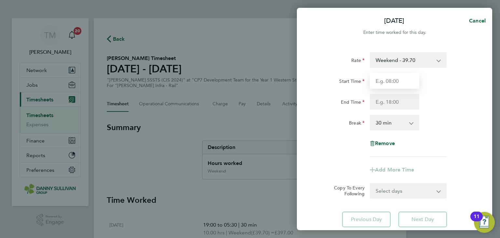
click at [396, 79] on input "Start Time" at bounding box center [394, 81] width 49 height 16
type input "19:00"
click at [390, 105] on input "End Time" at bounding box center [394, 102] width 49 height 16
type input "17:30"
click at [401, 123] on select "0 min 15 min 30 min 45 min 60 min 75 min 90 min" at bounding box center [390, 122] width 40 height 14
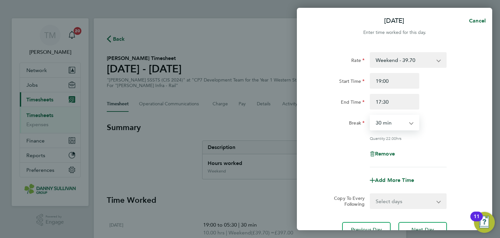
click at [370, 115] on select "0 min 15 min 30 min 45 min 60 min 75 min 90 min" at bounding box center [390, 122] width 40 height 14
drag, startPoint x: 365, startPoint y: 103, endPoint x: 358, endPoint y: 103, distance: 6.8
click at [358, 103] on div "End Time 17:30" at bounding box center [394, 102] width 164 height 16
type input "05:30"
drag, startPoint x: 393, startPoint y: 120, endPoint x: 393, endPoint y: 124, distance: 3.9
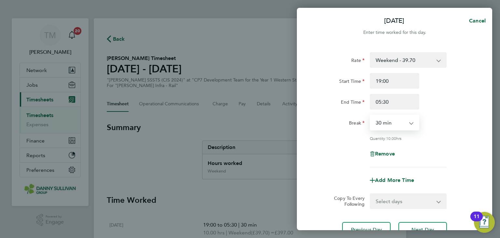
click at [393, 120] on select "0 min 15 min 30 min 45 min 60 min 75 min 90 min" at bounding box center [390, 122] width 40 height 14
click at [370, 115] on select "0 min 15 min 30 min 45 min 60 min 75 min 90 min" at bounding box center [390, 122] width 40 height 14
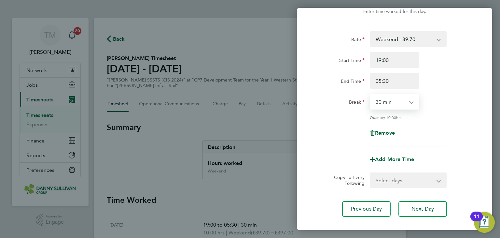
scroll to position [56, 0]
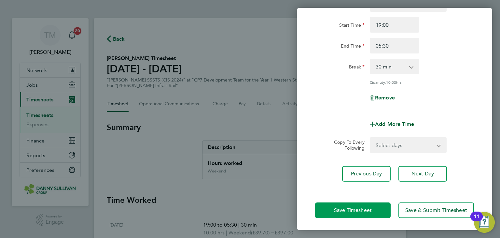
click at [366, 210] on span "Save Timesheet" at bounding box center [353, 210] width 38 height 7
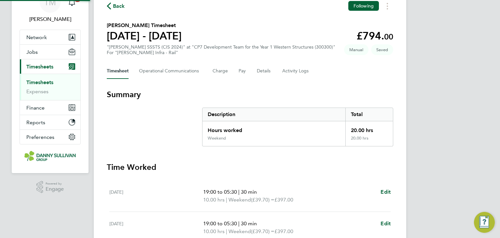
scroll to position [130, 0]
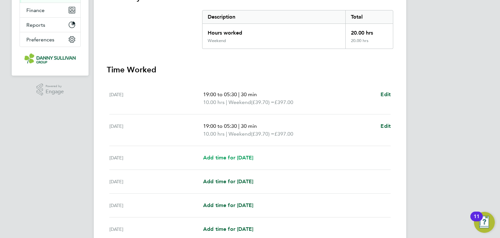
click at [233, 155] on span "Add time for [DATE]" at bounding box center [228, 157] width 50 height 6
select select "30"
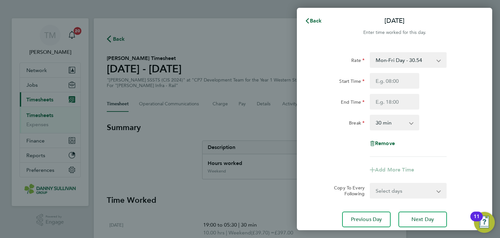
click at [407, 62] on select "Mon-Fri Day - 30.54 Xmas / NY - 61.08 Mon-Thurs - 35.13 Bank Hol - 45.80 Weeken…" at bounding box center [404, 60] width 68 height 14
select select "30"
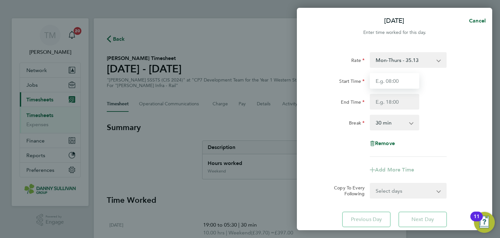
click at [402, 81] on input "Start Time" at bounding box center [394, 81] width 49 height 16
type input "19:00"
drag, startPoint x: 402, startPoint y: 88, endPoint x: 388, endPoint y: 102, distance: 20.3
click at [388, 102] on input "End Time" at bounding box center [394, 102] width 49 height 16
type input "05:30"
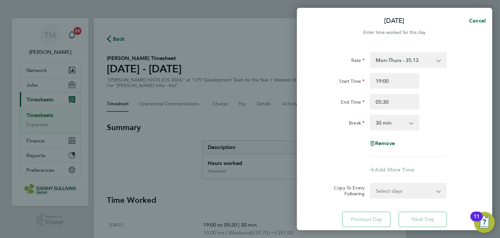
click at [390, 123] on select "0 min 15 min 30 min 45 min 60 min 75 min 90 min" at bounding box center [390, 122] width 40 height 14
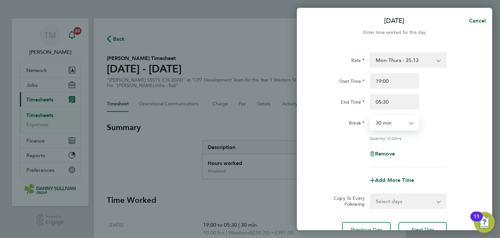
click at [370, 115] on select "0 min 15 min 30 min 45 min 60 min 75 min 90 min" at bounding box center [390, 122] width 40 height 14
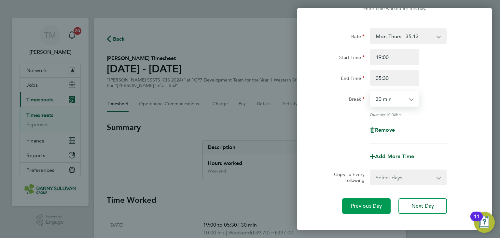
scroll to position [56, 0]
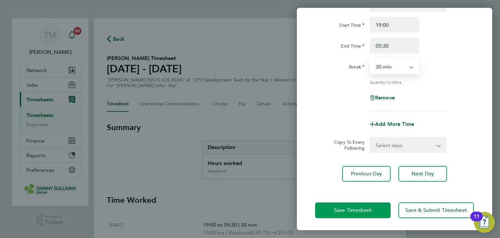
click at [369, 210] on span "Save Timesheet" at bounding box center [353, 210] width 38 height 7
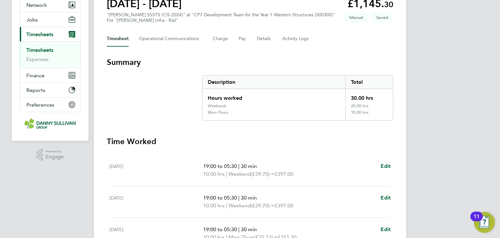
scroll to position [228, 0]
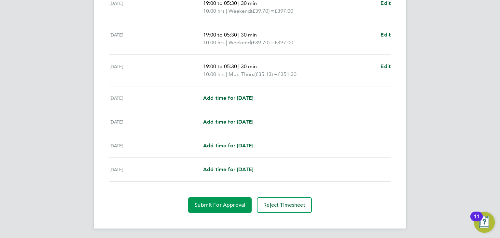
click at [236, 199] on button "Submit For Approval" at bounding box center [219, 205] width 63 height 16
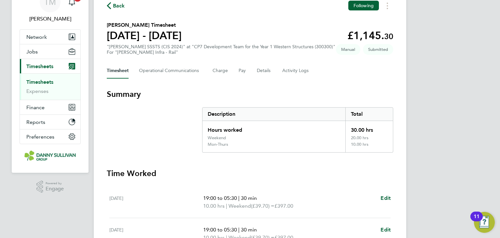
scroll to position [33, 0]
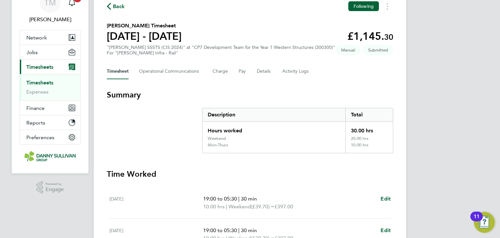
click at [39, 84] on link "Timesheets" at bounding box center [39, 82] width 27 height 6
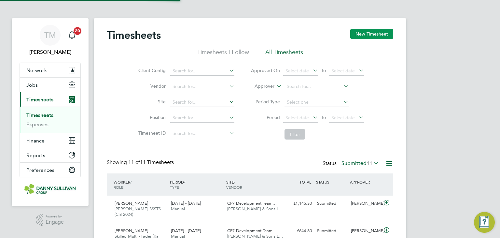
scroll to position [3, 3]
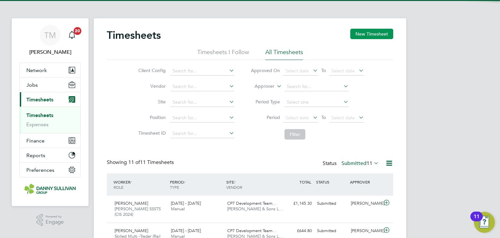
click at [355, 33] on button "New Timesheet" at bounding box center [371, 34] width 43 height 10
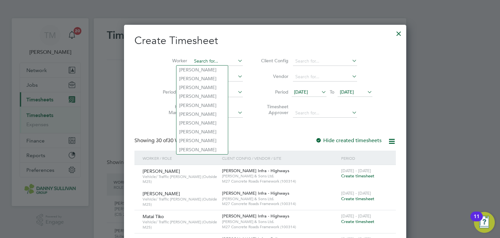
drag, startPoint x: 177, startPoint y: 59, endPoint x: 180, endPoint y: 59, distance: 3.3
click at [192, 59] on input at bounding box center [217, 61] width 51 height 9
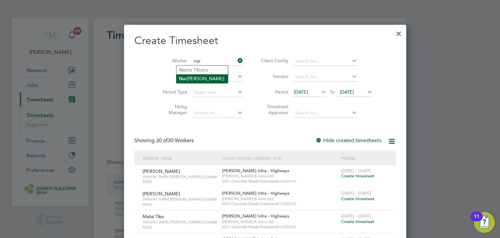
click at [204, 80] on li "Nar inder Singh" at bounding box center [201, 78] width 51 height 9
type input "Narinder Singh"
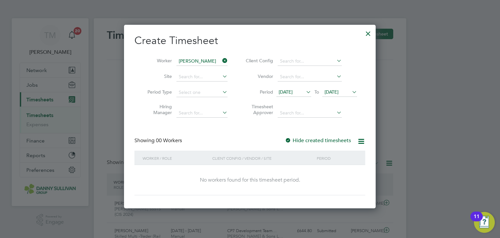
click at [311, 138] on label "Hide created timesheets" at bounding box center [318, 140] width 66 height 7
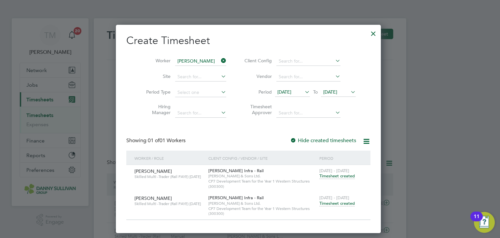
click at [220, 60] on icon at bounding box center [220, 60] width 0 height 9
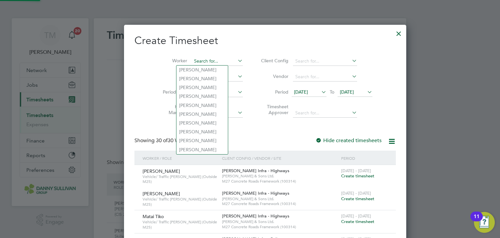
click at [198, 58] on input at bounding box center [217, 61] width 51 height 9
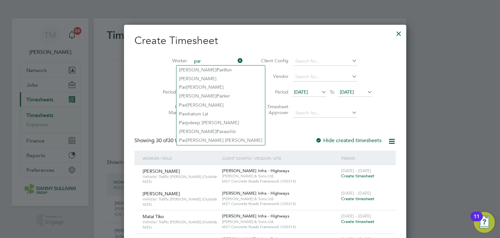
type input "par"
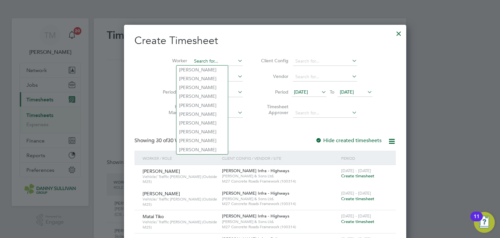
click at [203, 60] on input at bounding box center [217, 61] width 51 height 9
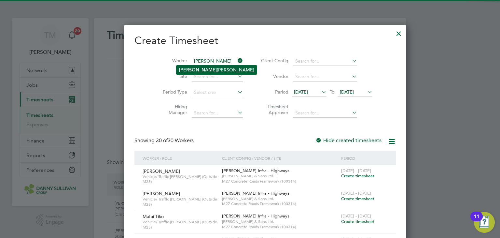
click at [202, 67] on li "Parminder Singh" at bounding box center [216, 69] width 80 height 9
type input "Parminder Singh"
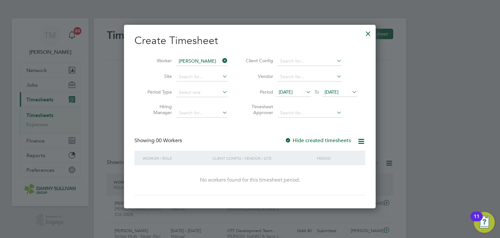
click at [304, 138] on label "Hide created timesheets" at bounding box center [318, 140] width 66 height 7
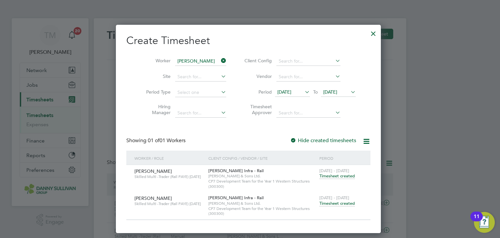
click at [375, 32] on div at bounding box center [373, 32] width 12 height 12
